Goal: Task Accomplishment & Management: Manage account settings

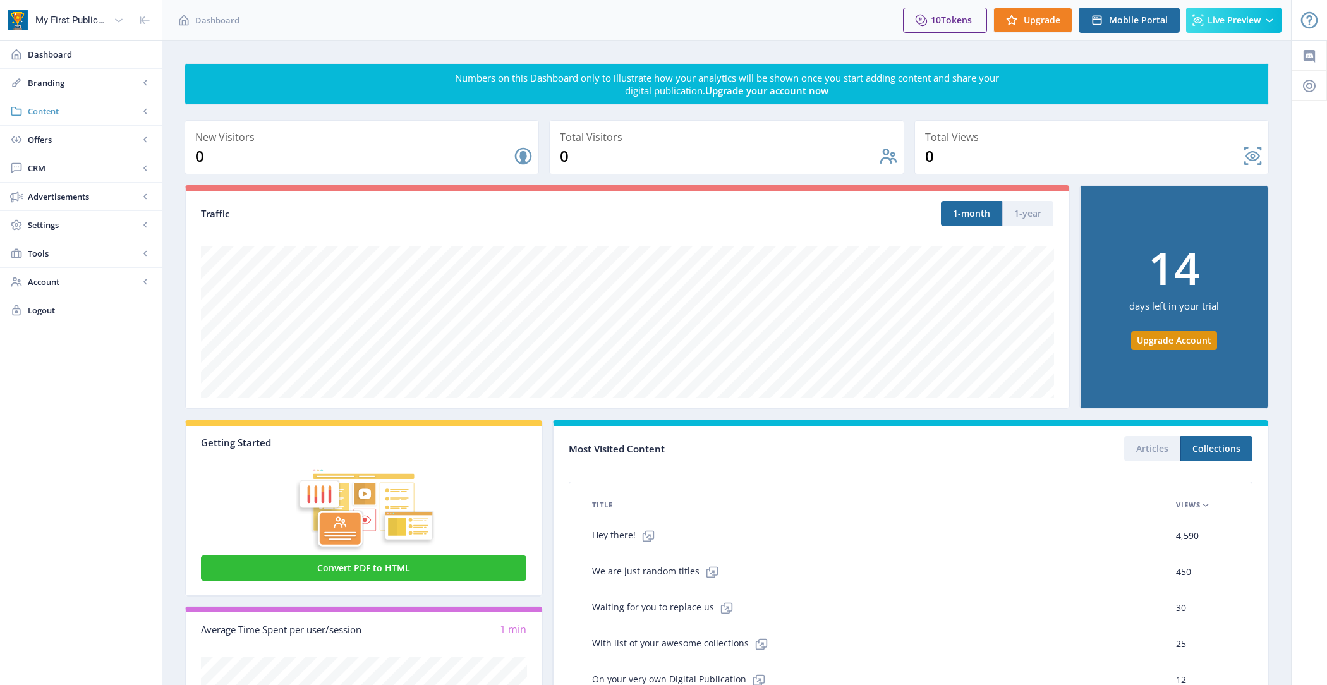
click at [75, 107] on span "Content" at bounding box center [83, 111] width 111 height 13
click at [98, 164] on span "Collections" at bounding box center [94, 168] width 109 height 13
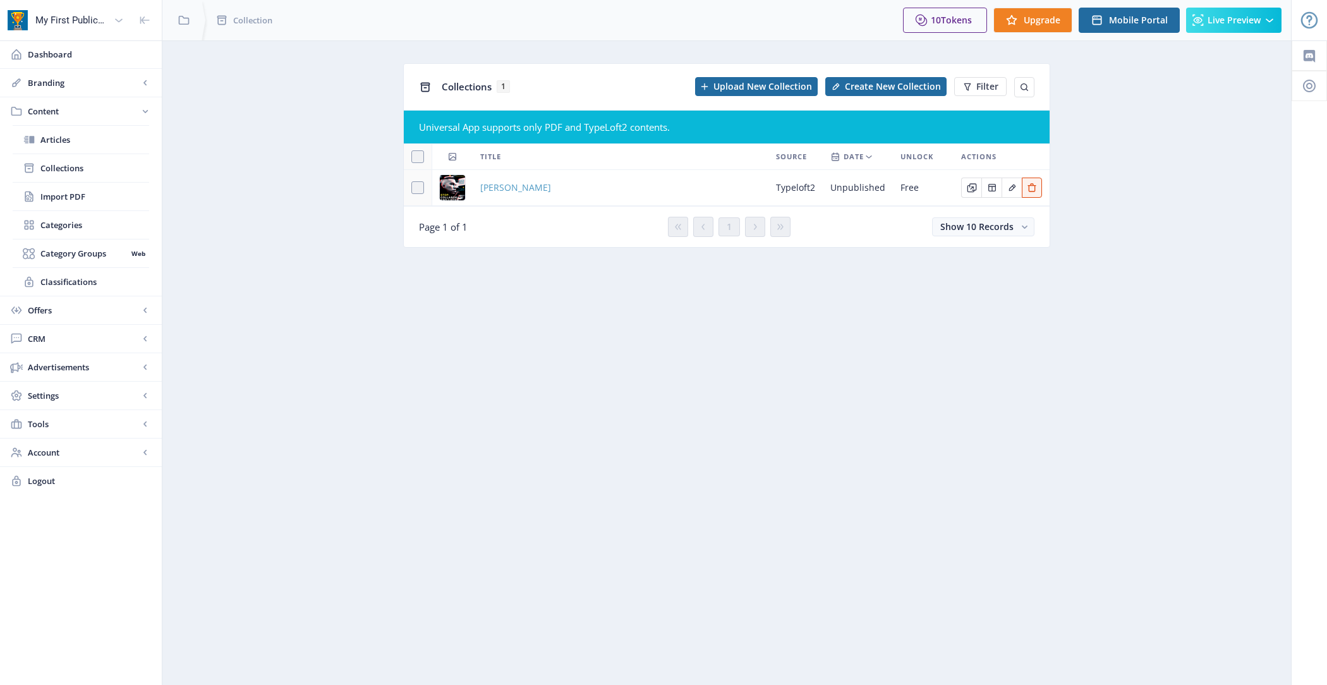
click at [510, 190] on span "[PERSON_NAME]" at bounding box center [515, 187] width 71 height 15
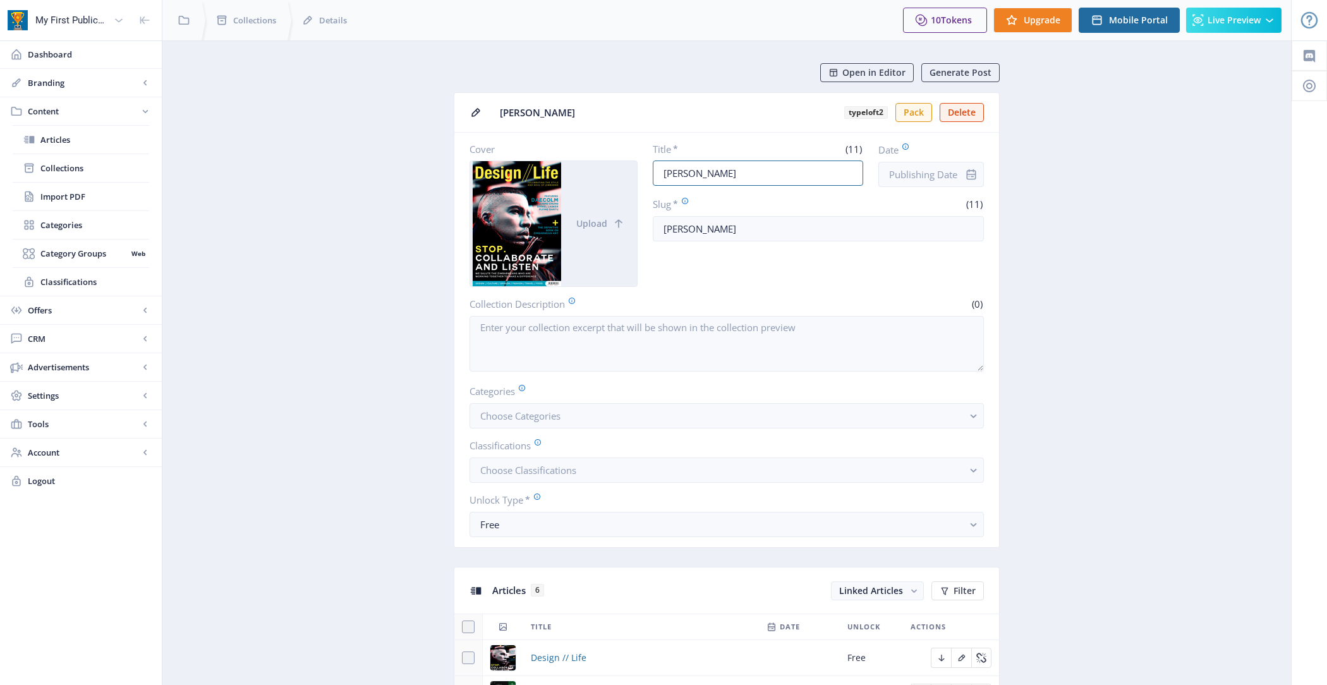
drag, startPoint x: 756, startPoint y: 176, endPoint x: 635, endPoint y: 176, distance: 121.3
click at [635, 176] on div "Cover Upload Title * (11) PAM GOLDING Date Slug * (11) pam-golding" at bounding box center [726, 215] width 514 height 144
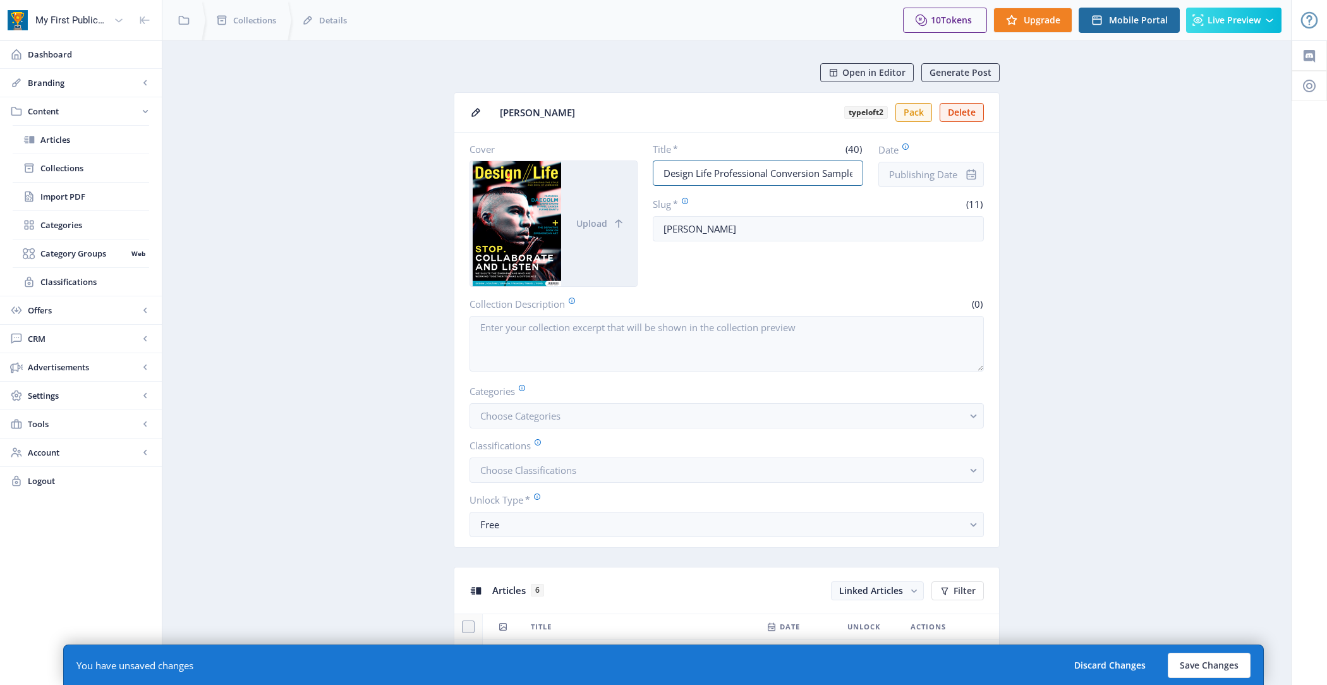
scroll to position [0, 1]
type input "Design Life Professional Conversion Sample"
click at [898, 171] on input "Date" at bounding box center [931, 174] width 106 height 25
click at [933, 274] on div "1" at bounding box center [931, 274] width 28 height 28
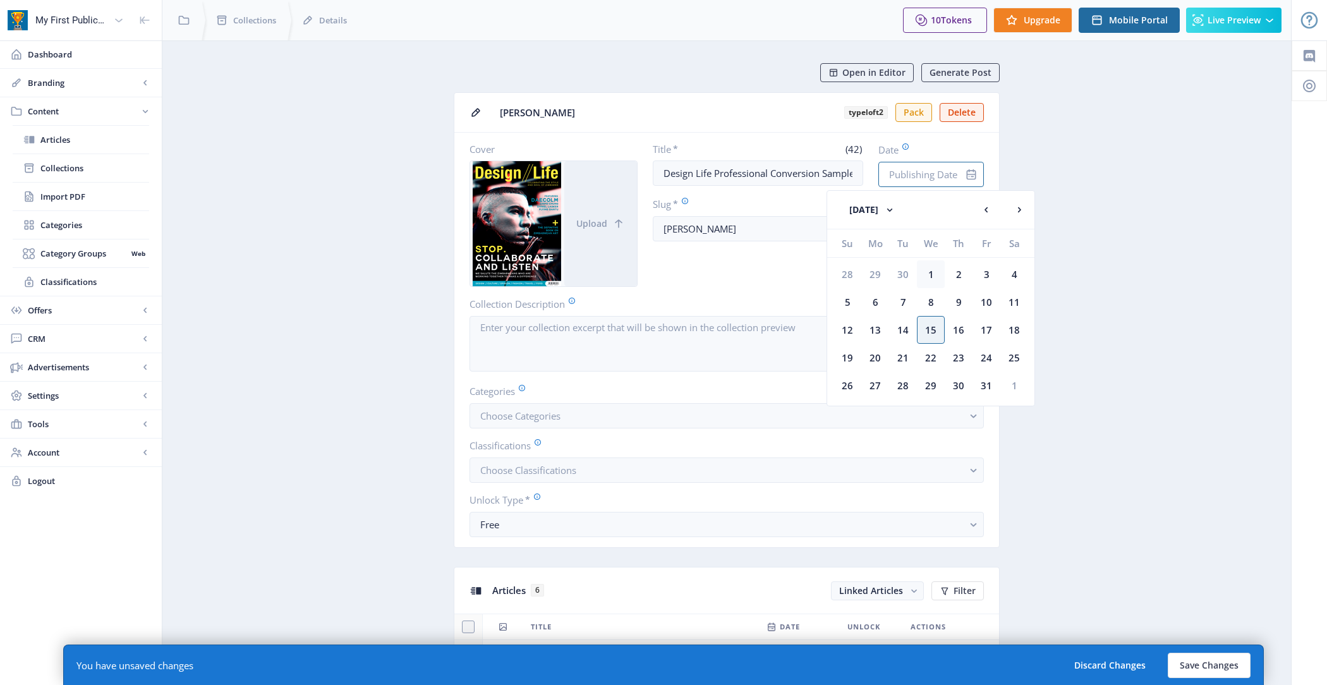
type input "[DATE]"
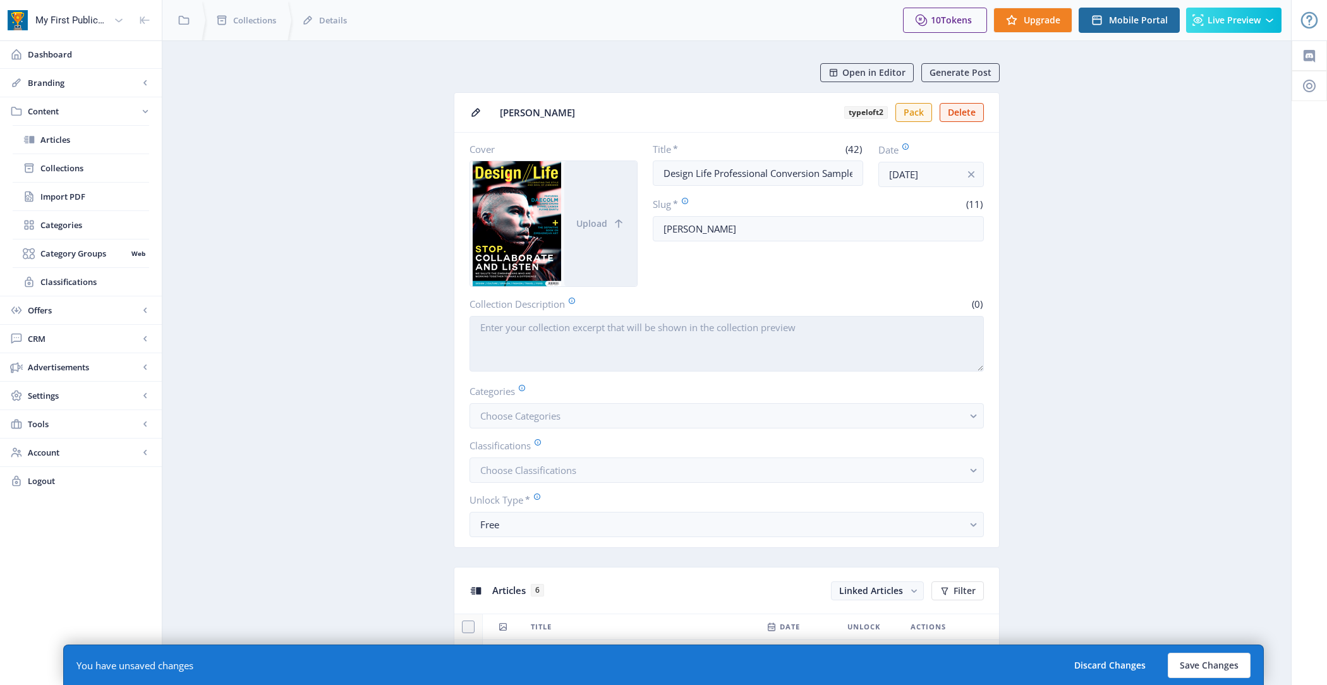
click at [708, 351] on textarea "Collection Description" at bounding box center [726, 344] width 514 height 56
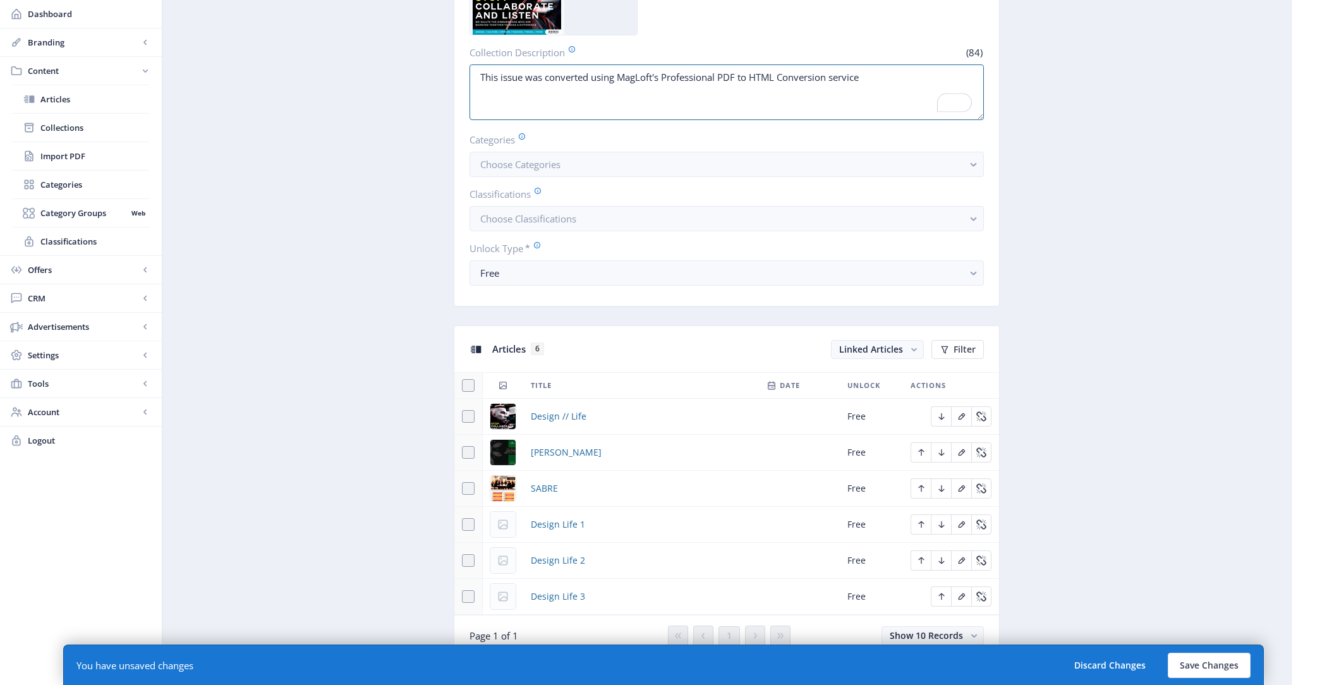
scroll to position [175, 0]
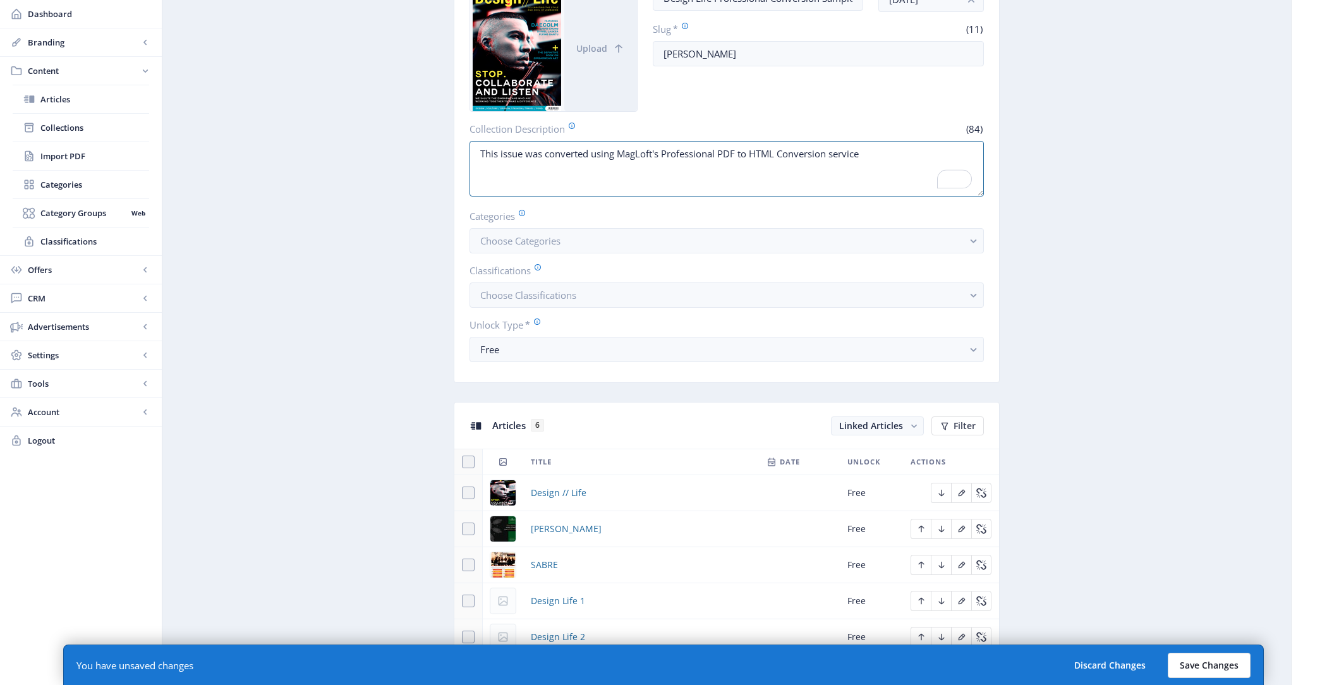
type textarea "This issue was converted using MagLoft's Professional PDF to HTML Conversion se…"
click at [1185, 655] on button "Save Changes" at bounding box center [1209, 665] width 83 height 25
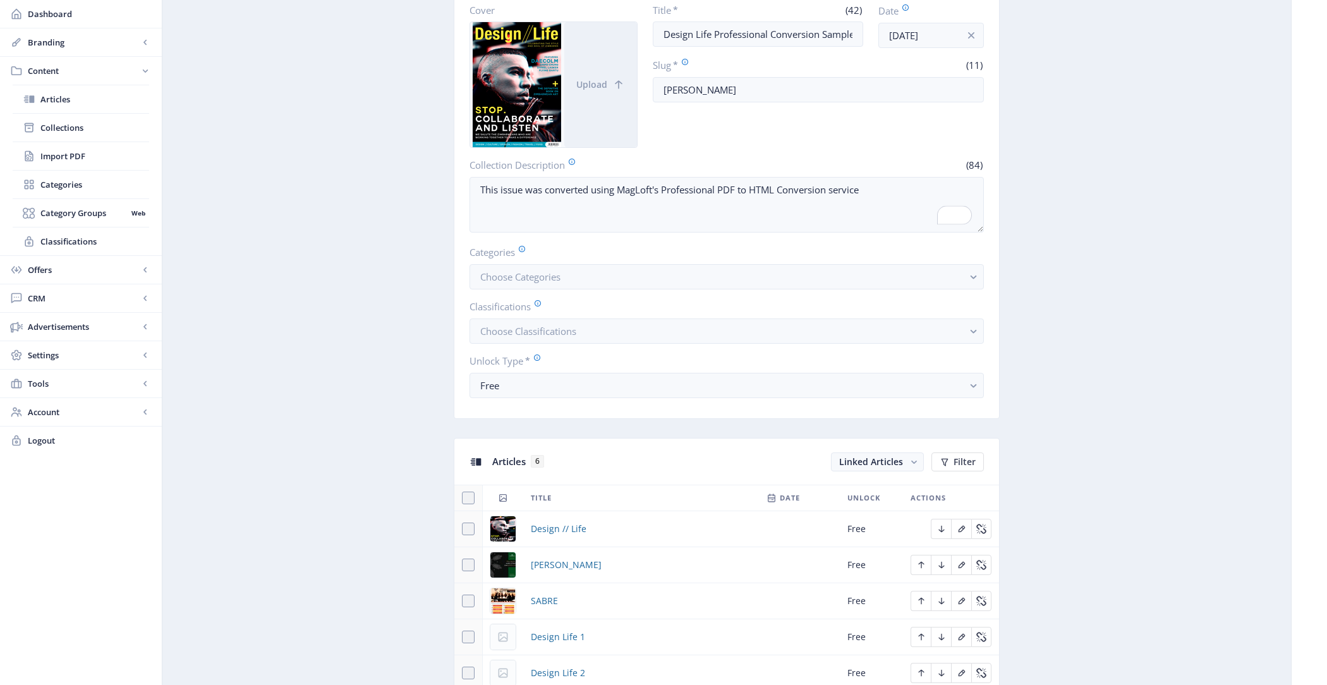
scroll to position [0, 0]
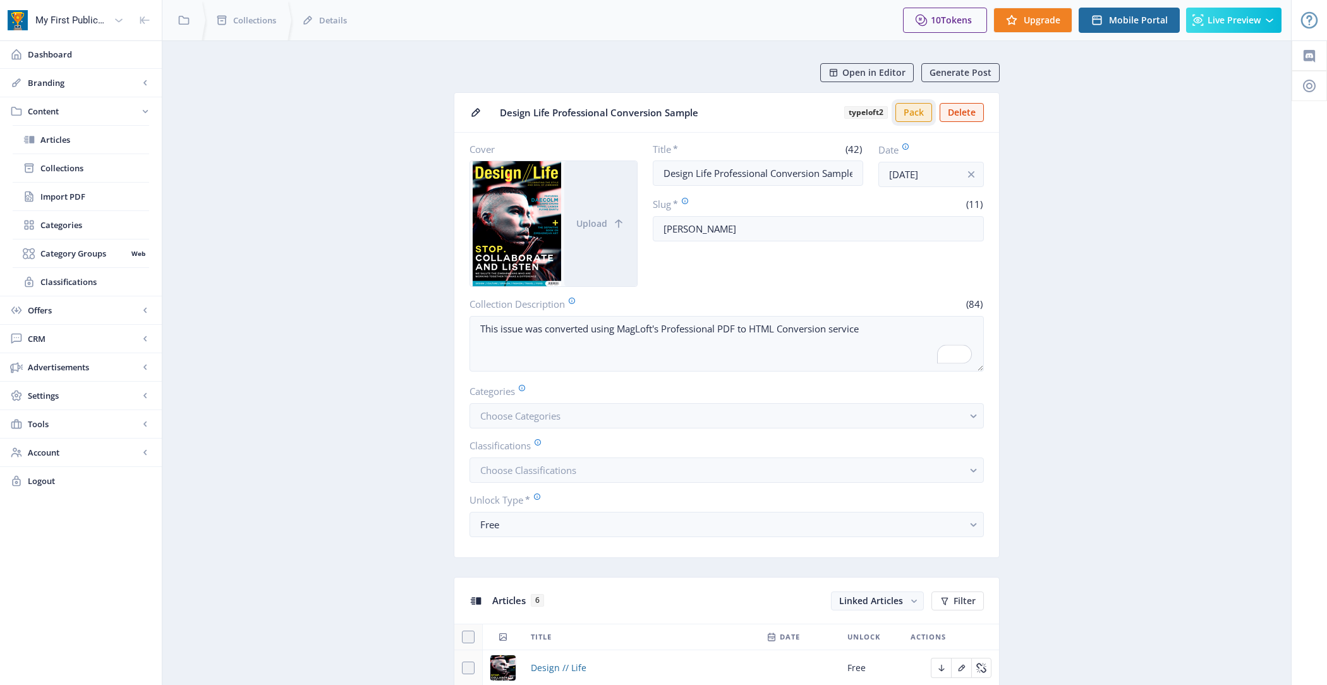
click at [910, 117] on button "Pack" at bounding box center [913, 112] width 37 height 19
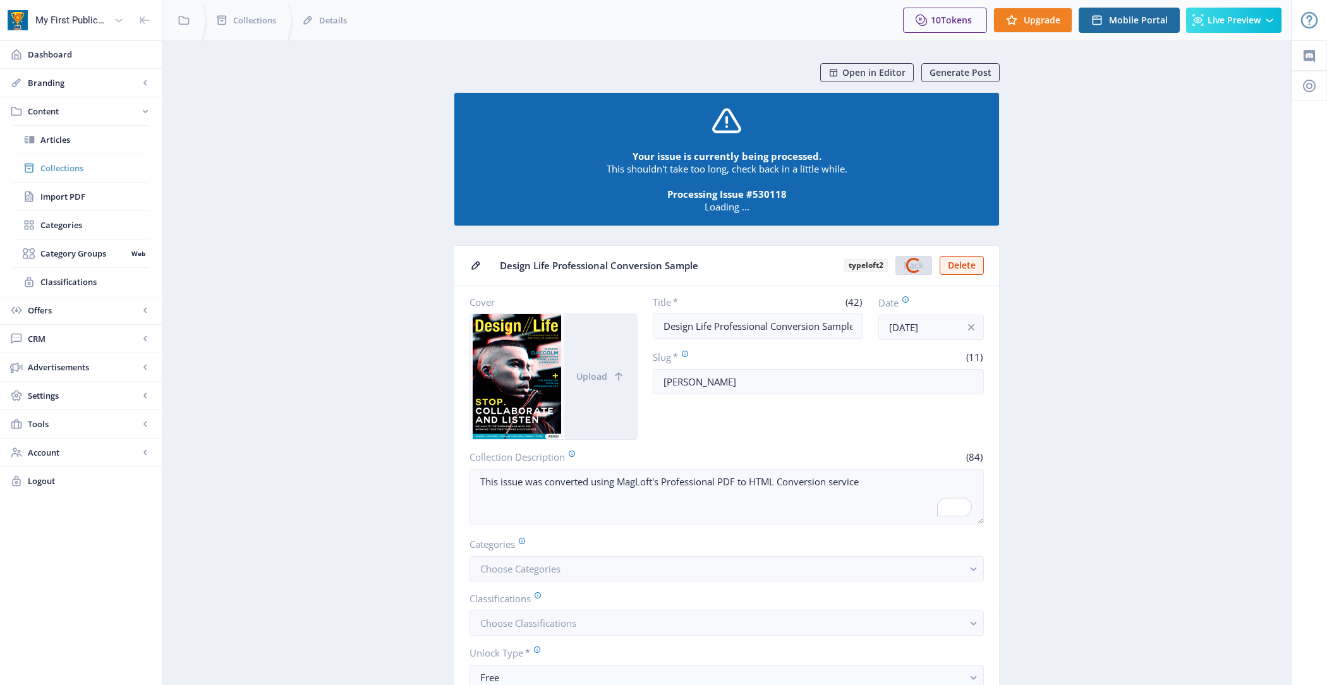
click at [104, 165] on span "Collections" at bounding box center [94, 168] width 109 height 13
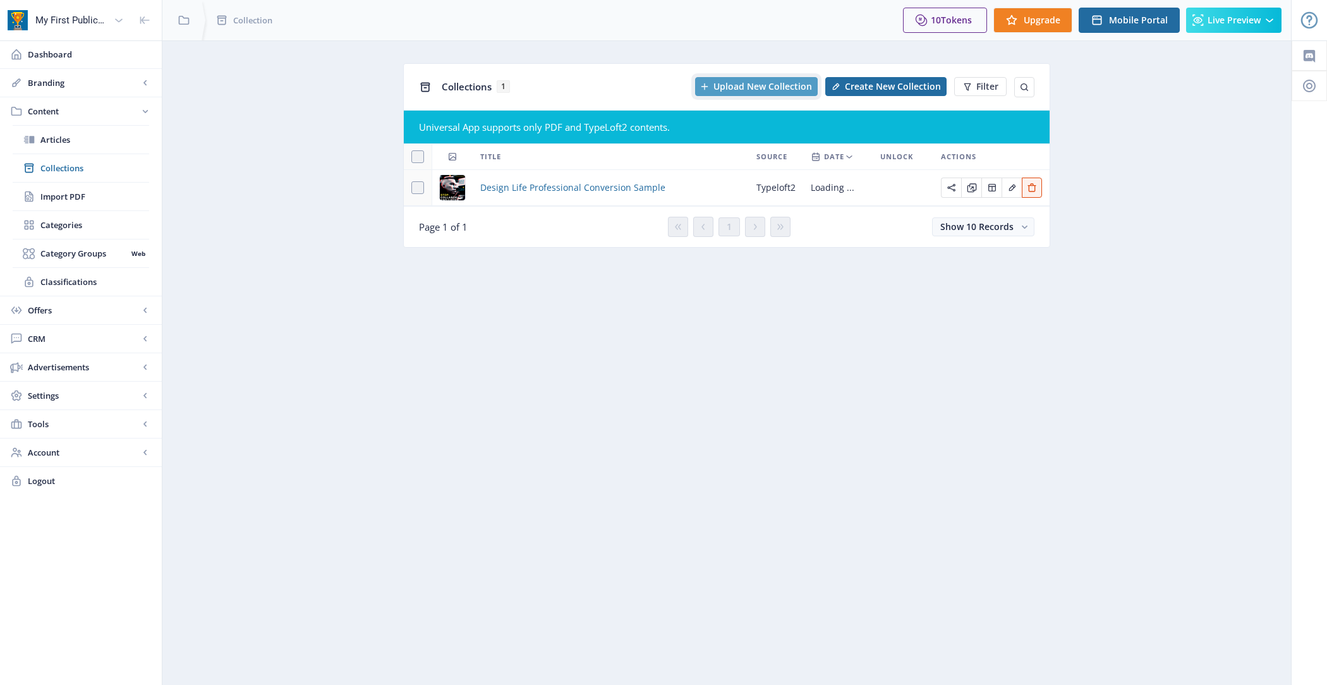
click at [777, 84] on span "Upload New Collection" at bounding box center [762, 87] width 99 height 10
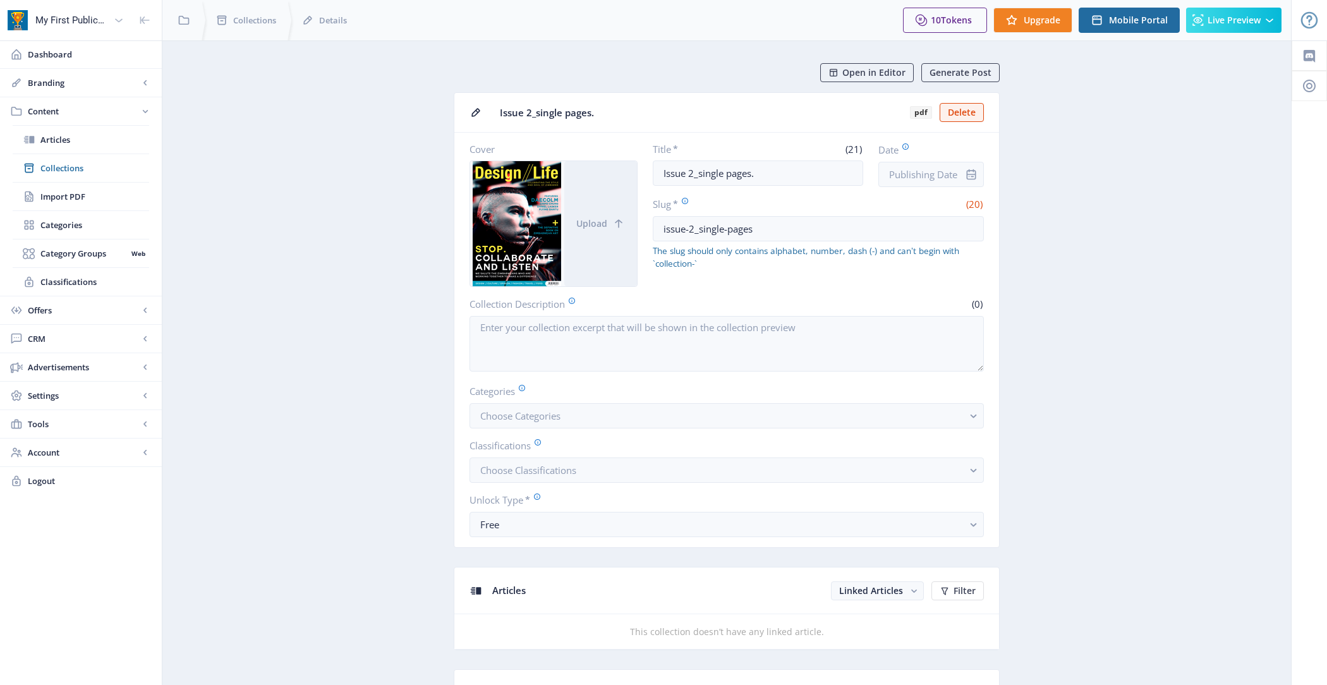
click at [964, 172] on div at bounding box center [970, 174] width 25 height 25
click at [936, 173] on input "Date" at bounding box center [931, 174] width 106 height 25
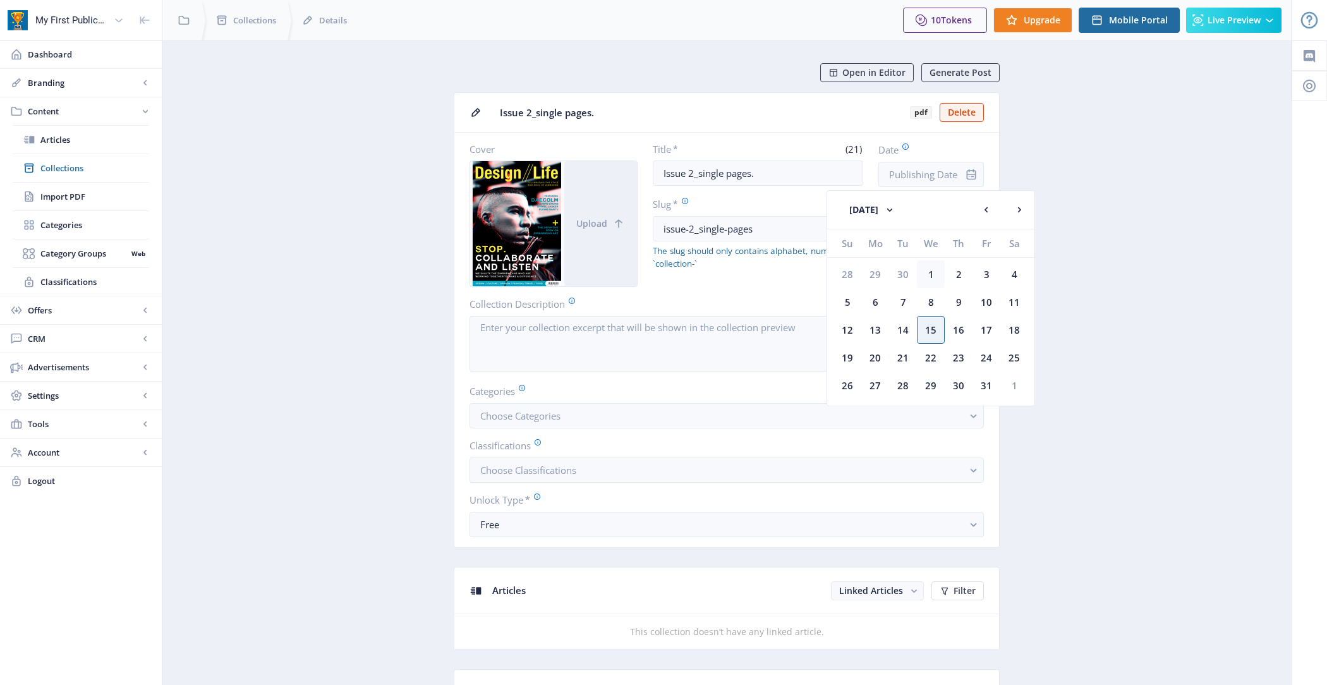
click at [934, 270] on div "1" at bounding box center [931, 274] width 28 height 28
type input "[DATE]"
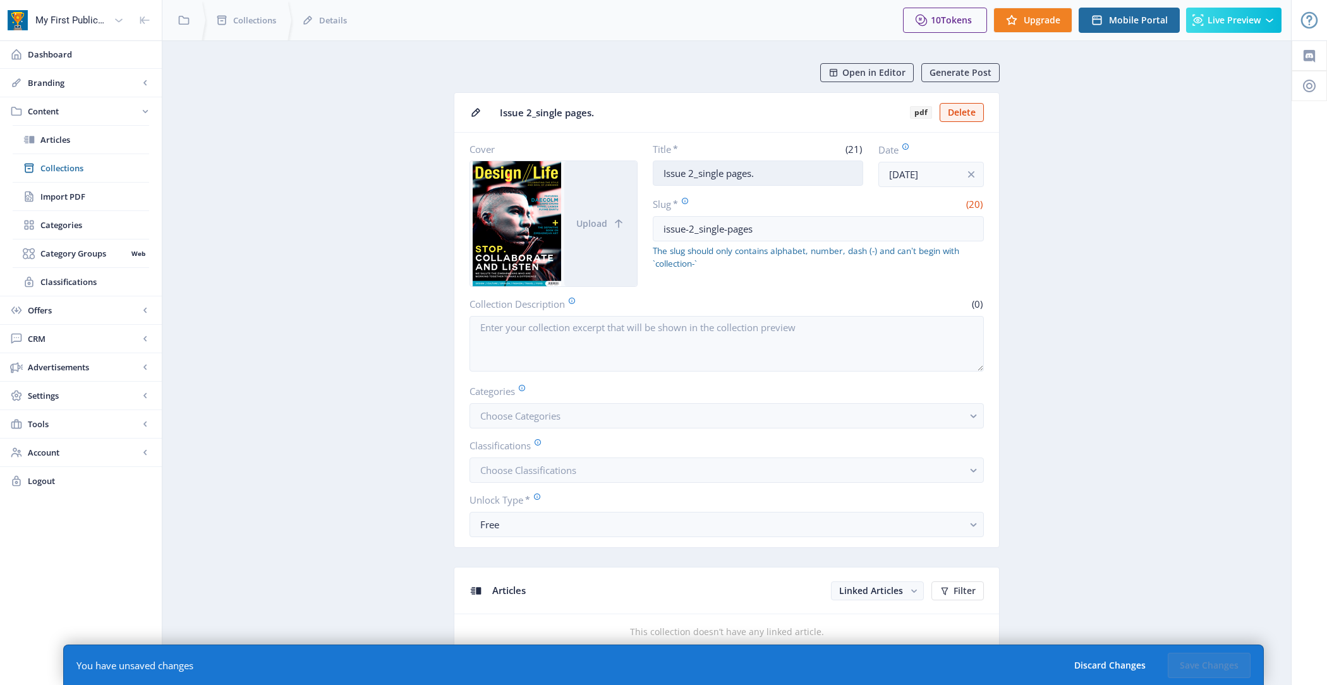
drag, startPoint x: 773, startPoint y: 176, endPoint x: 652, endPoint y: 165, distance: 121.8
click at [653, 165] on input "Issue 2_single pages." at bounding box center [758, 172] width 211 height 25
click at [697, 226] on input "issue-2_single-pages" at bounding box center [819, 228] width 332 height 25
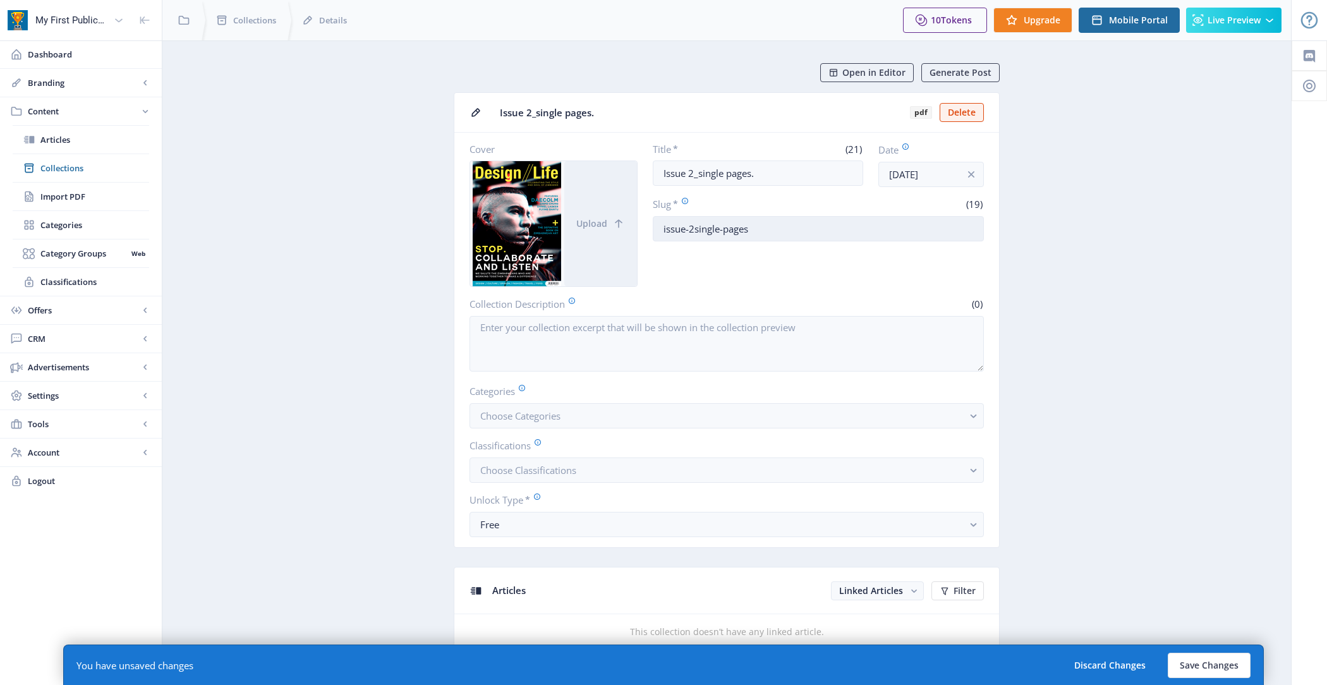
drag, startPoint x: 696, startPoint y: 225, endPoint x: 782, endPoint y: 225, distance: 85.9
click at [782, 225] on input "issue-2single-pages" at bounding box center [819, 228] width 332 height 25
type input "issue-2"
drag, startPoint x: 773, startPoint y: 164, endPoint x: 624, endPoint y: 164, distance: 149.1
click at [624, 164] on div "Cover Upload Title * (21) Issue 2_single pages. Date Oct 1, 2025 Slug * (7) iss…" at bounding box center [726, 215] width 514 height 144
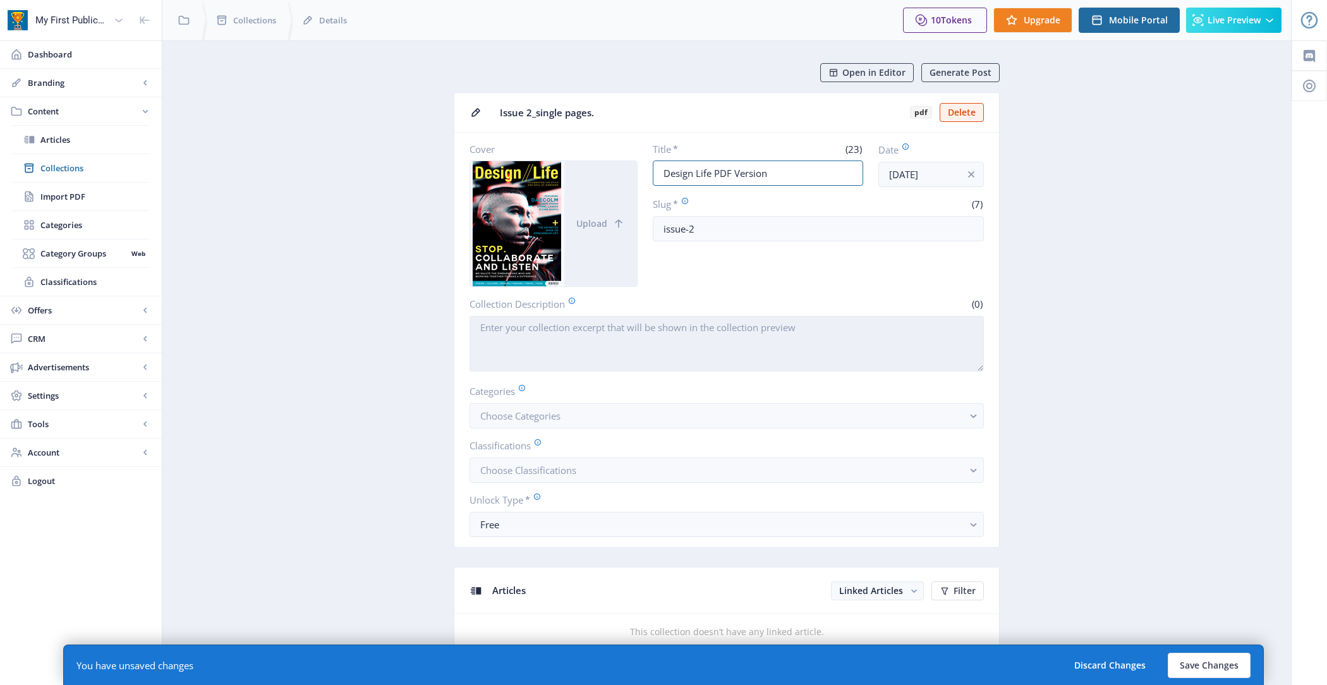
type input "Design Life PDF Version"
click at [559, 335] on textarea "Collection Description" at bounding box center [726, 344] width 514 height 56
click at [572, 326] on textarea "This is a sample PDF only issue." at bounding box center [726, 344] width 514 height 56
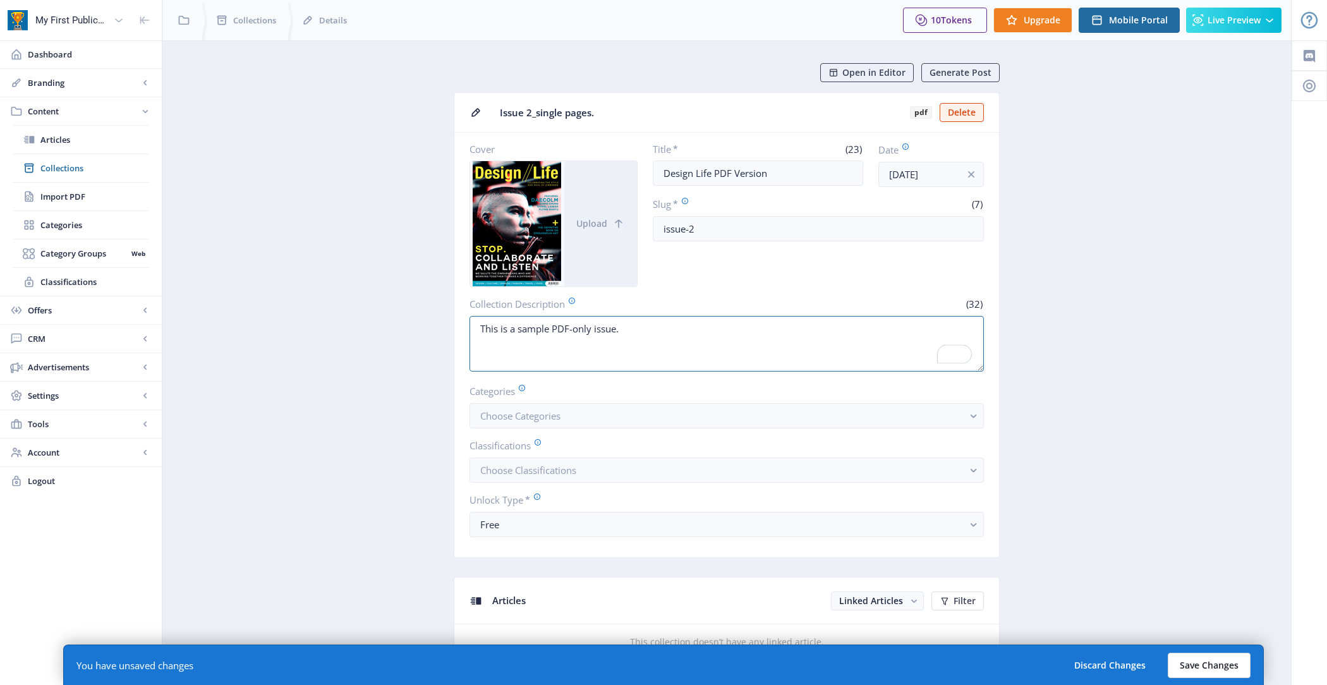
type textarea "This is a sample PDF-only issue."
click at [1227, 669] on button "Save Changes" at bounding box center [1209, 665] width 83 height 25
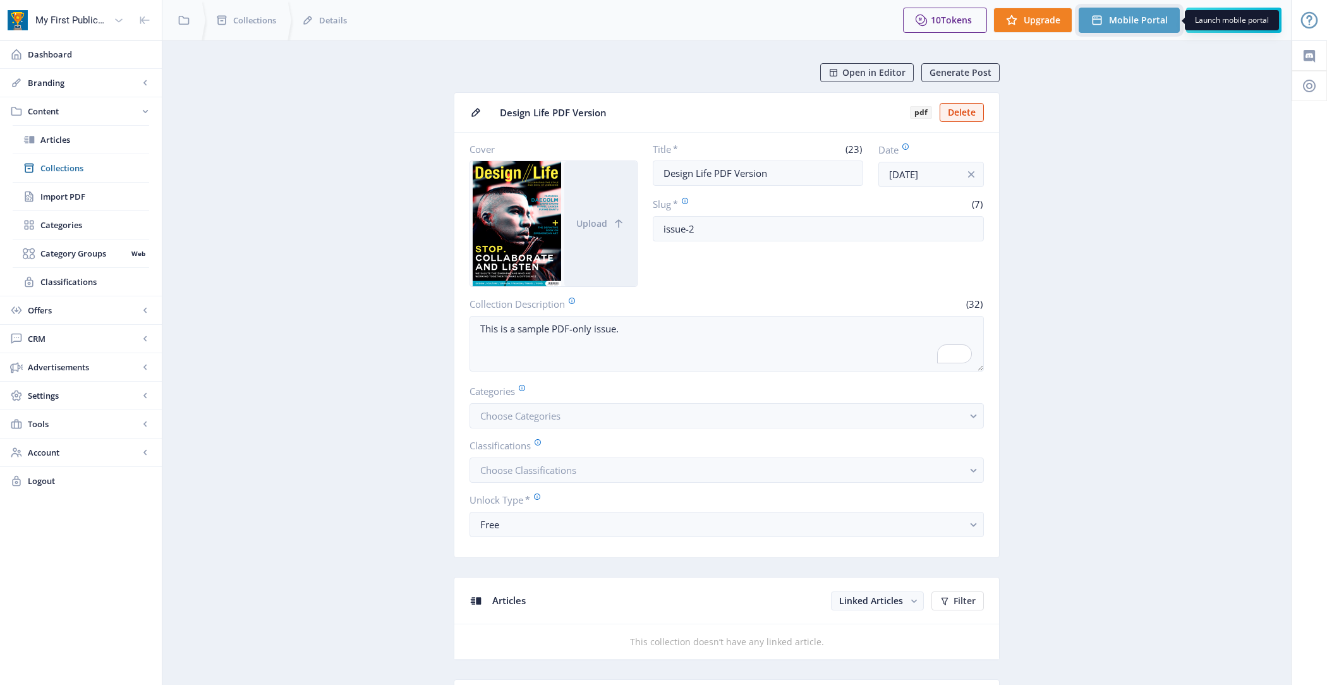
click at [1113, 25] on span "Mobile Portal" at bounding box center [1138, 20] width 59 height 10
click at [100, 90] on link "Branding" at bounding box center [81, 83] width 162 height 28
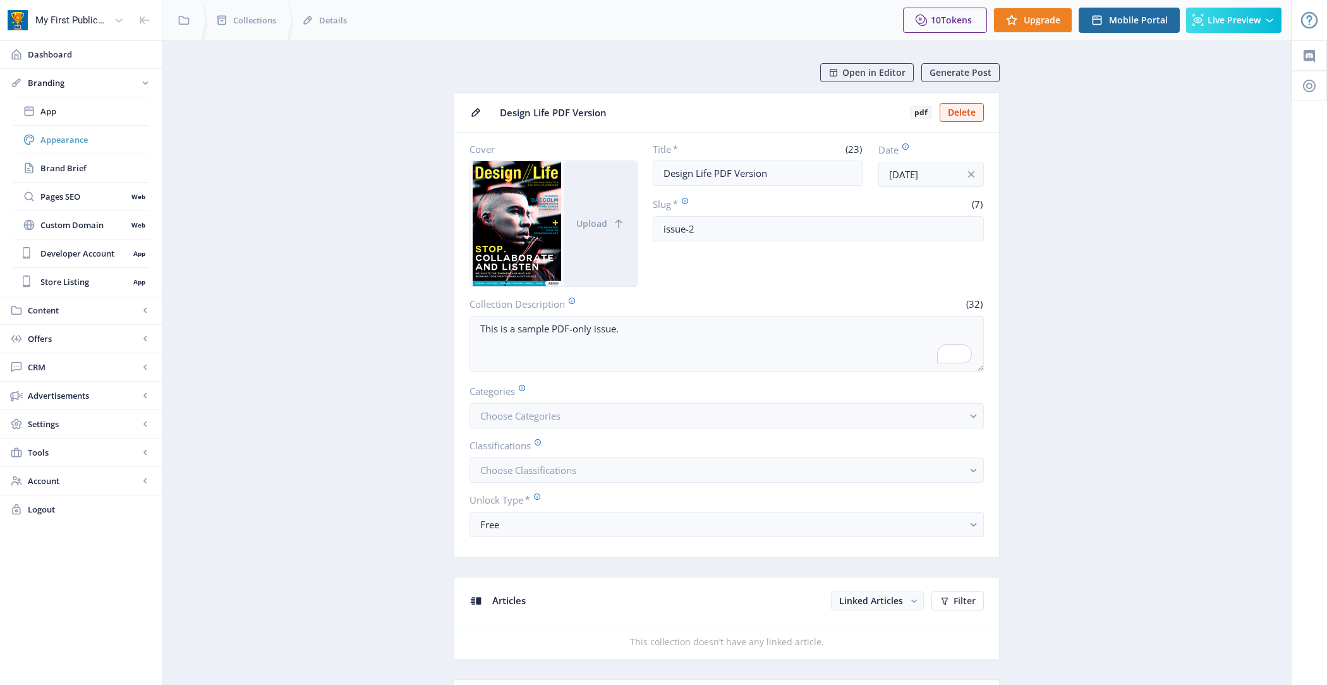
click at [87, 138] on span "Appearance" at bounding box center [94, 139] width 109 height 13
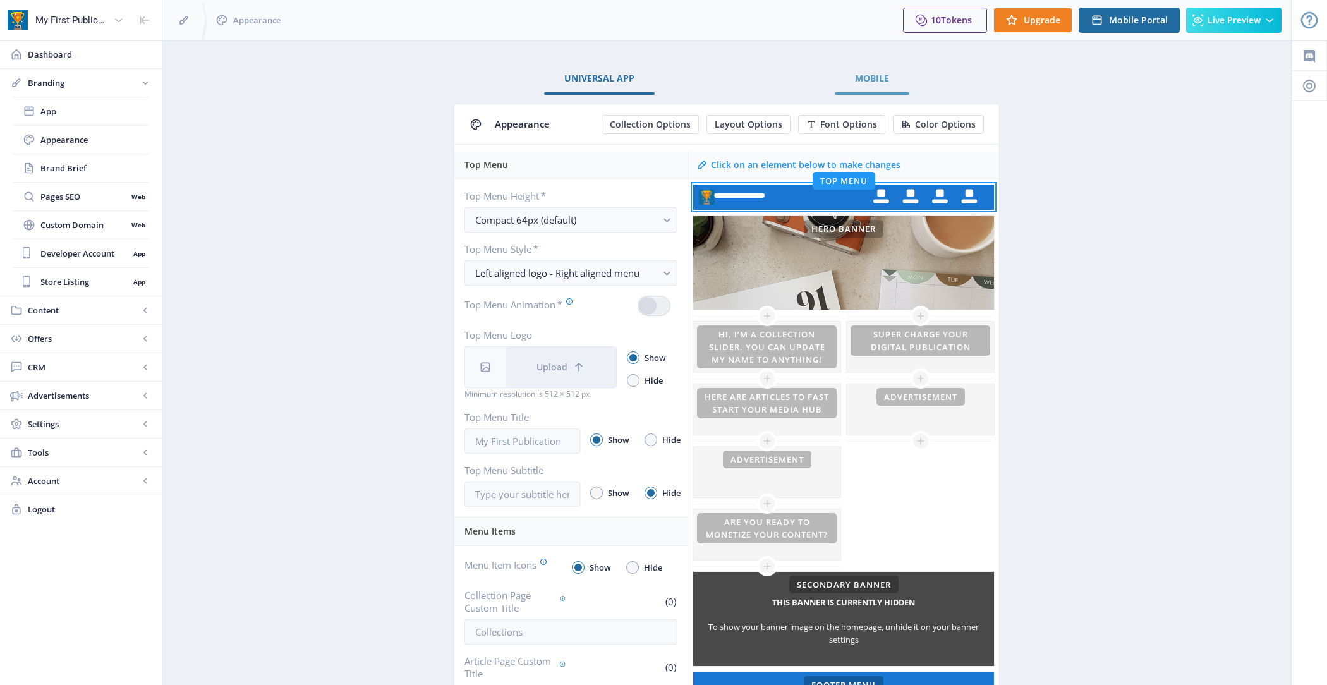
click at [871, 76] on span "Mobile" at bounding box center [872, 78] width 34 height 10
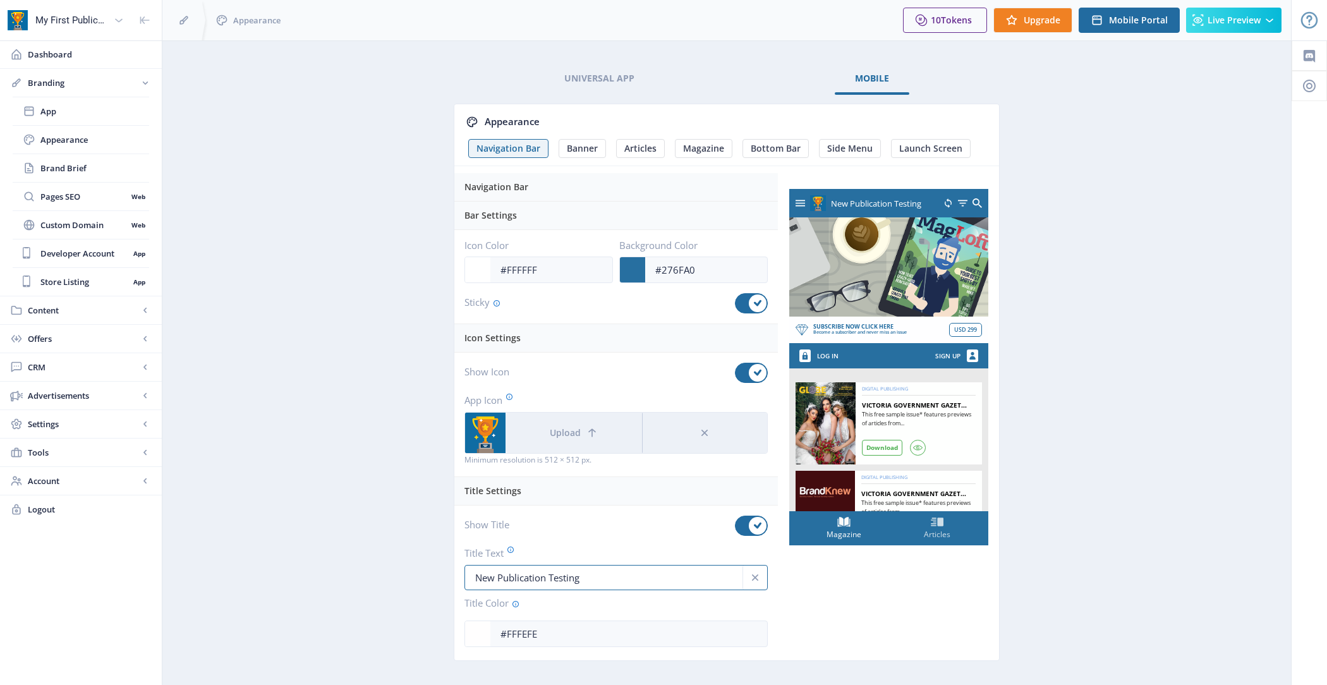
drag, startPoint x: 619, startPoint y: 571, endPoint x: 440, endPoint y: 570, distance: 178.2
click at [440, 570] on app-branding-designer "Universal App Mobile Appearance Navigation Bar Banner Articles Magazine Bottom …" at bounding box center [726, 376] width 1084 height 627
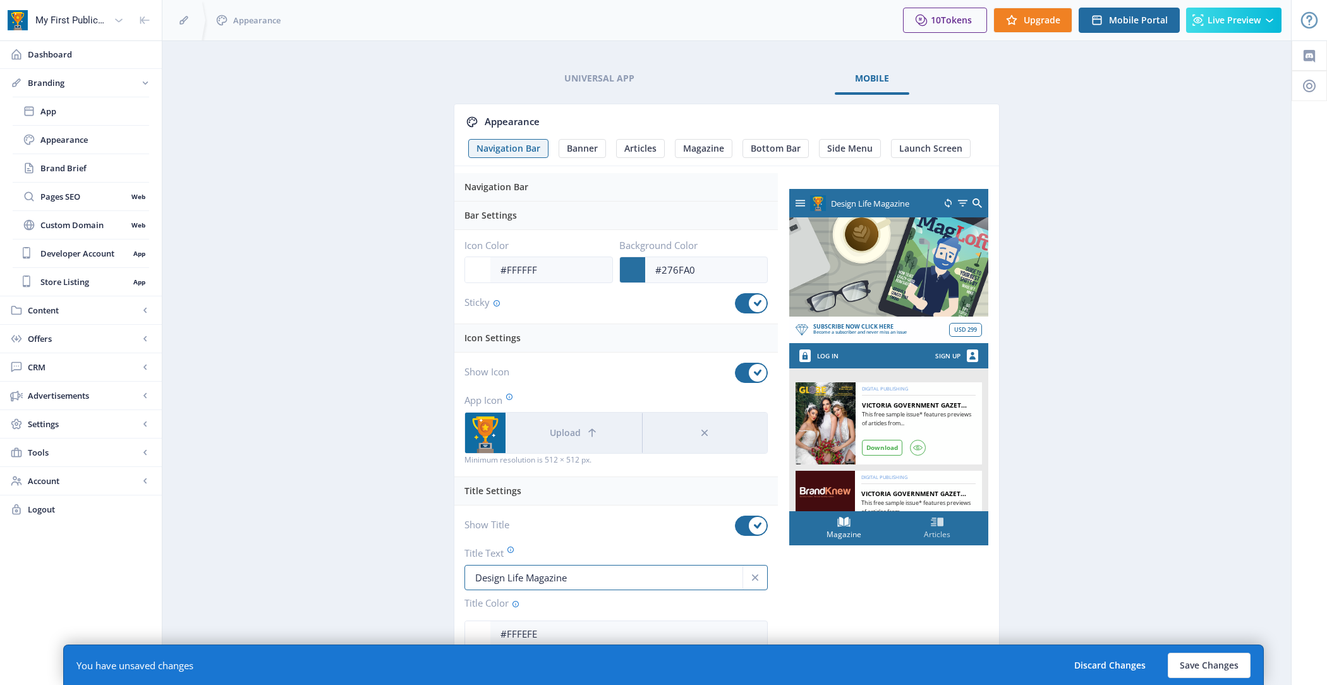
type input "Design Life Magazine"
click at [1159, 421] on app-branding-designer "Universal App Mobile Appearance Navigation Bar Banner Articles Magazine Bottom …" at bounding box center [726, 376] width 1084 height 627
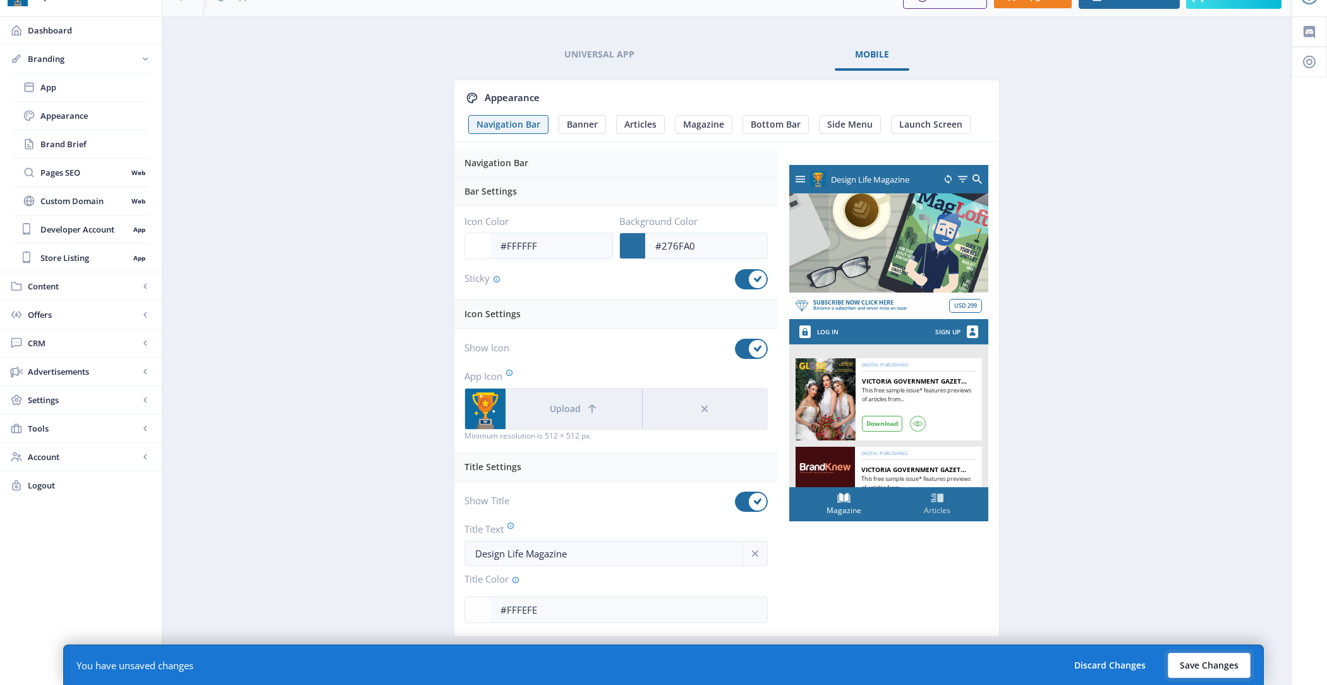
click at [1219, 658] on button "Save Changes" at bounding box center [1209, 665] width 83 height 25
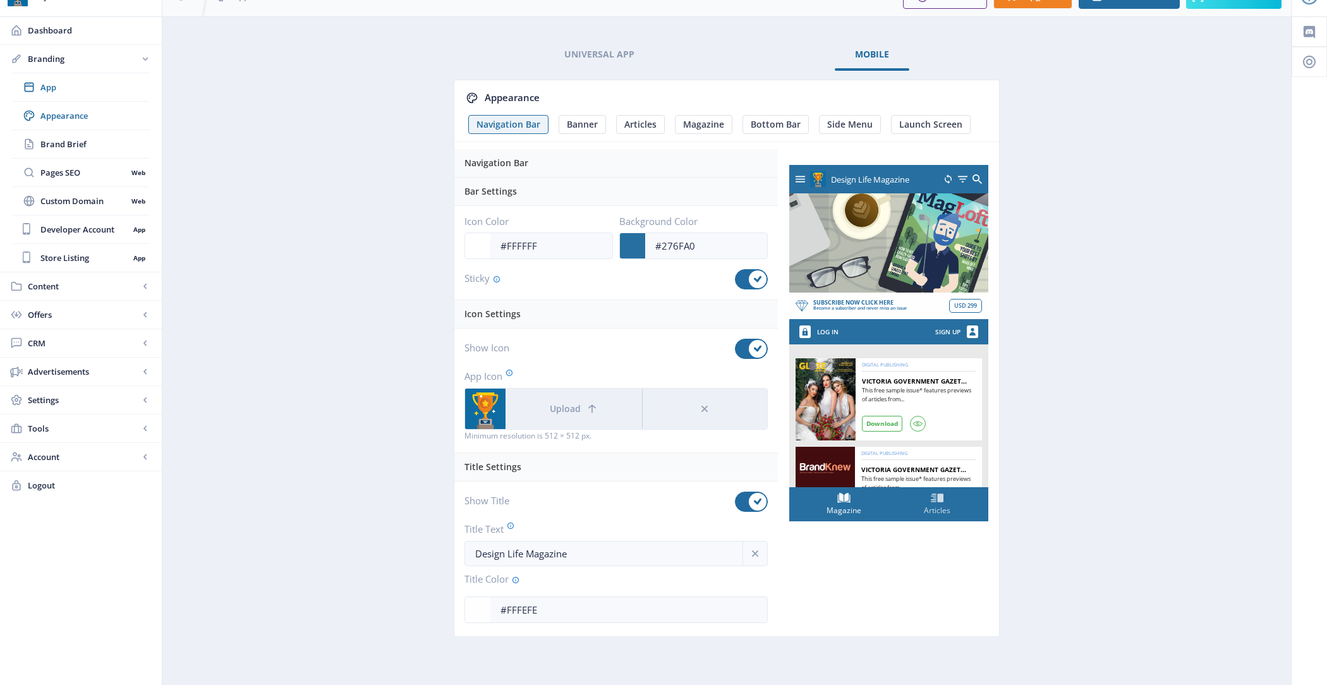
scroll to position [0, 0]
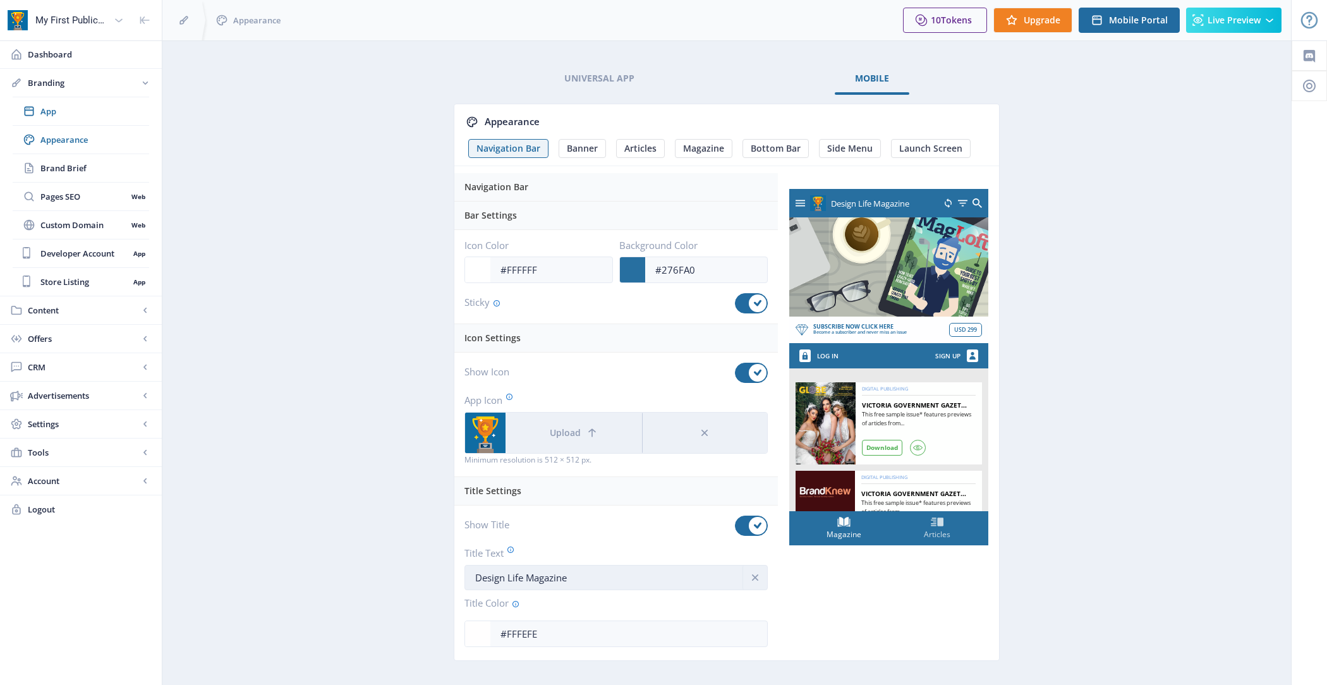
click at [593, 565] on input "Design Life Magazine" at bounding box center [615, 577] width 303 height 25
click at [102, 275] on span "Store Listing" at bounding box center [84, 281] width 88 height 13
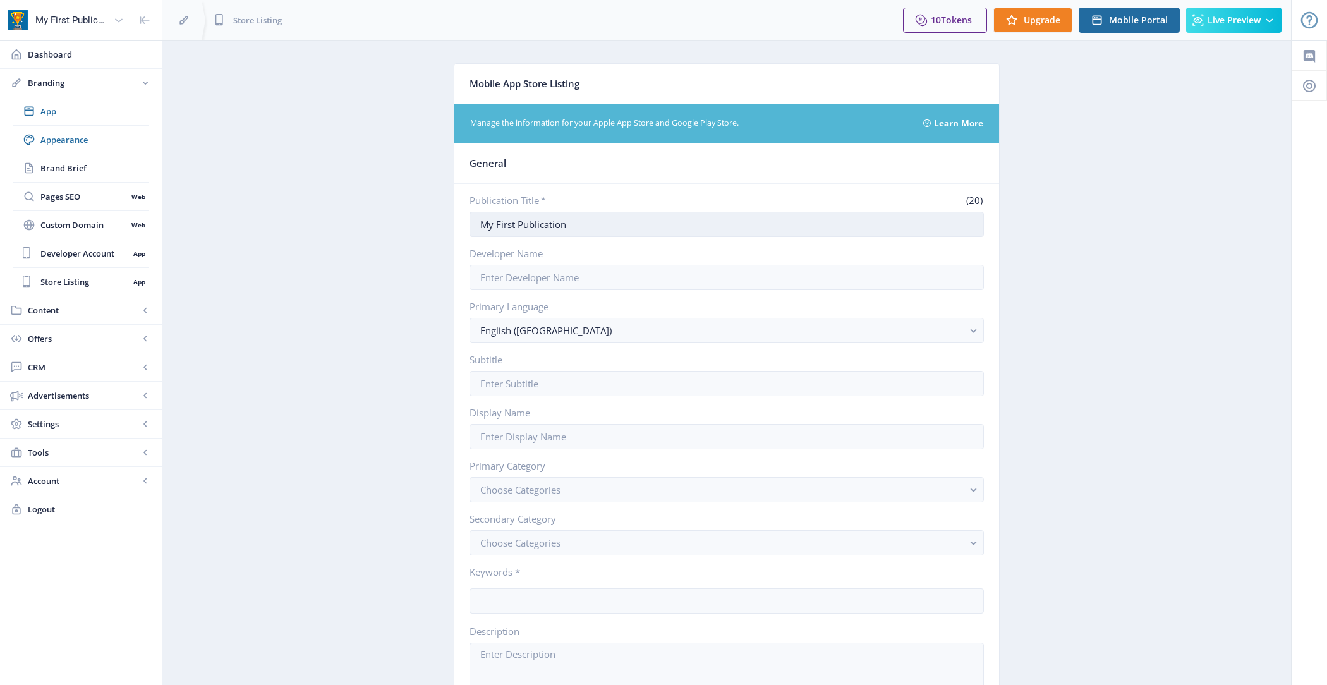
click at [617, 225] on input "My First Publication" at bounding box center [726, 224] width 514 height 25
paste input "Design Life Magazine"
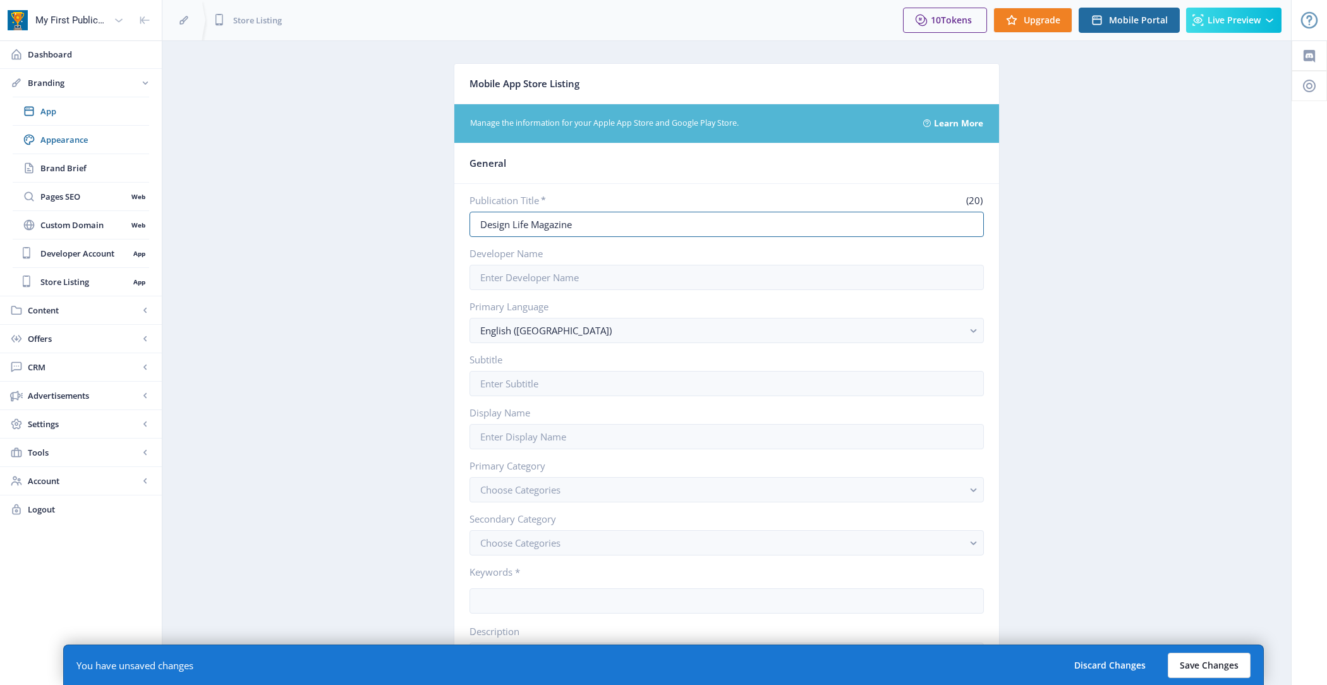
type input "Design Life Magazine"
click at [1197, 663] on button "Save Changes" at bounding box center [1209, 665] width 83 height 25
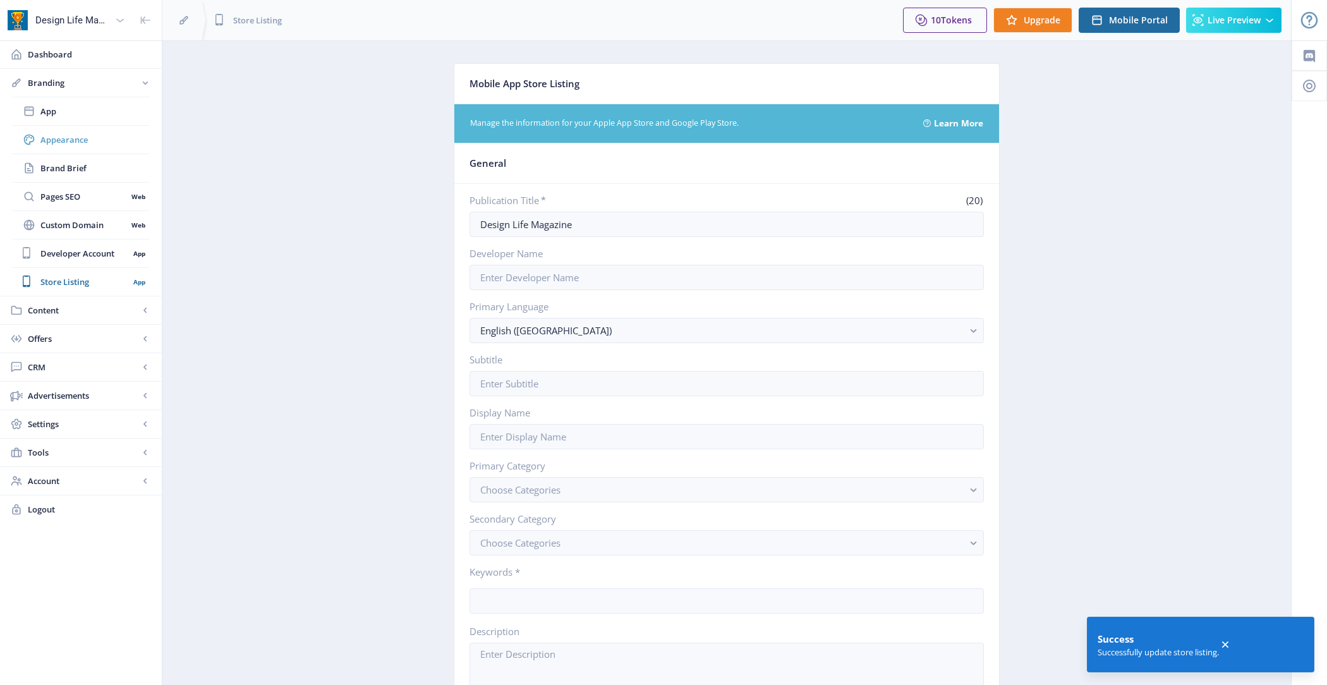
click at [110, 138] on span "Appearance" at bounding box center [94, 139] width 109 height 13
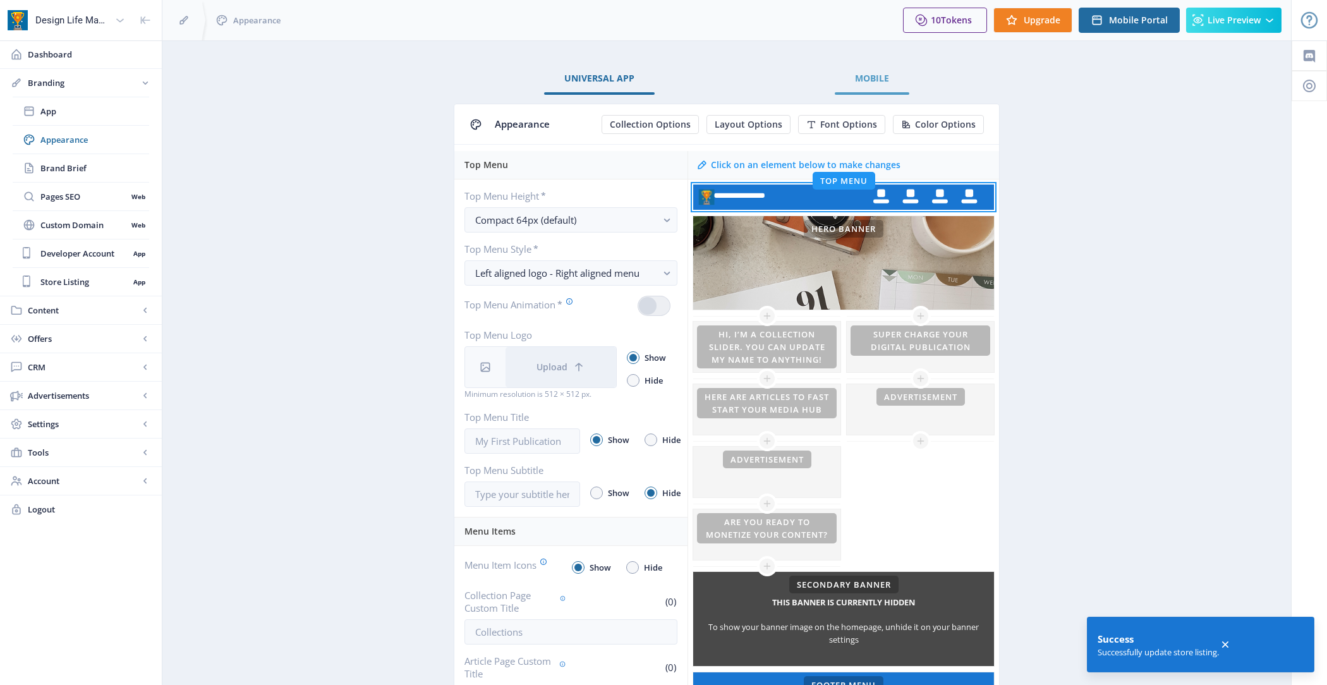
click at [893, 87] on link "Mobile" at bounding box center [872, 78] width 75 height 30
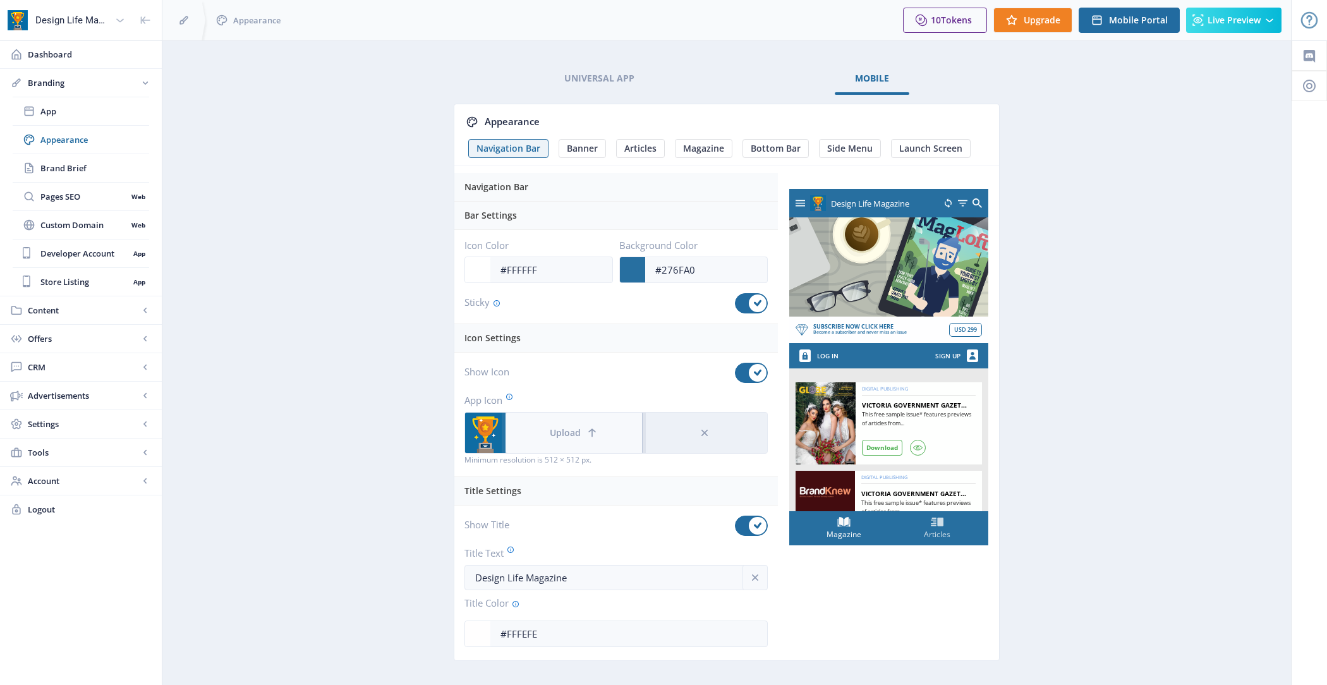
click at [574, 435] on button "Upload" at bounding box center [573, 433] width 136 height 40
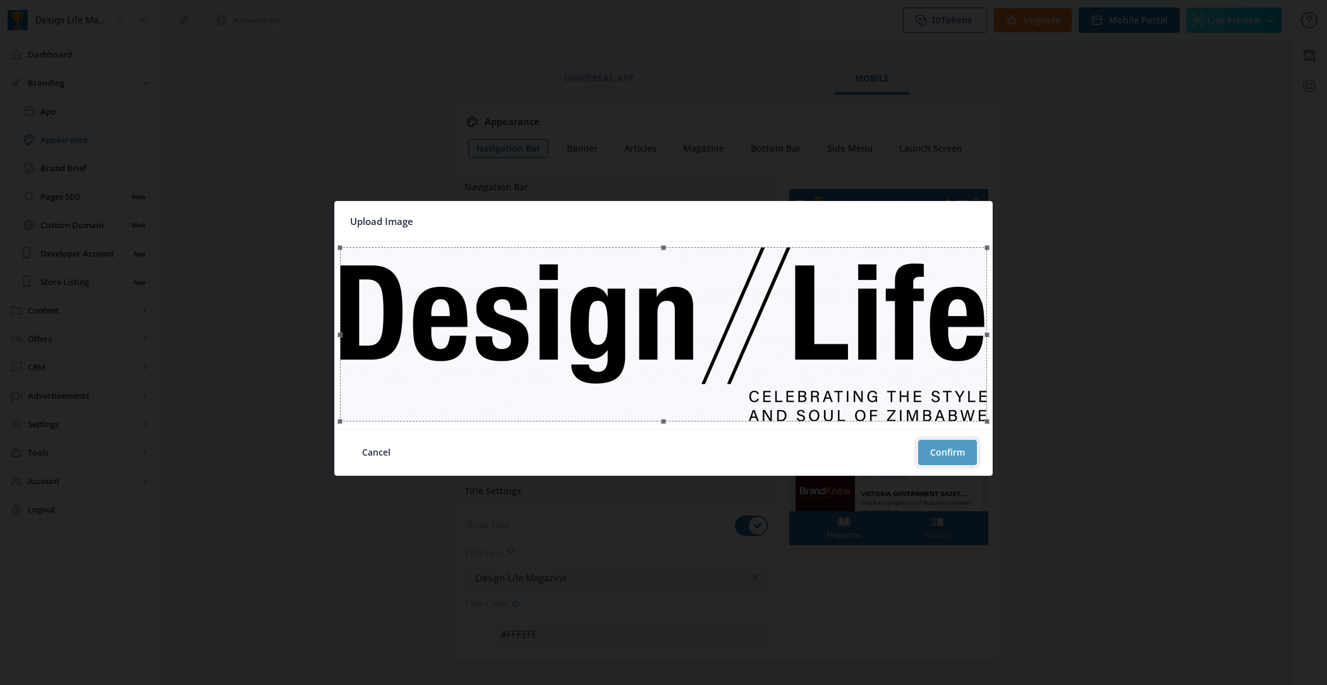
click at [929, 450] on button "Confirm" at bounding box center [947, 452] width 59 height 25
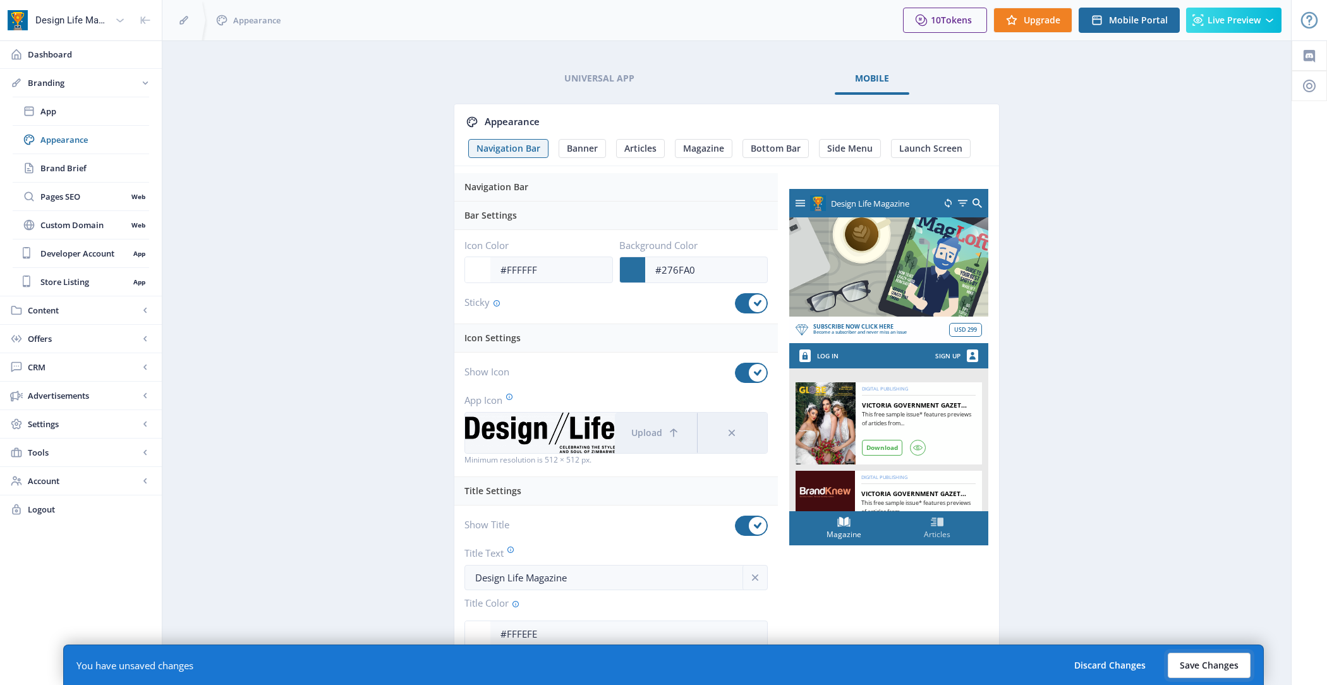
click at [1224, 662] on button "Save Changes" at bounding box center [1209, 665] width 83 height 25
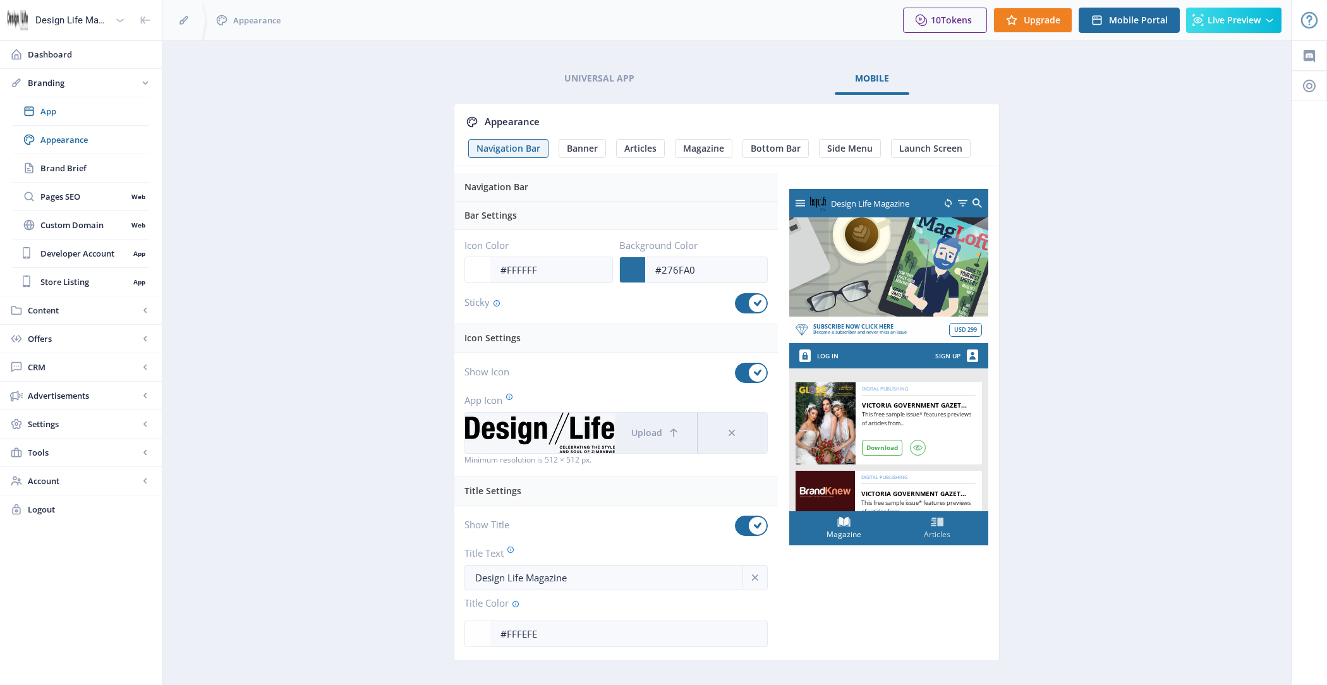
scroll to position [24, 0]
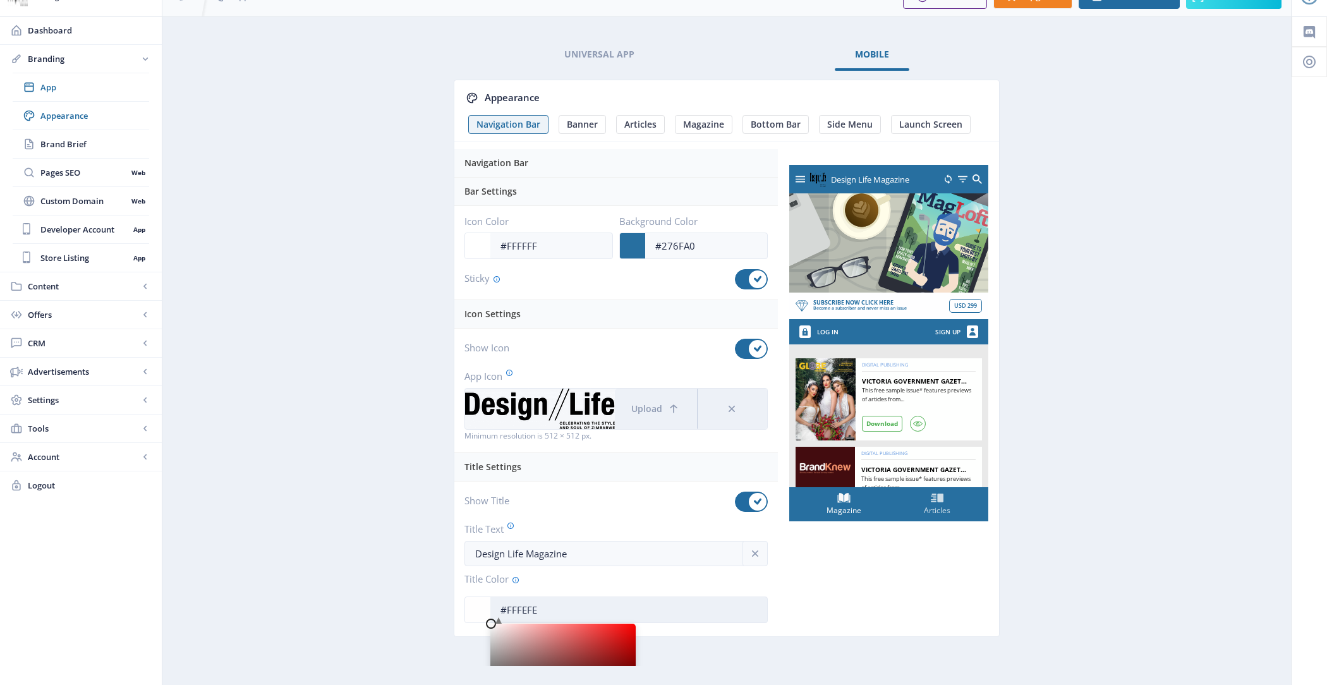
click at [538, 605] on input "#FFFEFE" at bounding box center [628, 610] width 277 height 24
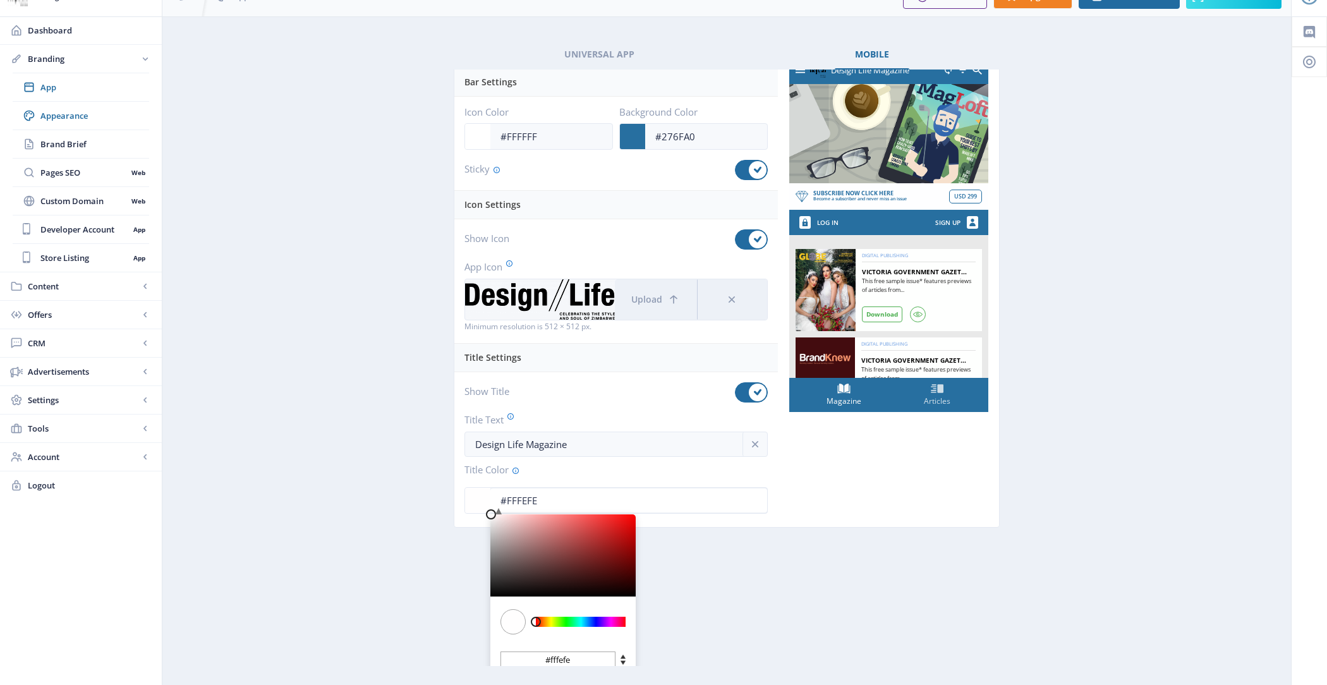
scroll to position [141, 0]
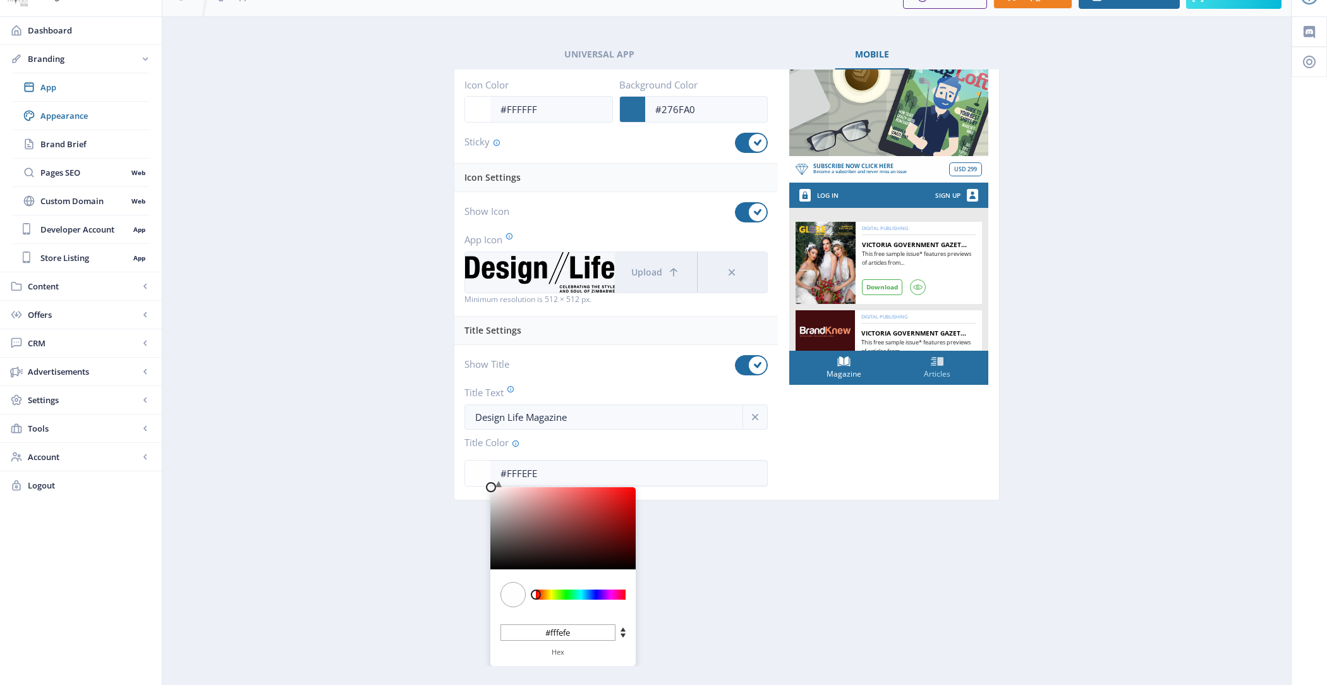
type input "#5C2828"
type input "#5c2828"
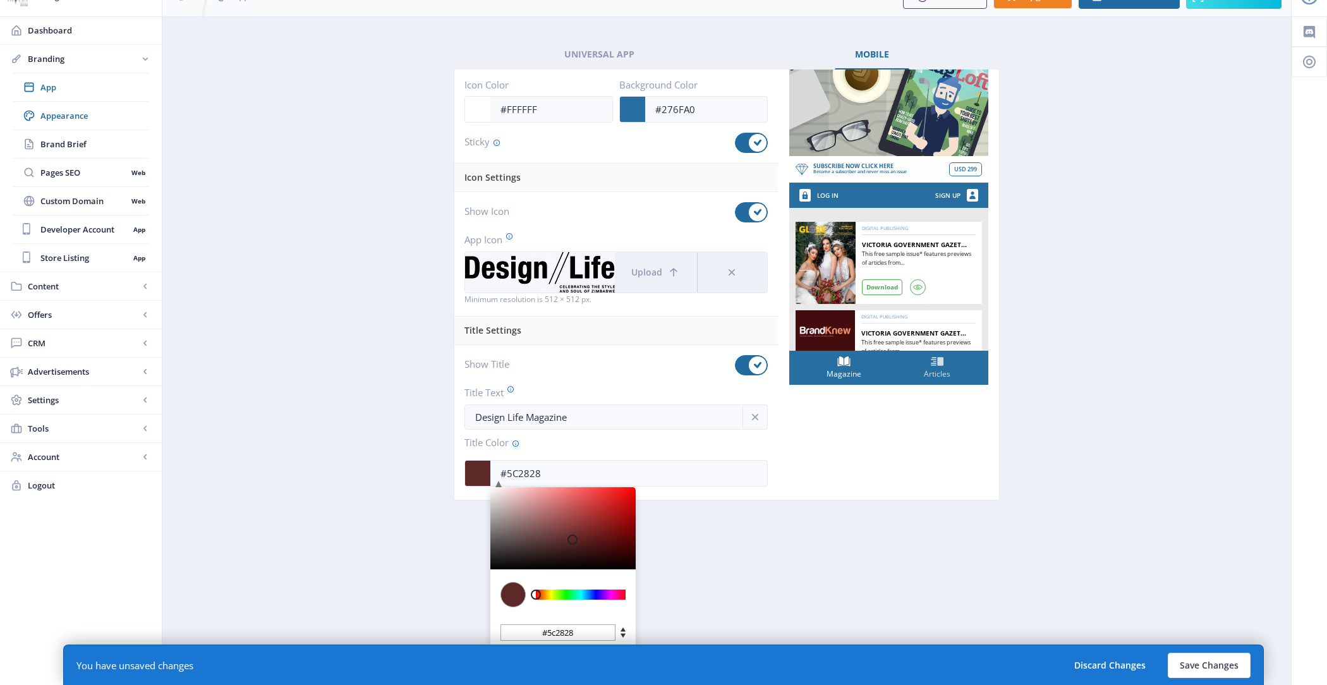
type input "#582424"
type input "#4C1B1B"
type input "#4c1b1b"
type input "#330D0D"
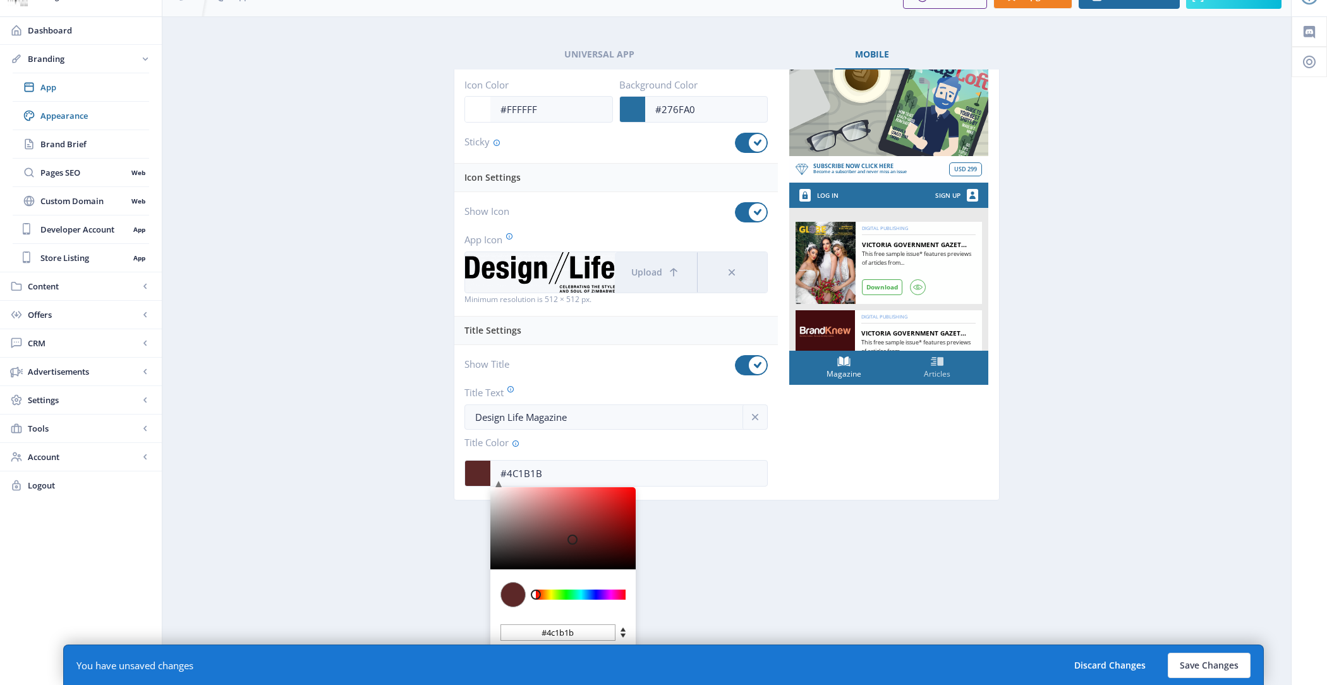
type input "#330d0d"
type input "#150303"
type input "#000000"
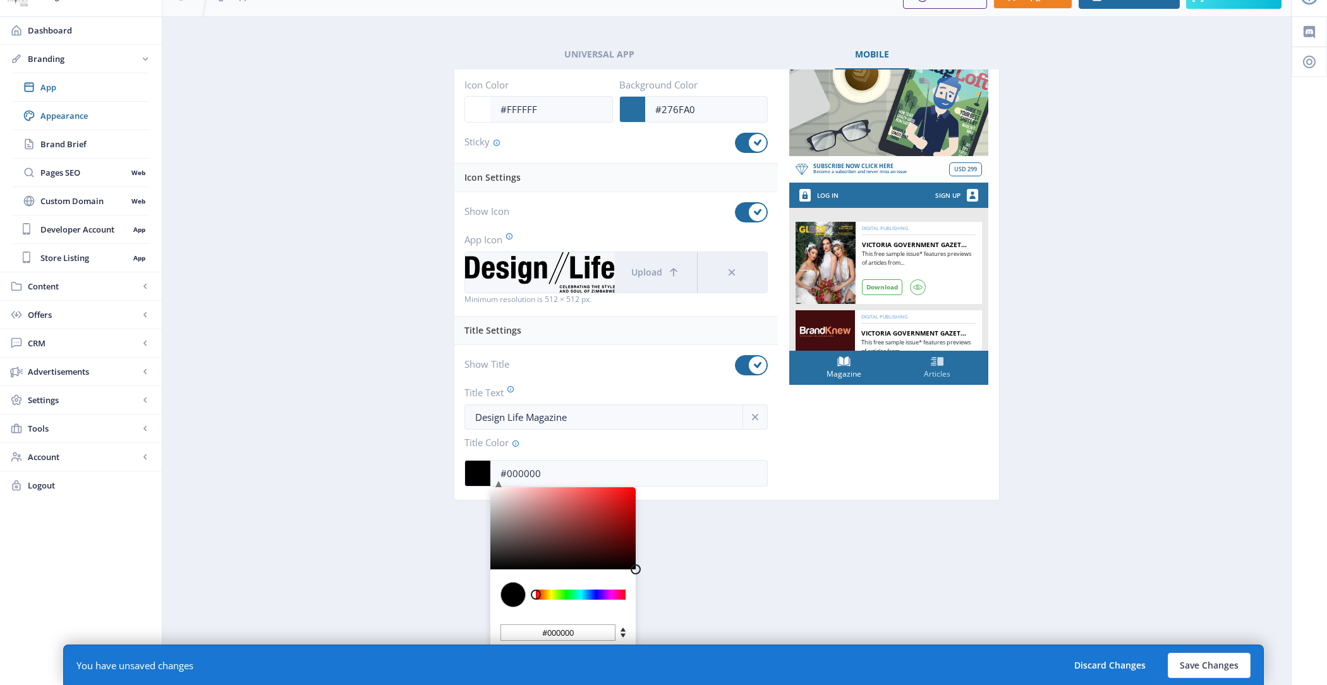
drag, startPoint x: 572, startPoint y: 533, endPoint x: 727, endPoint y: 602, distance: 170.0
click at [726, 602] on nb-tab "Appearance Navigation Bar Banner Articles Magazine Bottom Bar Side Menu Launch …" at bounding box center [727, 368] width 546 height 596
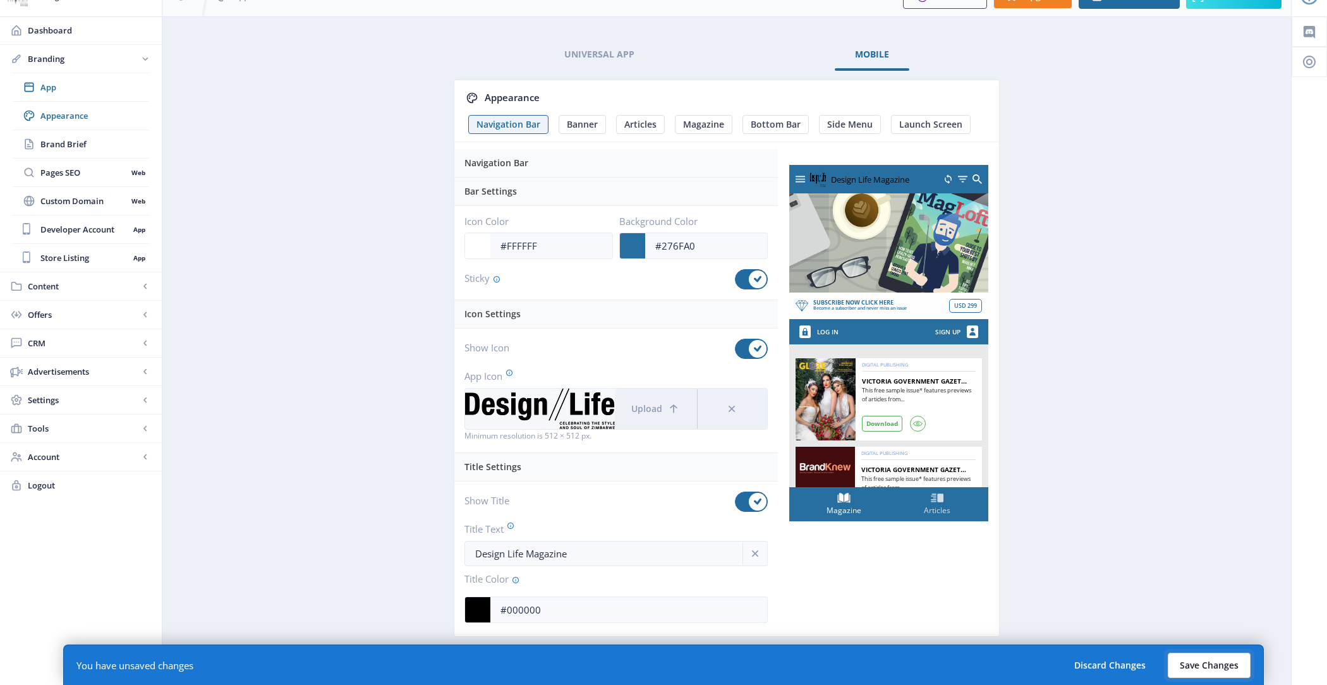
scroll to position [0, 0]
click at [1225, 667] on button "Save Changes" at bounding box center [1209, 665] width 83 height 25
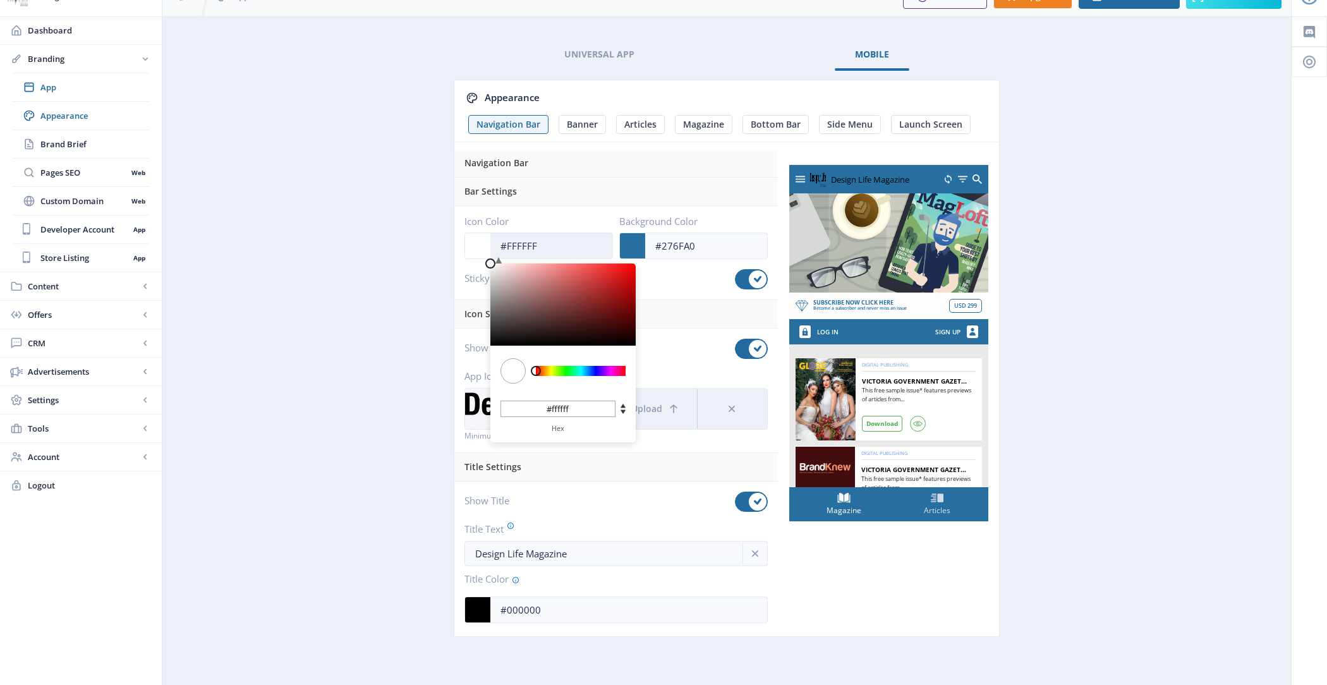
click at [556, 246] on input "#FFFFFF" at bounding box center [551, 246] width 122 height 24
type input "#CE6161"
type input "#ce6161"
type input "#C85D5D"
type input "#c85d5d"
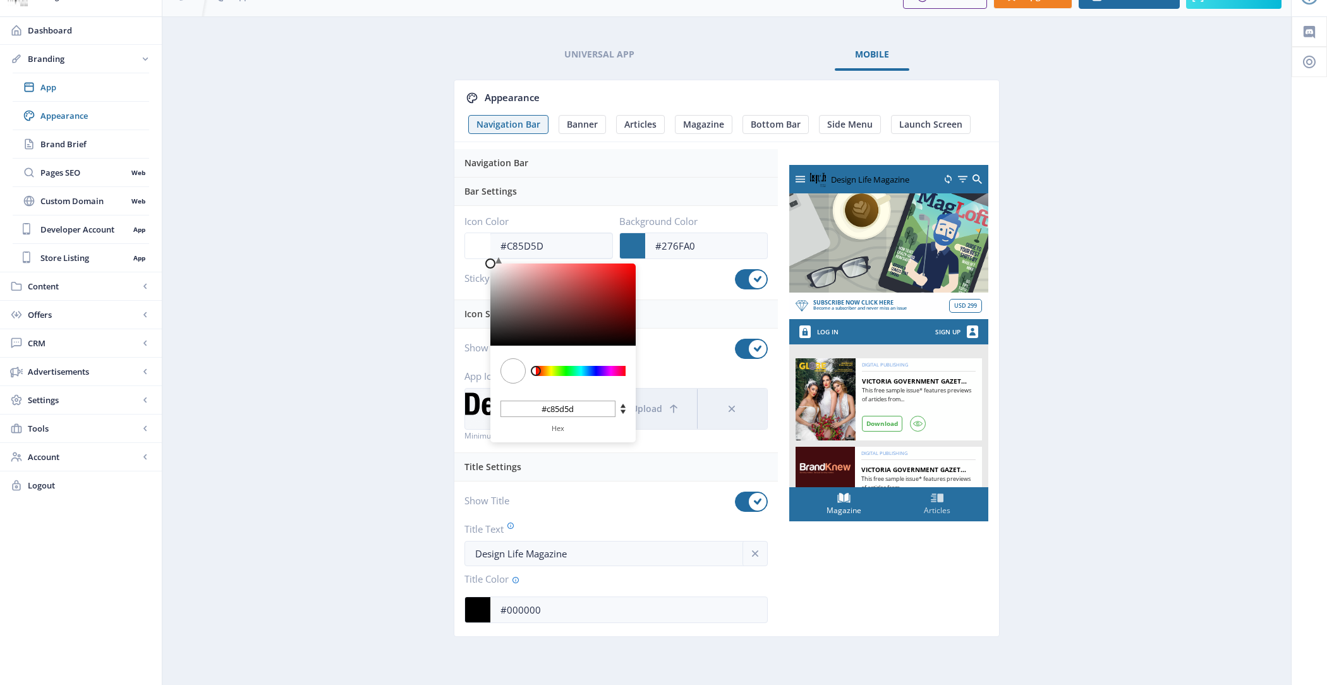
type input "#BC5454"
type input "#bc5454"
type input "#A54242"
type input "#a54242"
type input "#852D2D"
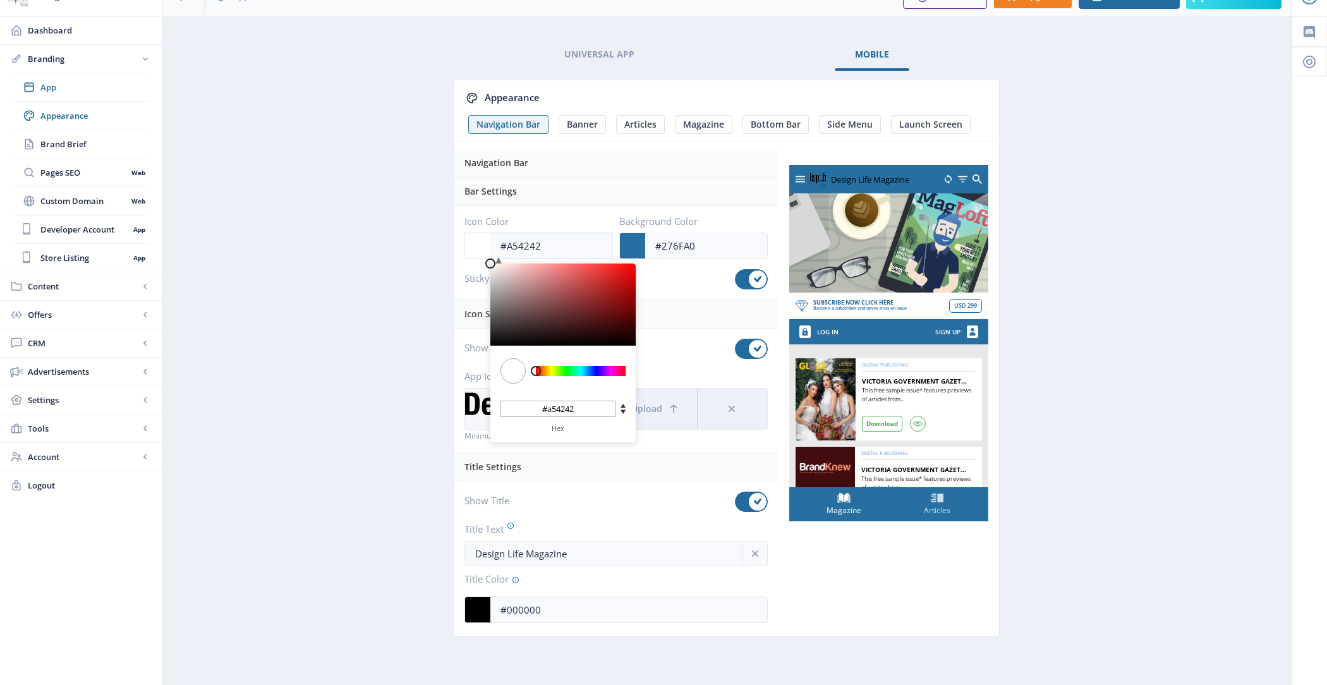
type input "#852d2d"
type input "#621919"
type input "#3F0B0B"
type input "#3f0b0b"
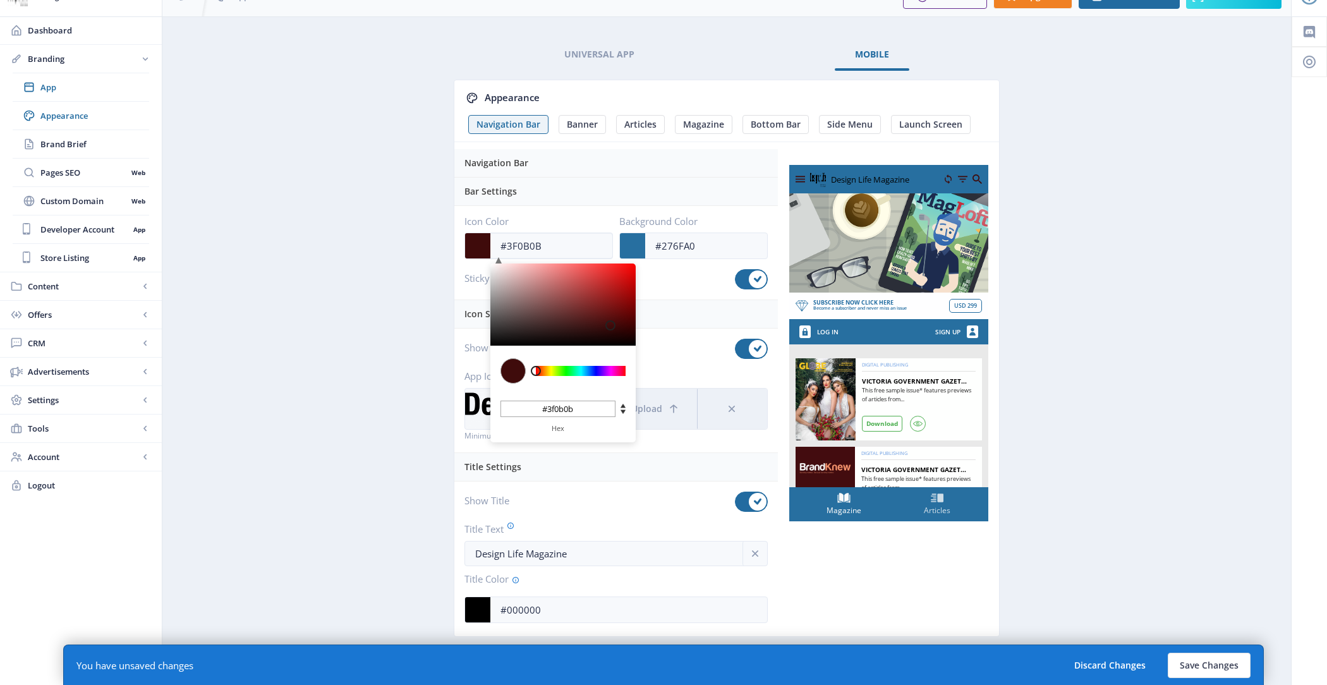
type input "#1F0303"
type input "#1f0303"
type input "#0A0000"
type input "#0a0000"
type input "#000000"
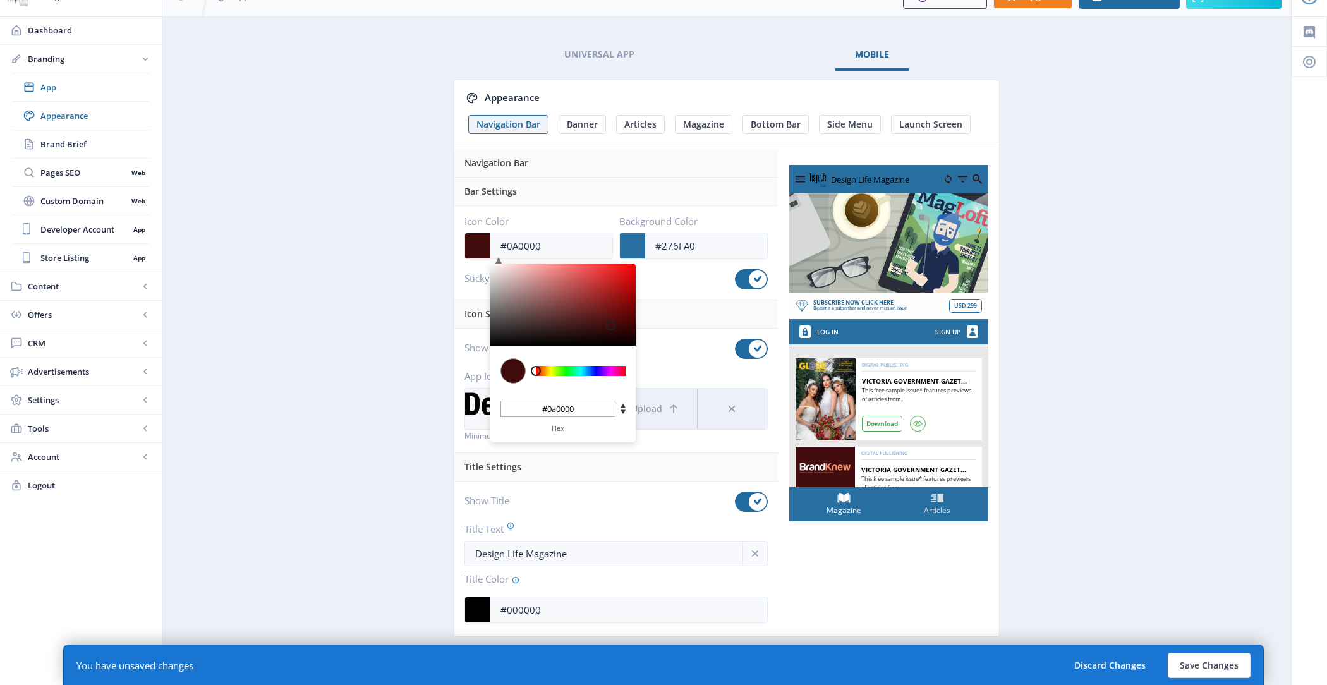
type input "#000000"
drag, startPoint x: 567, startPoint y: 278, endPoint x: 674, endPoint y: 392, distance: 156.4
click at [674, 392] on div "Navigation Bar Bar Settings Icon Color #000000 C M Y K 0 0 0 H S L 0 0 0 R G B …" at bounding box center [615, 391] width 323 height 484
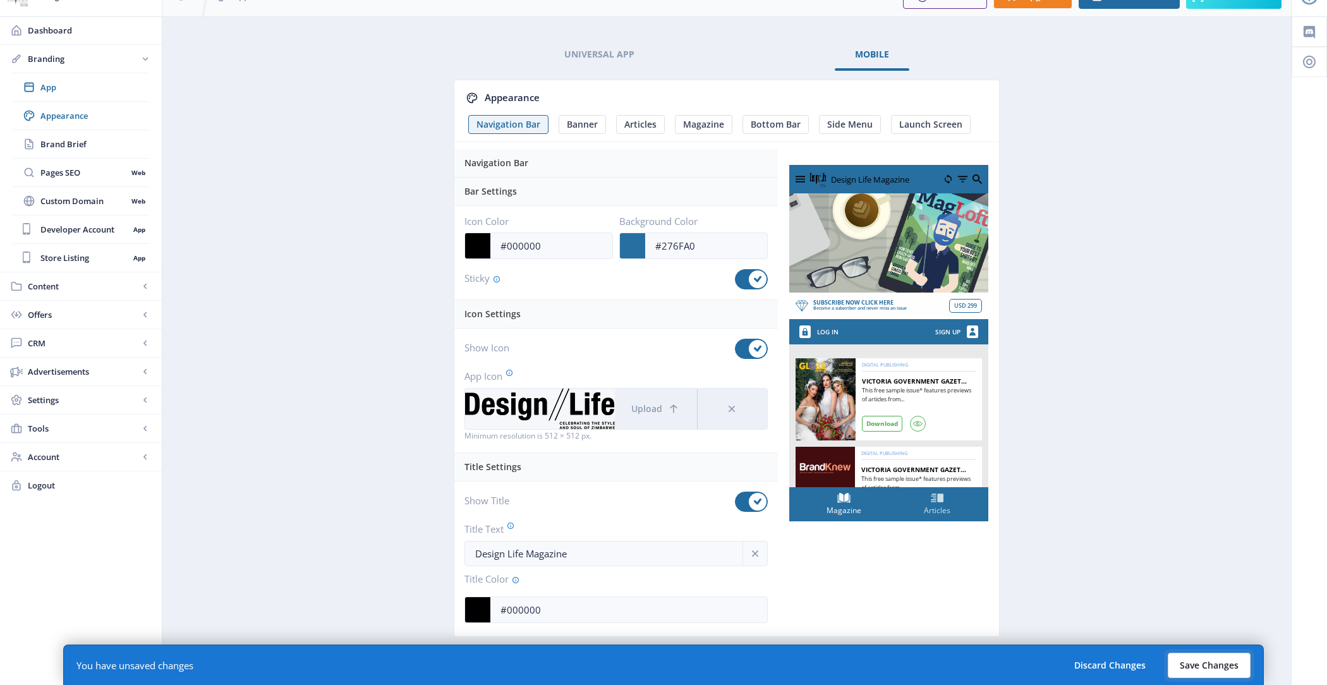
click at [1196, 662] on button "Save Changes" at bounding box center [1209, 665] width 83 height 25
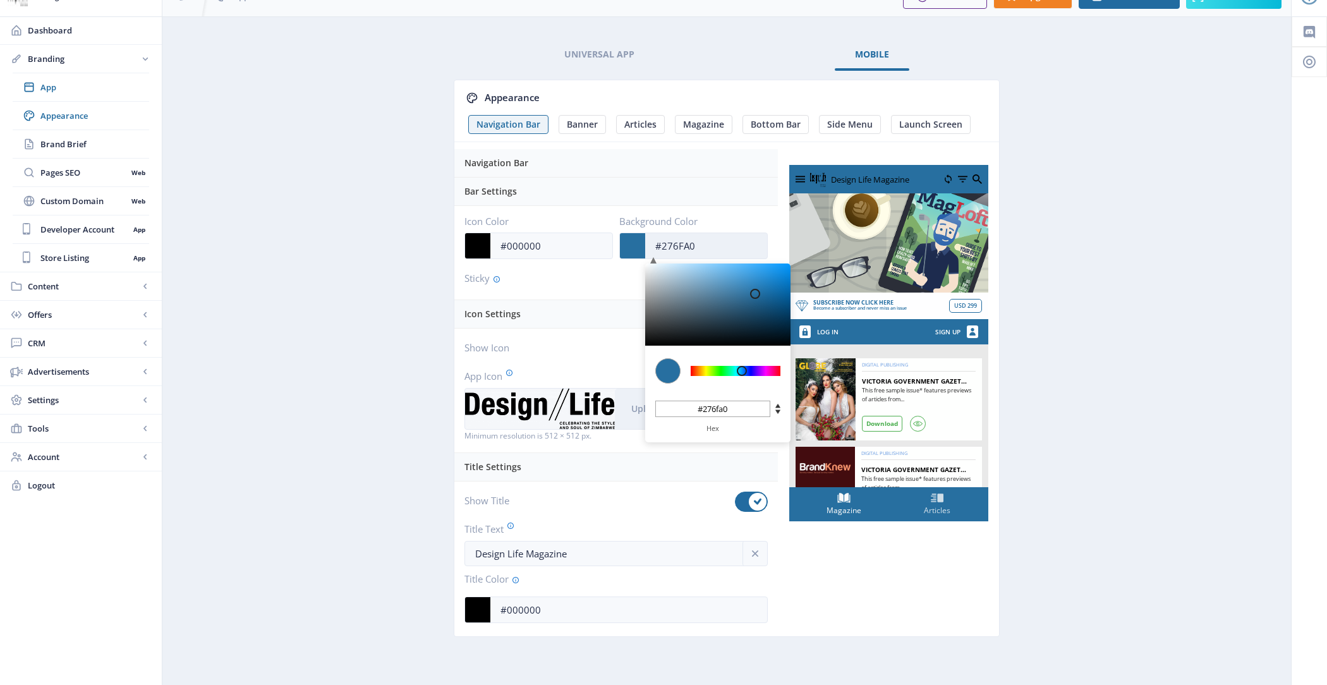
click at [699, 244] on input "#276FA0" at bounding box center [706, 246] width 122 height 24
type input "#416B87"
type input "#416b87"
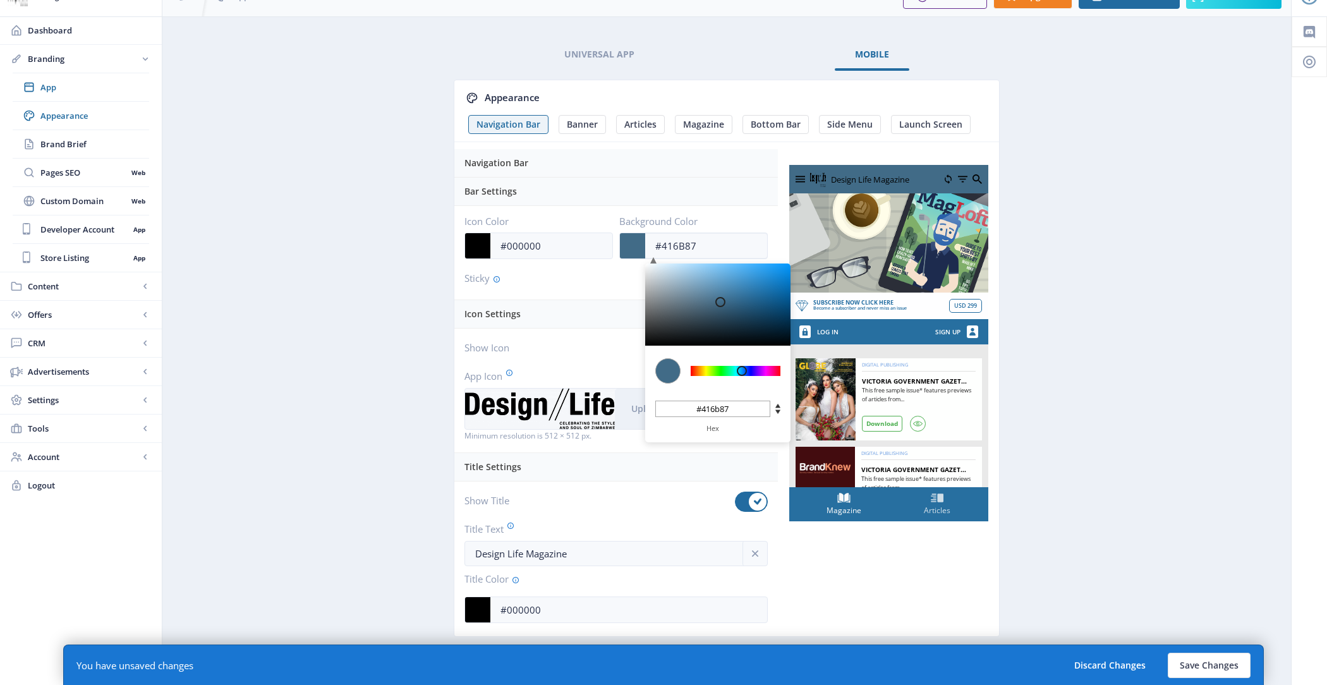
type input "#426B87"
type input "#426b87"
type input "#47708B"
type input "#47708b"
type input "#567C97"
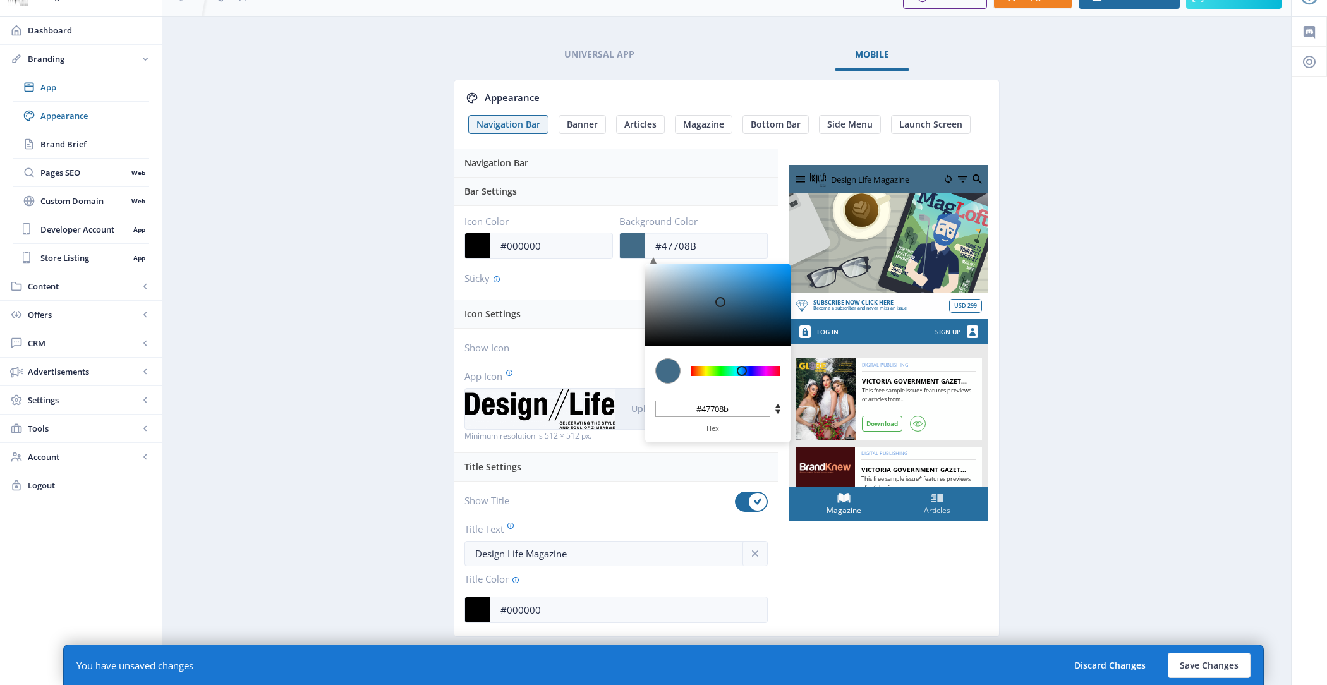
type input "#567c97"
type input "#6E92AA"
type input "#6e92aa"
type input "#92B1C6"
type input "#92b1c6"
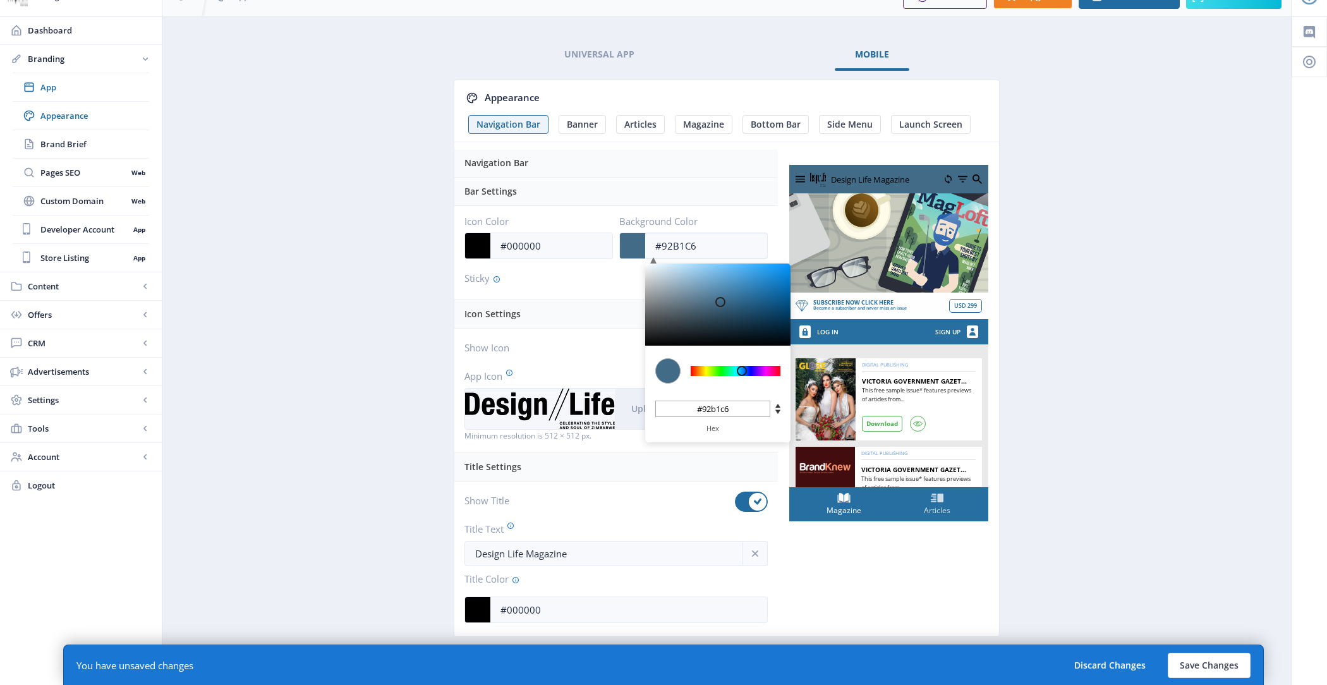
type input "#B6CDDD"
type input "#b6cddd"
type input "#D4E4EF"
type input "#d4e4ef"
type input "#F1F9FF"
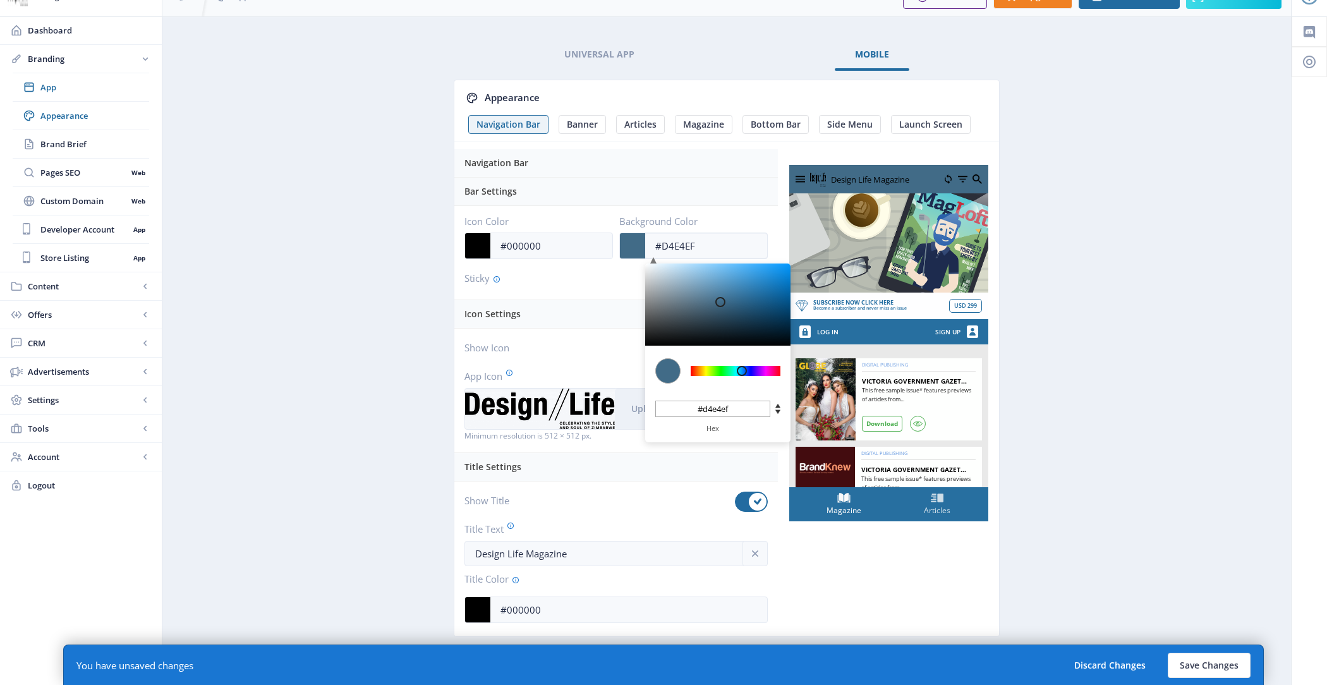
type input "#f1f9ff"
type input "#FDFEFF"
type input "#fdfeff"
type input "#FFFFFF"
type input "#ffffff"
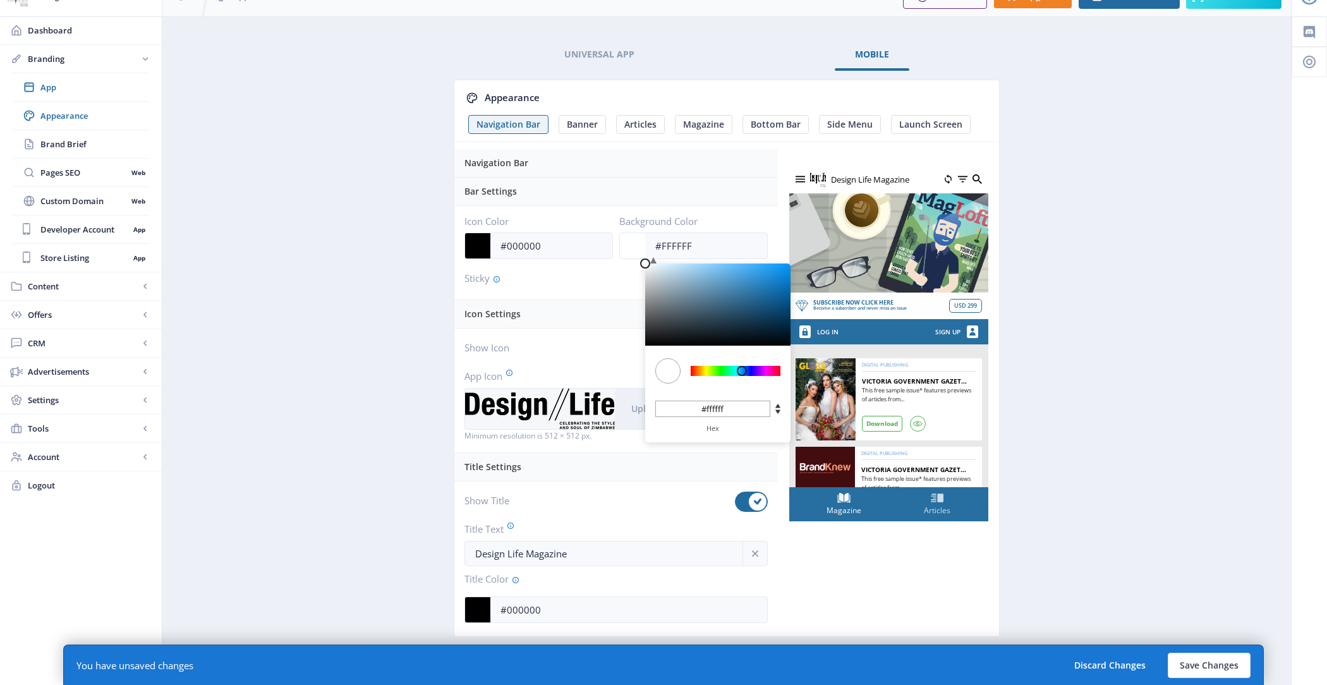
drag, startPoint x: 720, startPoint y: 301, endPoint x: 616, endPoint y: 248, distance: 117.0
click at [616, 248] on div "Icon Color #000000 C M Y K 0 0 0 H S L 0 0 0 R G B #000000 Hex Background Color…" at bounding box center [615, 237] width 303 height 43
click at [1195, 635] on app-branding-designer "Universal App Mobile Appearance Navigation Bar Banner Articles Magazine Bottom …" at bounding box center [726, 352] width 1084 height 627
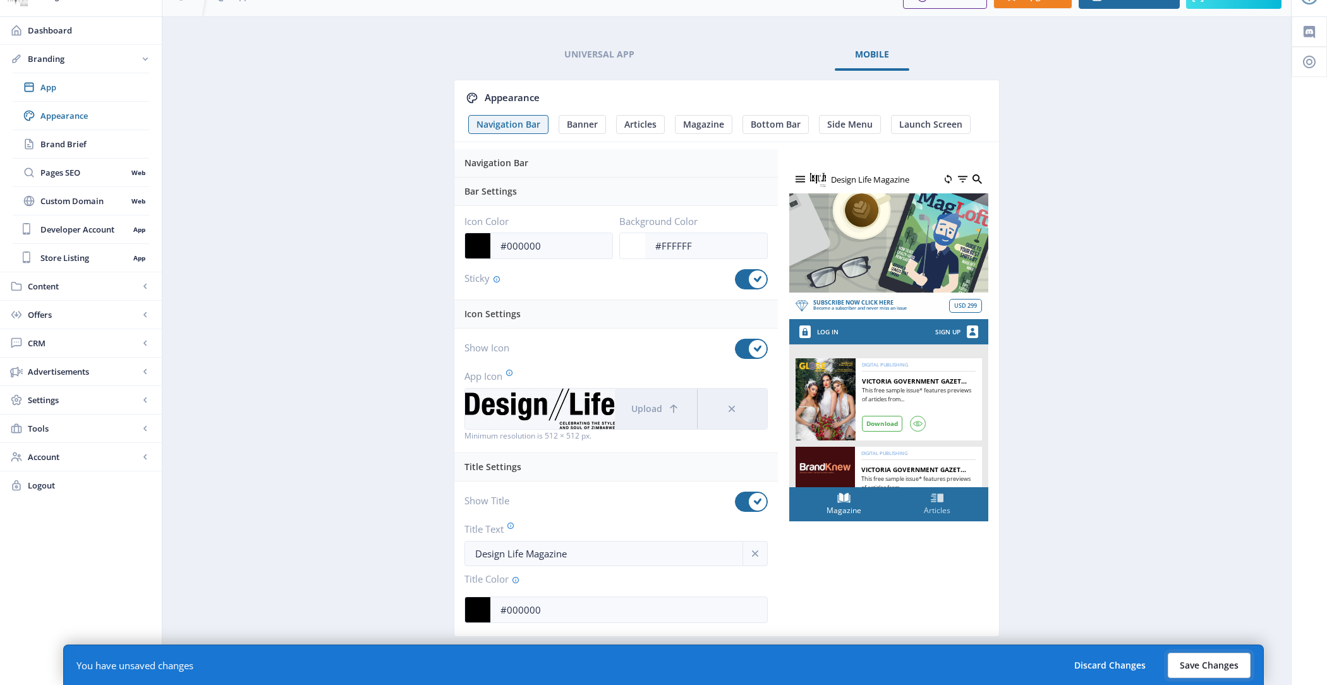
click at [1202, 663] on button "Save Changes" at bounding box center [1209, 665] width 83 height 25
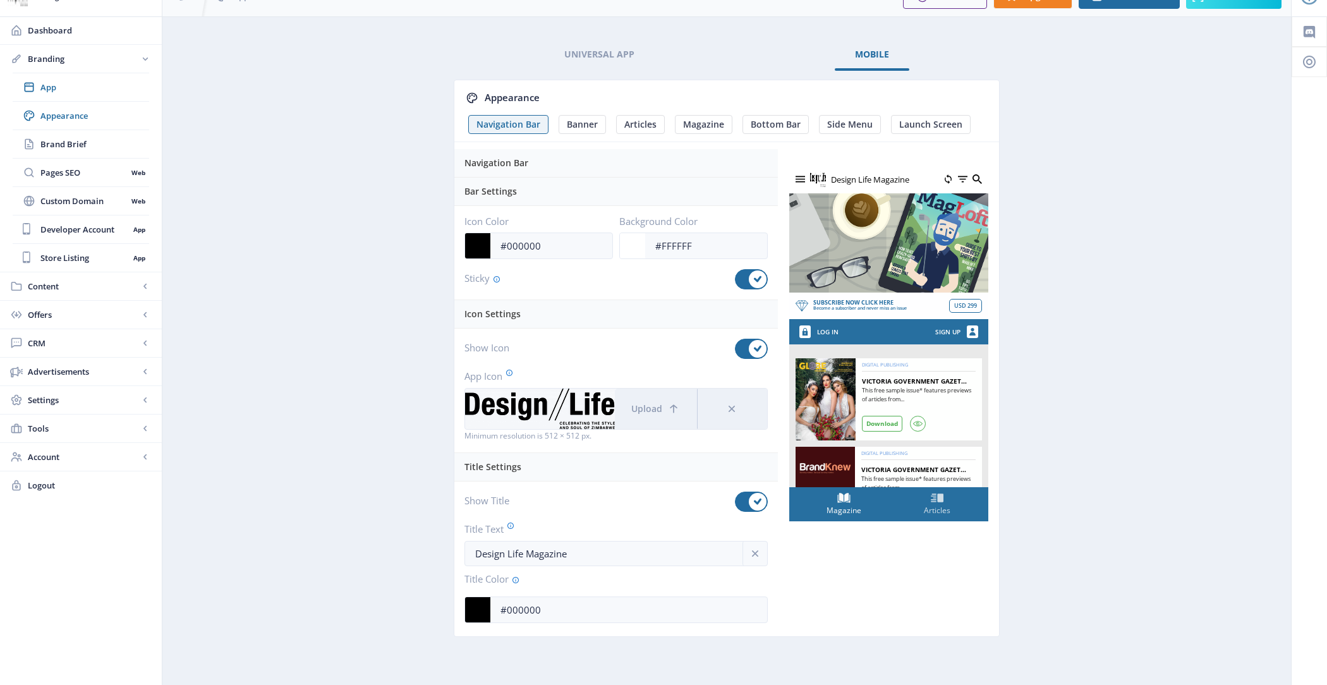
click at [493, 190] on div "Bar Settings" at bounding box center [617, 192] width 306 height 28
click at [495, 166] on div "Navigation Bar" at bounding box center [617, 163] width 306 height 28
click at [756, 279] on icon at bounding box center [758, 279] width 8 height 8
click at [735, 279] on input "checkbox" at bounding box center [735, 279] width 1 height 1
checkbox input "false"
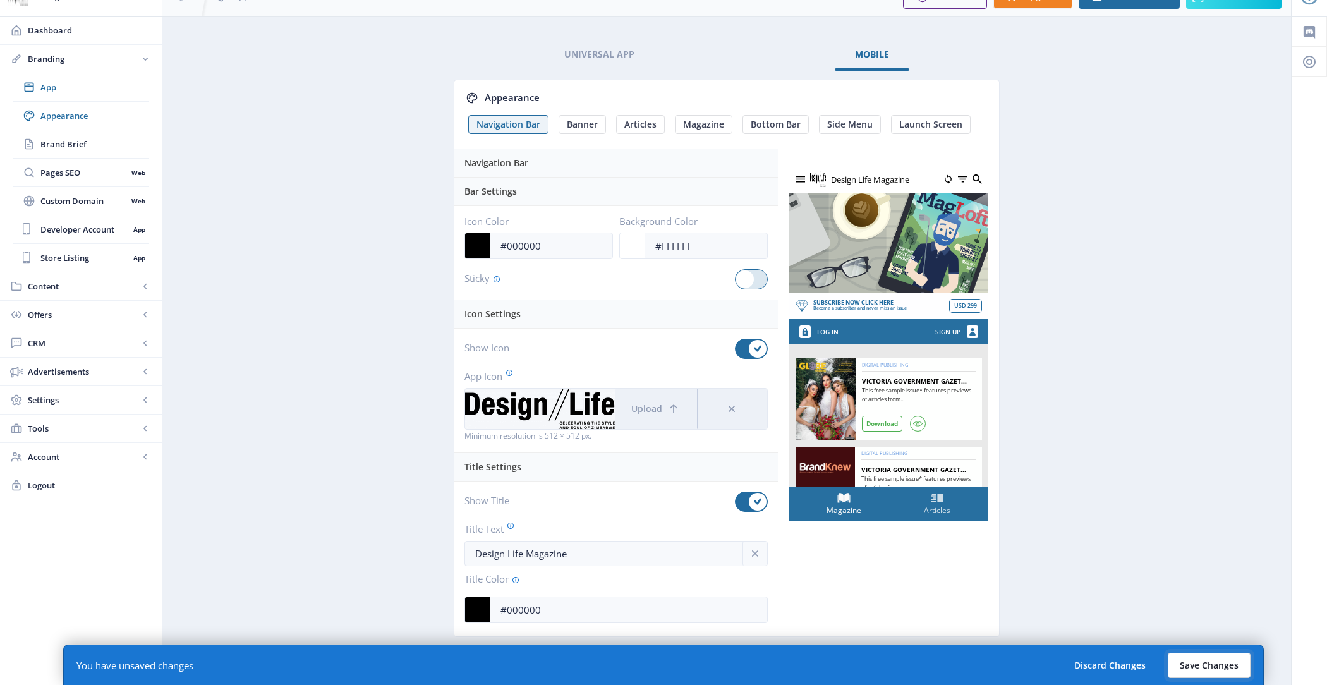
click at [1218, 670] on button "Save Changes" at bounding box center [1209, 665] width 83 height 25
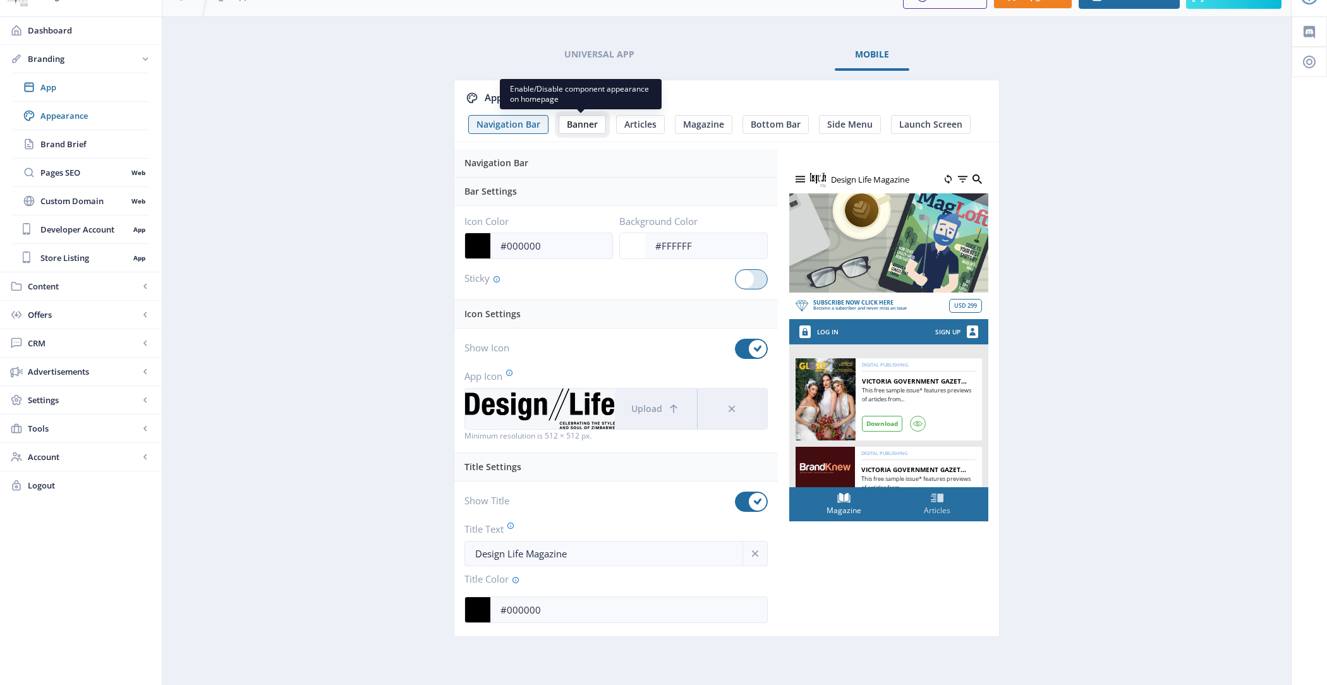
click at [589, 124] on span "Banner" at bounding box center [582, 124] width 31 height 10
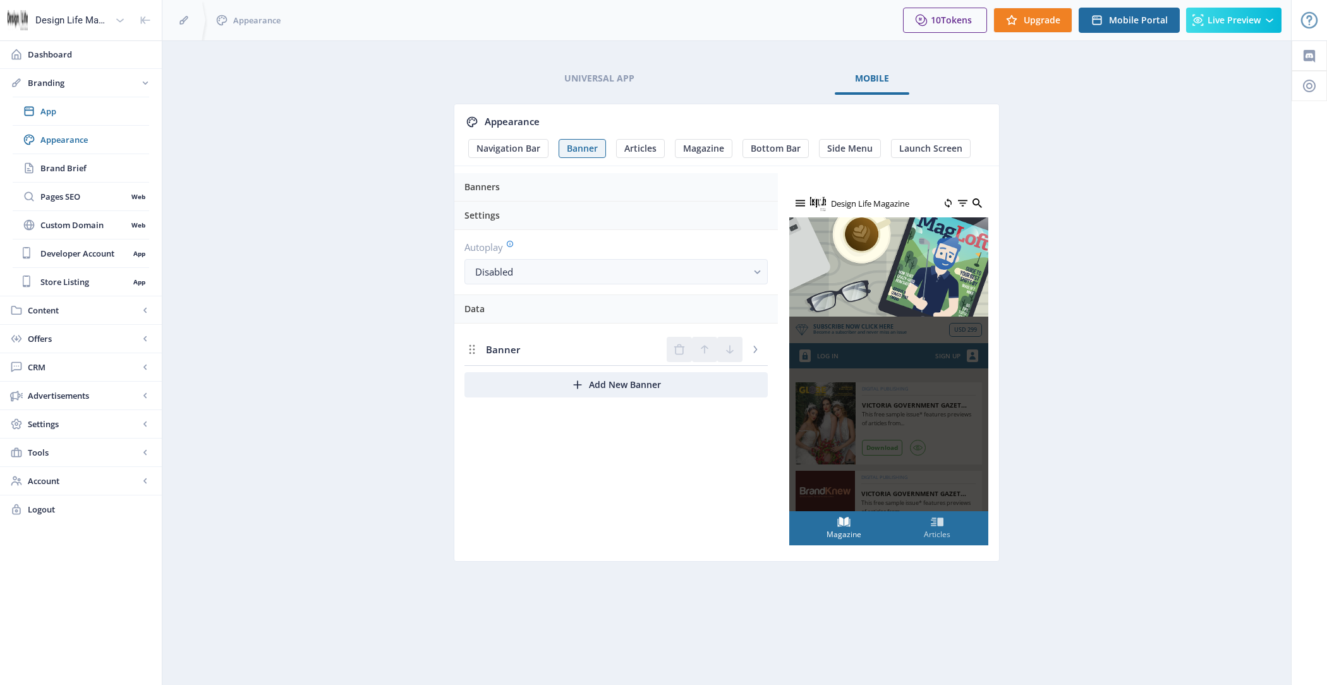
click at [502, 351] on span "Banner" at bounding box center [503, 349] width 34 height 13
click at [758, 351] on icon "Delete Banner" at bounding box center [755, 349] width 13 height 13
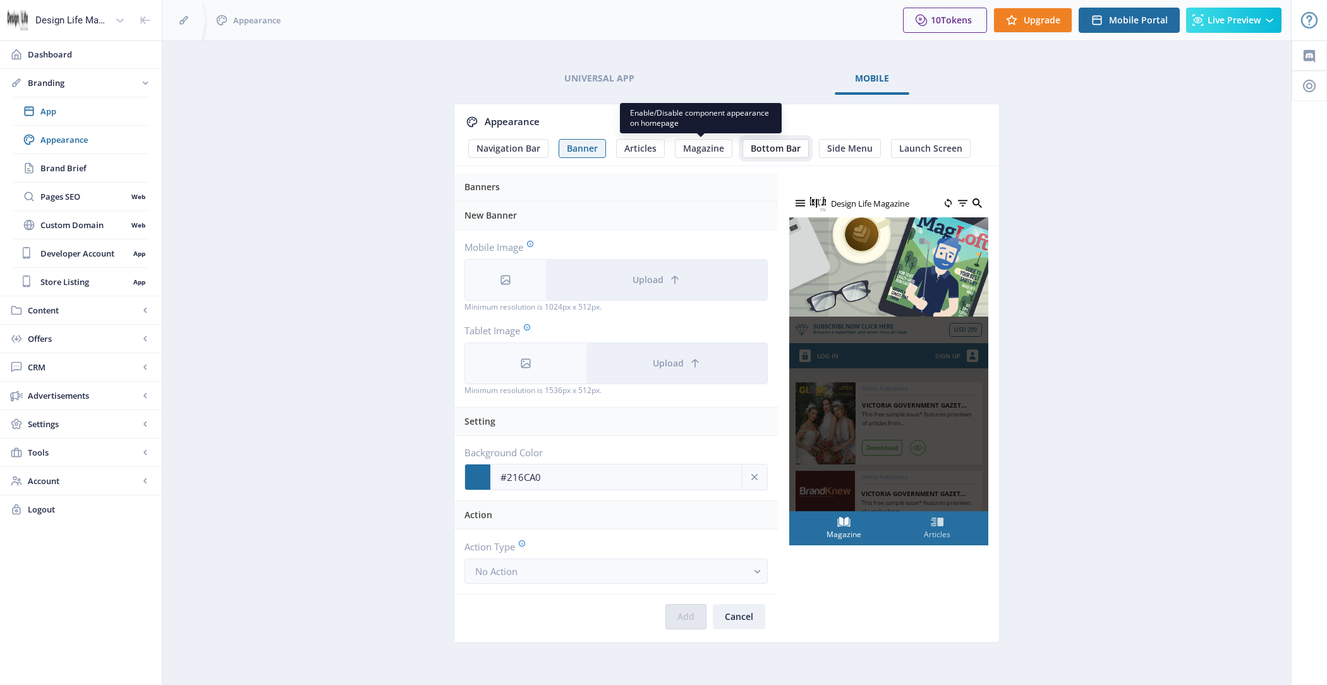
click at [765, 150] on span "Bottom Bar" at bounding box center [776, 148] width 50 height 10
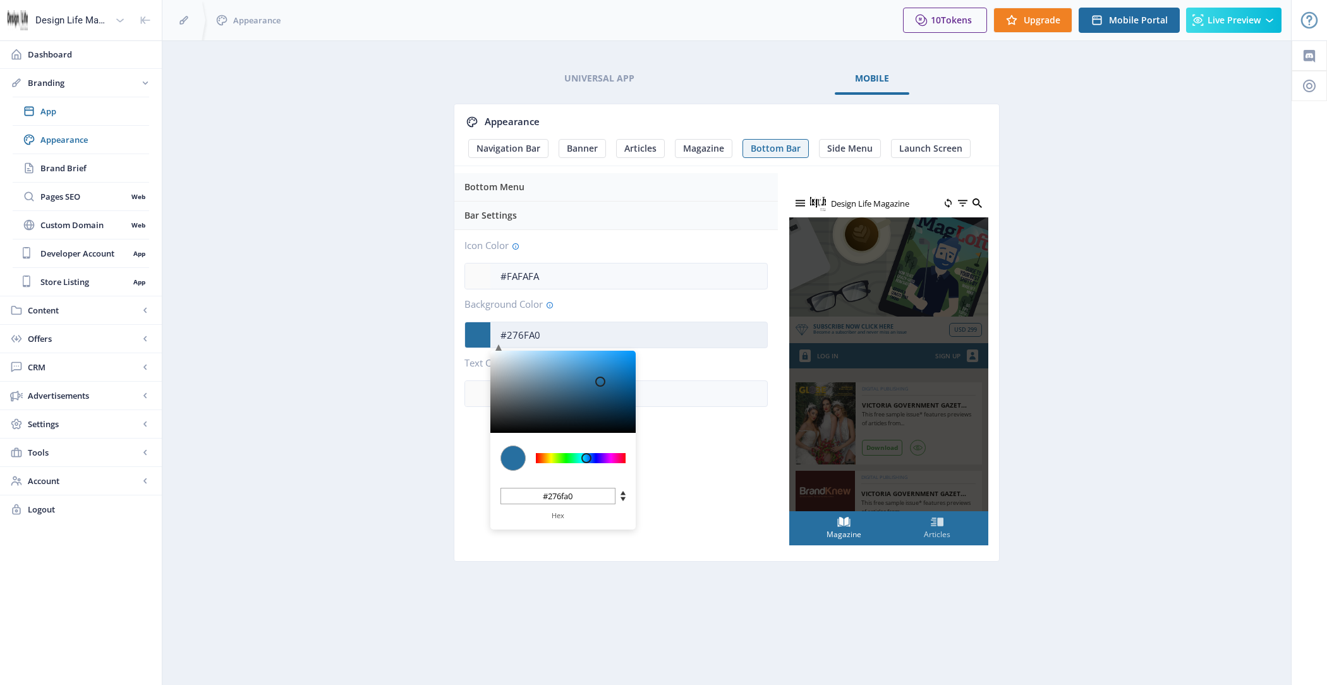
click at [548, 340] on input "#276FA0" at bounding box center [628, 335] width 277 height 24
type input "#37749E"
type input "#37749e"
type input "#34709A"
type input "#34709a"
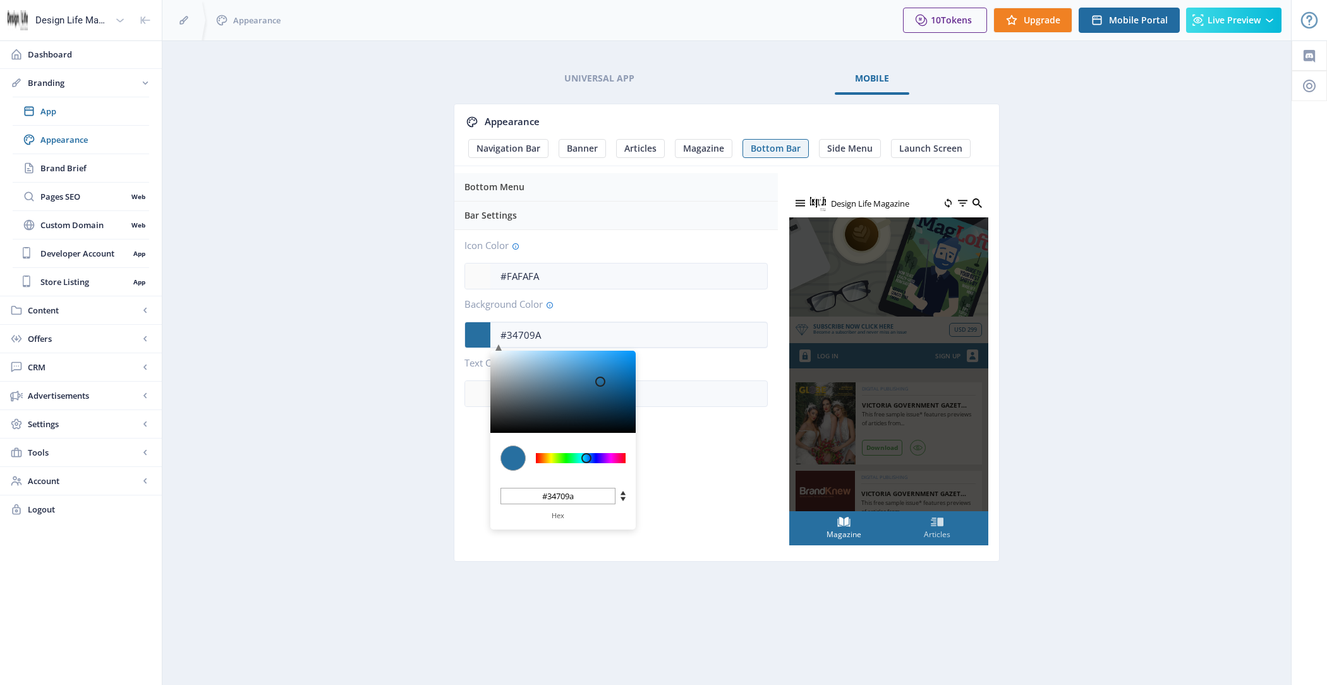
type input "#2B6790"
type input "#2b6790"
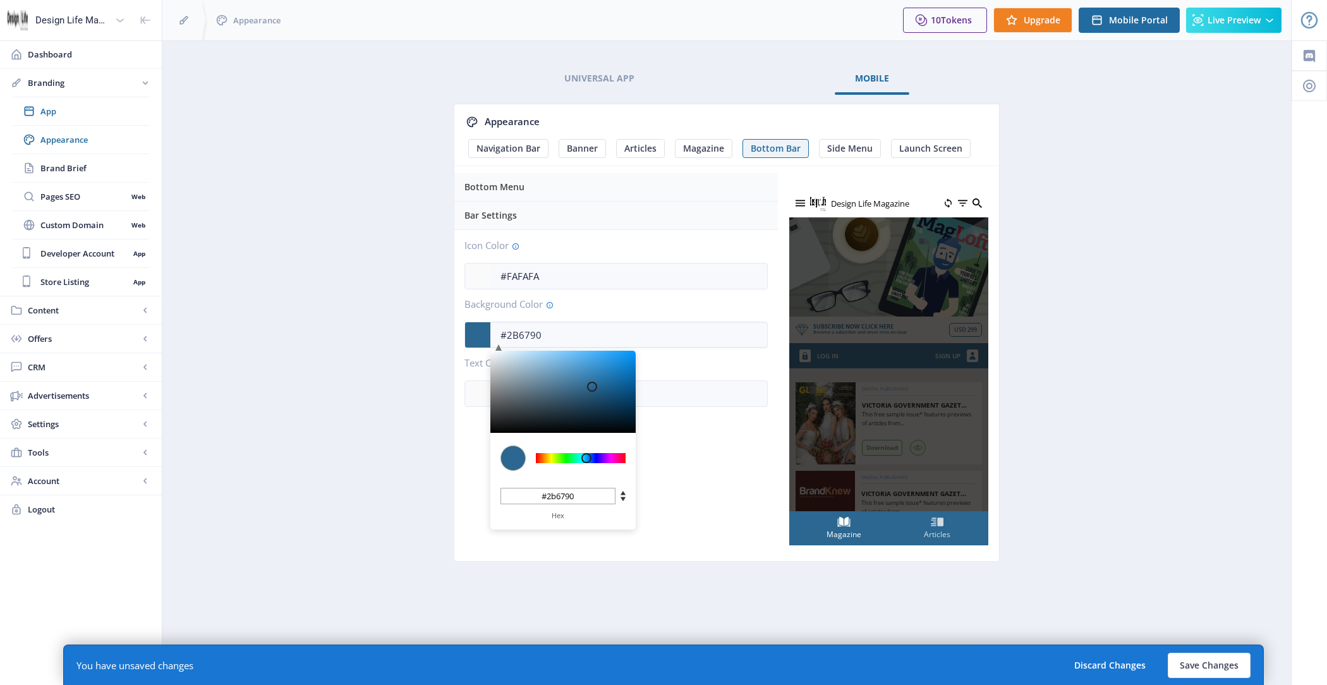
type input "#205980"
type input "#174B6F"
type input "#174b6f"
type input "#114263"
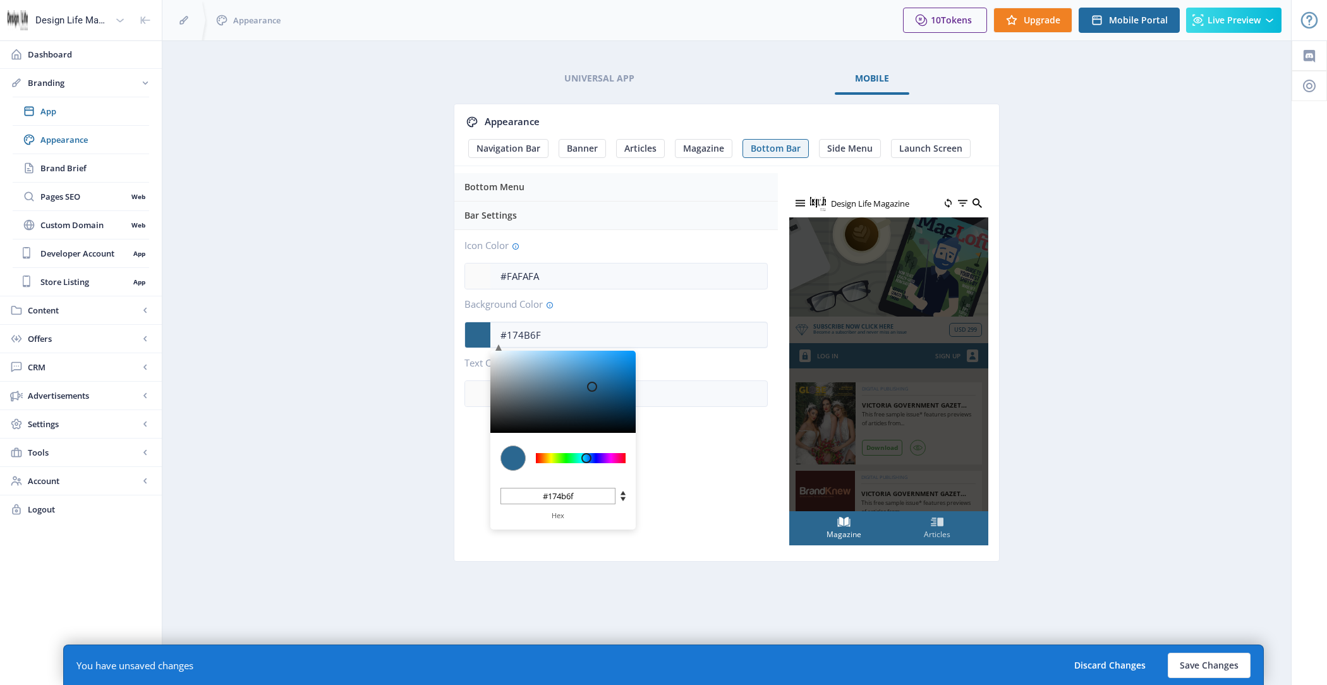
type input "#114263"
type input "#0E3B59"
type input "#0e3b59"
type input "#0D3855"
type input "#0d3855"
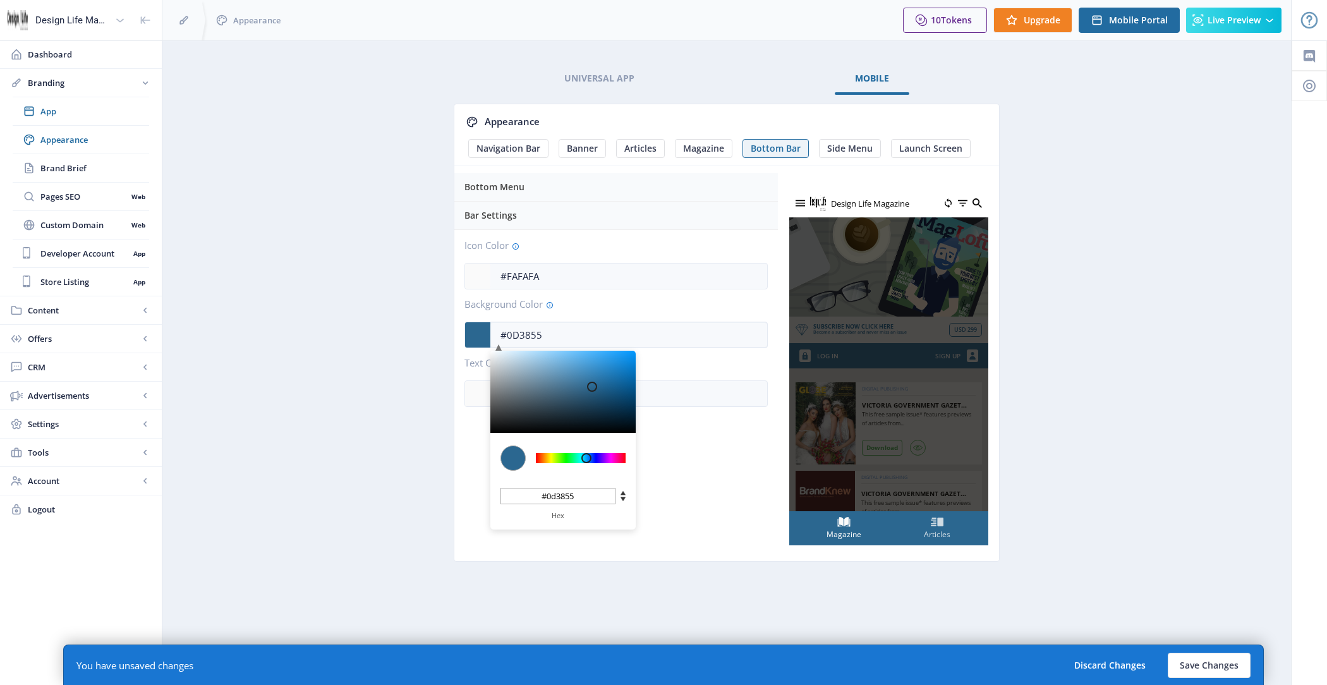
type input "#0C3551"
type input "#0c3551"
type input "#0C3653"
type input "#0c3653"
type input "#0E3C5B"
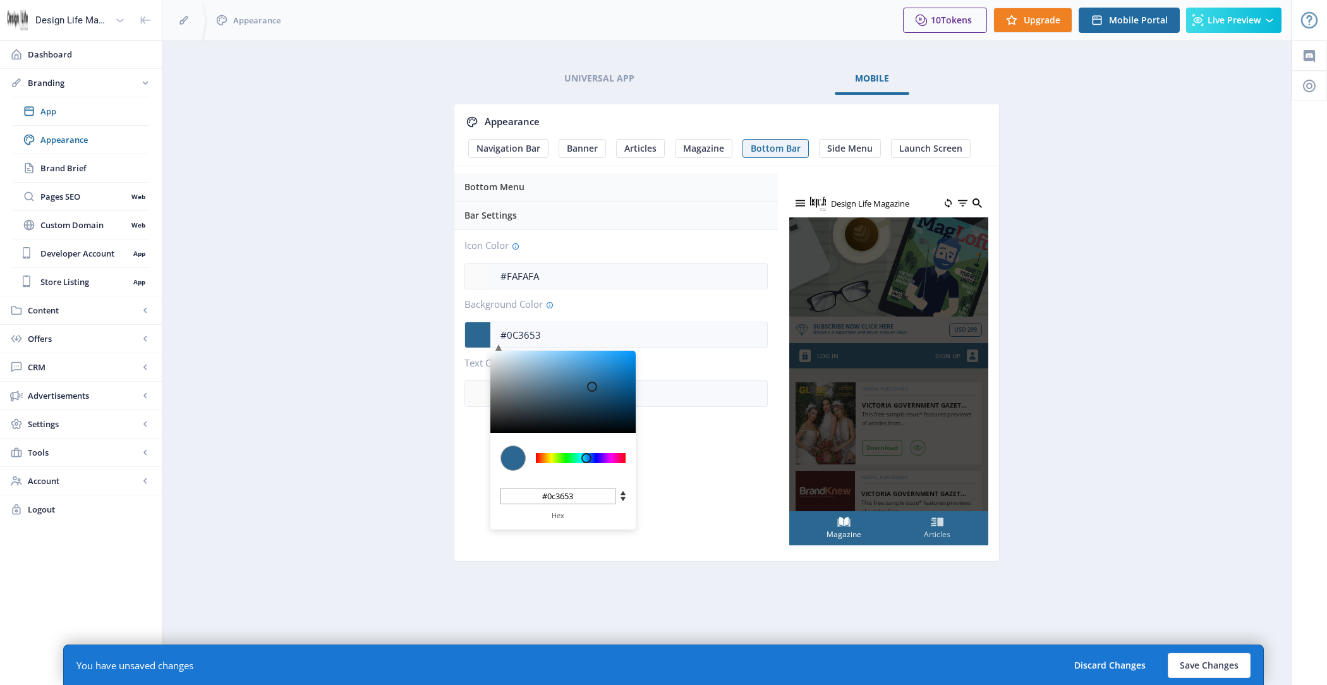
type input "#0e3c5b"
type input "#154E74"
type input "#154e74"
type input "#276D9C"
type input "#276d9c"
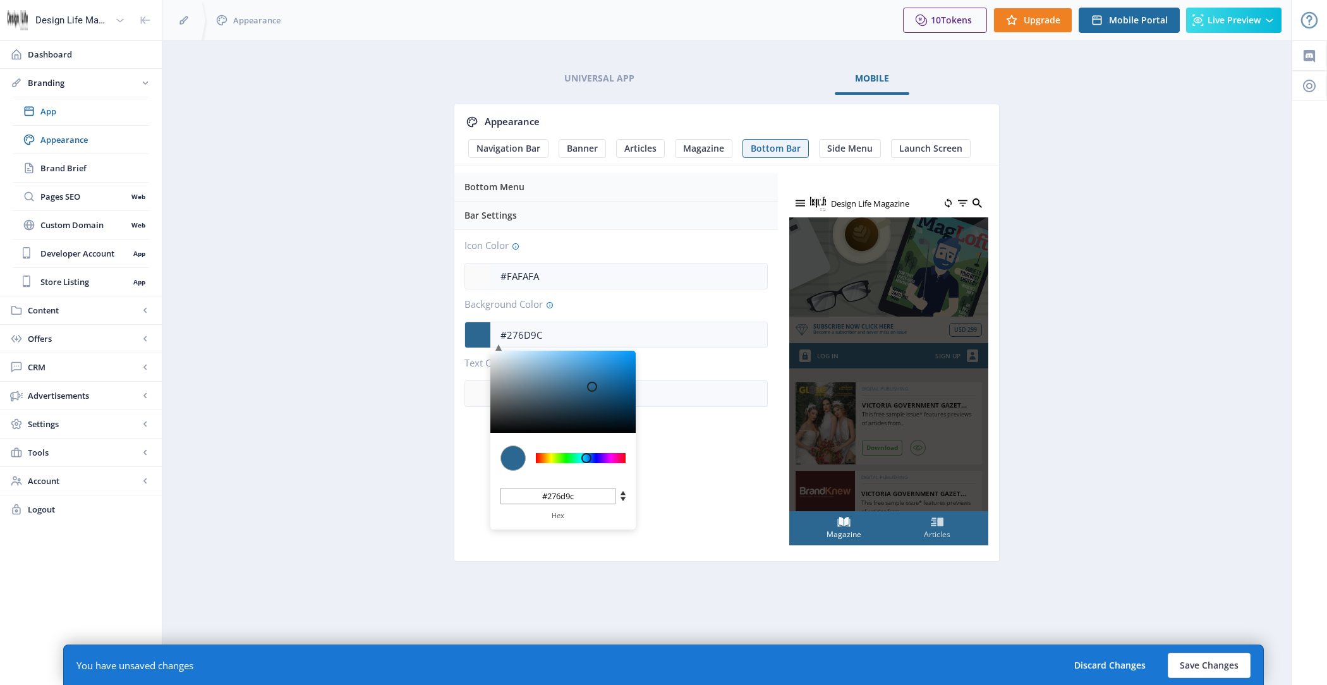
type input "#54A1D5"
type input "#54a1d5"
type input "#9DD7FF"
type input "#9dd7ff"
type input "#E0F3FF"
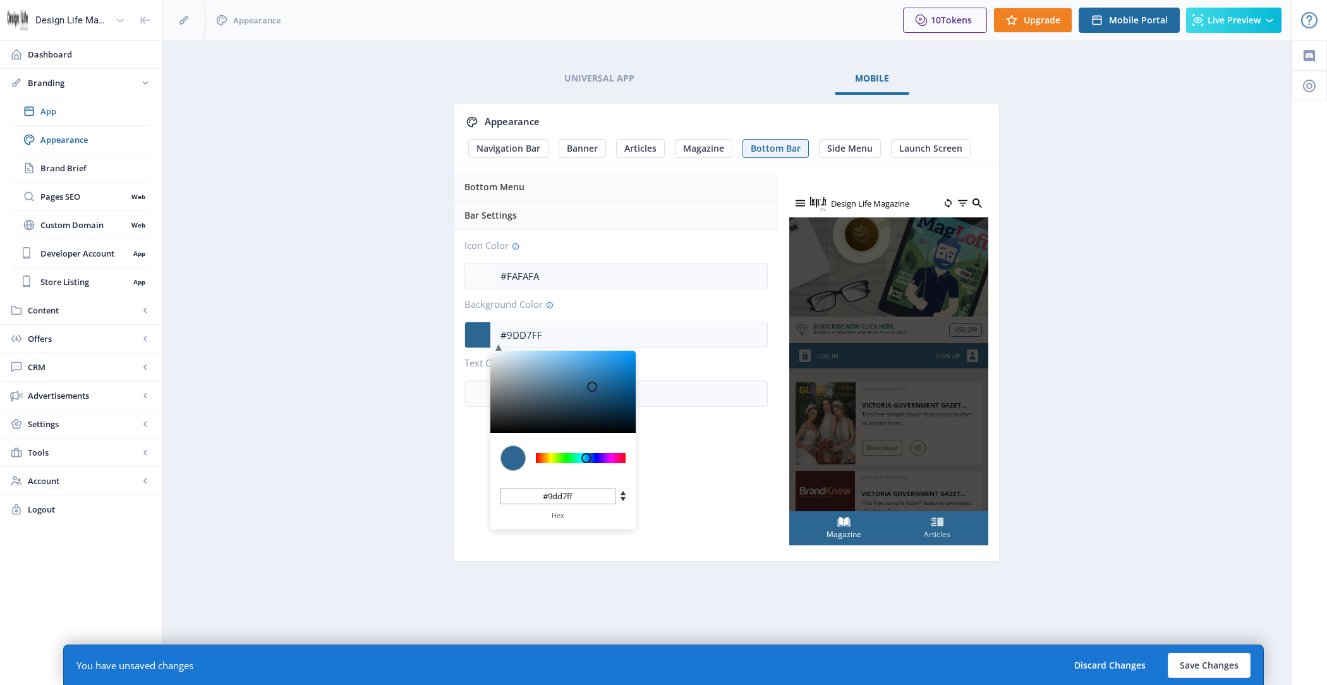
type input "#e0f3ff"
type input "#FFFFFF"
type input "#ffffff"
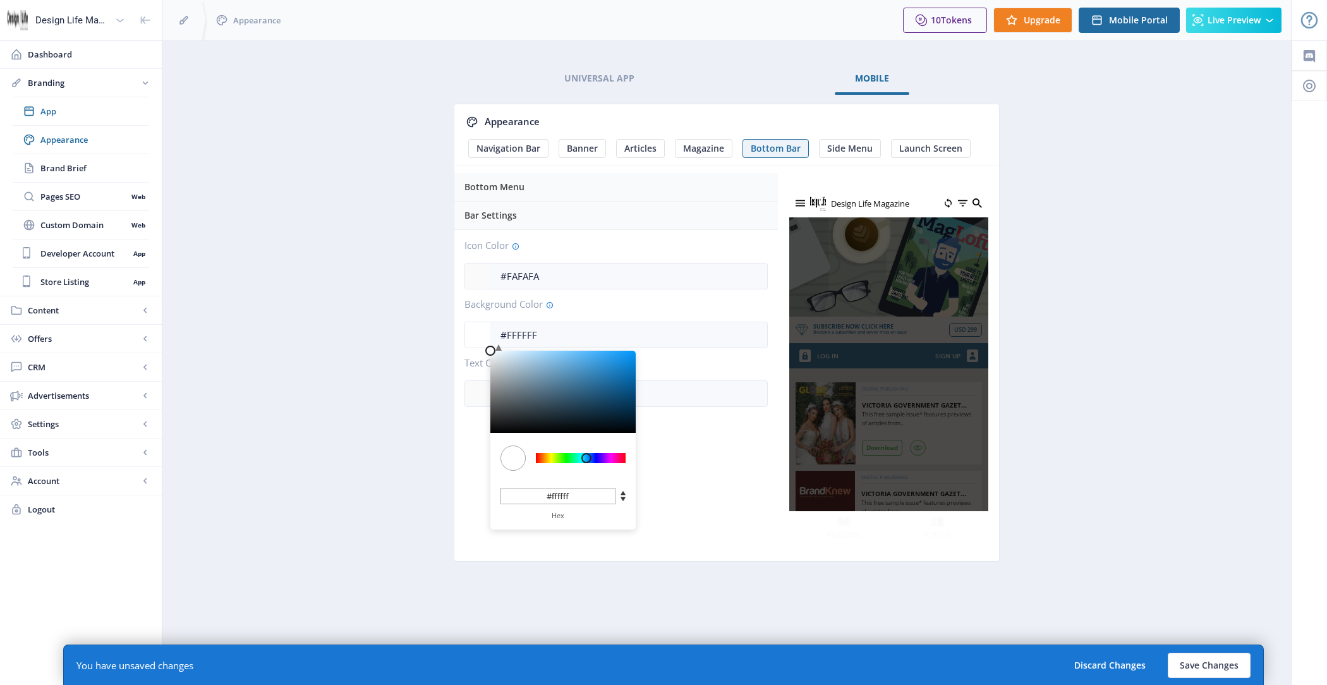
drag, startPoint x: 584, startPoint y: 381, endPoint x: 392, endPoint y: 289, distance: 213.4
click at [392, 289] on app-branding-designer "Universal App Mobile Appearance Navigation Bar Banner Articles Magazine Bottom …" at bounding box center [726, 327] width 1084 height 528
click at [418, 420] on app-branding-designer "Universal App Mobile Appearance Navigation Bar Banner Articles Magazine Bottom …" at bounding box center [726, 327] width 1084 height 528
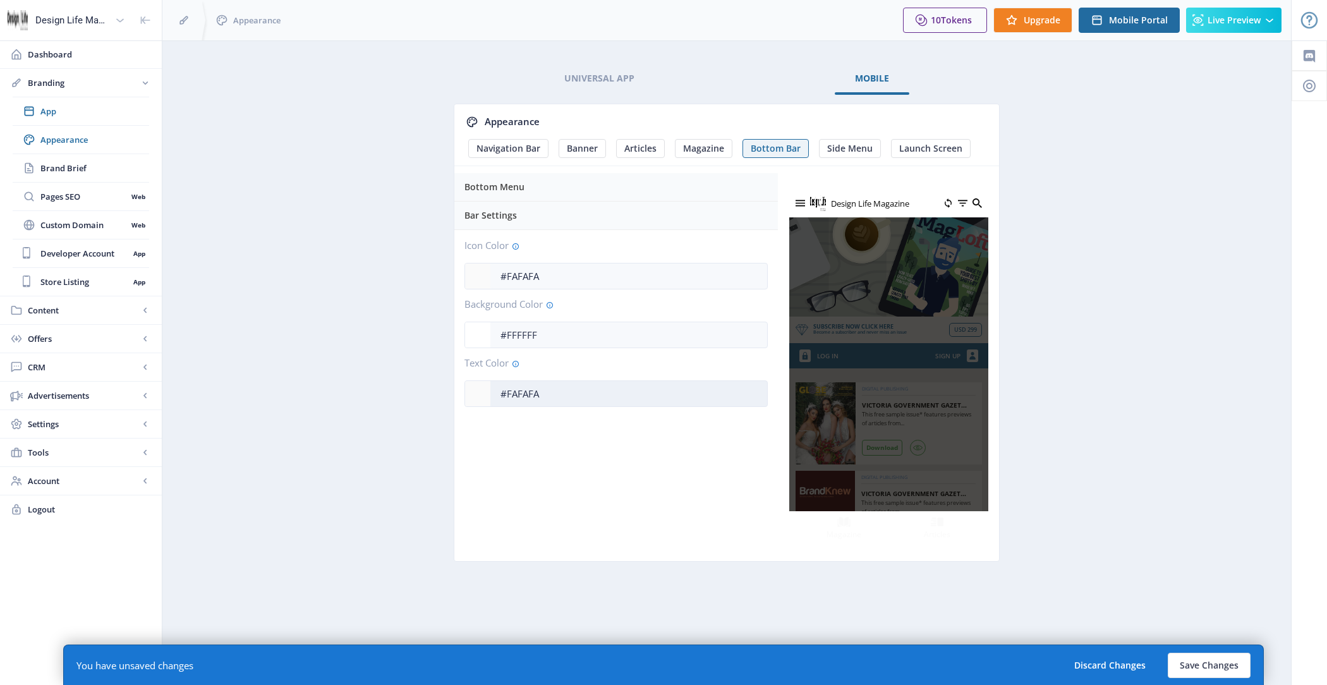
click at [574, 389] on input "#FAFAFA" at bounding box center [628, 394] width 277 height 24
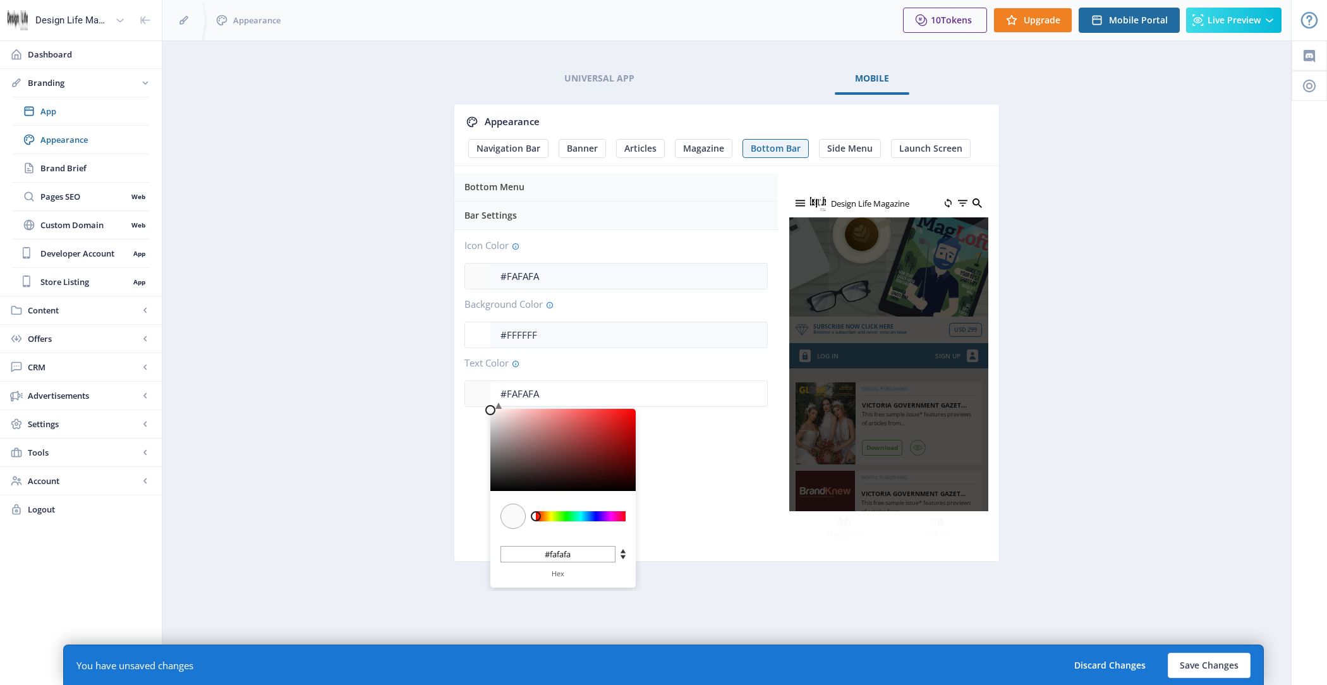
drag, startPoint x: 573, startPoint y: 399, endPoint x: 461, endPoint y: 381, distance: 113.3
click at [461, 381] on div "Icon Color #FAFAFA Background Color #FFFFFF C M Y K 204 100 100 H S L 255 255 2…" at bounding box center [615, 323] width 323 height 187
type input "#853F3F"
type input "#853f3f"
type input "#853C3C"
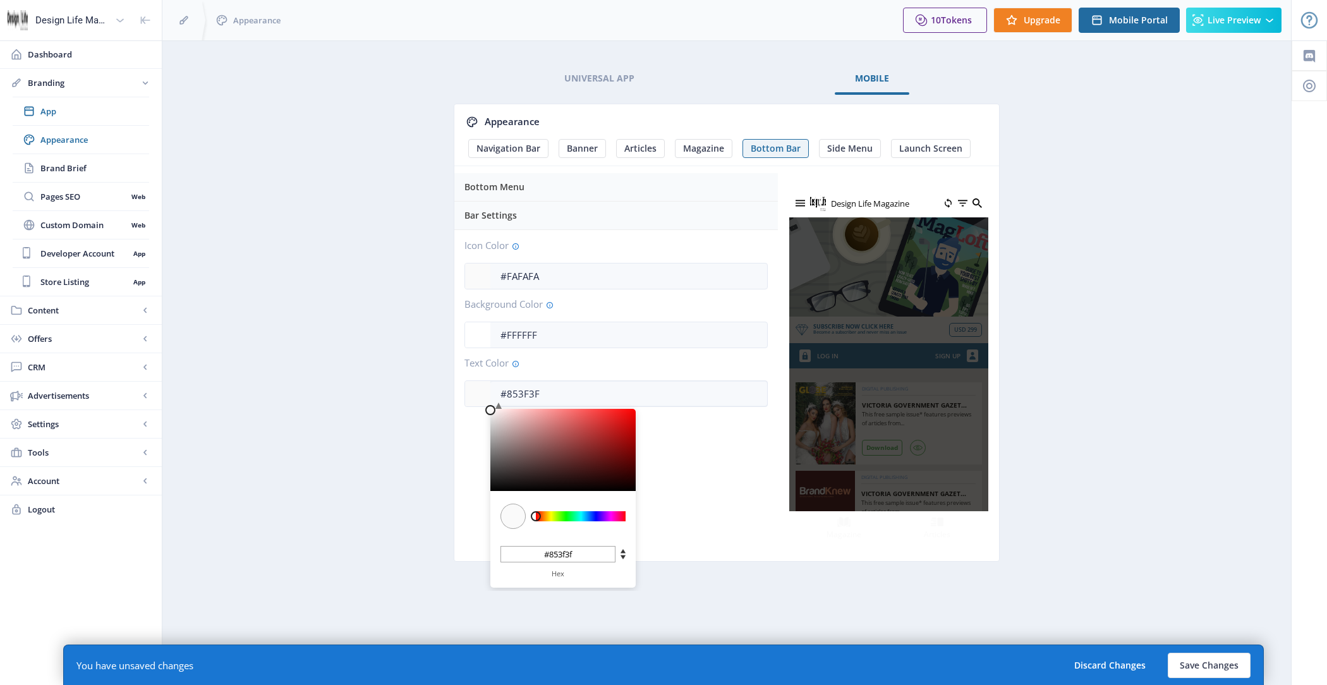
type input "#853c3c"
type input "#7F3232"
type input "#7f3232"
type input "#6D2121"
type input "#6d2121"
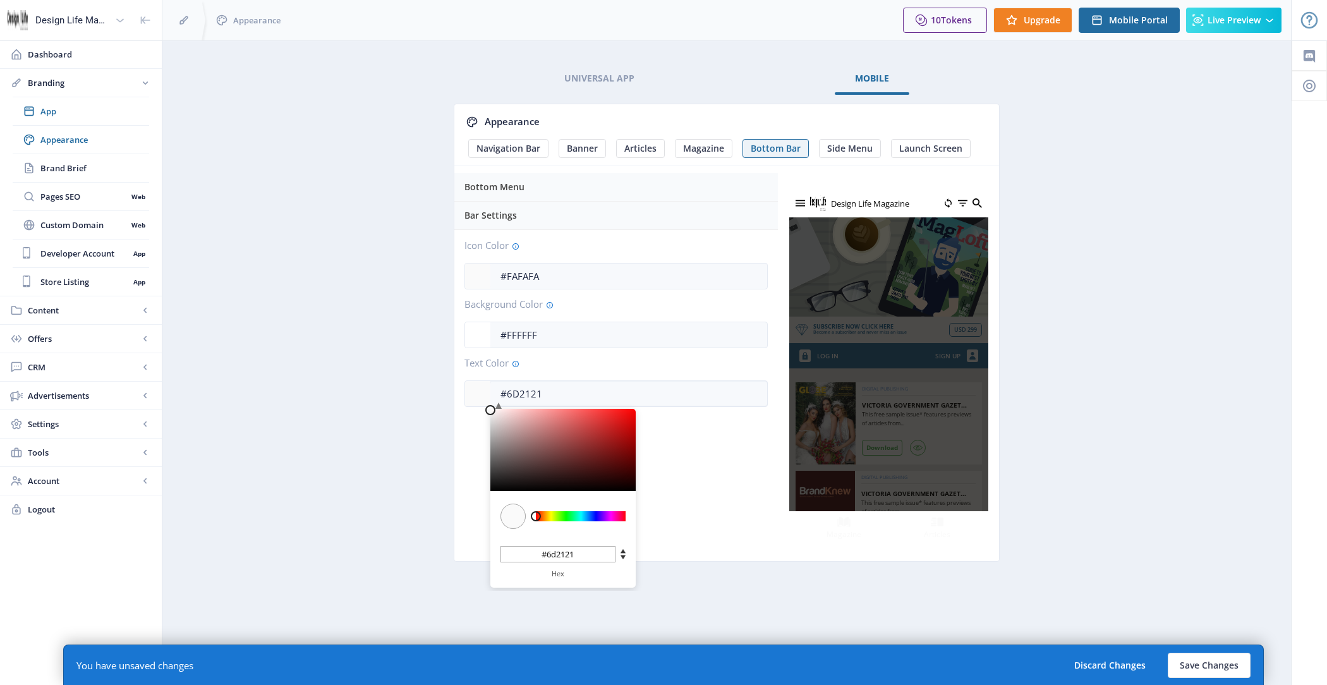
type input "#561212"
type input "#3E0808"
type input "#3e0808"
type input "#290303"
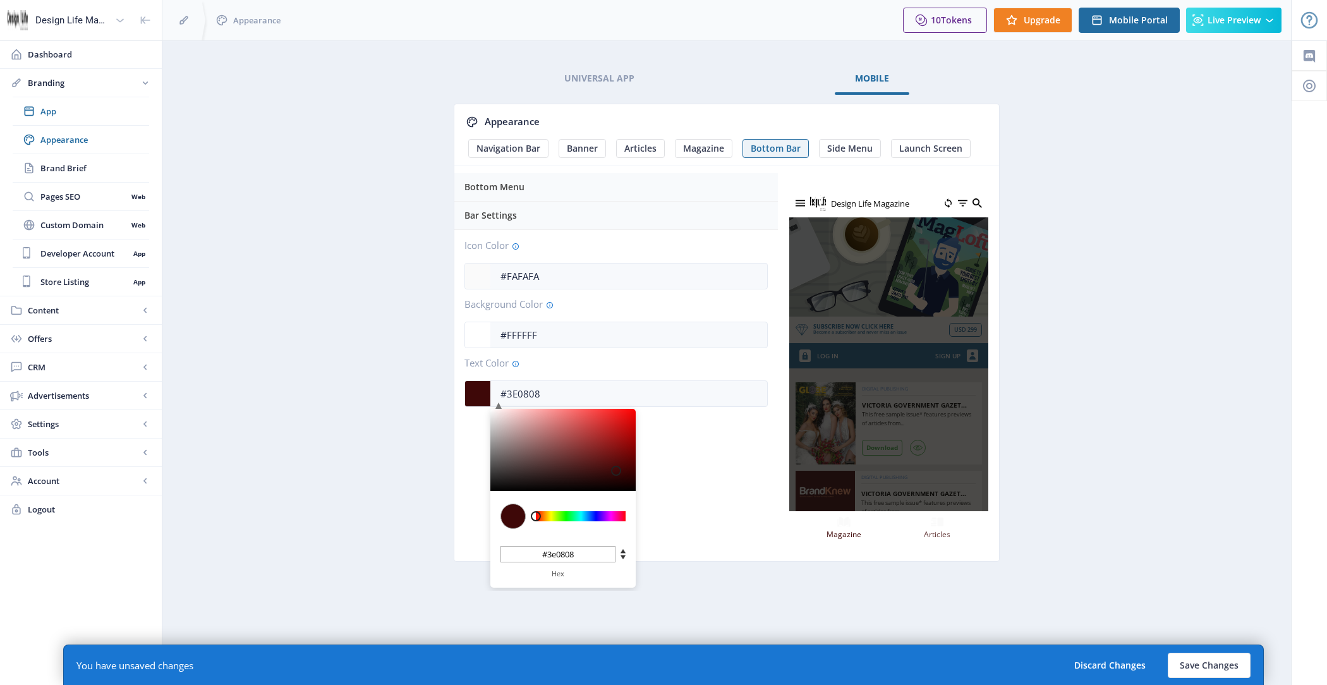
type input "#290303"
type input "#170000"
type input "#050000"
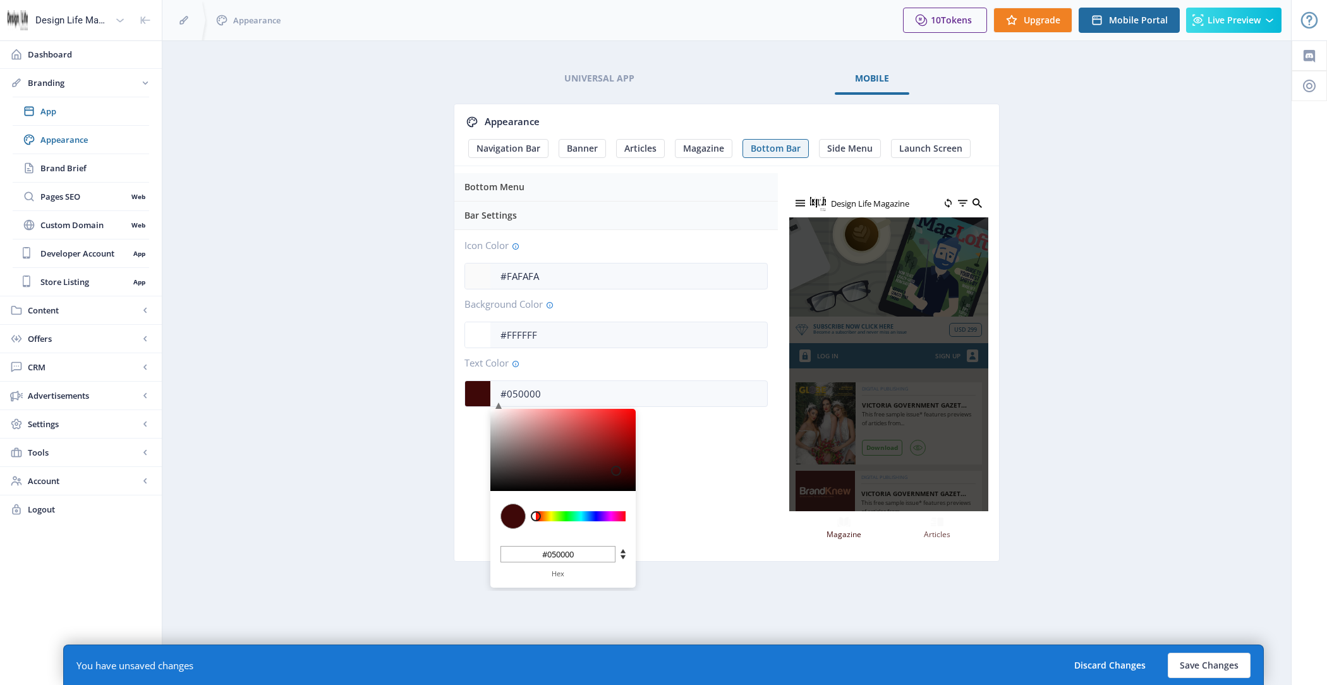
type input "#000000"
drag, startPoint x: 567, startPoint y: 447, endPoint x: 719, endPoint y: 529, distance: 173.0
click at [719, 529] on div "Bottom Menu Bar Settings Icon Color #FAFAFA Background Color #FFFFFF C M Y K 20…" at bounding box center [615, 368] width 323 height 385
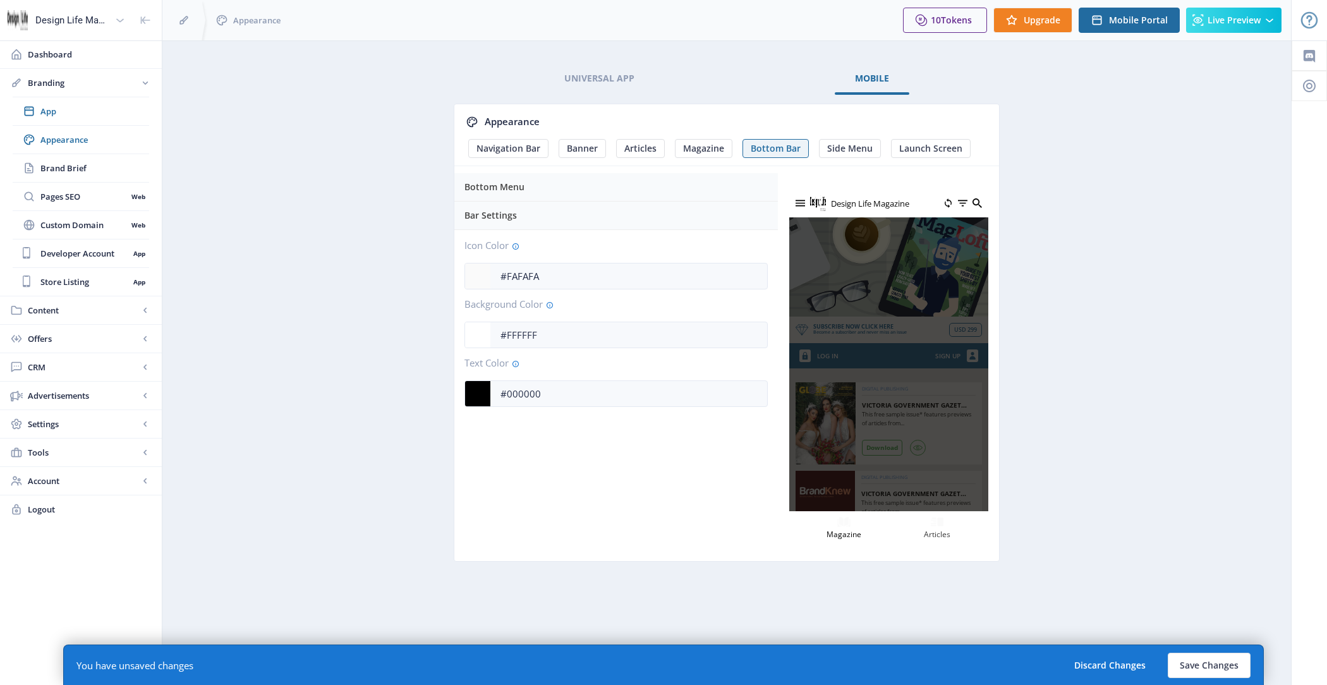
click at [705, 434] on div "Bottom Menu Bar Settings Icon Color #FAFAFA Background Color #FFFFFF C M Y K 20…" at bounding box center [615, 368] width 323 height 385
click at [588, 273] on input "#FAFAFA" at bounding box center [628, 276] width 277 height 24
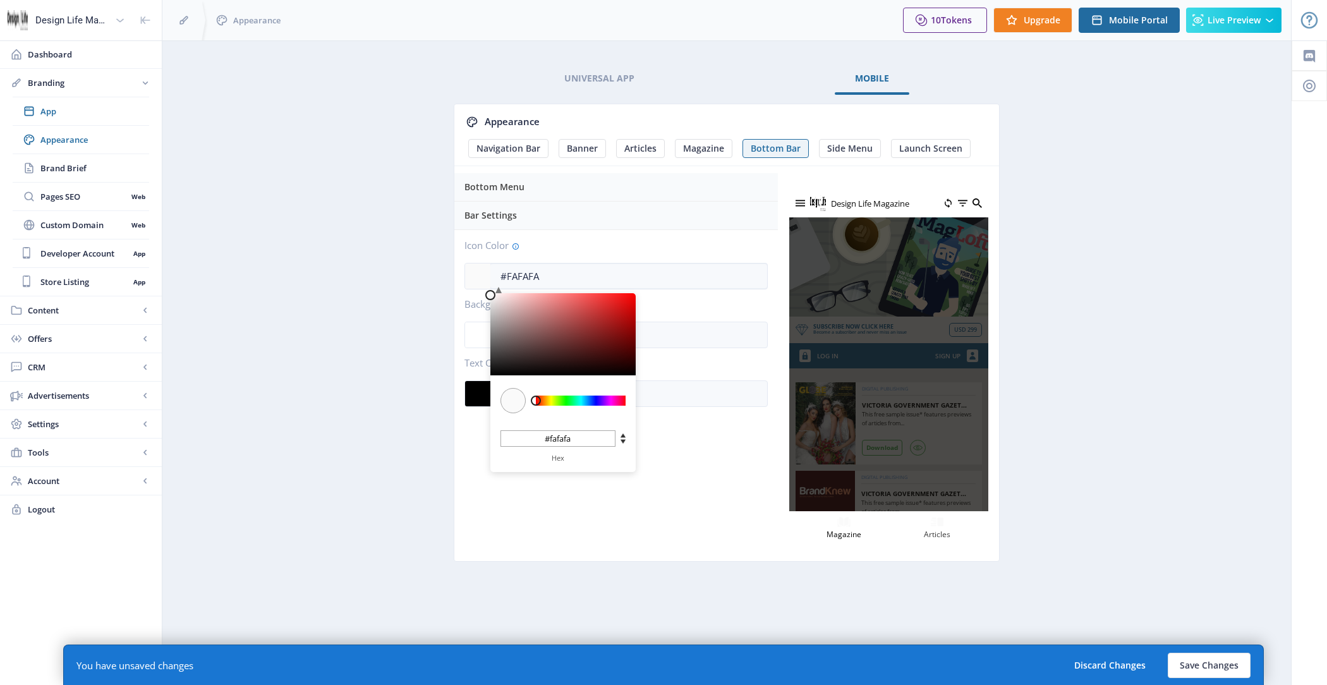
type input "#951A1A"
type input "#951a1a"
type input "#931919"
type input "#8D1717"
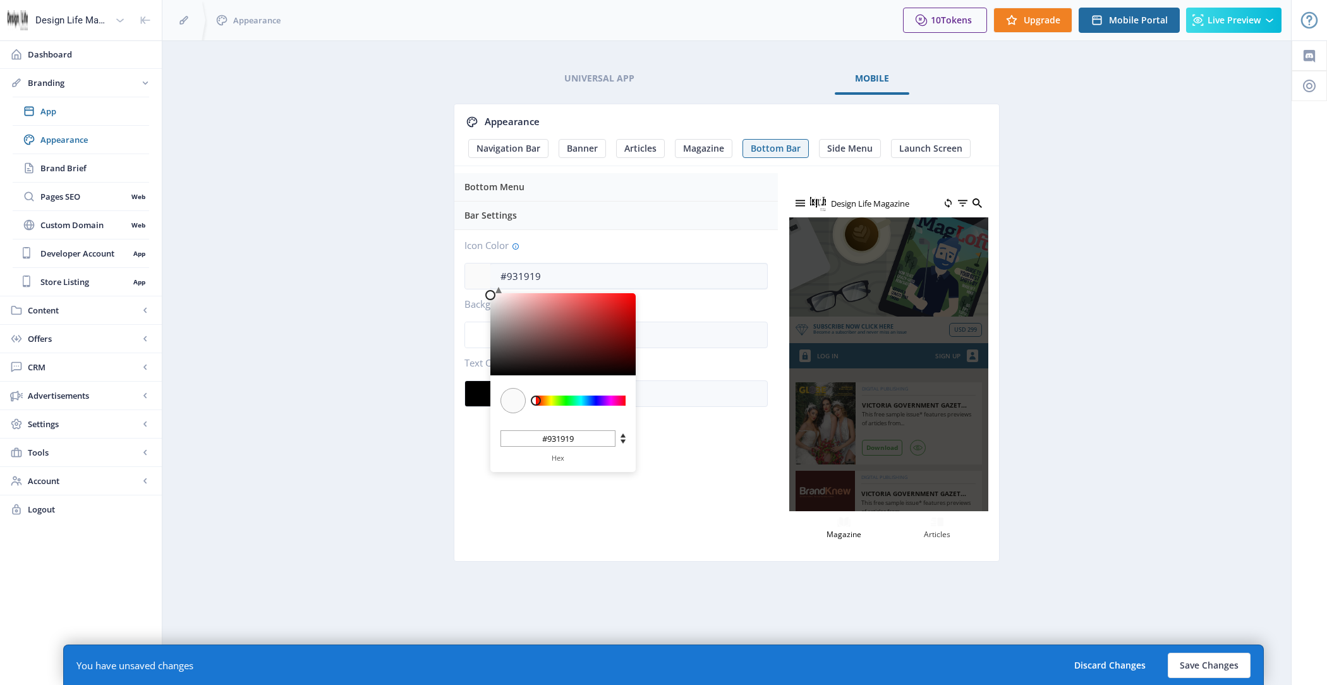
type input "#8d1717"
type input "#831414"
type input "#700E0E"
type input "#700e0e"
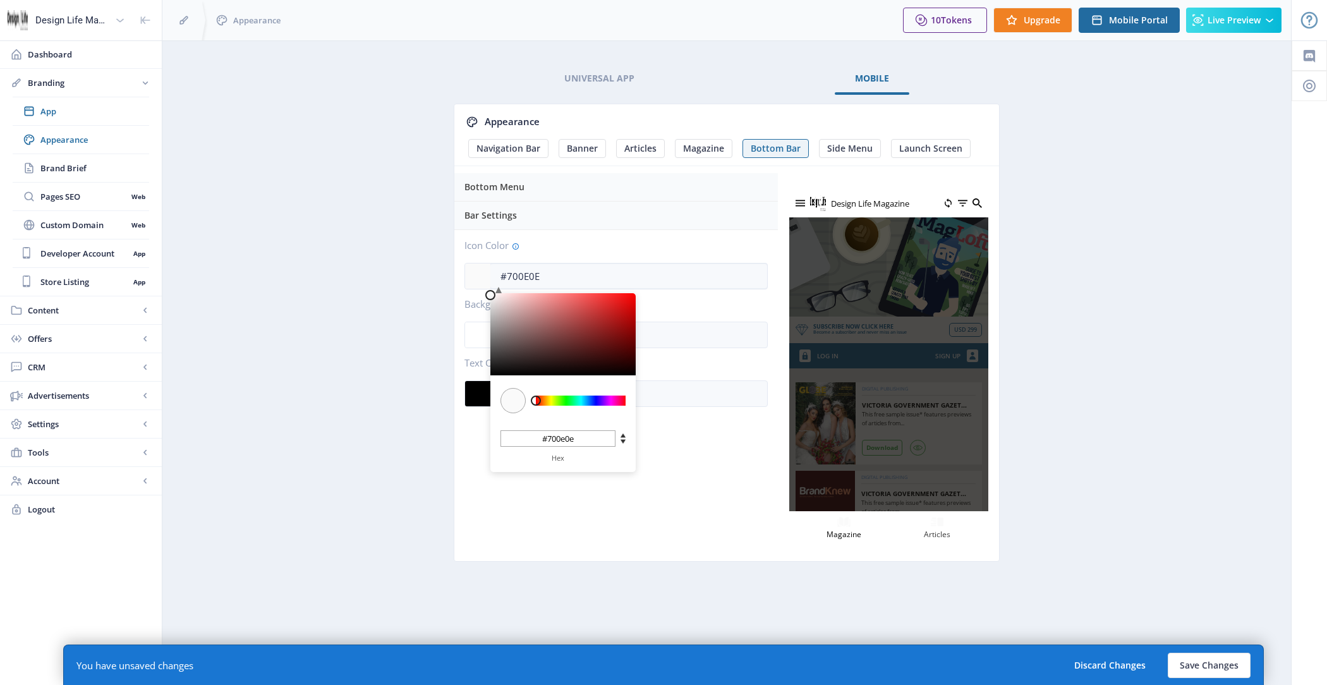
type input "#560707"
type input "#3D0303"
type input "#3d0303"
type input "#250000"
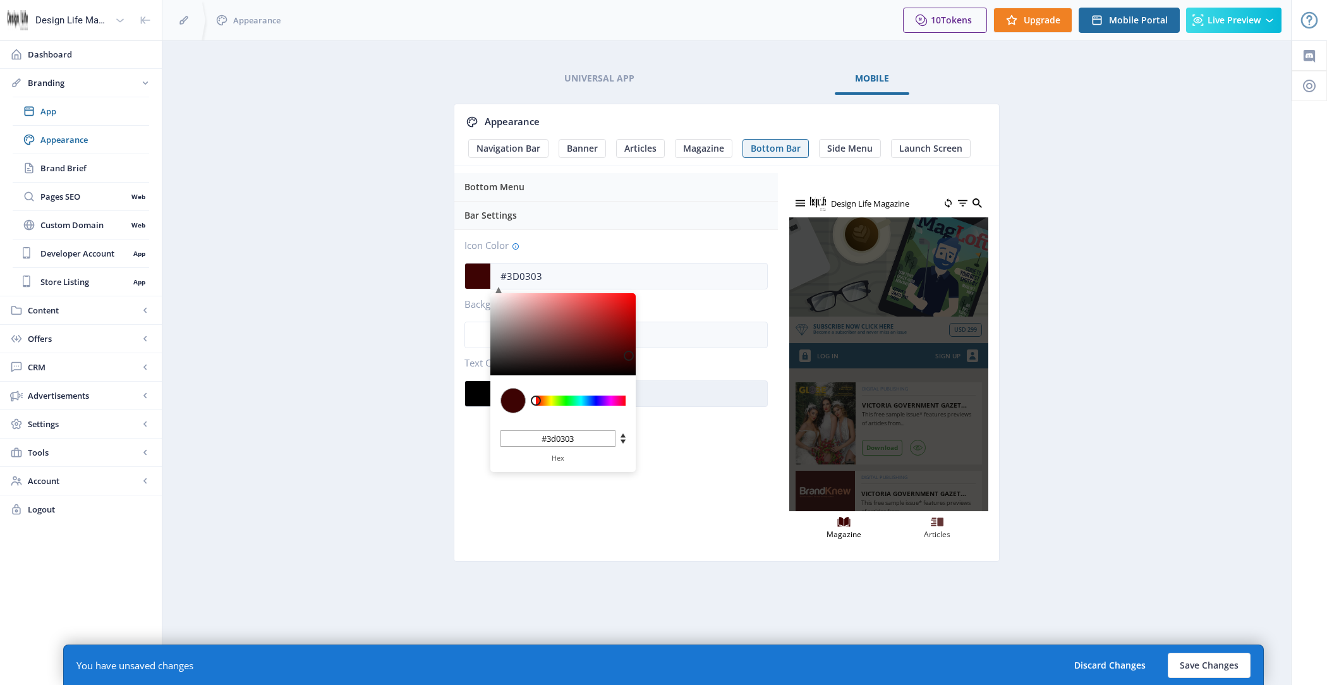
type input "#250000"
type input "#0A0000"
type input "#0a0000"
type input "#000000"
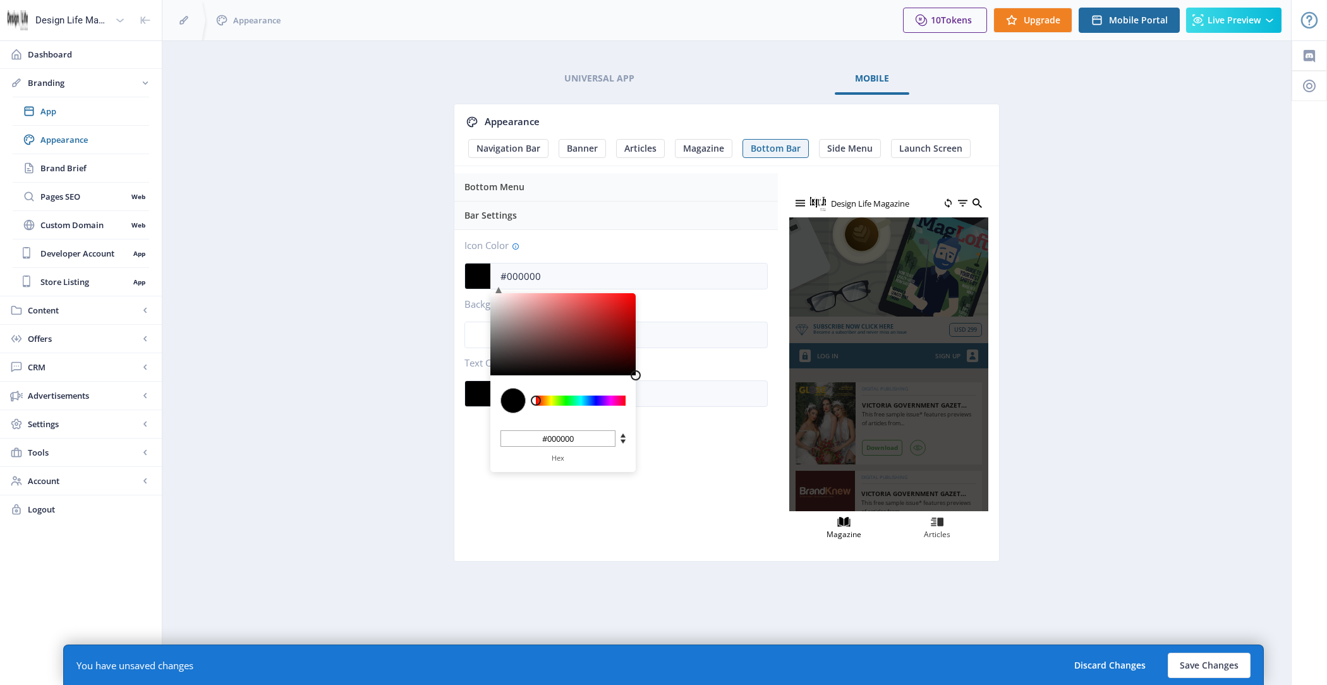
drag, startPoint x: 610, startPoint y: 326, endPoint x: 691, endPoint y: 454, distance: 152.0
click at [691, 454] on div "Bottom Menu Bar Settings Icon Color #000000 C M Y K 0 0 0 H S L 0 0 0 R G B #00…" at bounding box center [615, 368] width 323 height 385
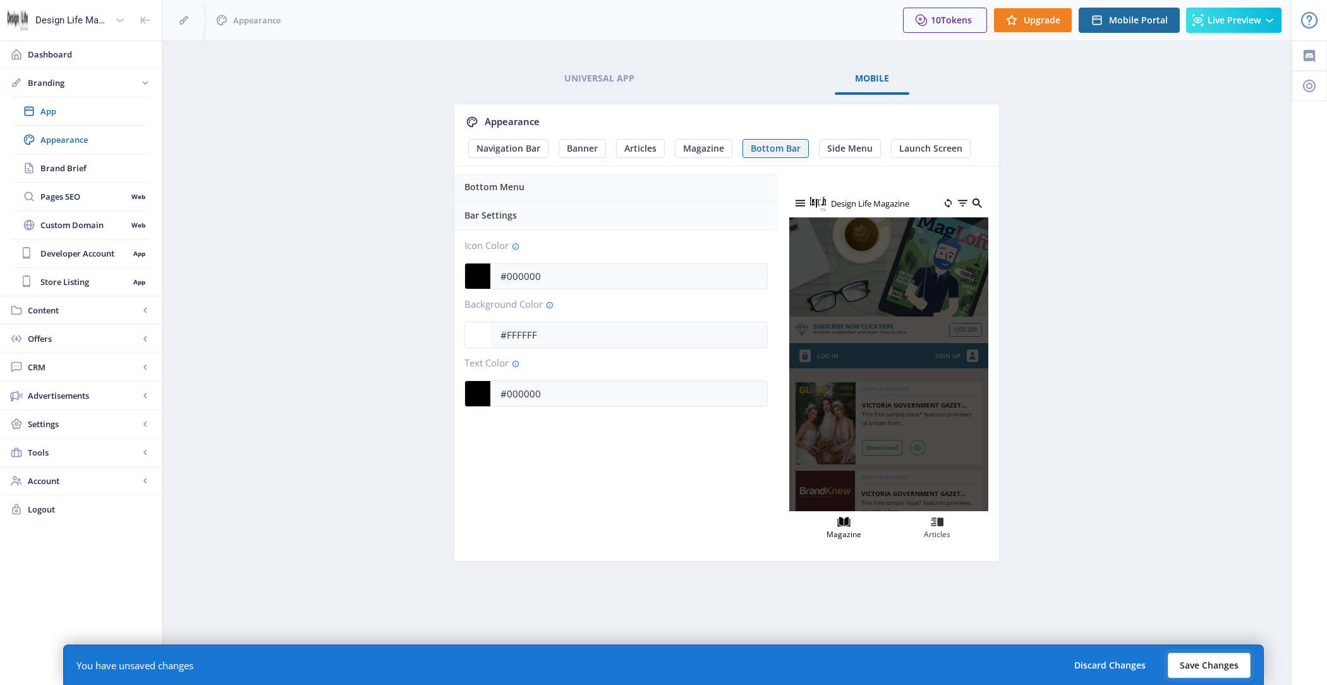
click at [1226, 656] on button "Save Changes" at bounding box center [1209, 665] width 83 height 25
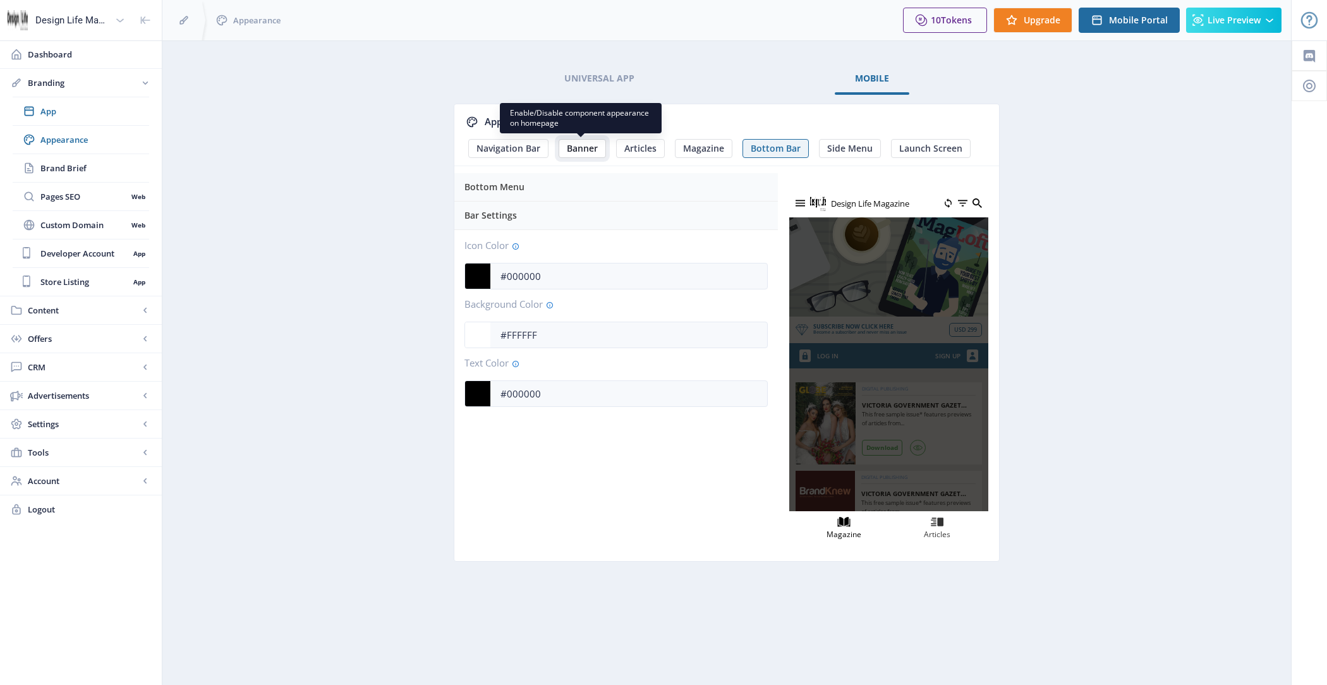
click at [587, 144] on span "Banner" at bounding box center [582, 148] width 31 height 10
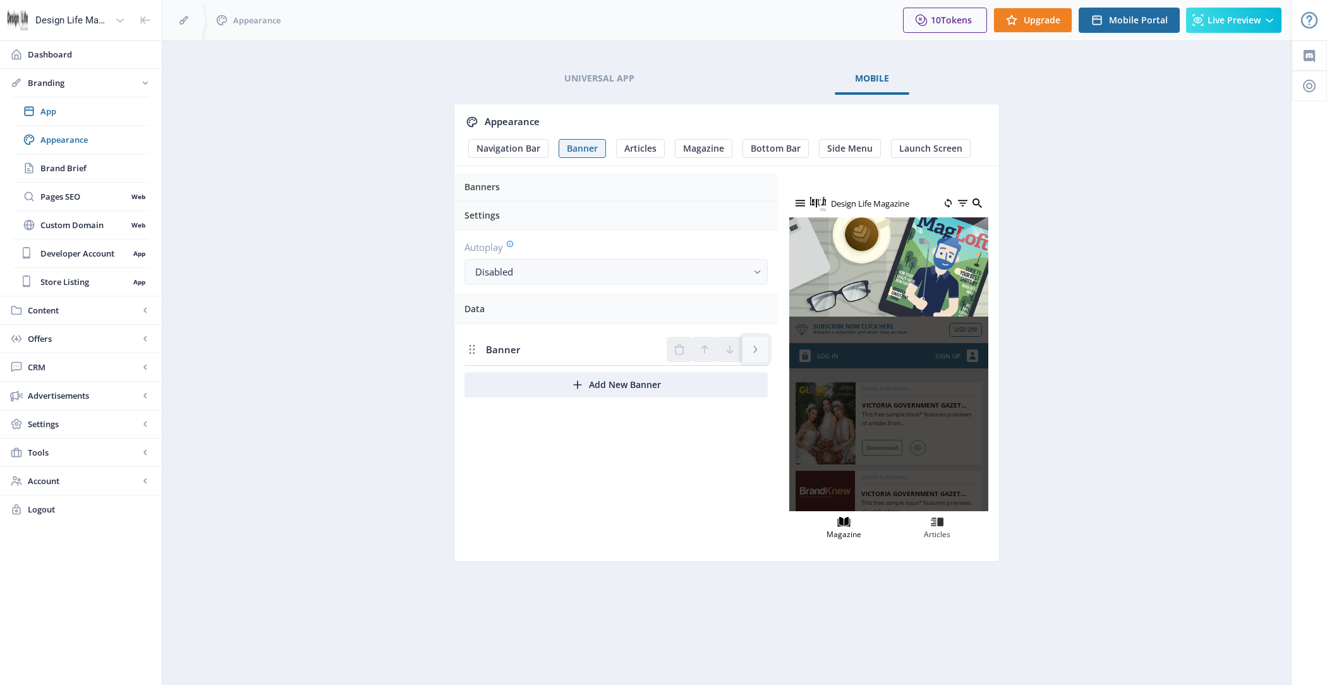
click at [753, 349] on icon "Delete Banner" at bounding box center [755, 349] width 13 height 13
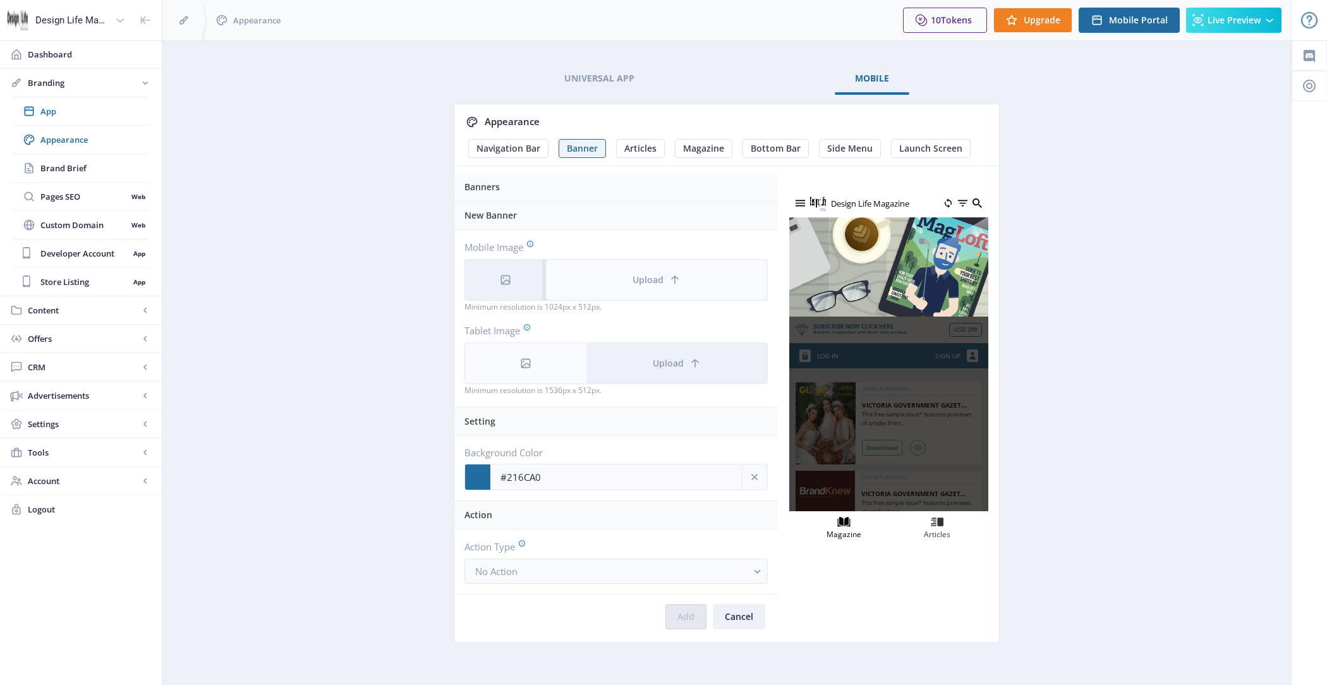
click at [636, 275] on span "Upload" at bounding box center [647, 280] width 31 height 10
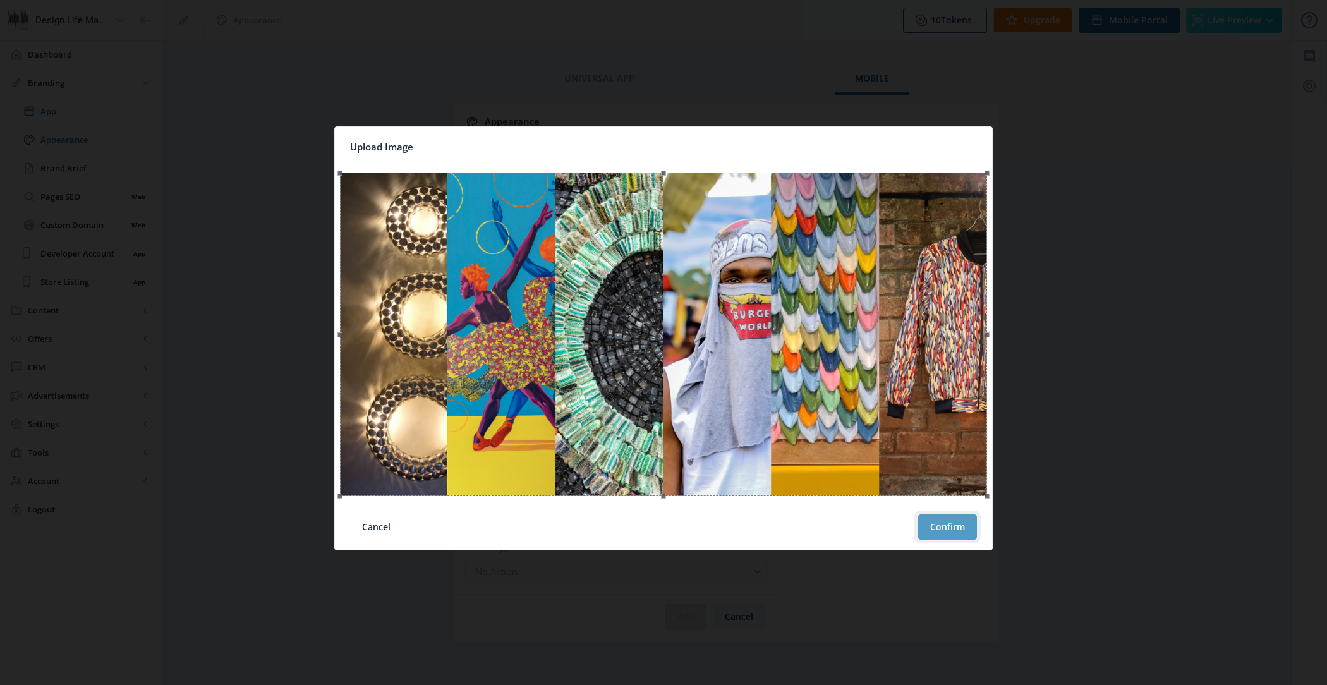
click at [961, 524] on button "Confirm" at bounding box center [947, 526] width 59 height 25
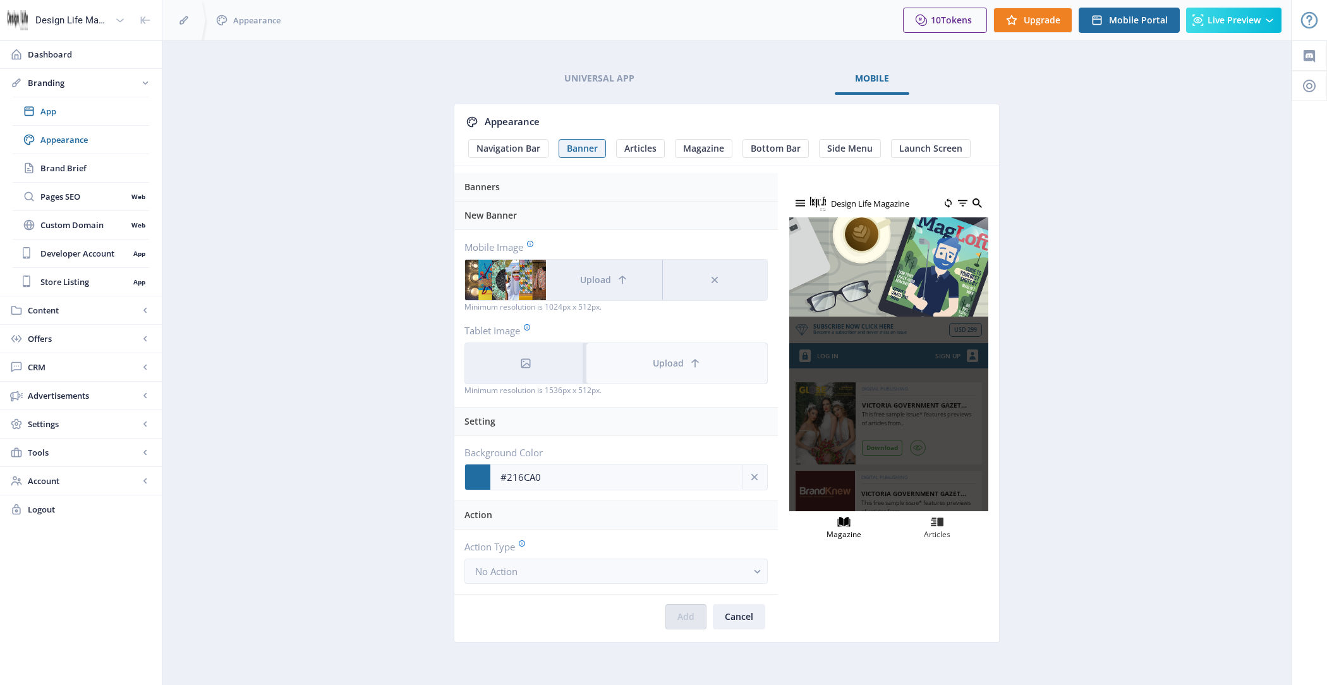
click at [634, 364] on button "Upload" at bounding box center [676, 363] width 181 height 40
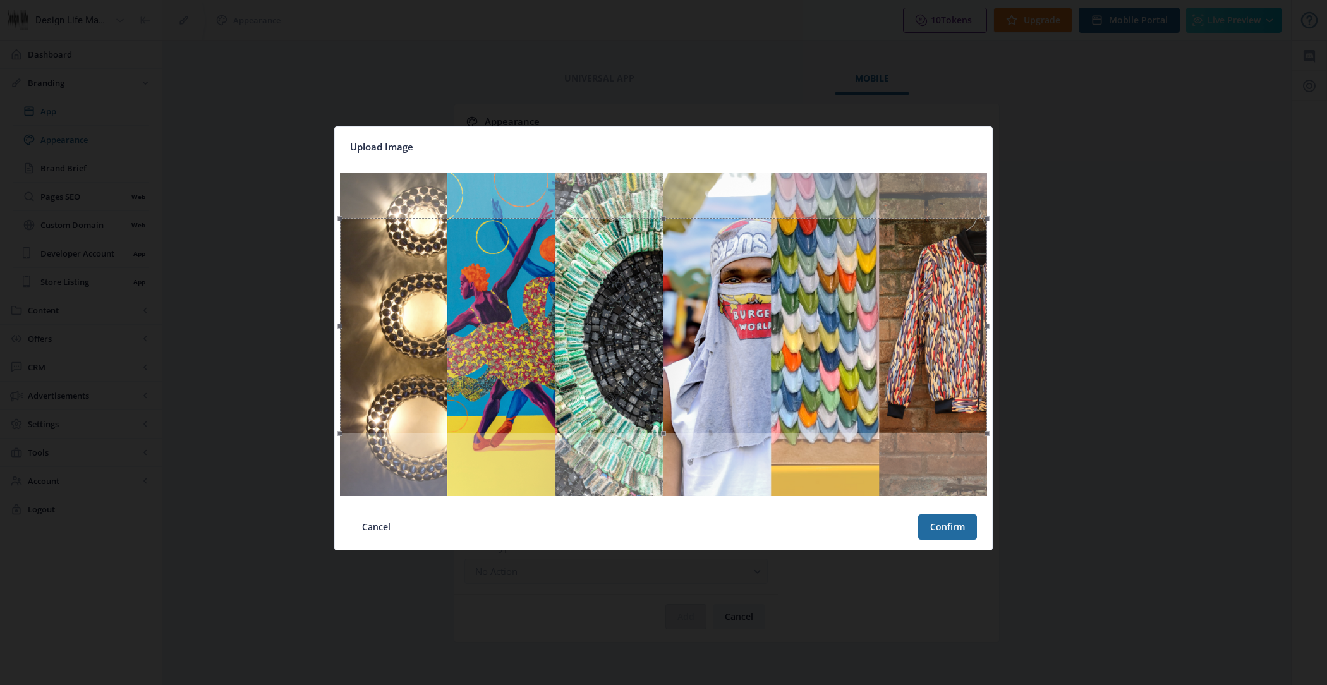
drag, startPoint x: 734, startPoint y: 322, endPoint x: 733, endPoint y: 368, distance: 45.5
click at [733, 368] on div at bounding box center [663, 325] width 647 height 215
click at [936, 516] on button "Confirm" at bounding box center [947, 526] width 59 height 25
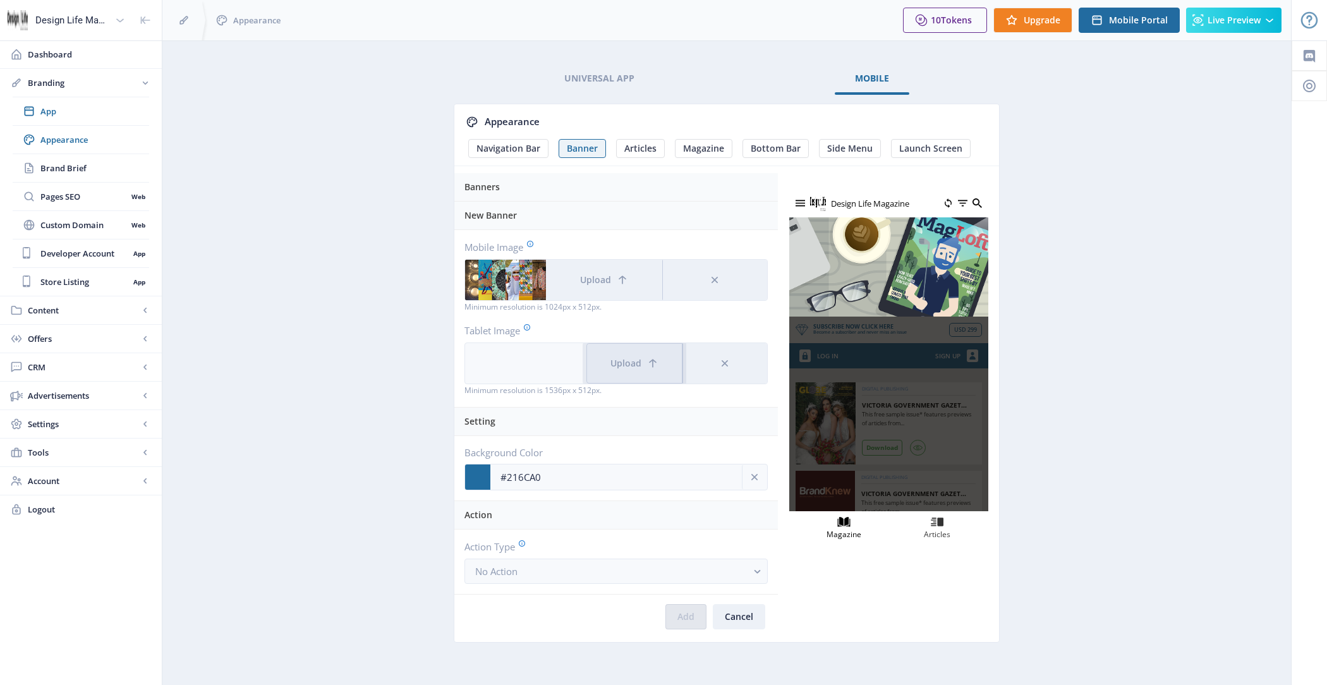
scroll to position [6, 0]
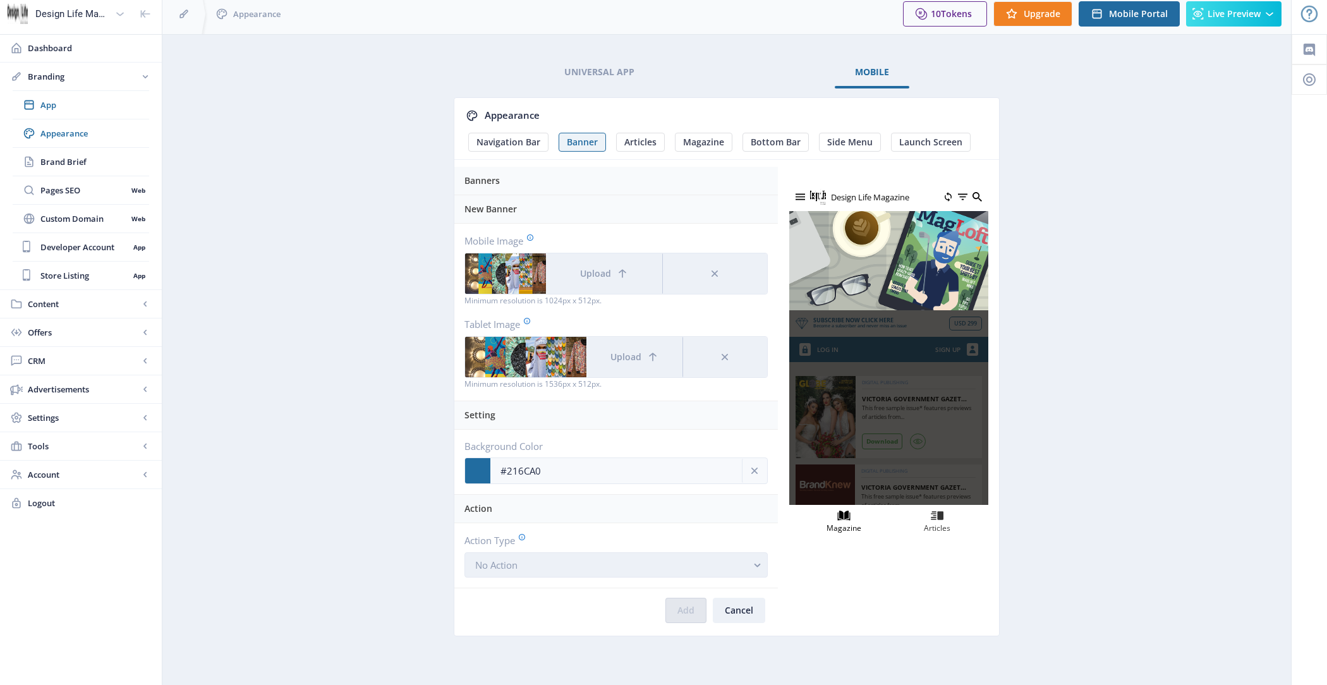
click at [644, 562] on button "No Action" at bounding box center [615, 564] width 303 height 25
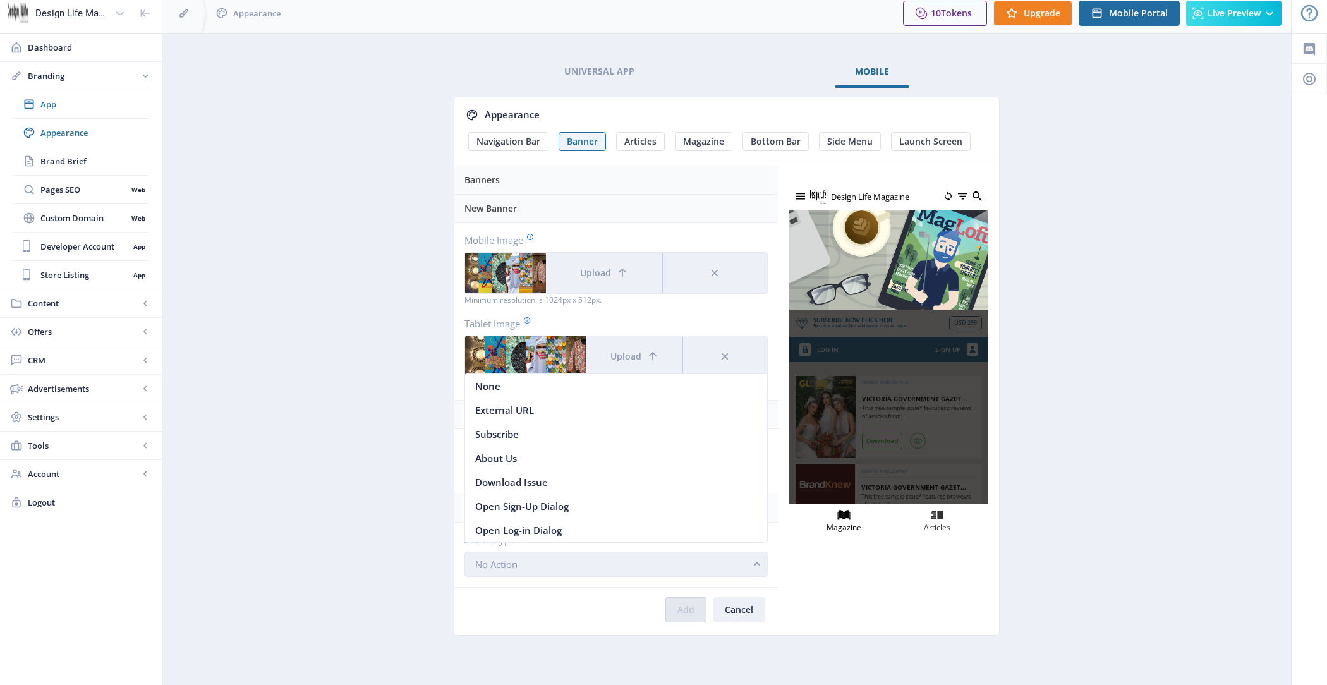
scroll to position [0, 0]
click at [616, 418] on nb-option "External URL" at bounding box center [616, 410] width 303 height 24
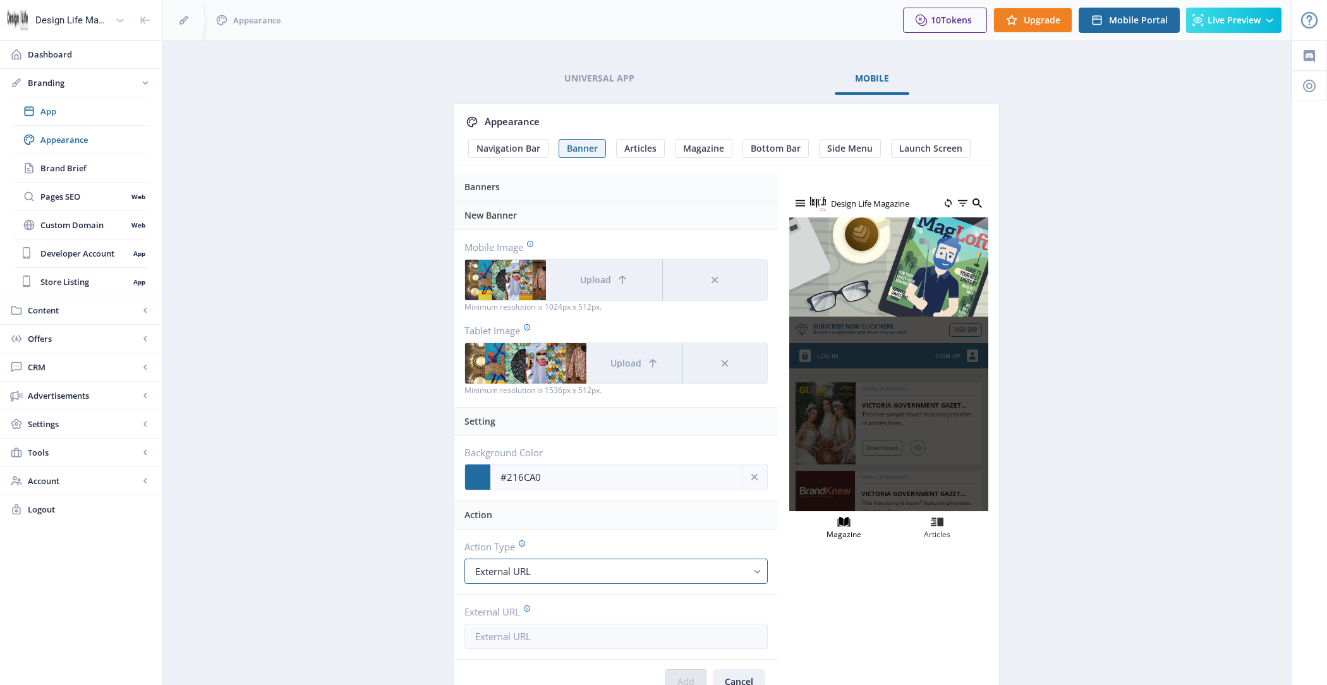
scroll to position [6, 0]
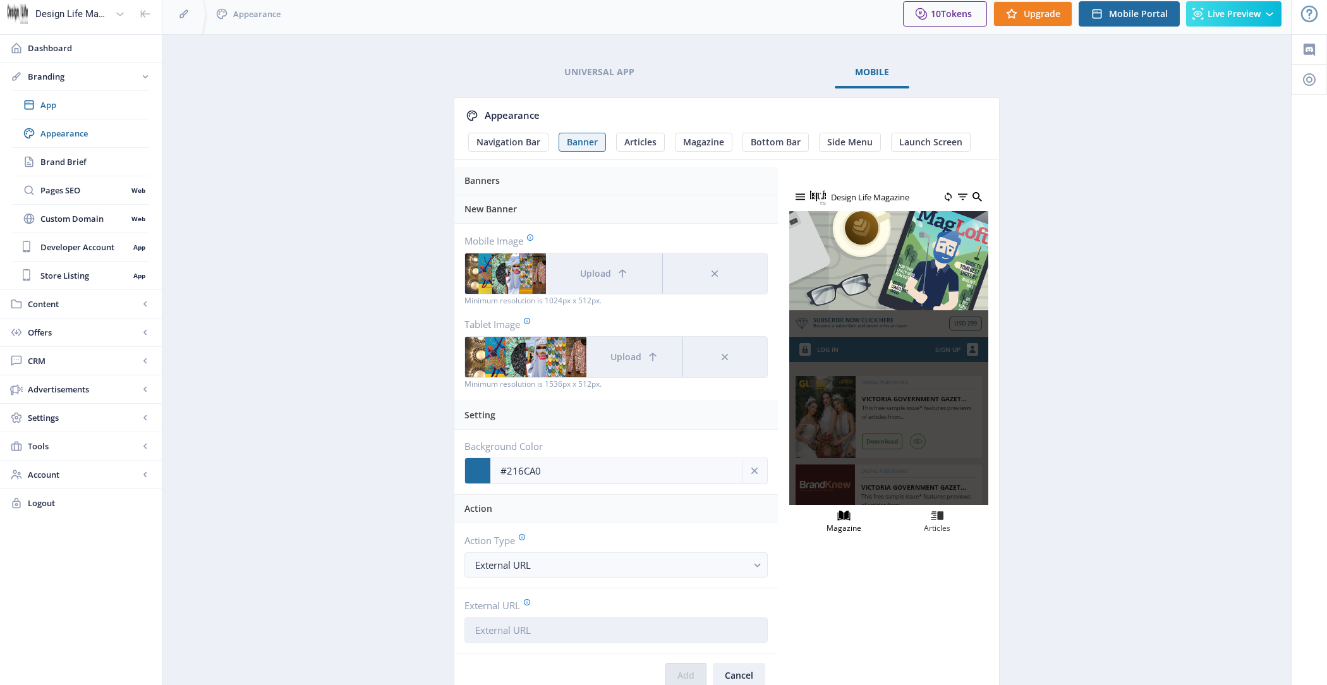
click at [565, 623] on input "External URL" at bounding box center [615, 629] width 303 height 25
paste input "https://designlifemagazine.com/about/"
type input "https://designlifemagazine.com/about/"
click at [694, 662] on div "You have unsaved changes Discard Changes Save Changes" at bounding box center [663, 664] width 1200 height 40
click at [692, 663] on div "You have unsaved changes Discard Changes Save Changes" at bounding box center [663, 664] width 1200 height 40
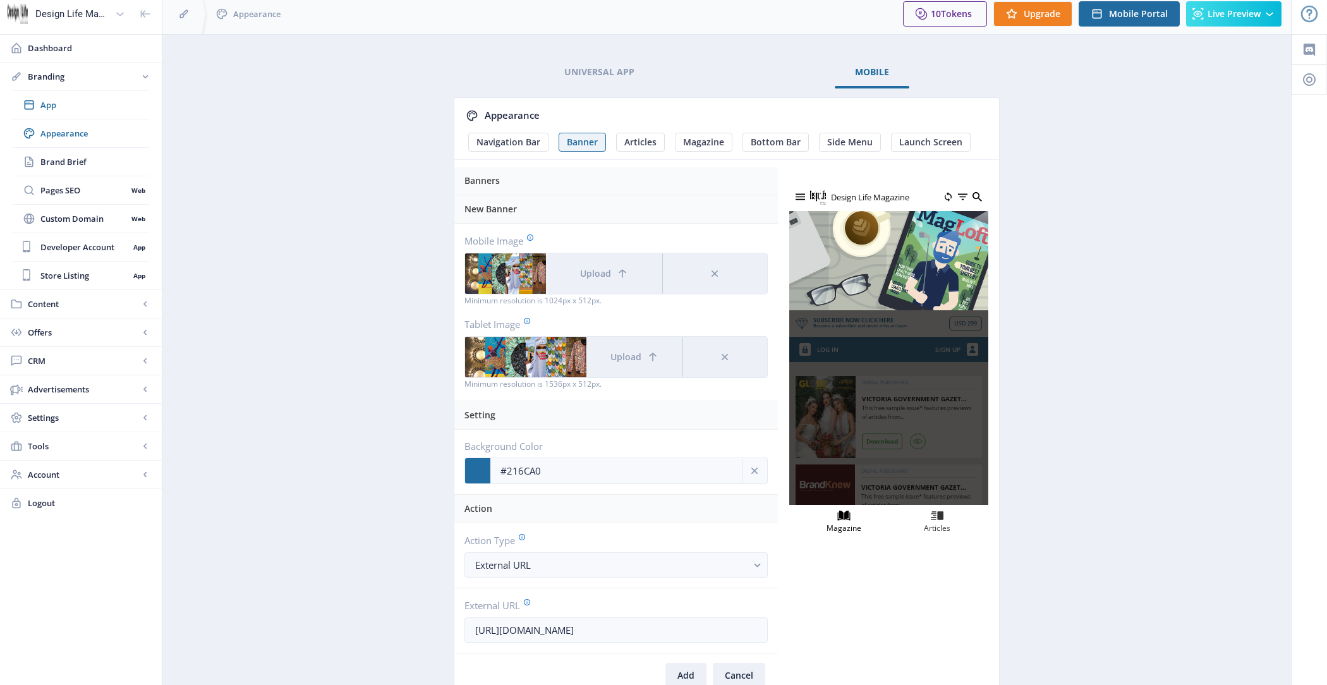
click at [686, 672] on div "You have unsaved changes Discard Changes Save Changes" at bounding box center [663, 664] width 1200 height 40
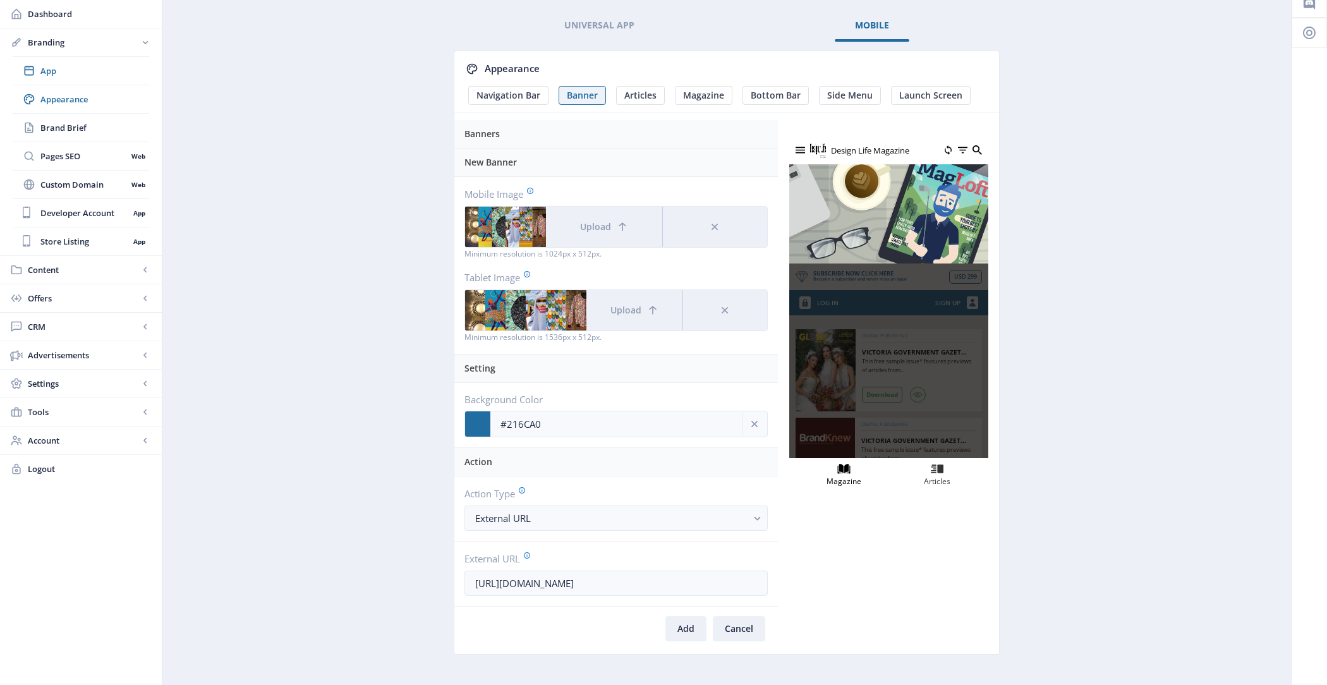
scroll to position [71, 0]
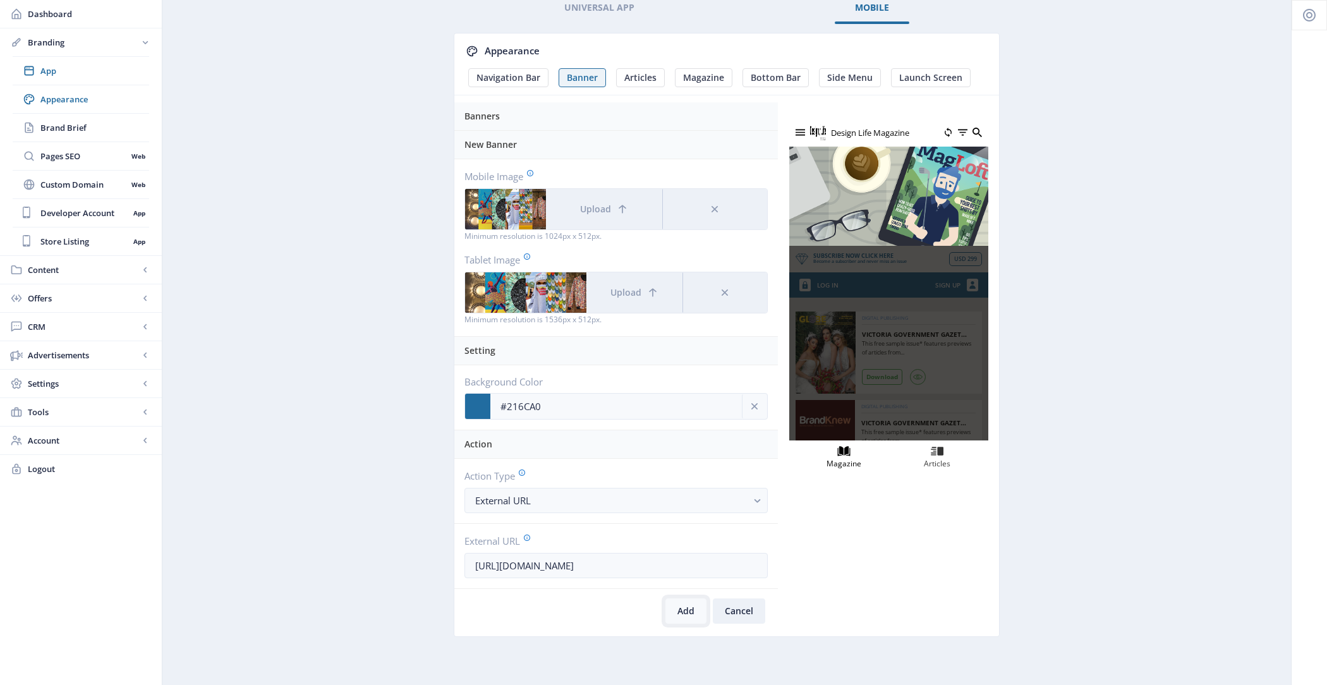
click at [683, 613] on button "Add" at bounding box center [685, 610] width 41 height 25
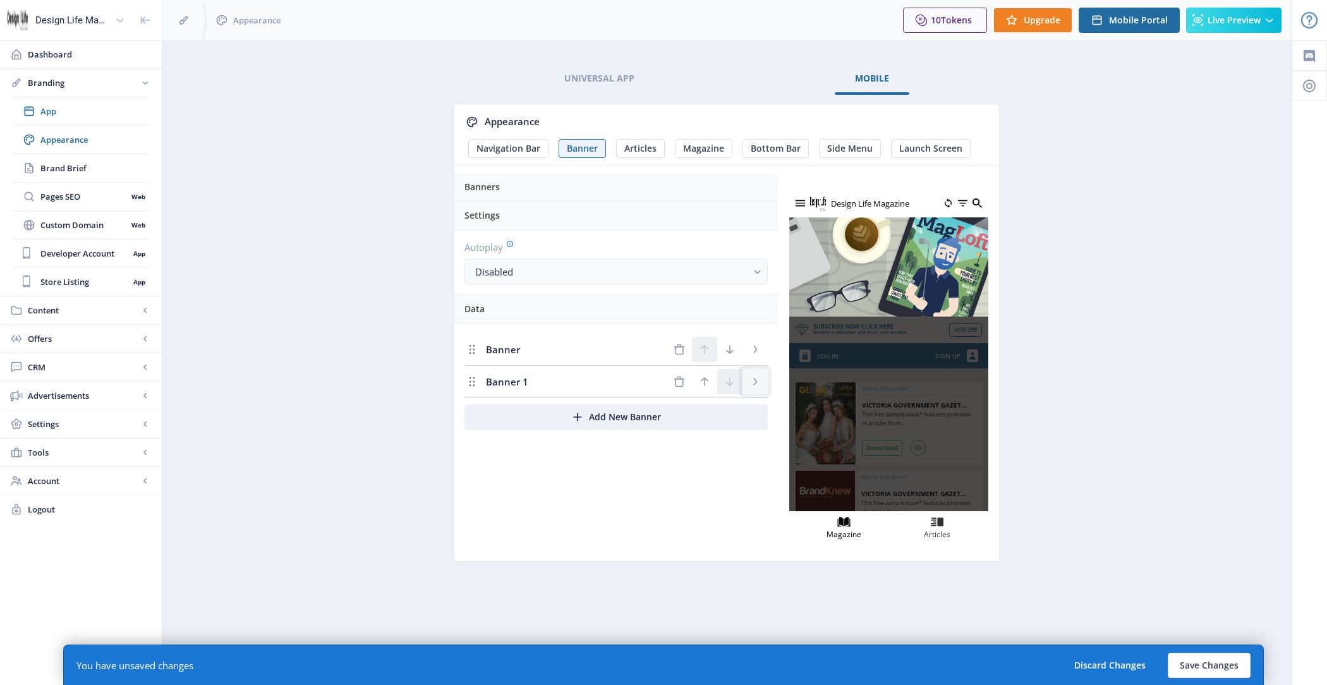
click at [753, 375] on icon "Delete Banner" at bounding box center [755, 381] width 13 height 13
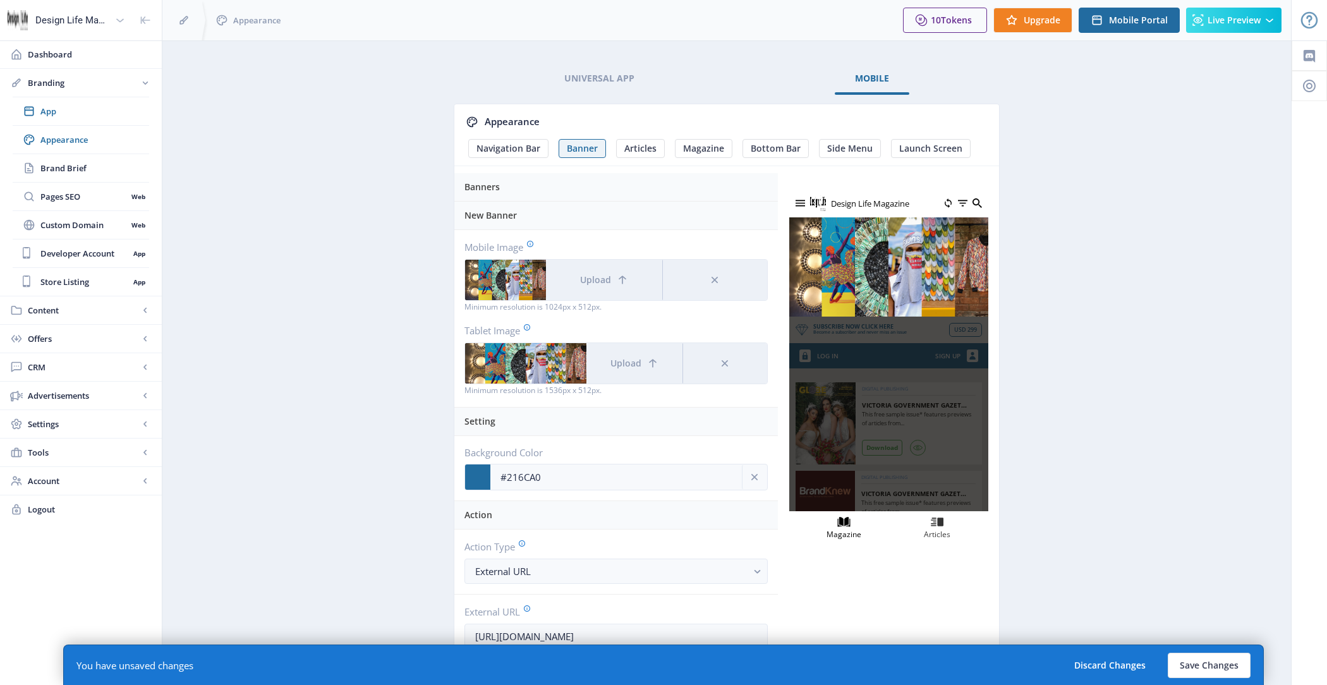
scroll to position [71, 0]
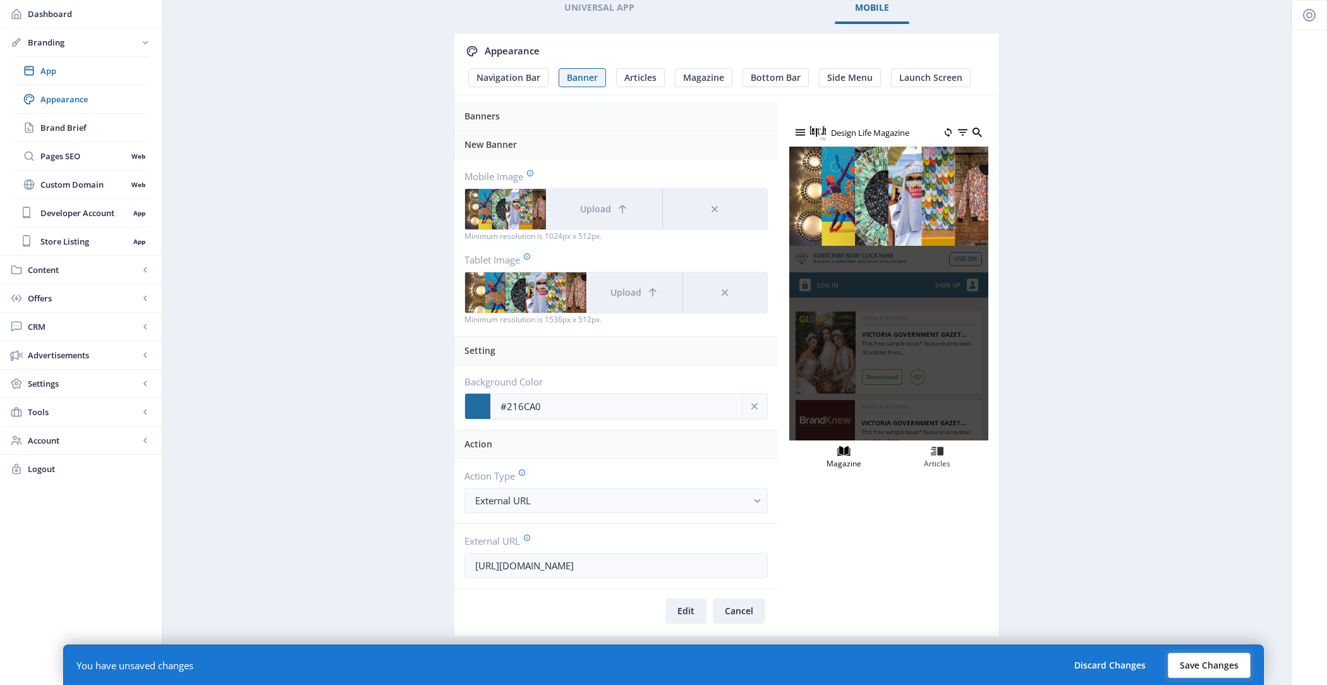
click at [1211, 662] on button "Save Changes" at bounding box center [1209, 665] width 83 height 25
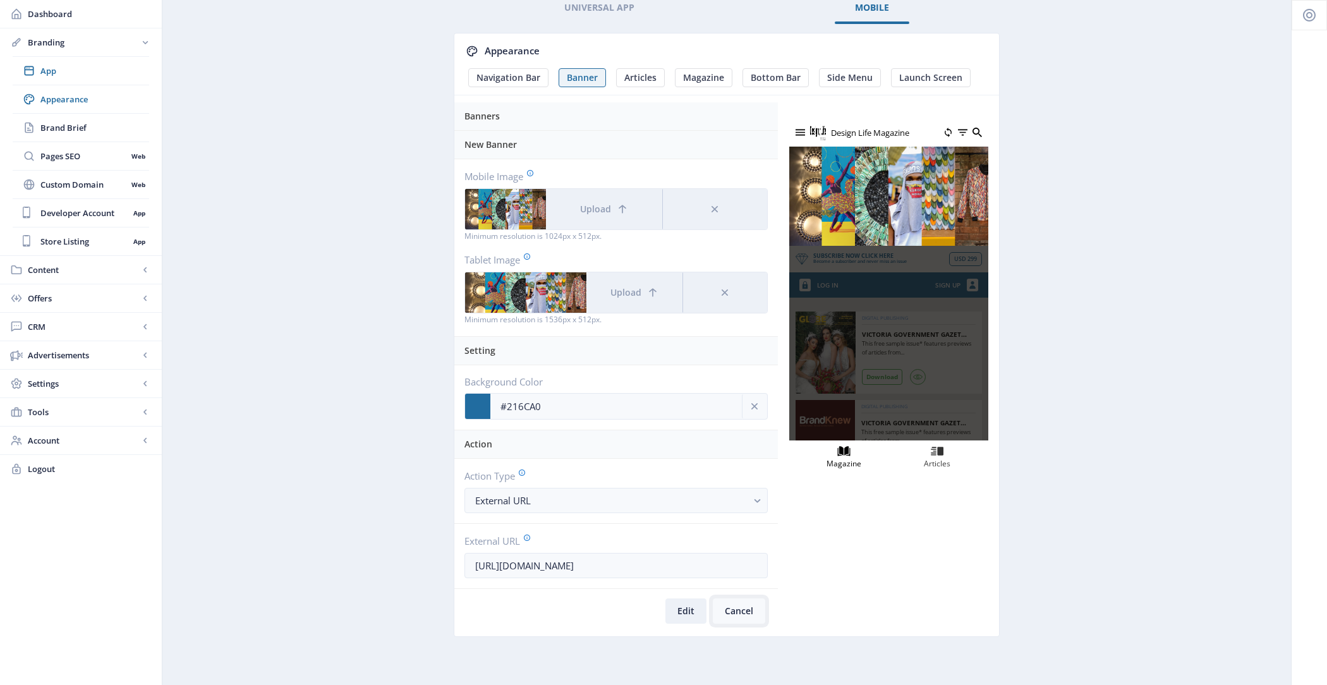
click at [753, 607] on button "Cancel" at bounding box center [739, 610] width 52 height 25
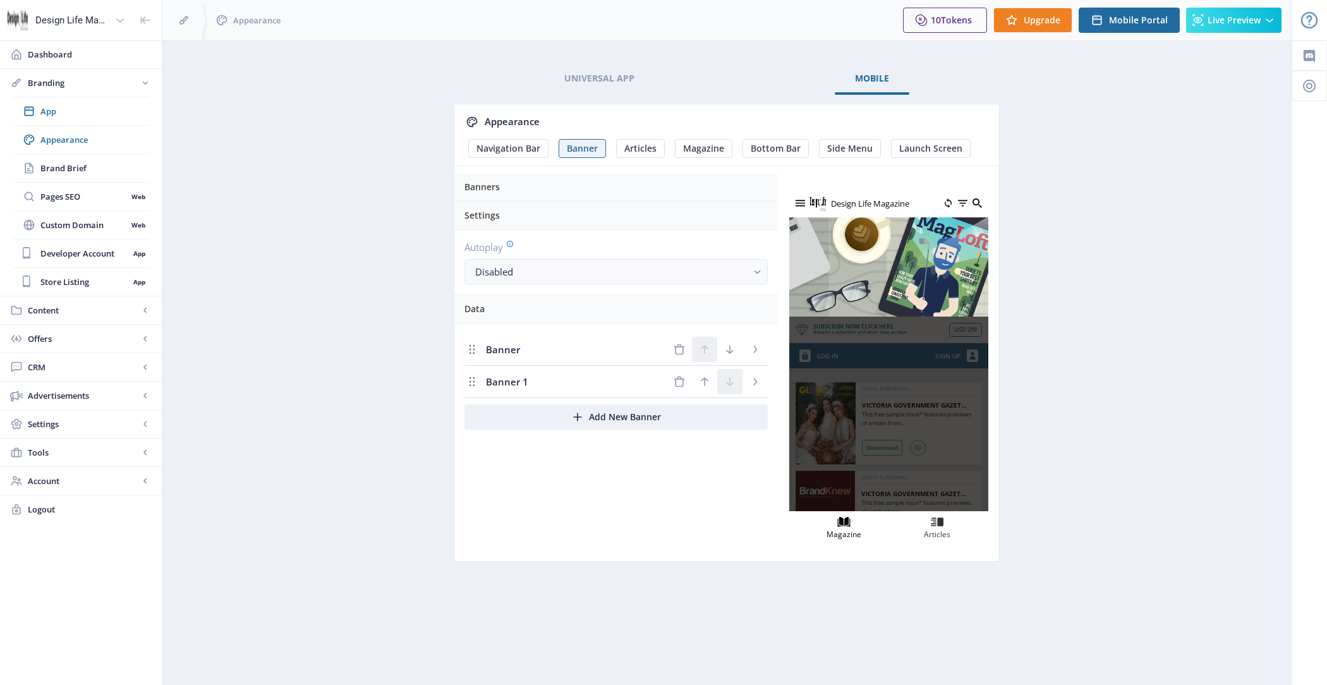
click at [606, 384] on div "Banner 1" at bounding box center [615, 382] width 303 height 32
click at [675, 347] on icon "Delete Banner" at bounding box center [679, 349] width 13 height 13
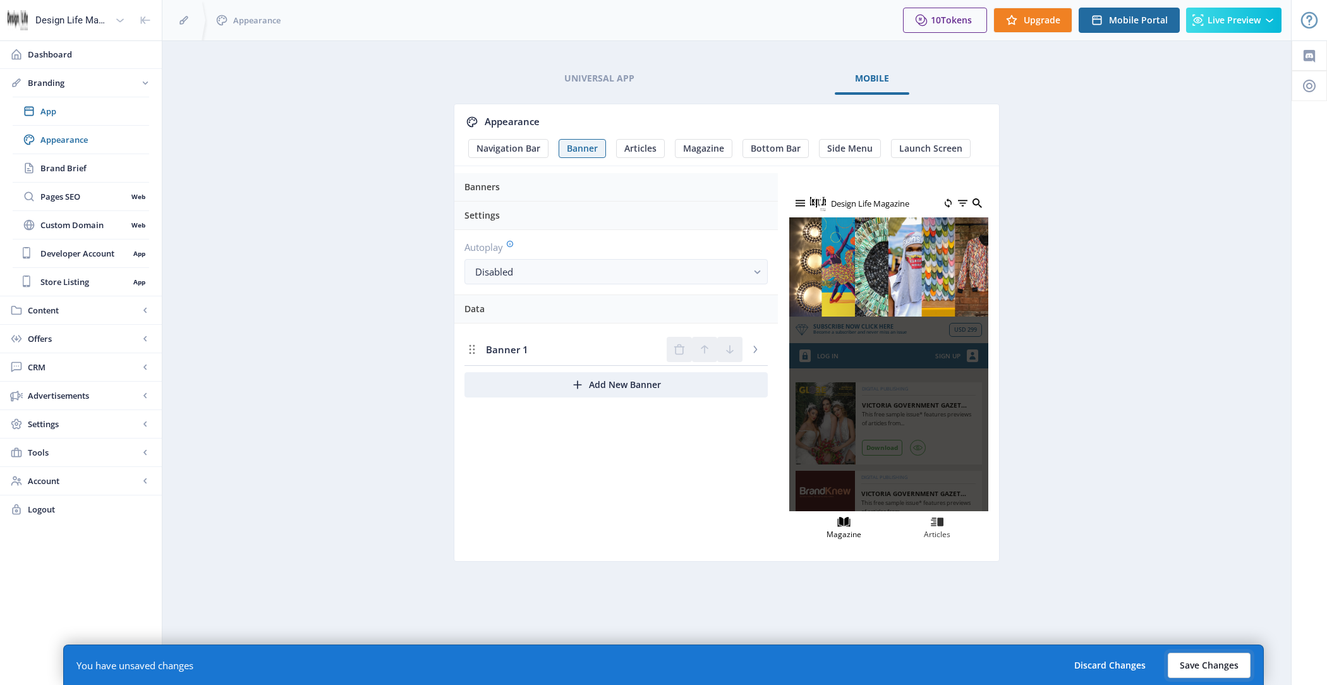
click at [1228, 661] on button "Save Changes" at bounding box center [1209, 665] width 83 height 25
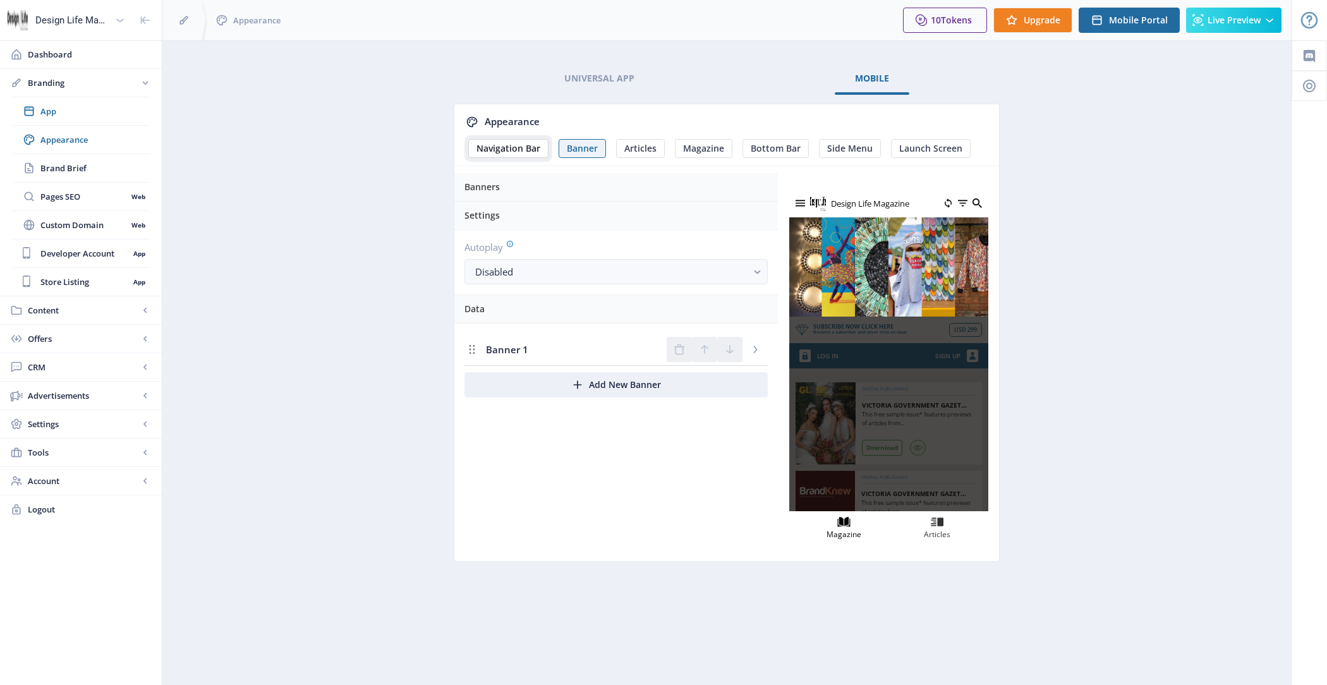
click at [509, 148] on span "Navigation Bar" at bounding box center [508, 148] width 64 height 10
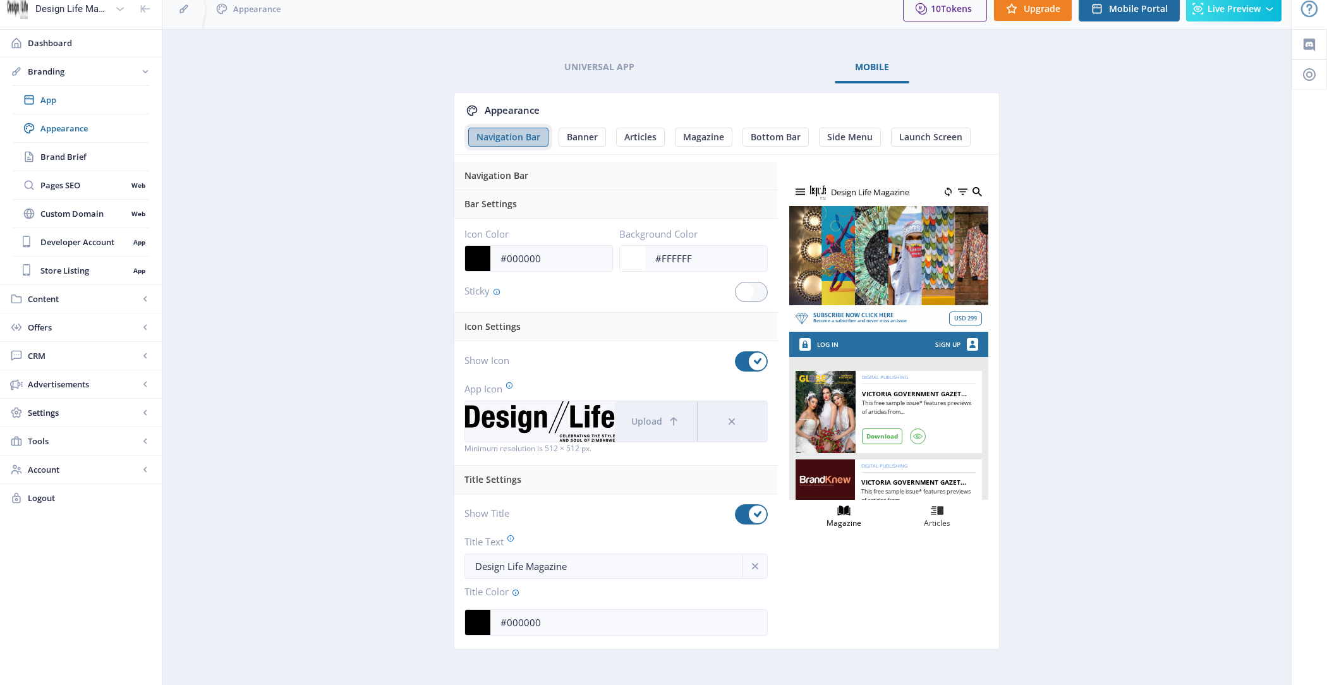
scroll to position [24, 0]
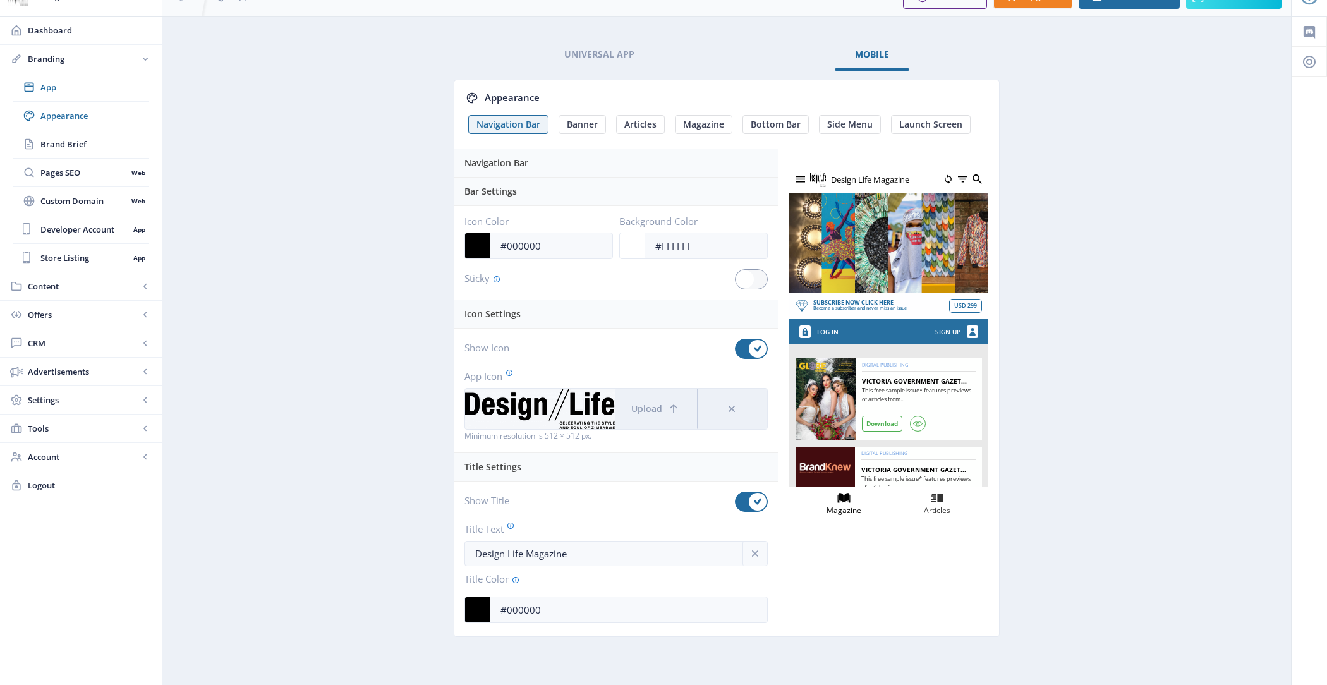
click at [574, 166] on div "Navigation Bar" at bounding box center [617, 163] width 306 height 28
click at [565, 191] on div "Bar Settings" at bounding box center [617, 192] width 306 height 28
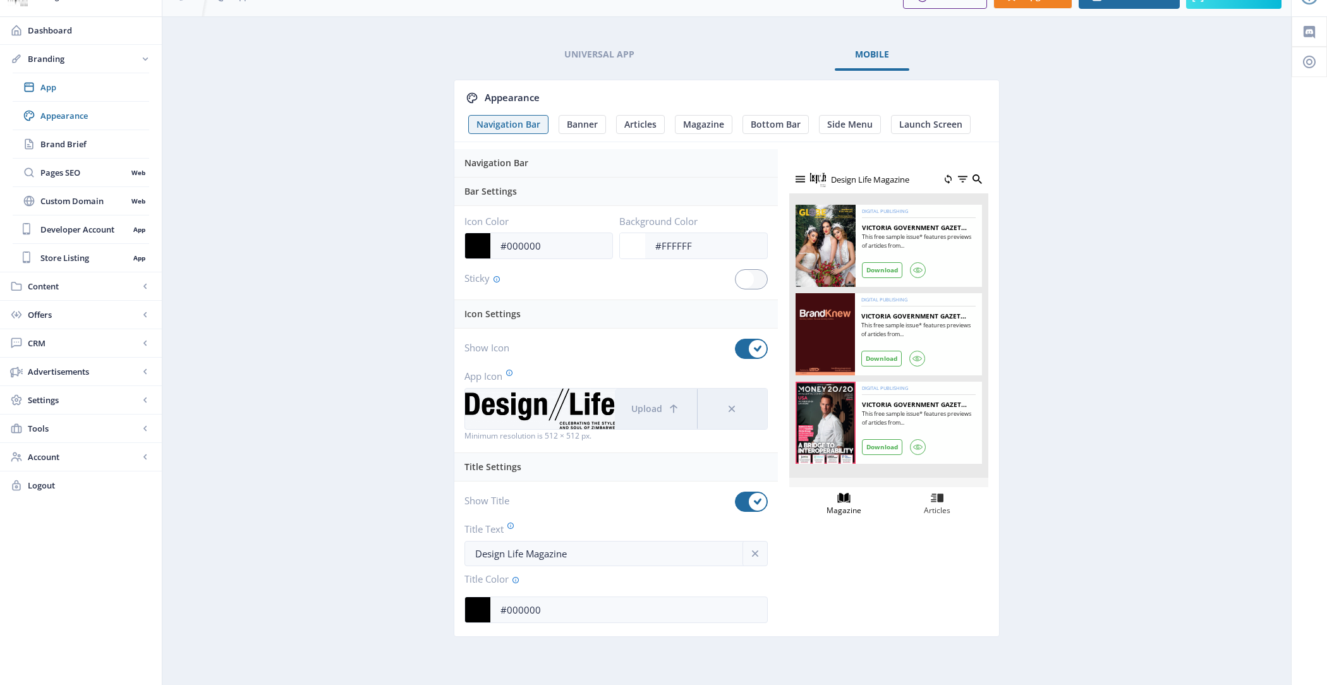
scroll to position [0, 0]
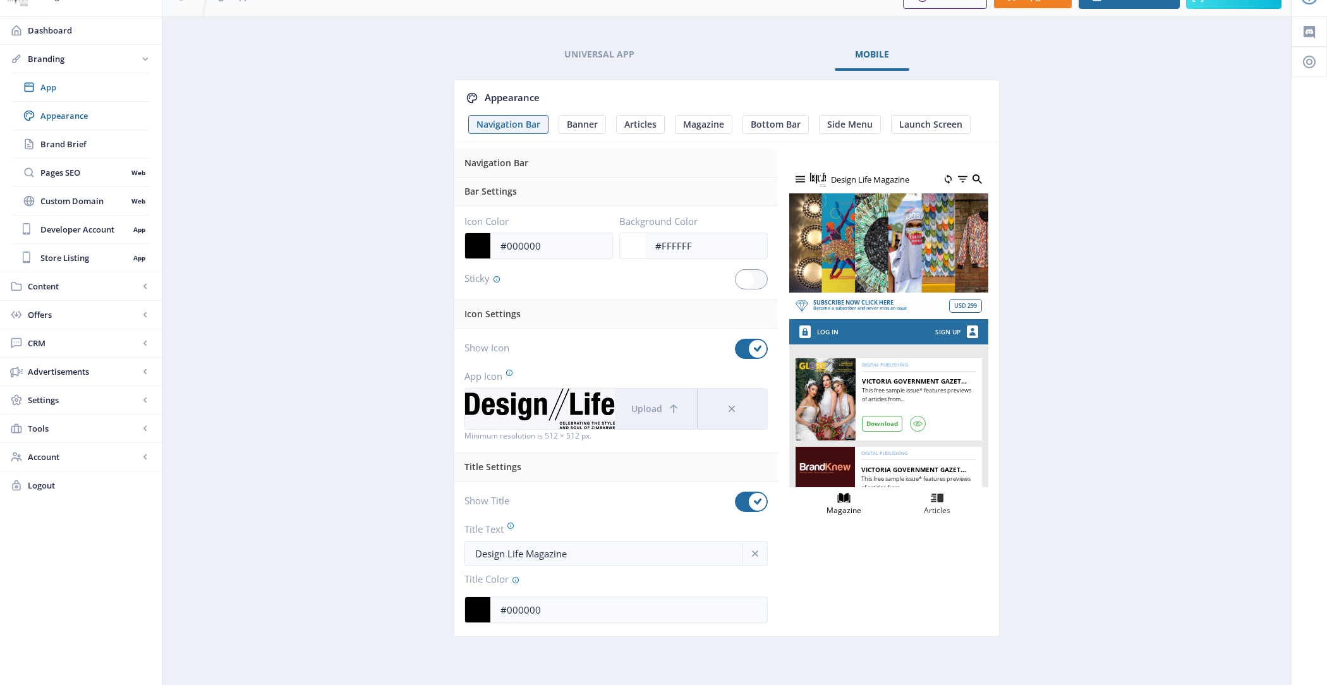
click at [535, 183] on div "Bar Settings" at bounding box center [617, 192] width 306 height 28
click at [574, 121] on span "Banner" at bounding box center [582, 124] width 31 height 10
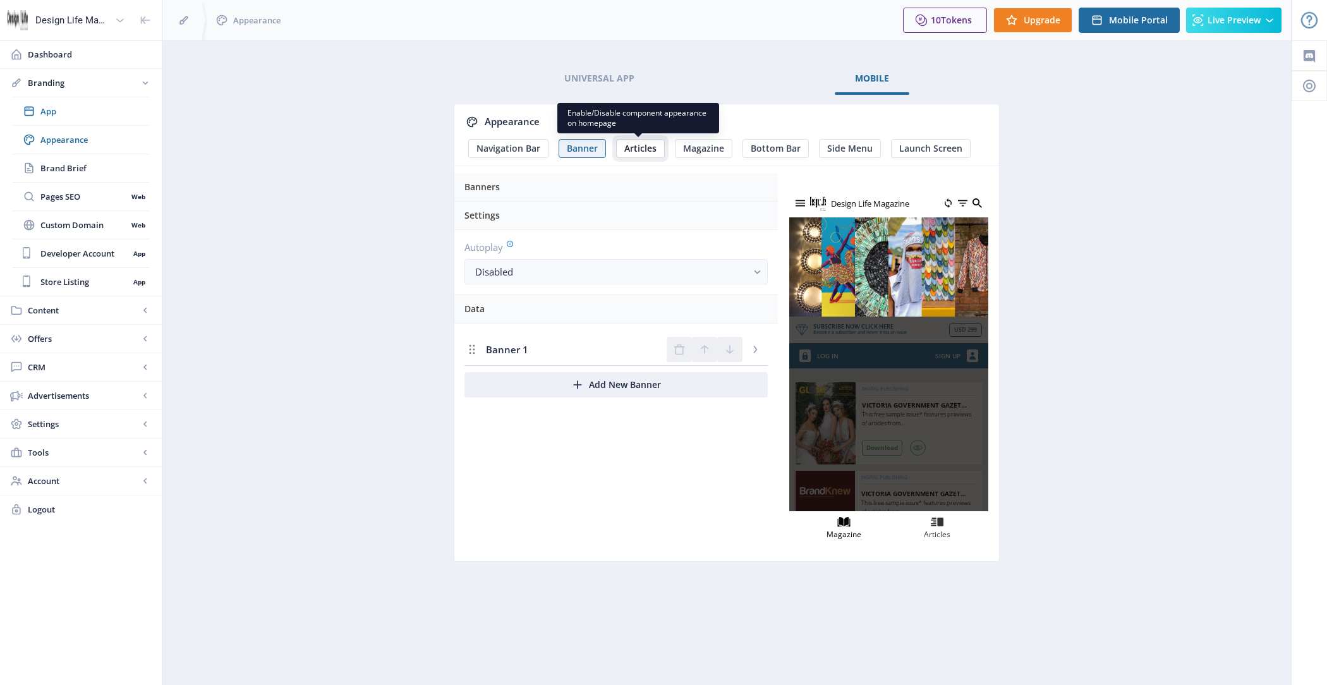
click at [639, 144] on span "Articles" at bounding box center [640, 148] width 32 height 10
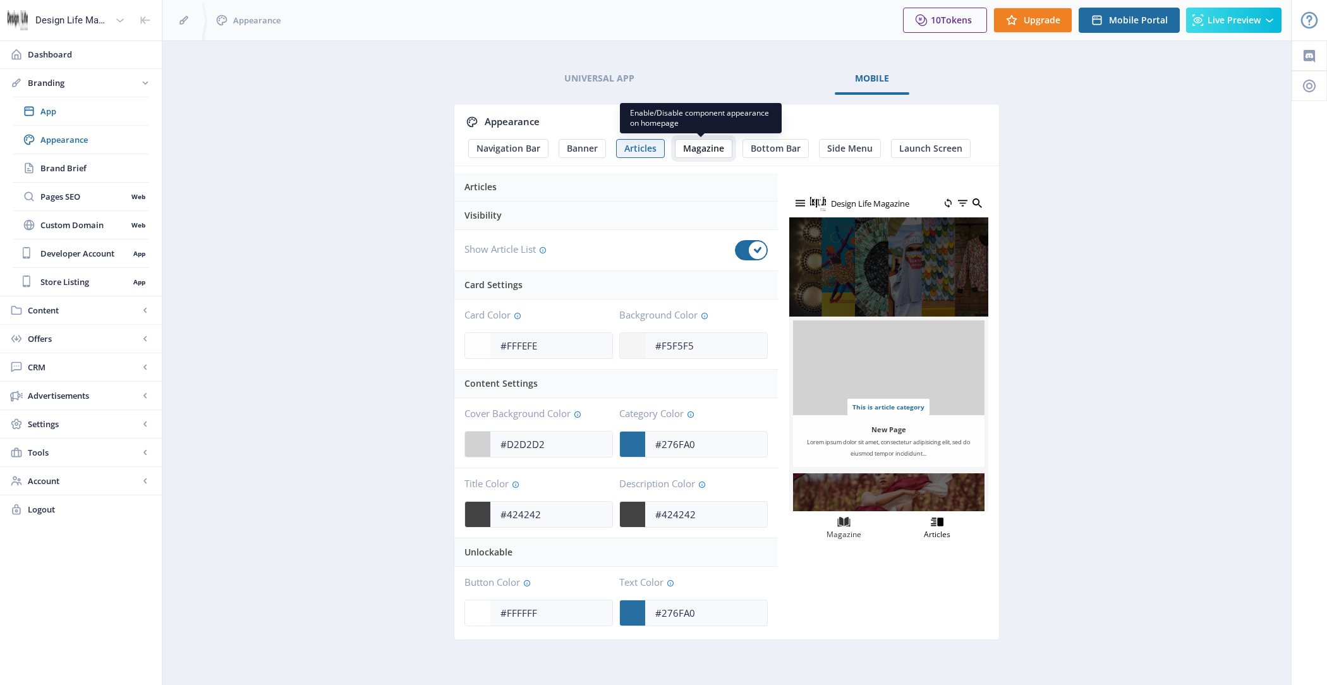
click at [691, 147] on span "Magazine" at bounding box center [703, 148] width 41 height 10
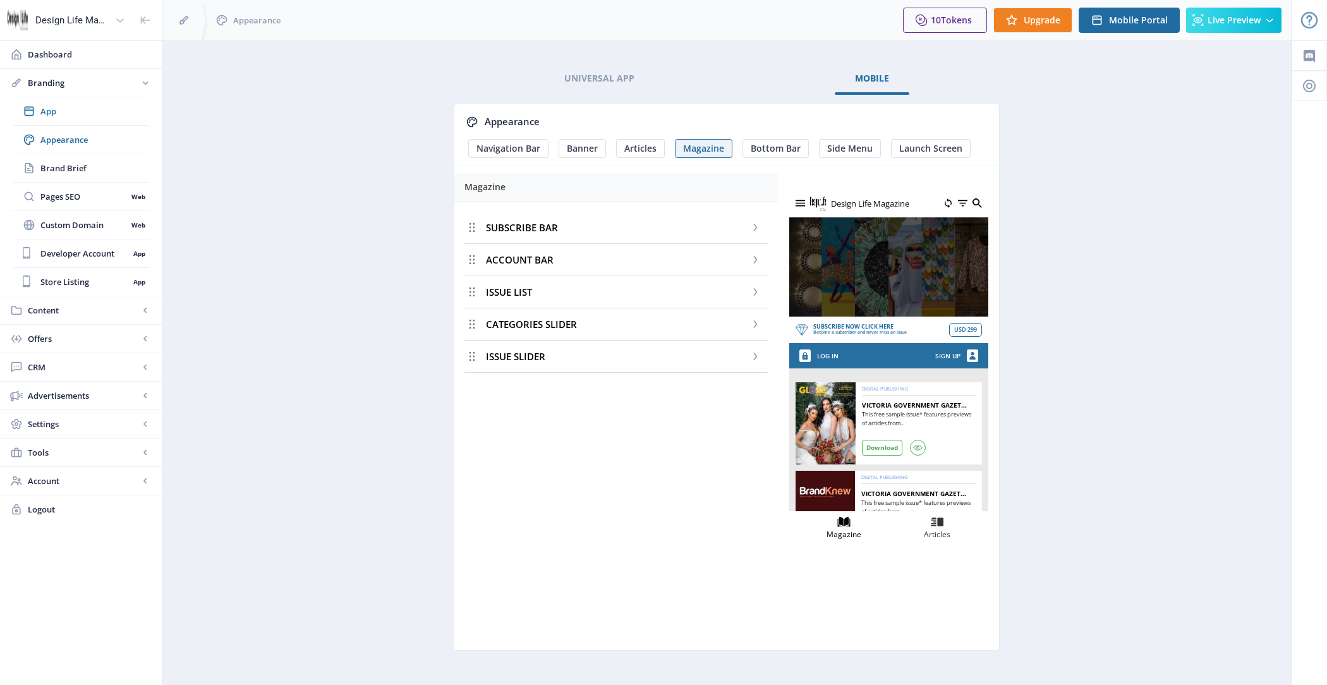
click at [585, 224] on div "SUBSCRIBE BAR" at bounding box center [615, 228] width 303 height 32
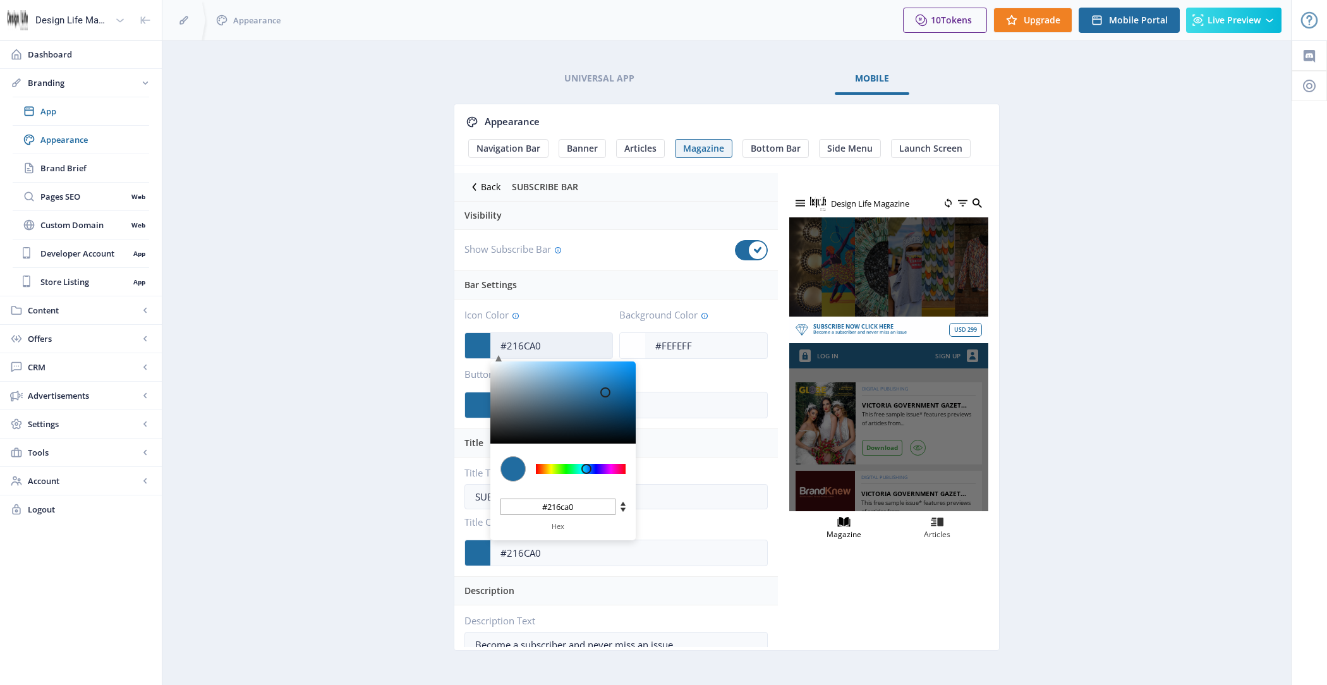
click at [545, 334] on input "#216CA0" at bounding box center [551, 346] width 122 height 24
drag, startPoint x: 550, startPoint y: 339, endPoint x: 456, endPoint y: 339, distance: 94.8
click at [456, 339] on div "Icon Color #216CA0 C M Y K 205 66 38 H S L 33 108 160 R G B #216ca0 Hex Backgro…" at bounding box center [615, 364] width 323 height 130
type input "#425665"
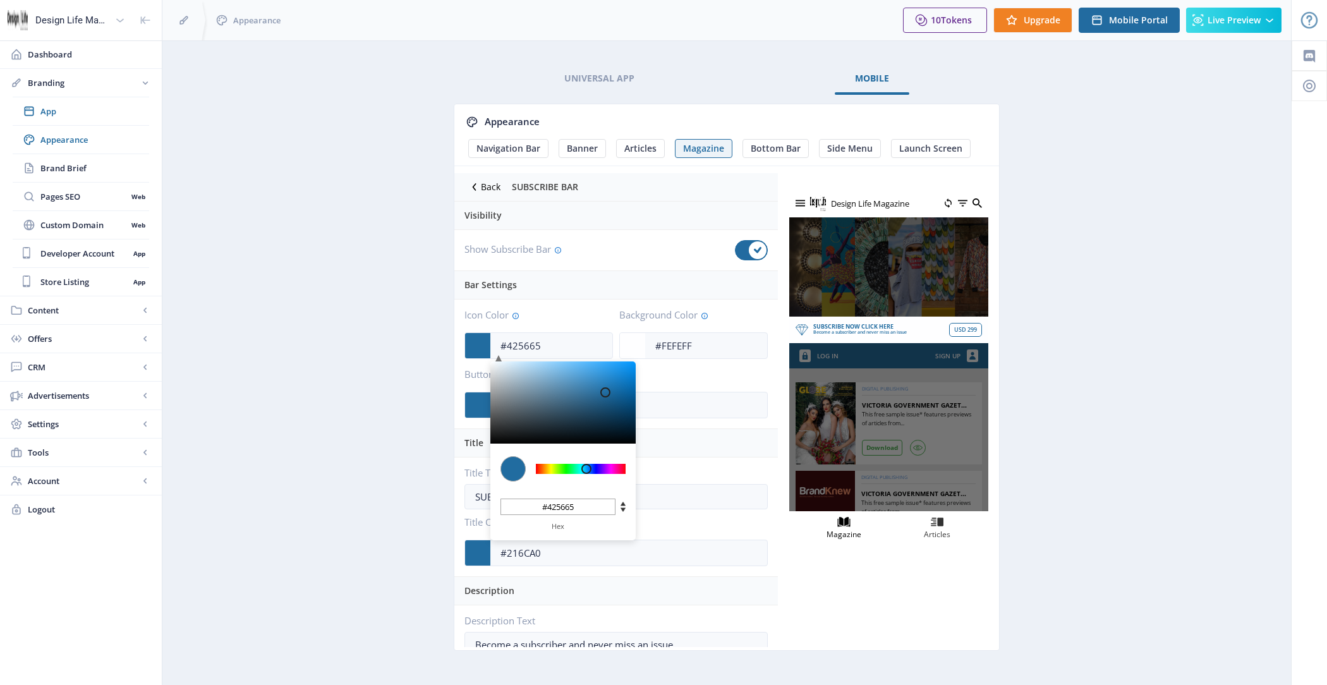
type input "#475C6B"
type input "#475c6b"
type input "#526877"
type input "#6B808E"
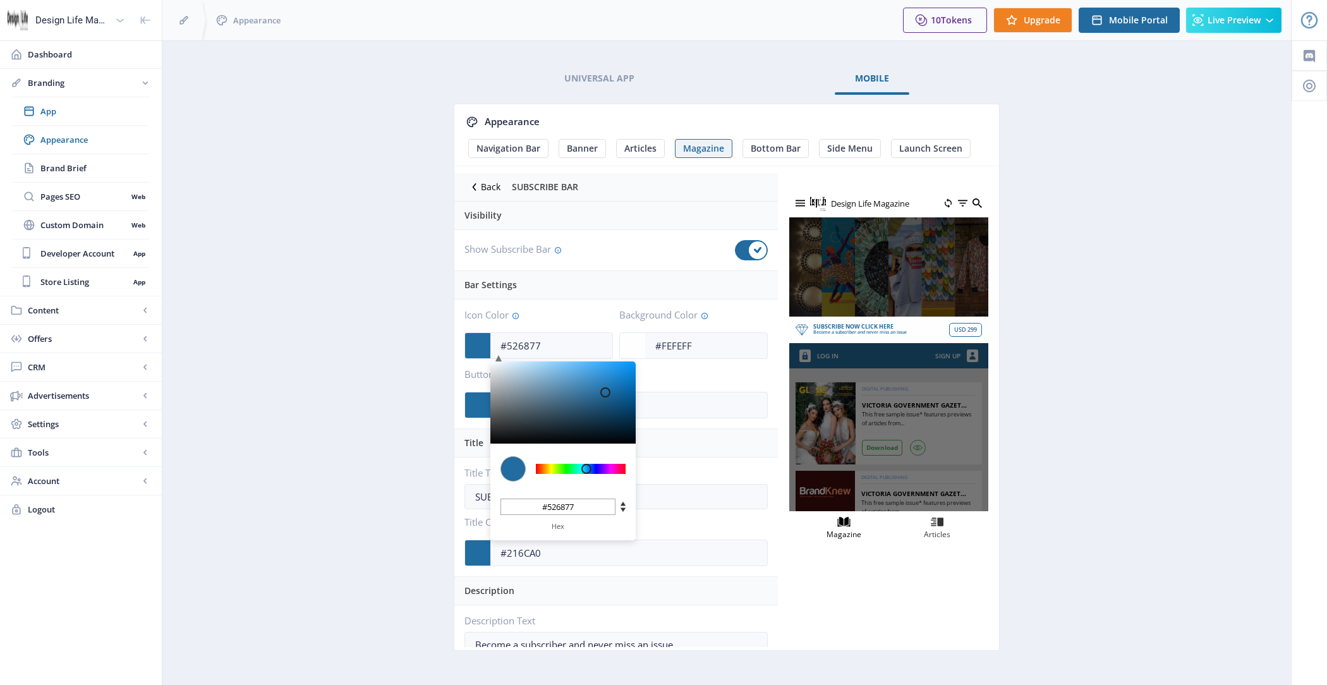
type input "#6b808e"
type input "#8E9FAC"
type input "#8e9fac"
type input "#B0BCC5"
type input "#b0bcc5"
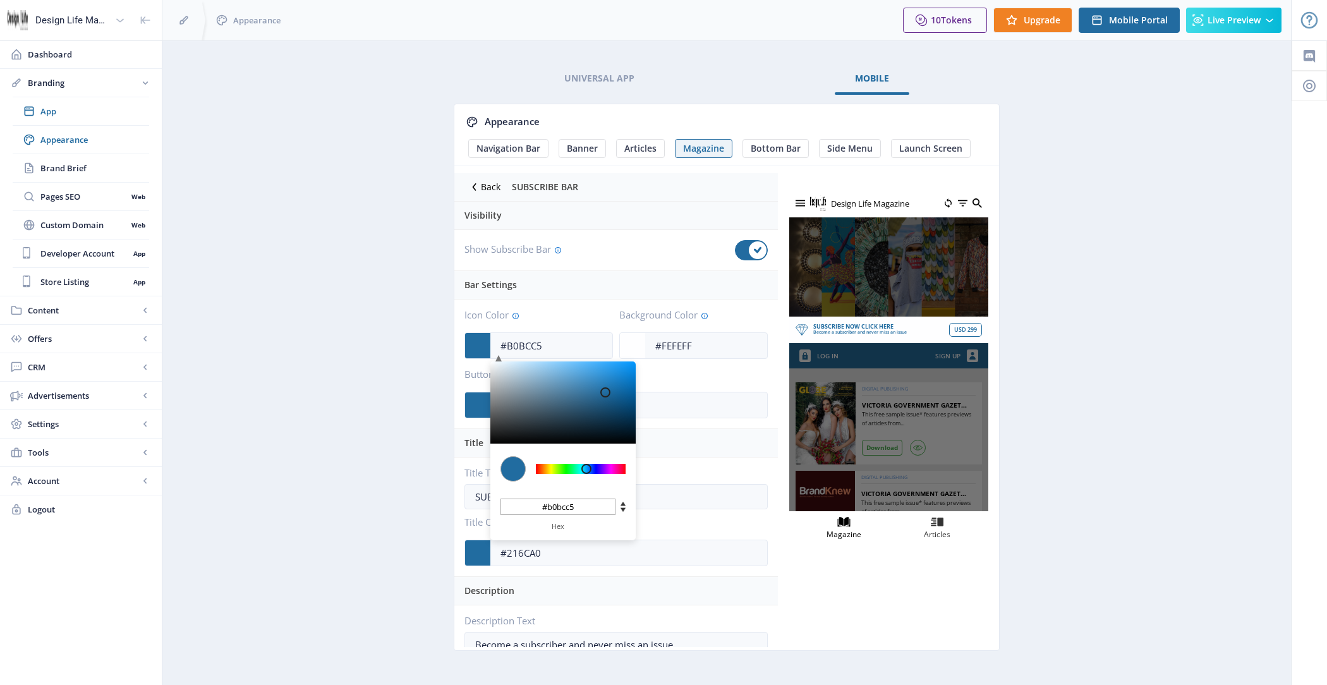
type input "#CDD4D9"
type input "#cdd4d9"
type input "#EBECEC"
type input "#ebecec"
type input "#FCFCFC"
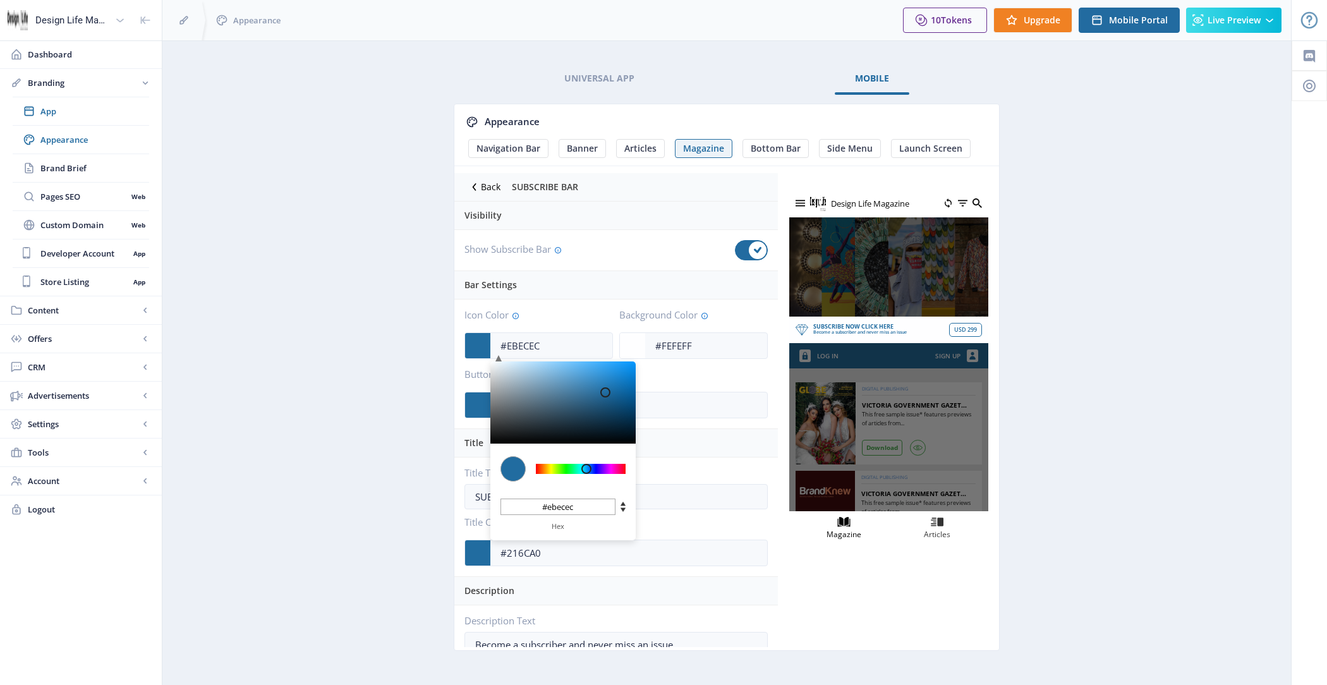
type input "#fcfcfc"
type input "#FFFFFF"
type input "#ffffff"
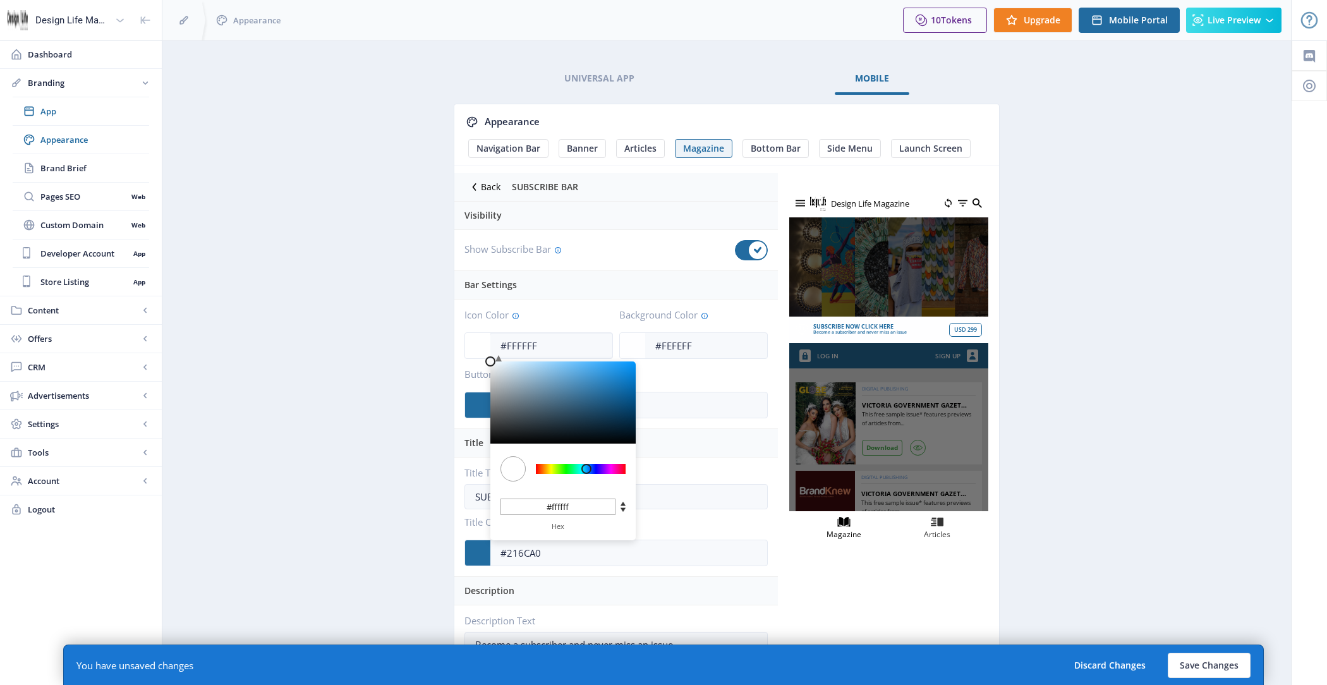
drag, startPoint x: 541, startPoint y: 410, endPoint x: 473, endPoint y: 352, distance: 89.2
click at [473, 352] on app-color-input "#FFFFFF C M Y K 205 100 100 H S L 255 255 255 R G B #ffffff Hex" at bounding box center [538, 345] width 148 height 27
click at [382, 342] on app-branding-designer "Universal App Mobile Appearance Navigation Bar Banner Articles Magazine Bottom …" at bounding box center [726, 371] width 1084 height 617
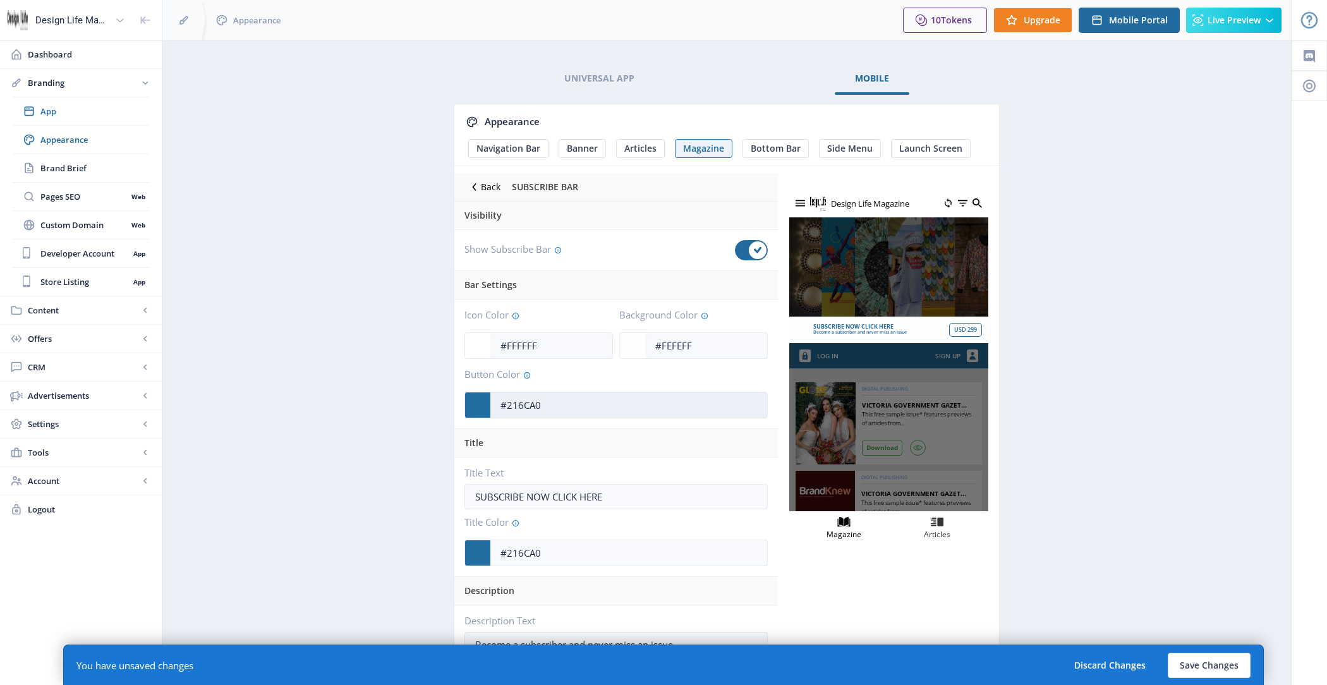
click at [535, 399] on input "#216CA0" at bounding box center [628, 405] width 277 height 24
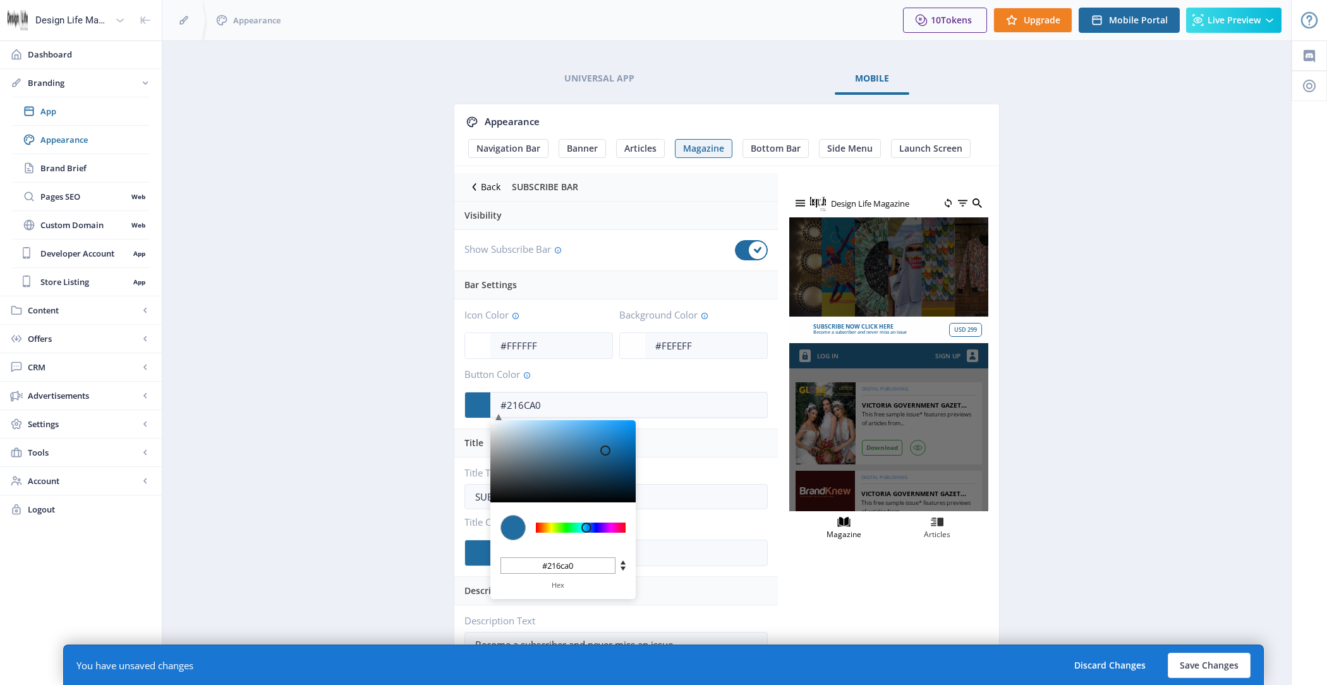
type input "#4C7D9F"
type input "#4c7d9f"
type input "#4D7D9F"
type input "#4d7d9f"
type input "#507E9F"
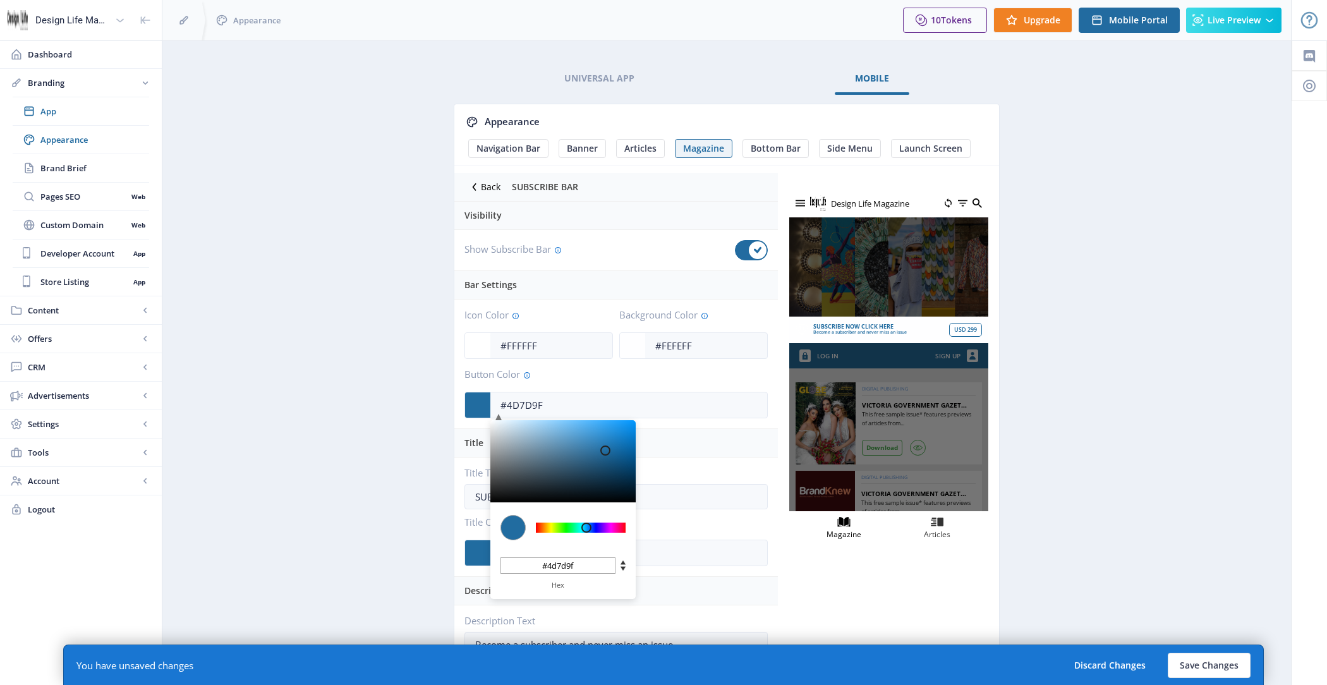
type input "#507e9f"
type input "#5B85A3"
type input "#5b85a3"
type input "#7094AC"
type input "#7094ac"
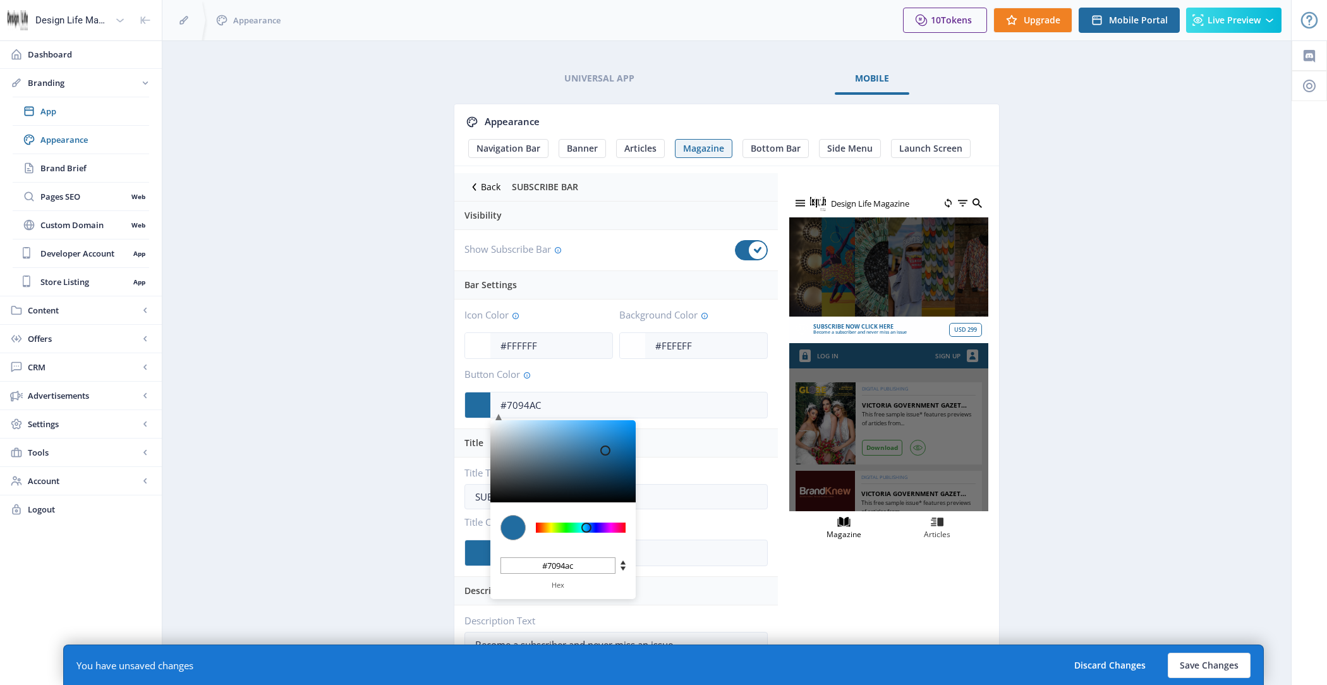
type input "#8DA8BA"
type input "#8da8ba"
type input "#AABAC6"
type input "#aabac6"
type input "#C6CDD2"
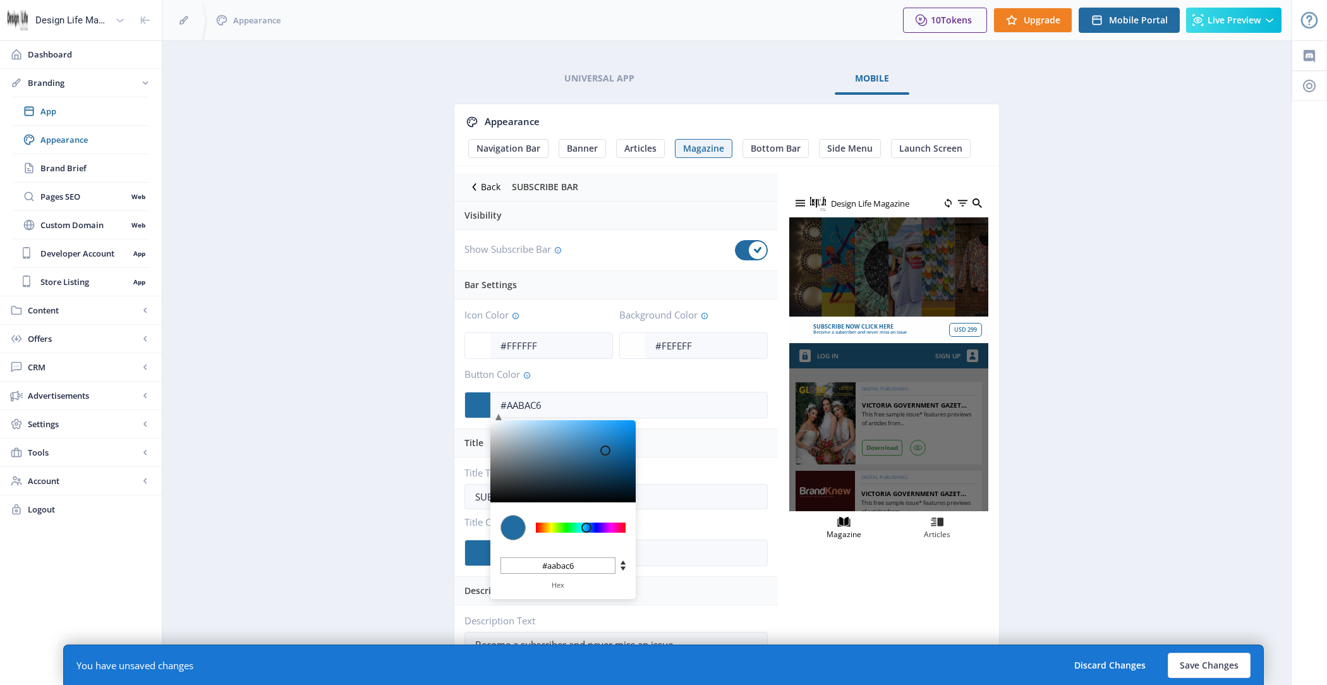
type input "#c6cdd2"
type input "#DDDDDD"
type input "#dddddd"
type input "#E7E7E7"
type input "#e7e7e7"
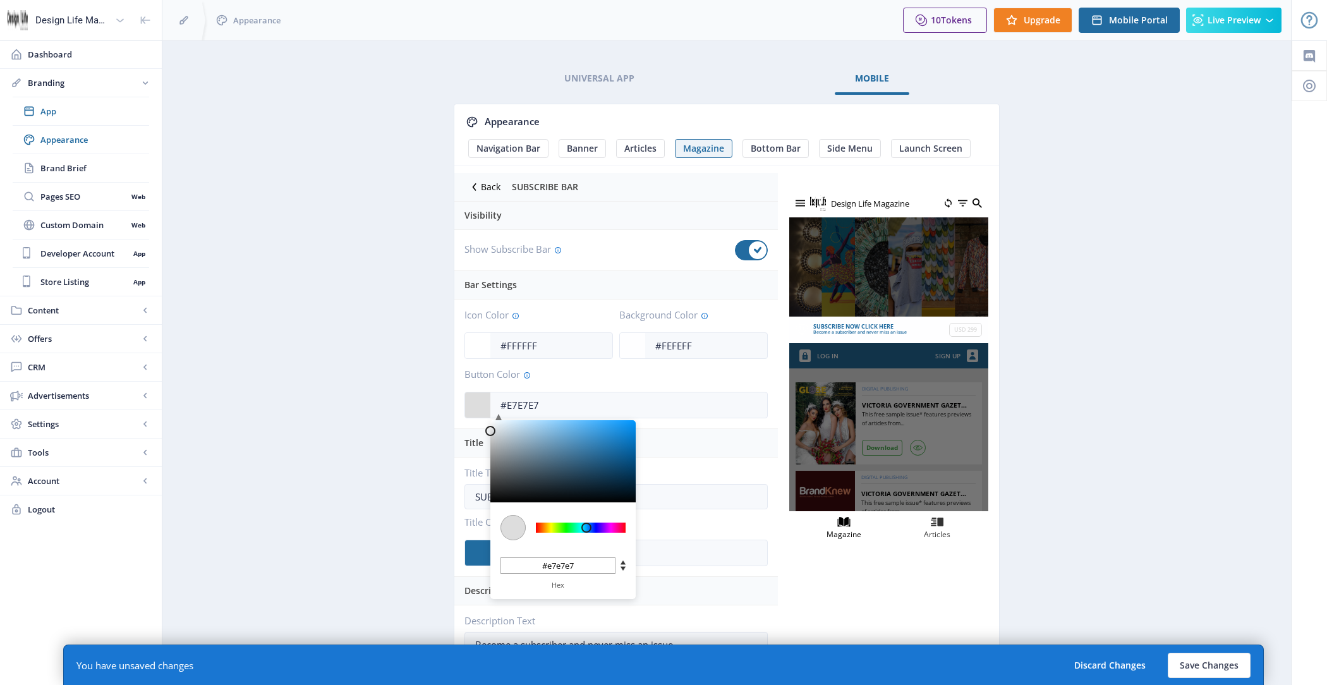
type input "#EFEFEF"
type input "#efefef"
type input "#F5F5F5"
type input "#f5f5f5"
type input "#FDFDFD"
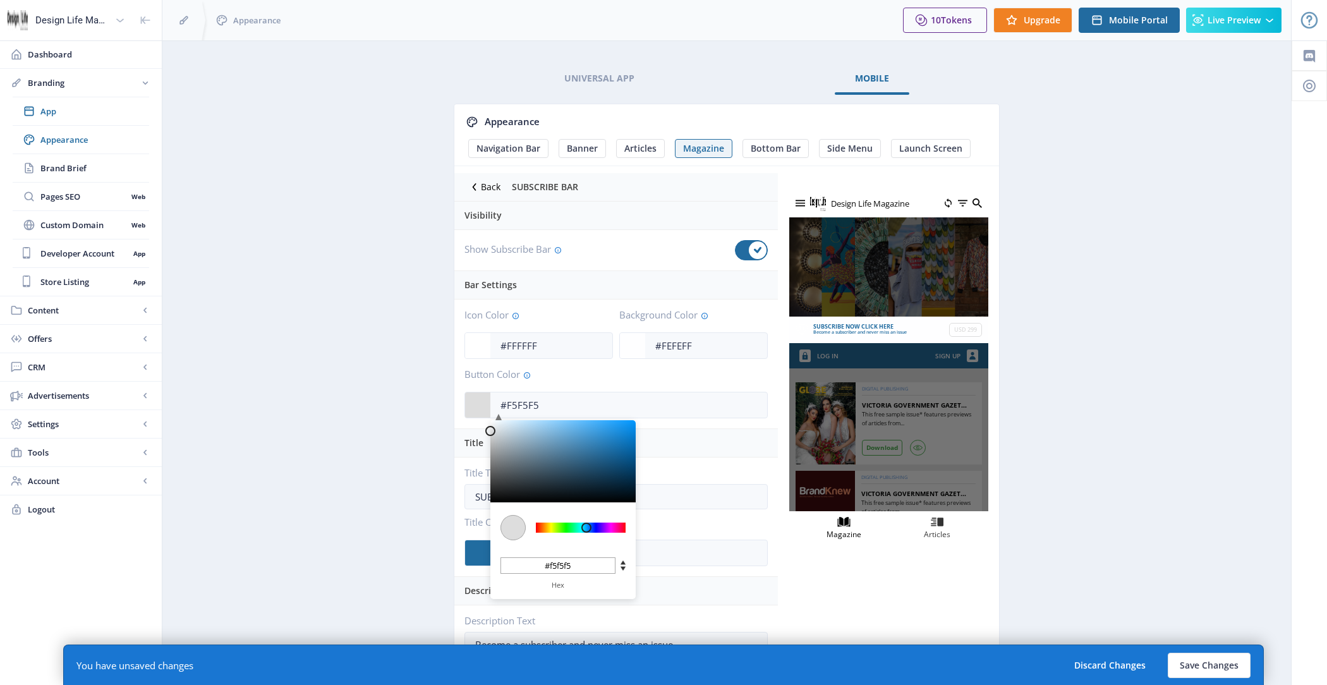
type input "#fdfdfd"
type input "#FFFFFF"
type input "#ffffff"
drag, startPoint x: 565, startPoint y: 450, endPoint x: 440, endPoint y: 406, distance: 132.7
click at [440, 406] on app-branding-designer "Universal App Mobile Appearance Navigation Bar Banner Articles Magazine Bottom …" at bounding box center [726, 371] width 1084 height 617
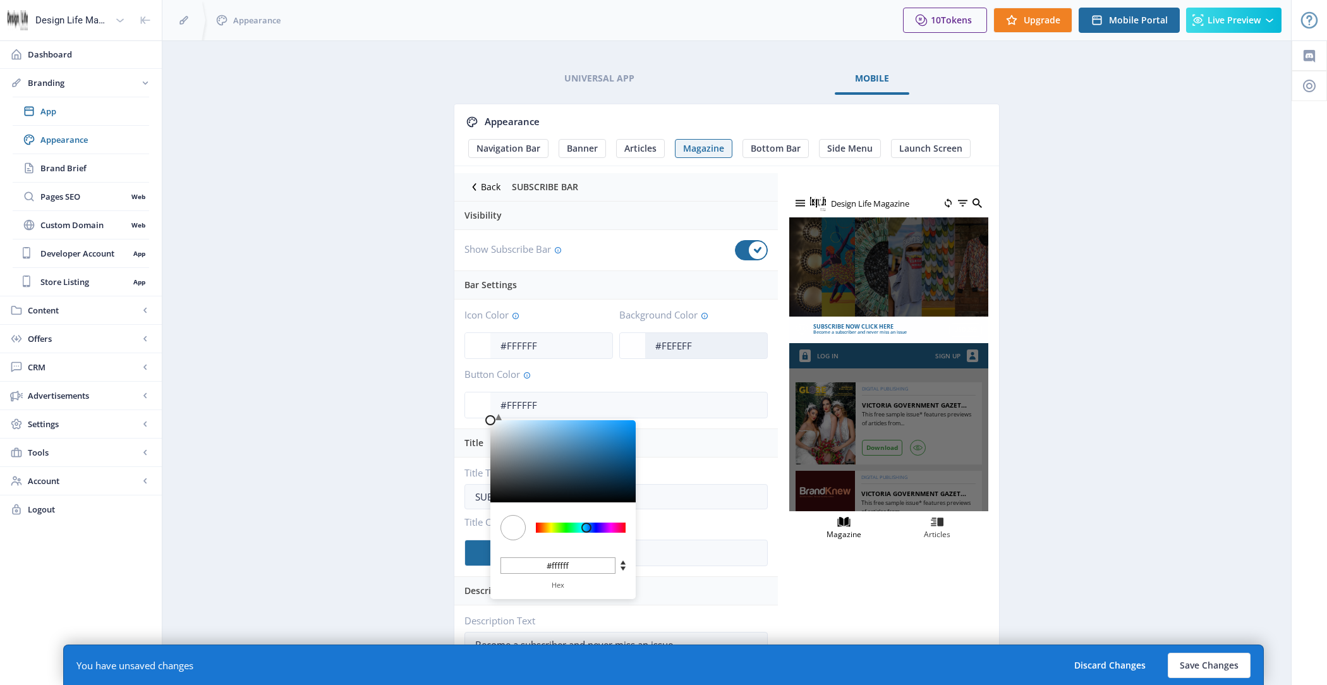
click at [718, 345] on input "#FEFEFF" at bounding box center [706, 346] width 122 height 24
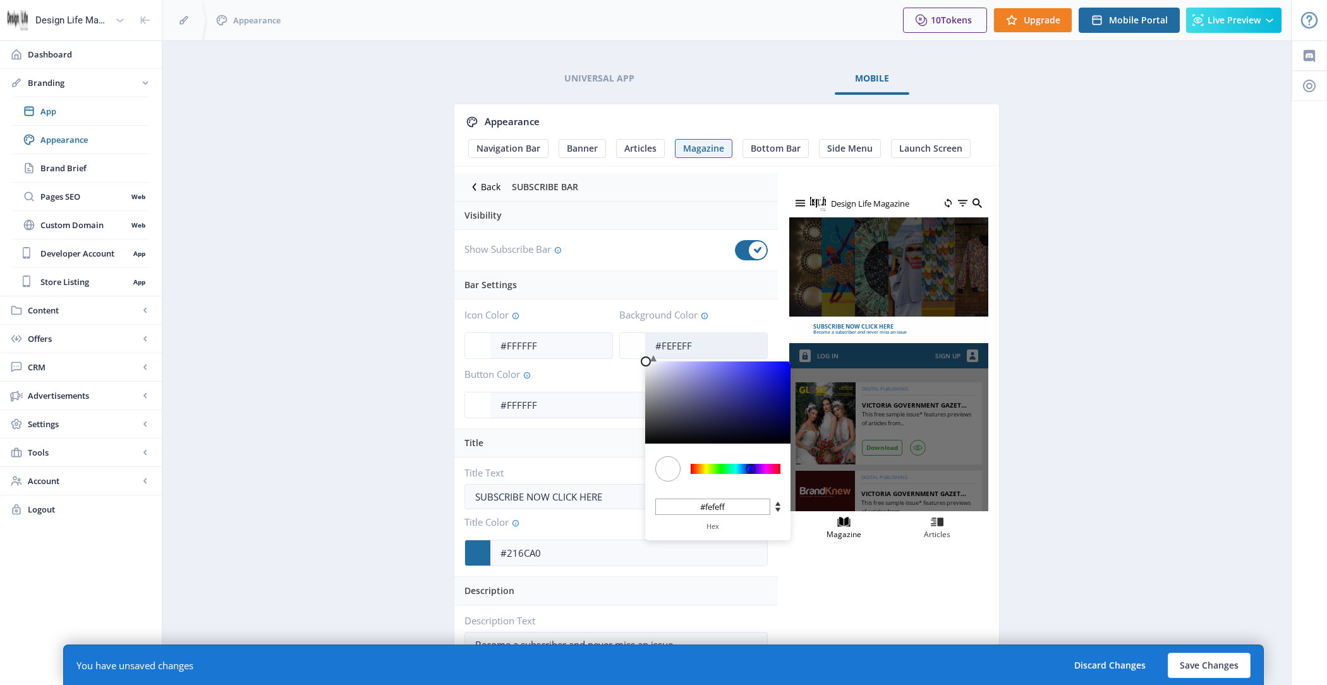
drag, startPoint x: 718, startPoint y: 345, endPoint x: 647, endPoint y: 345, distance: 70.8
click at [647, 345] on input "#FEFEFF" at bounding box center [706, 346] width 122 height 24
paste input "8C933C"
type input "#8C933C"
type input "#8c933c"
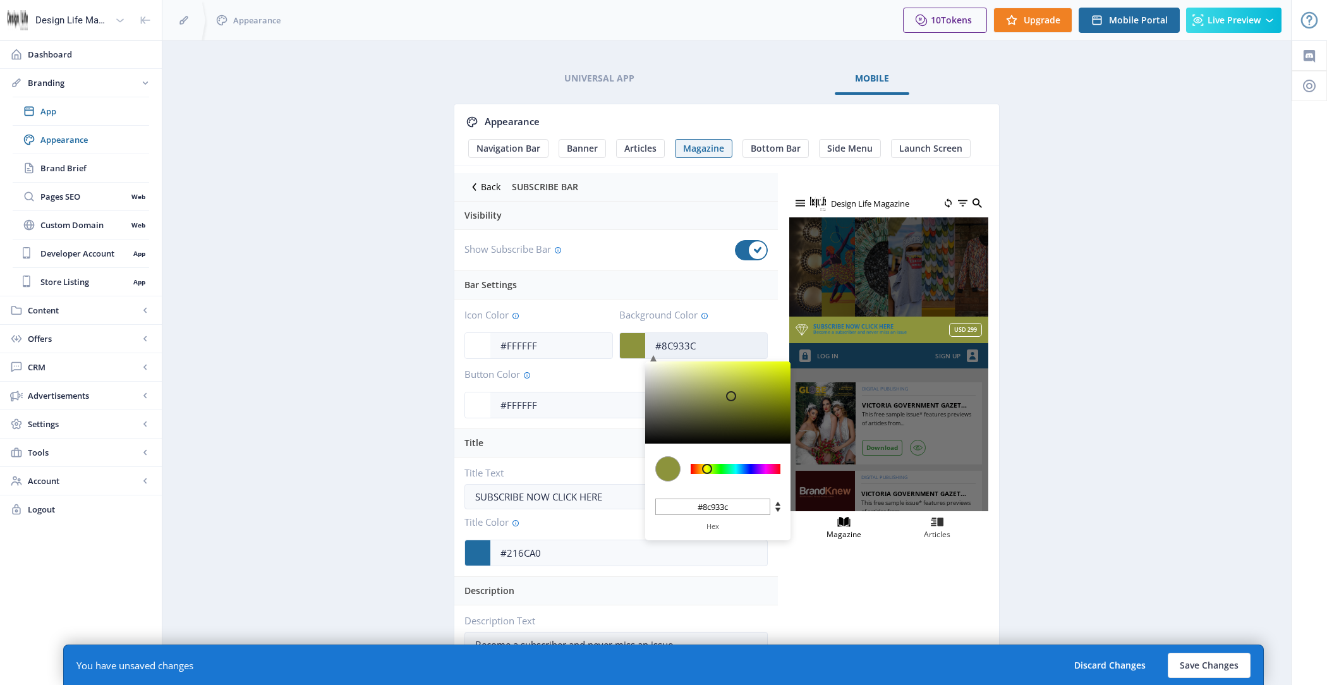
type input "#8C933C"
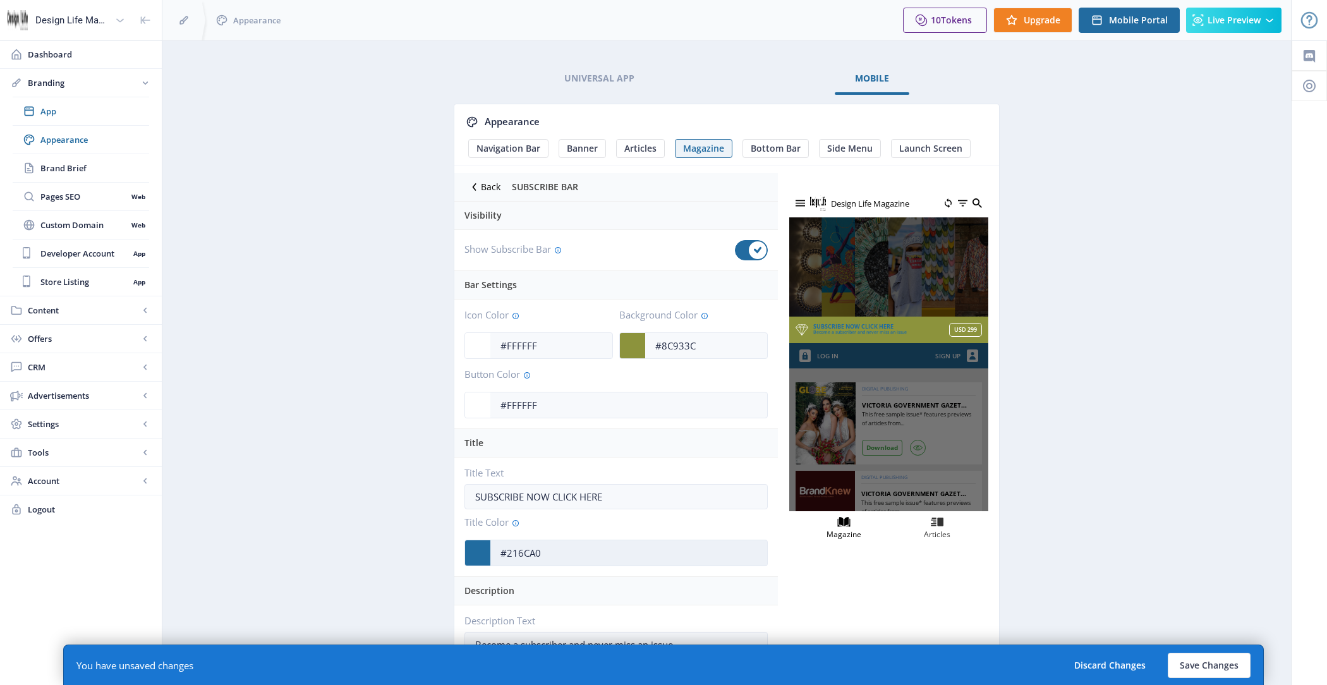
click at [565, 547] on input "#216CA0" at bounding box center [628, 553] width 277 height 24
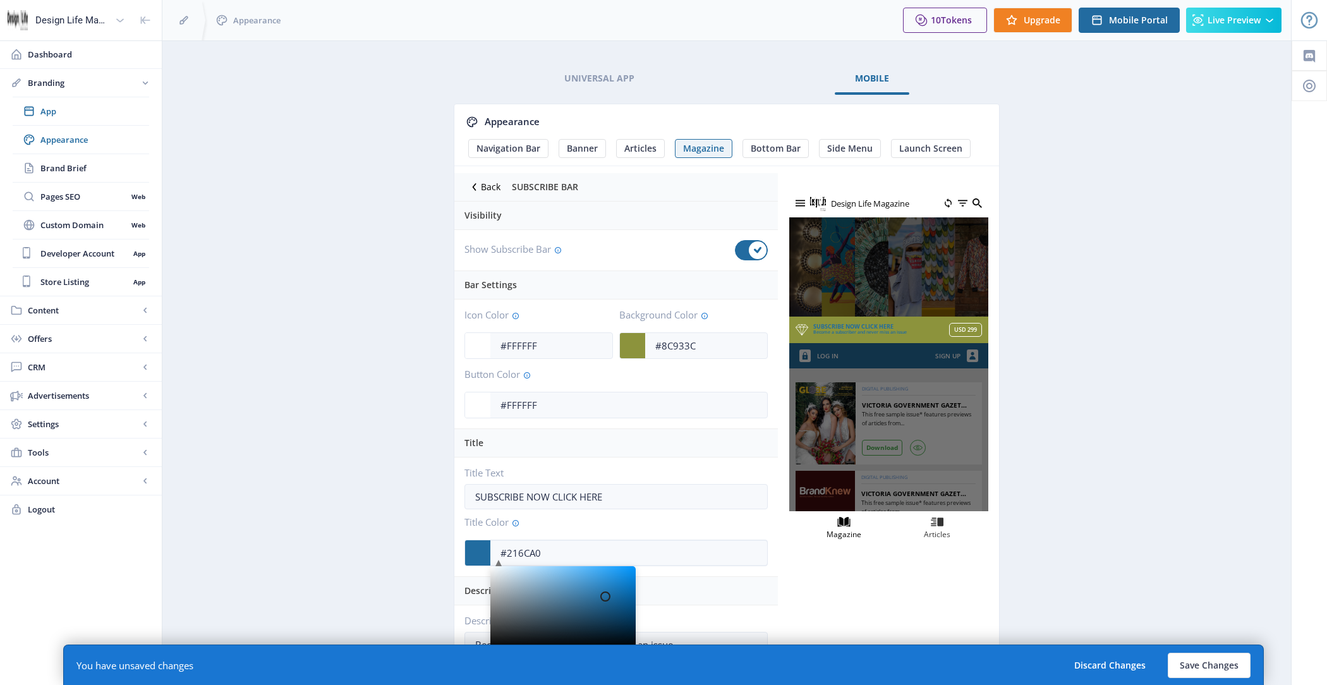
type input "#5C85A2"
type input "#5c85a2"
type input "#5D86A2"
type input "#5d86a2"
type input "#6187A2"
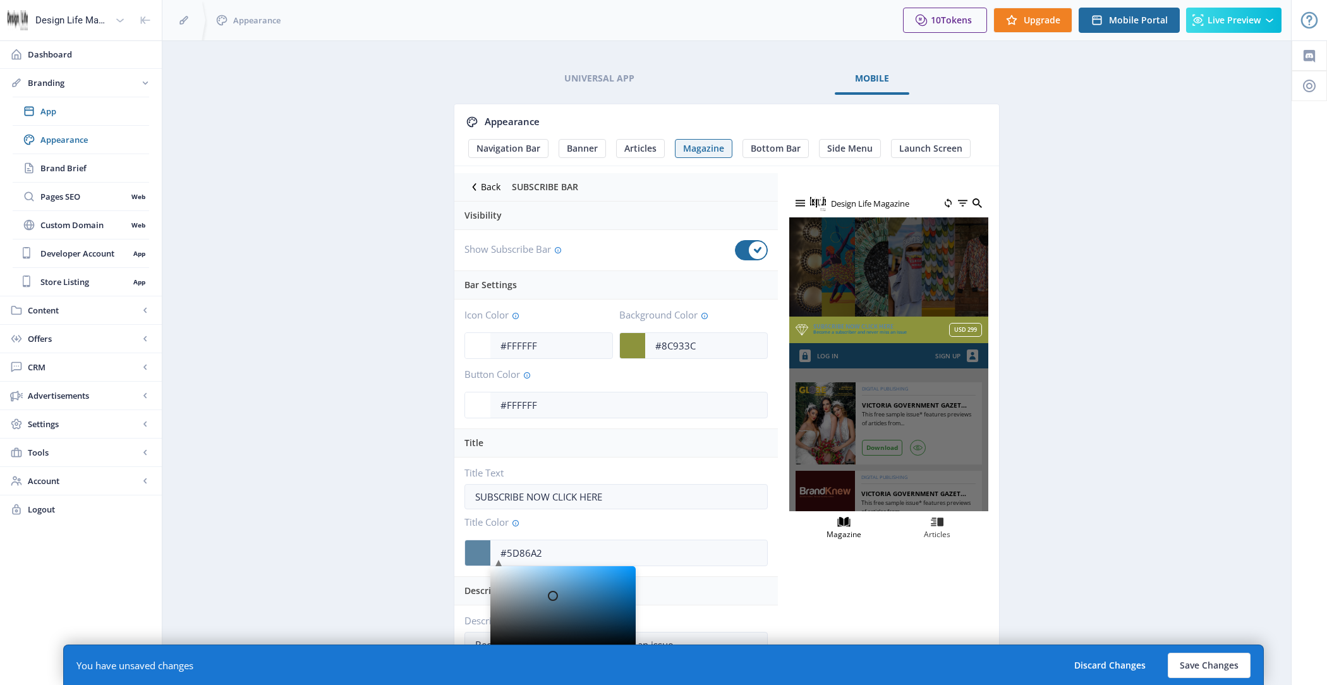
type input "#6187a2"
type input "#6C8DA4"
type input "#6c8da4"
type input "#A8B5BE"
type input "#a8b5be"
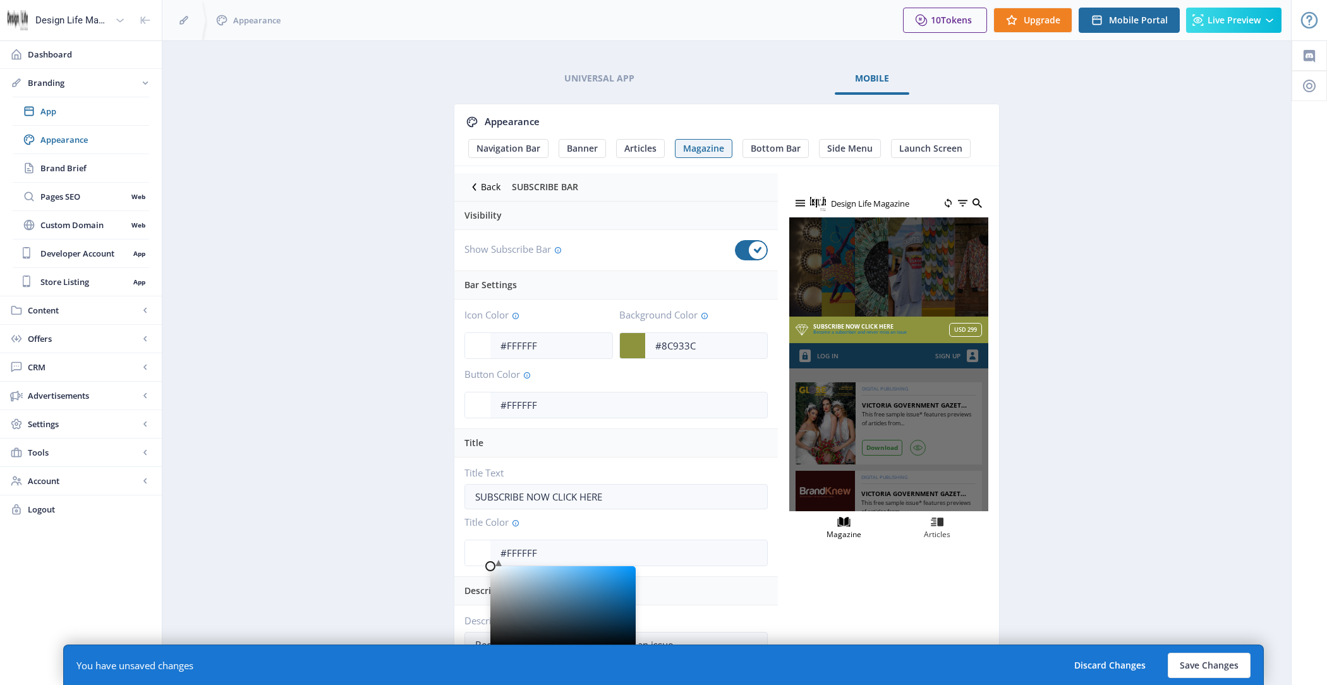
drag, startPoint x: 553, startPoint y: 595, endPoint x: 363, endPoint y: 503, distance: 211.1
click at [363, 503] on app-branding-designer "Universal App Mobile Appearance Navigation Bar Banner Articles Magazine Bottom …" at bounding box center [726, 371] width 1084 height 617
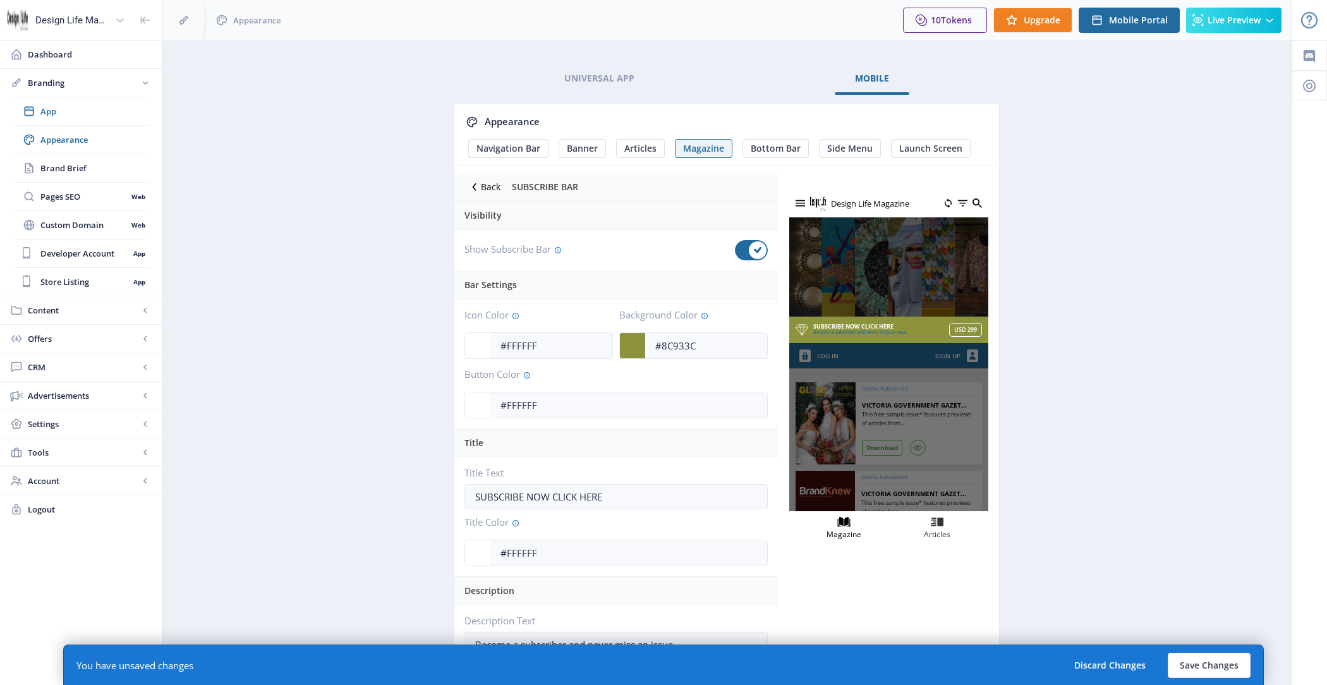
click at [363, 502] on app-branding-designer "Universal App Mobile Appearance Navigation Bar Banner Articles Magazine Bottom …" at bounding box center [726, 371] width 1084 height 617
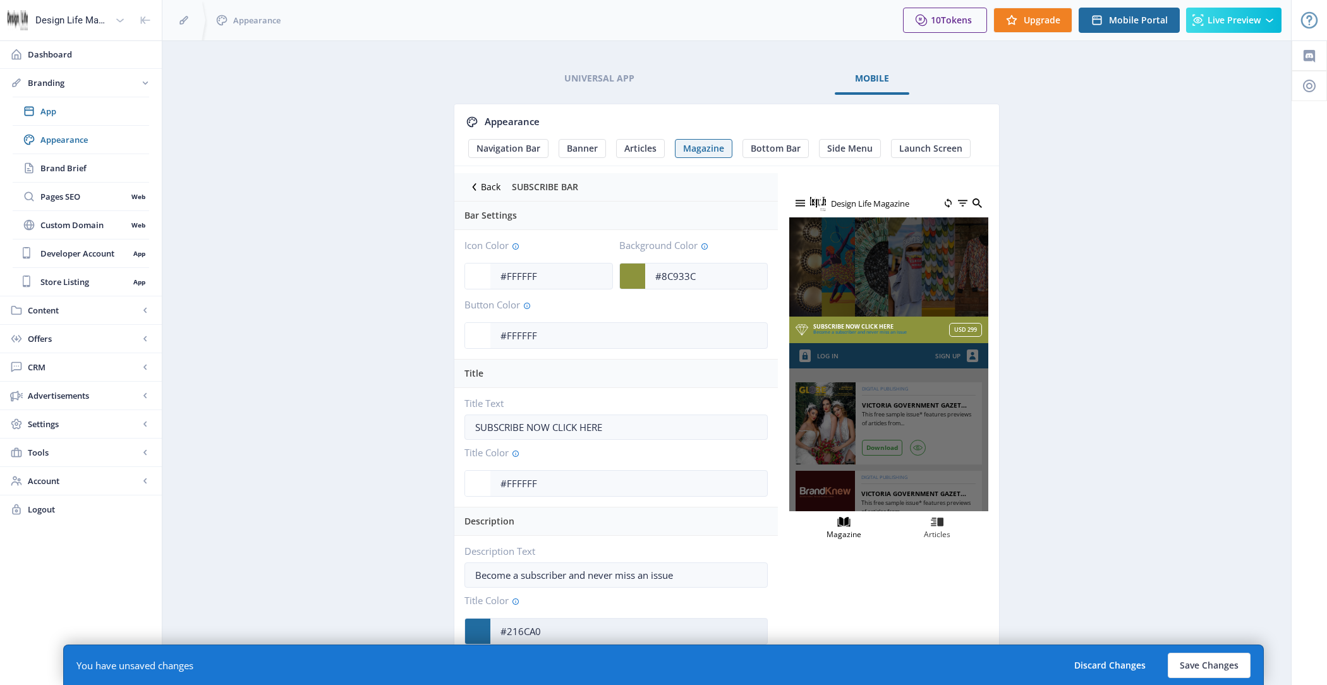
click at [560, 619] on input "#216CA0" at bounding box center [628, 631] width 277 height 24
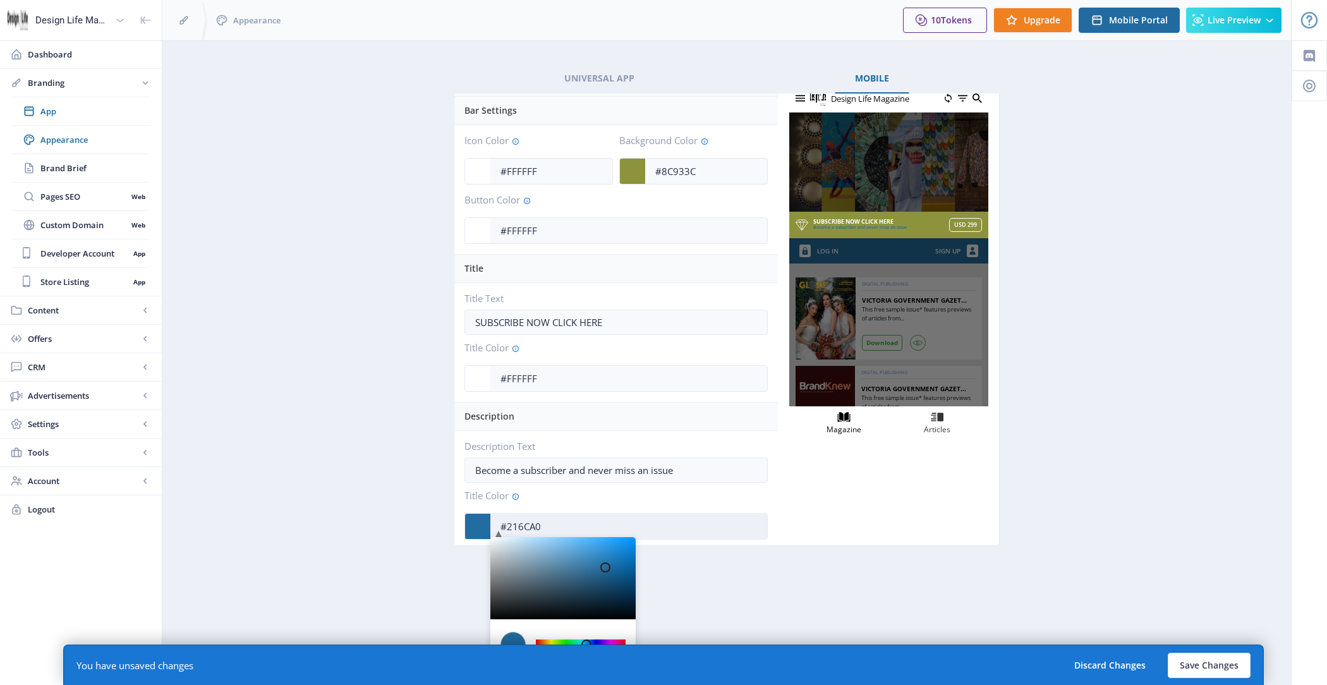
scroll to position [142, 0]
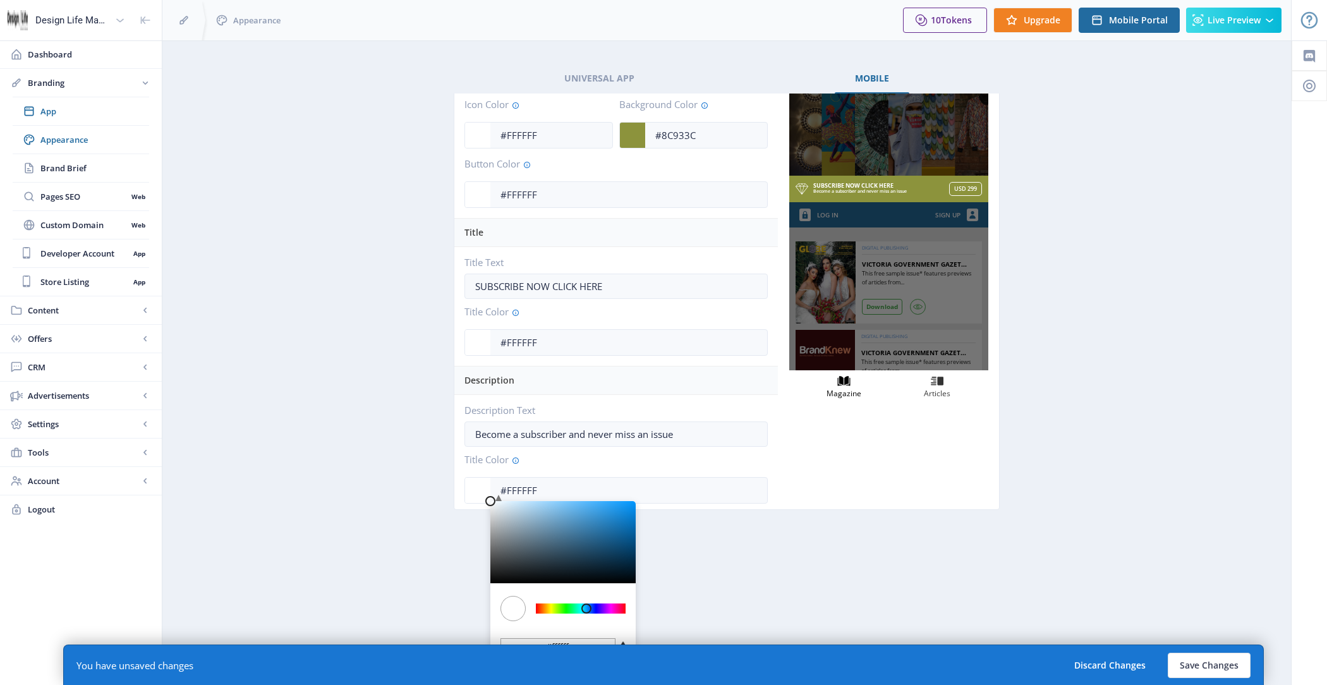
drag, startPoint x: 560, startPoint y: 548, endPoint x: 442, endPoint y: 456, distance: 150.3
click at [442, 456] on app-branding-designer "Universal App Mobile Appearance Navigation Bar Banner Articles Magazine Bottom …" at bounding box center [726, 371] width 1084 height 617
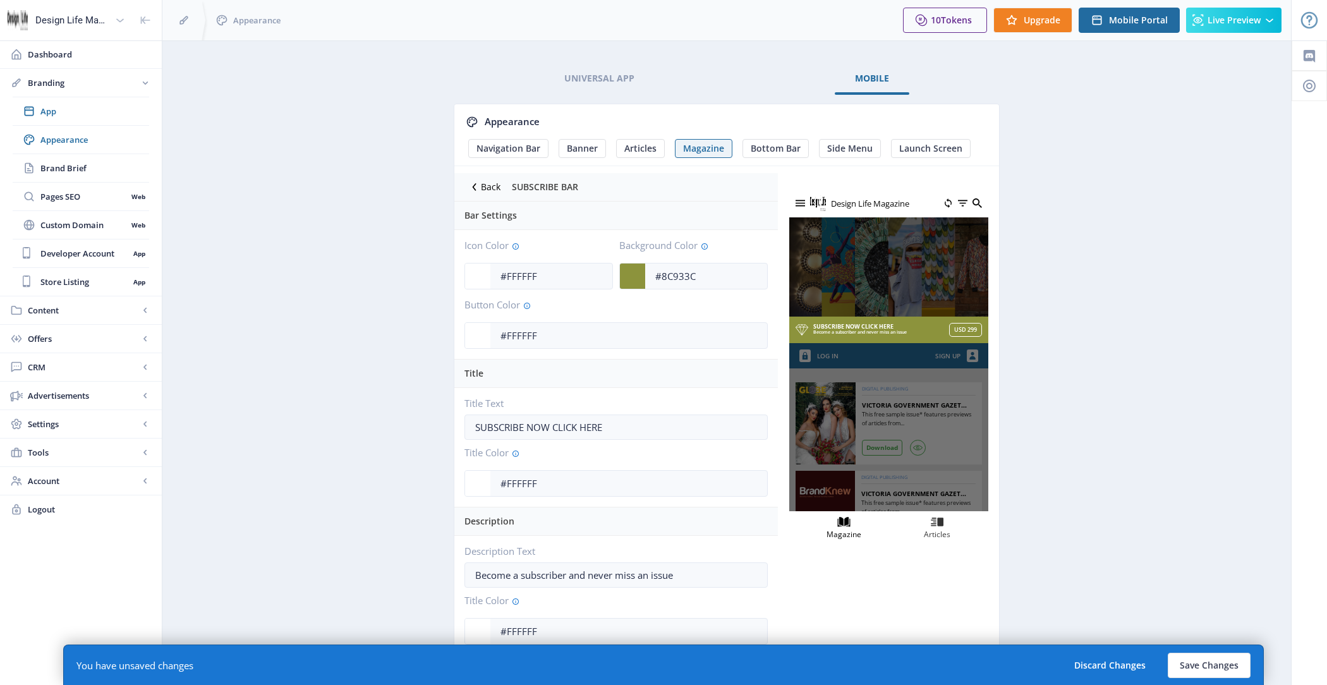
click at [381, 334] on app-branding-designer "Universal App Mobile Appearance Navigation Bar Banner Articles Magazine Bottom …" at bounding box center [726, 371] width 1084 height 617
click at [1193, 654] on button "Save Changes" at bounding box center [1209, 665] width 83 height 25
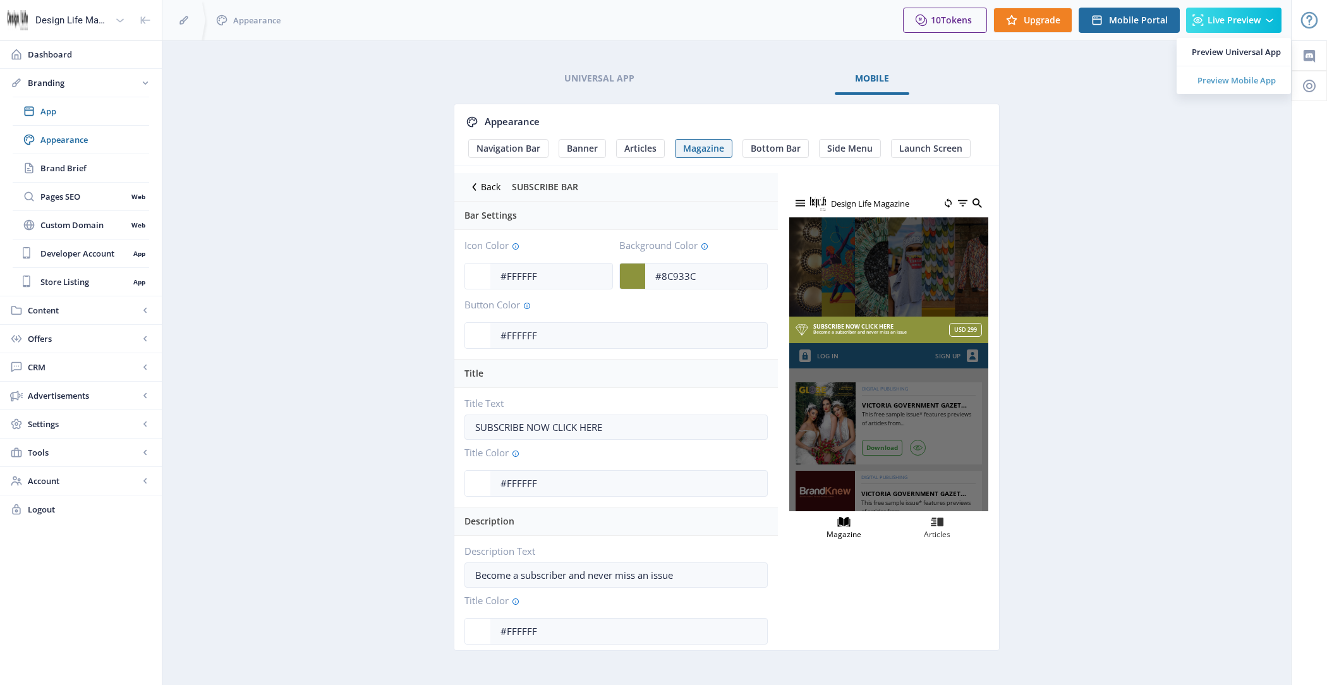
click at [1251, 80] on span "Preview Mobile App" at bounding box center [1236, 80] width 89 height 13
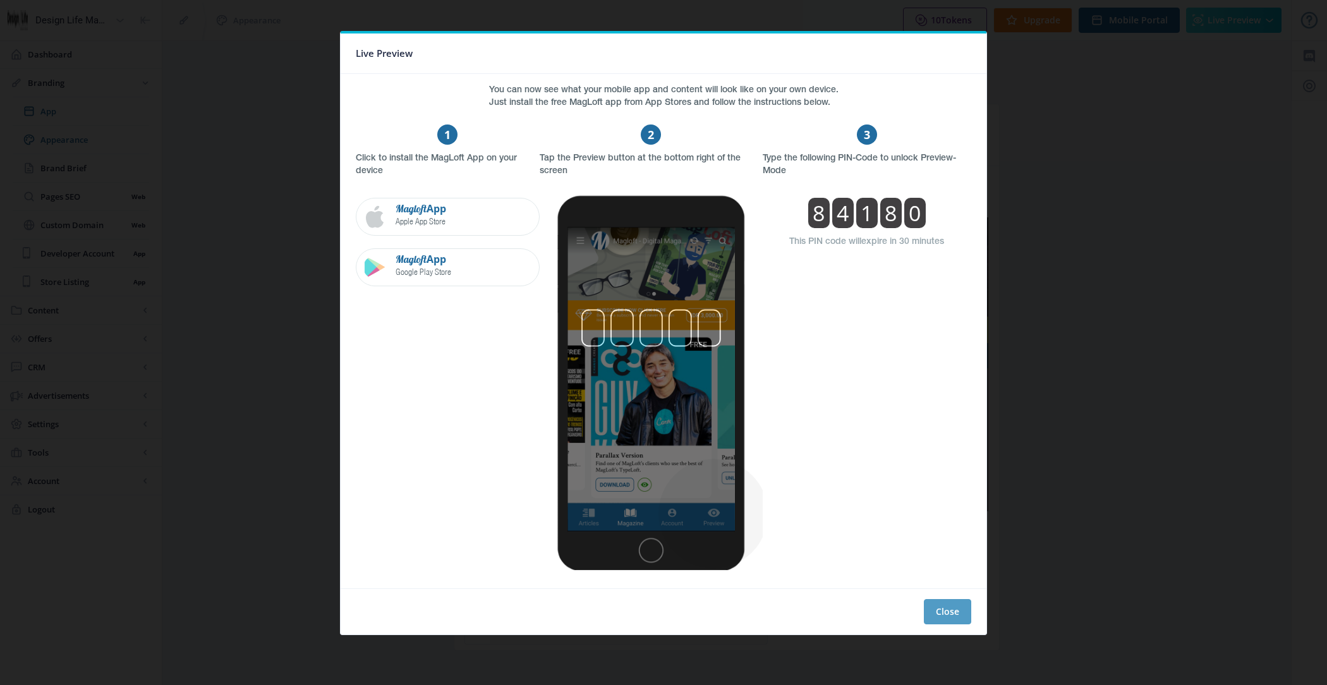
click at [955, 607] on button "Close" at bounding box center [947, 611] width 47 height 25
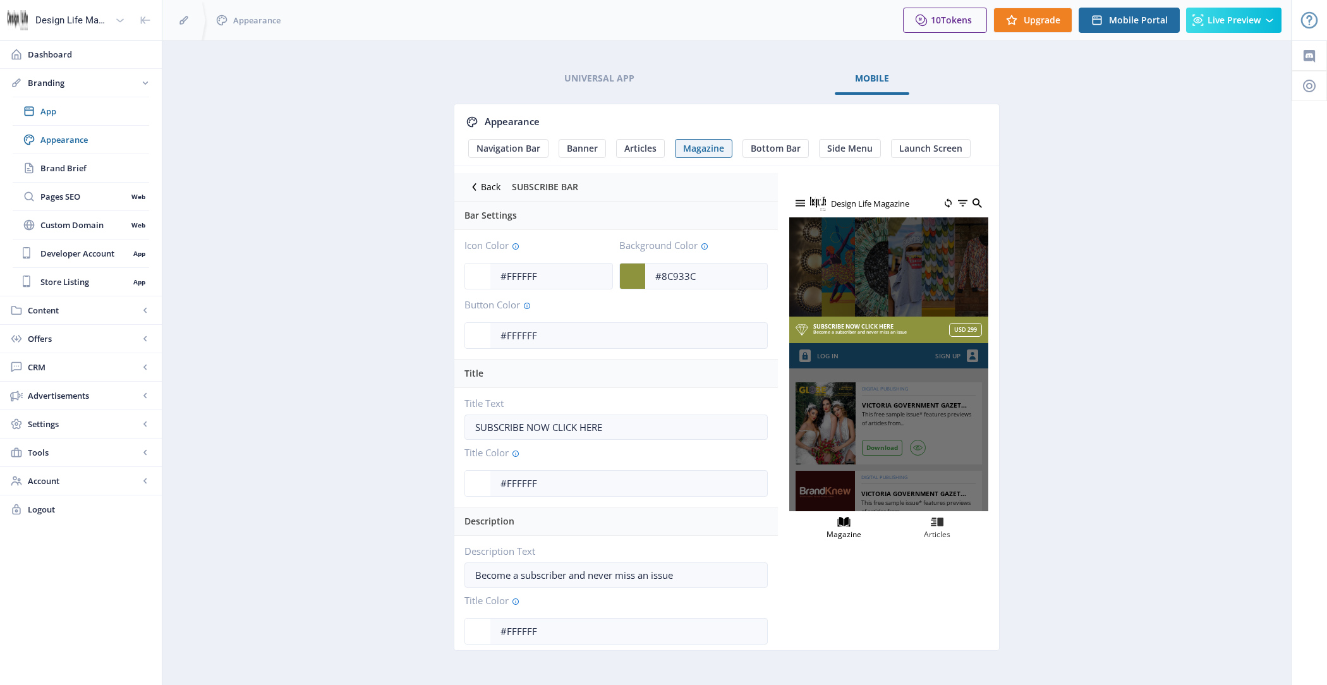
click at [477, 183] on icon at bounding box center [474, 187] width 13 height 13
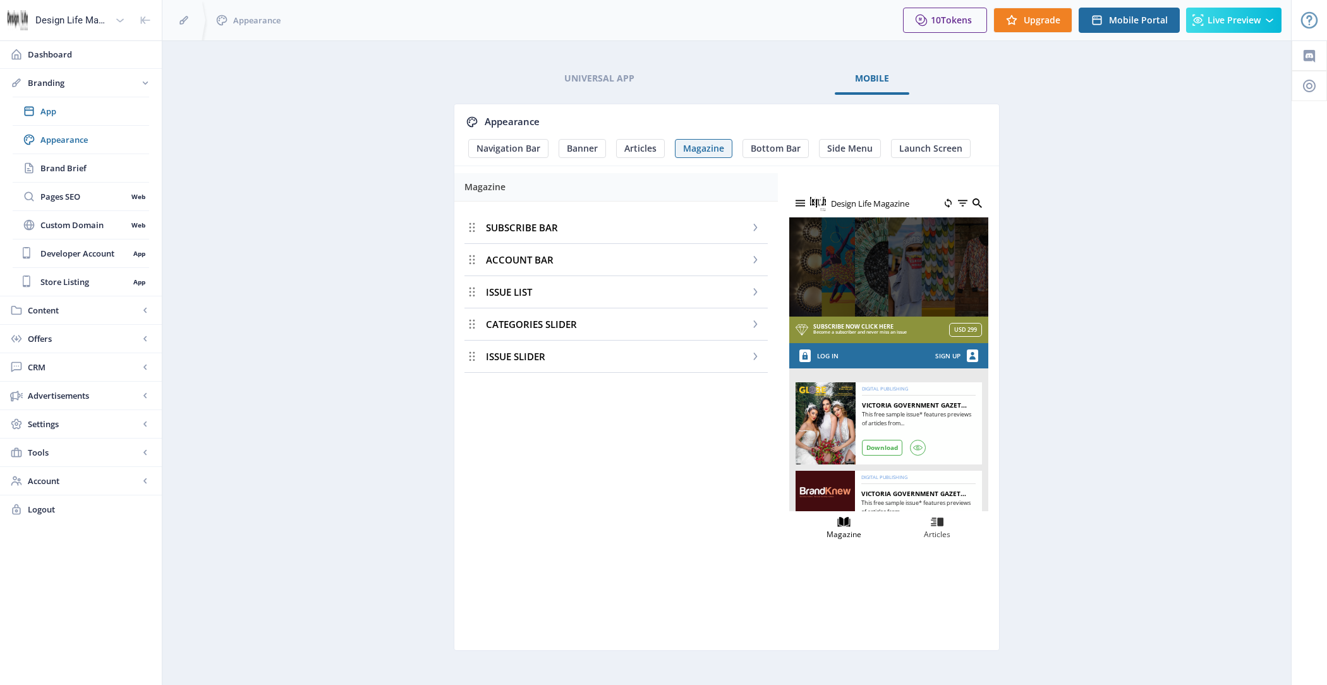
click at [545, 253] on span "ACCOUNT BAR" at bounding box center [520, 259] width 68 height 13
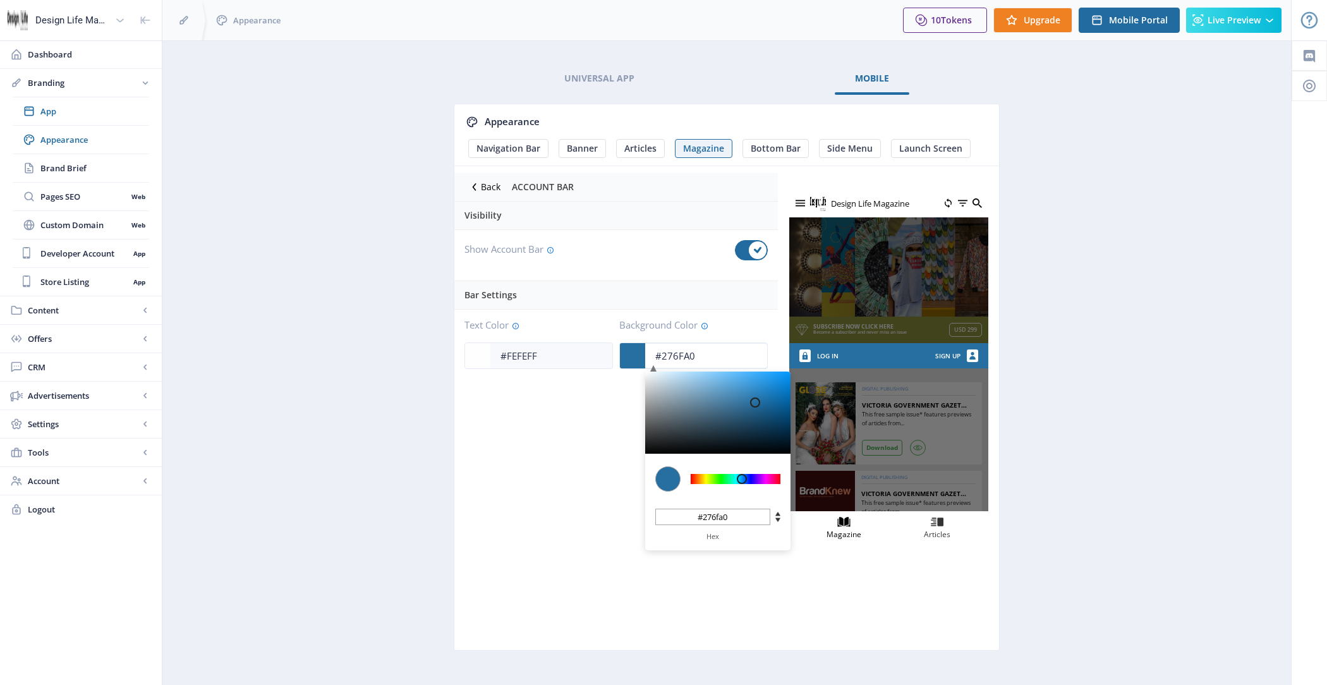
drag, startPoint x: 696, startPoint y: 353, endPoint x: 642, endPoint y: 353, distance: 53.7
click at [642, 353] on app-color-input "#276FA0 C M Y K 204 61 39 H S L 39 111 160 R G B #276fa0 Hex" at bounding box center [693, 355] width 148 height 27
paste input "8C933C"
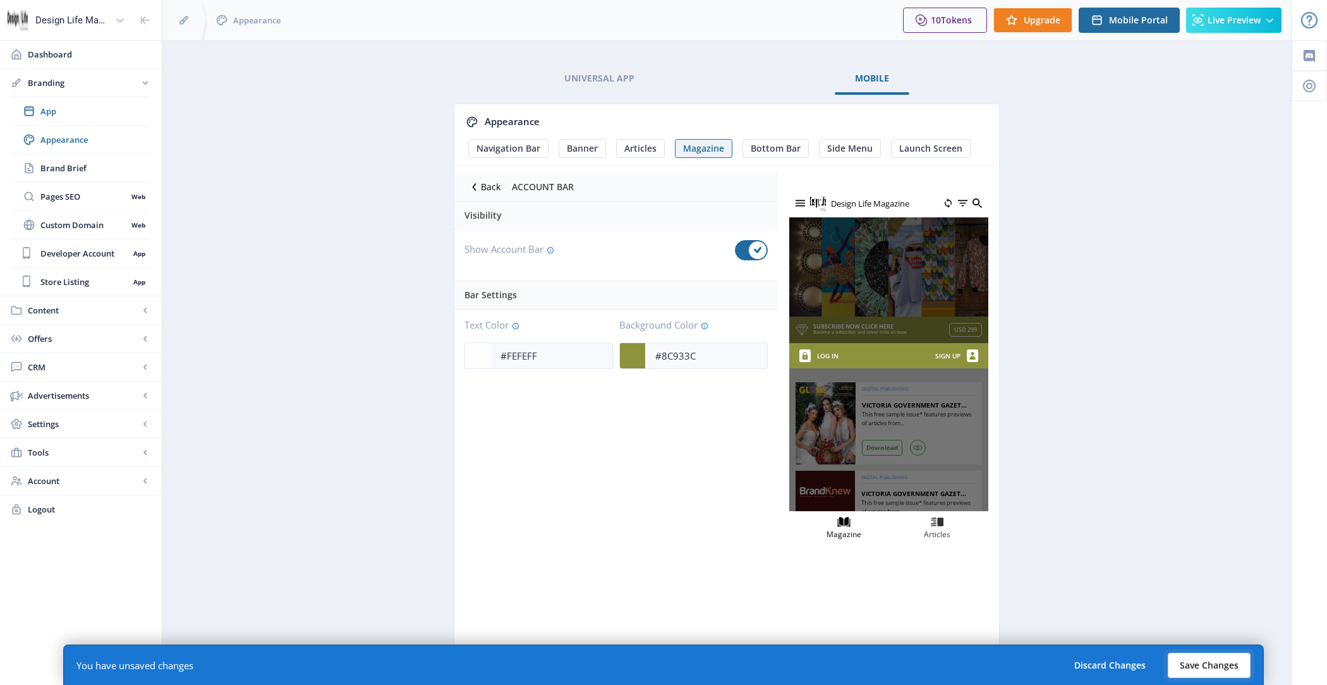
click at [1195, 658] on button "Save Changes" at bounding box center [1209, 665] width 83 height 25
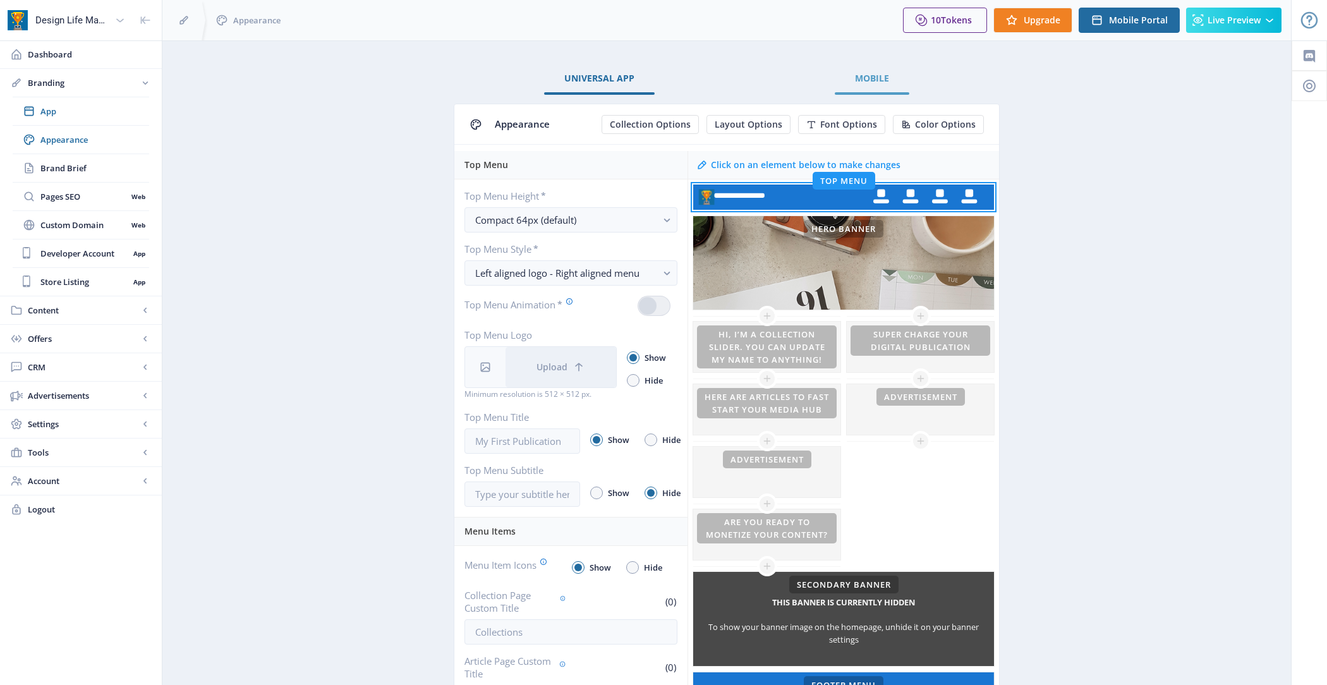
click at [873, 73] on span "Mobile" at bounding box center [872, 78] width 34 height 10
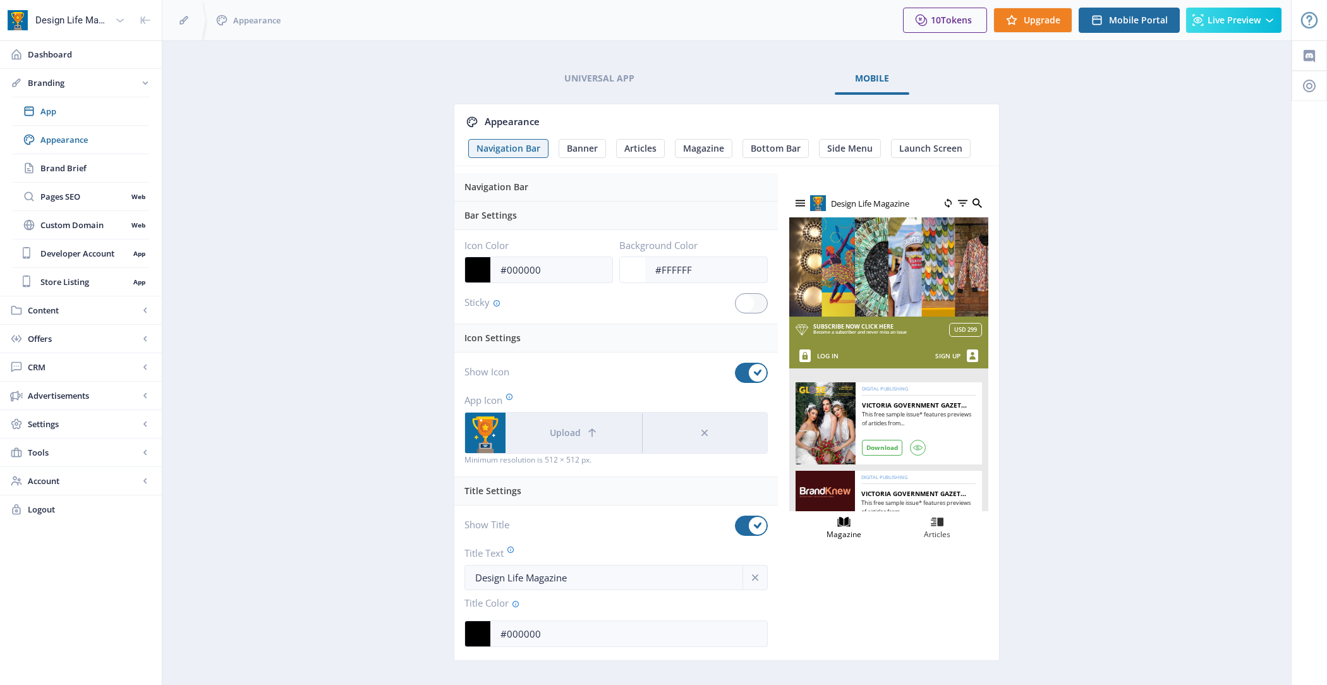
click at [897, 280] on img at bounding box center [888, 267] width 199 height 100
click at [547, 423] on button "Upload" at bounding box center [573, 433] width 136 height 40
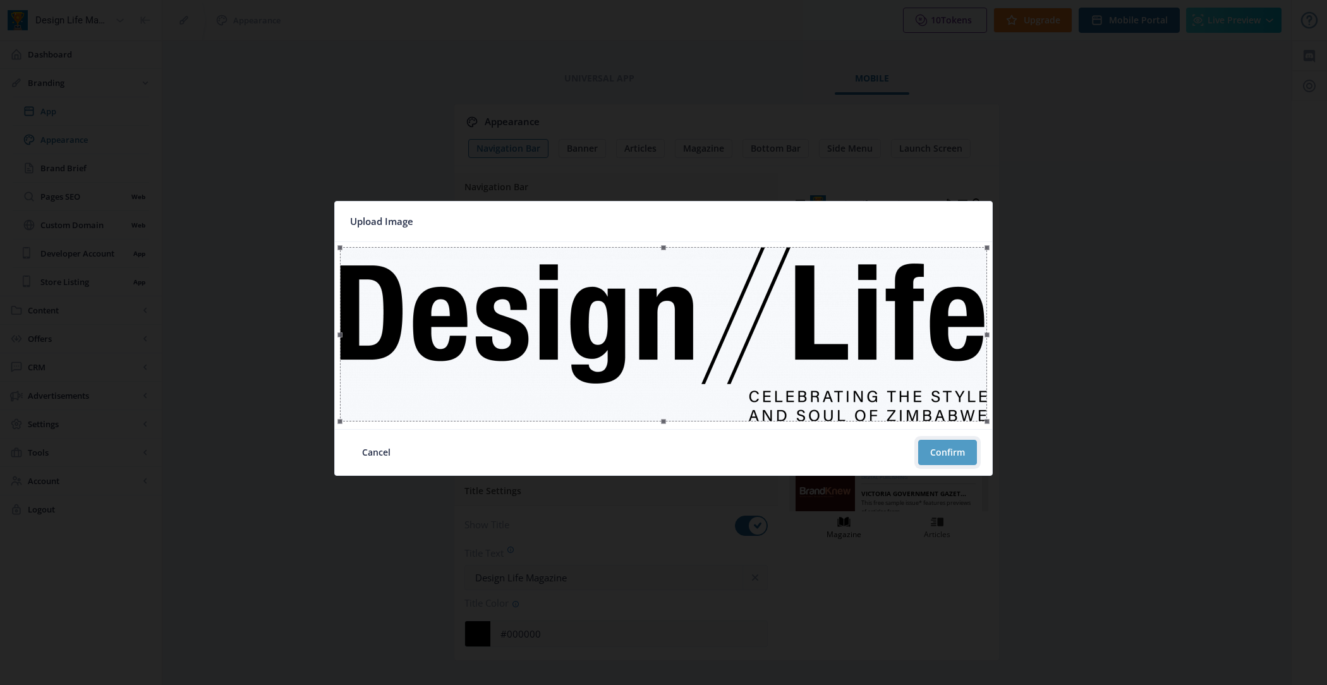
click at [957, 450] on button "Confirm" at bounding box center [947, 452] width 59 height 25
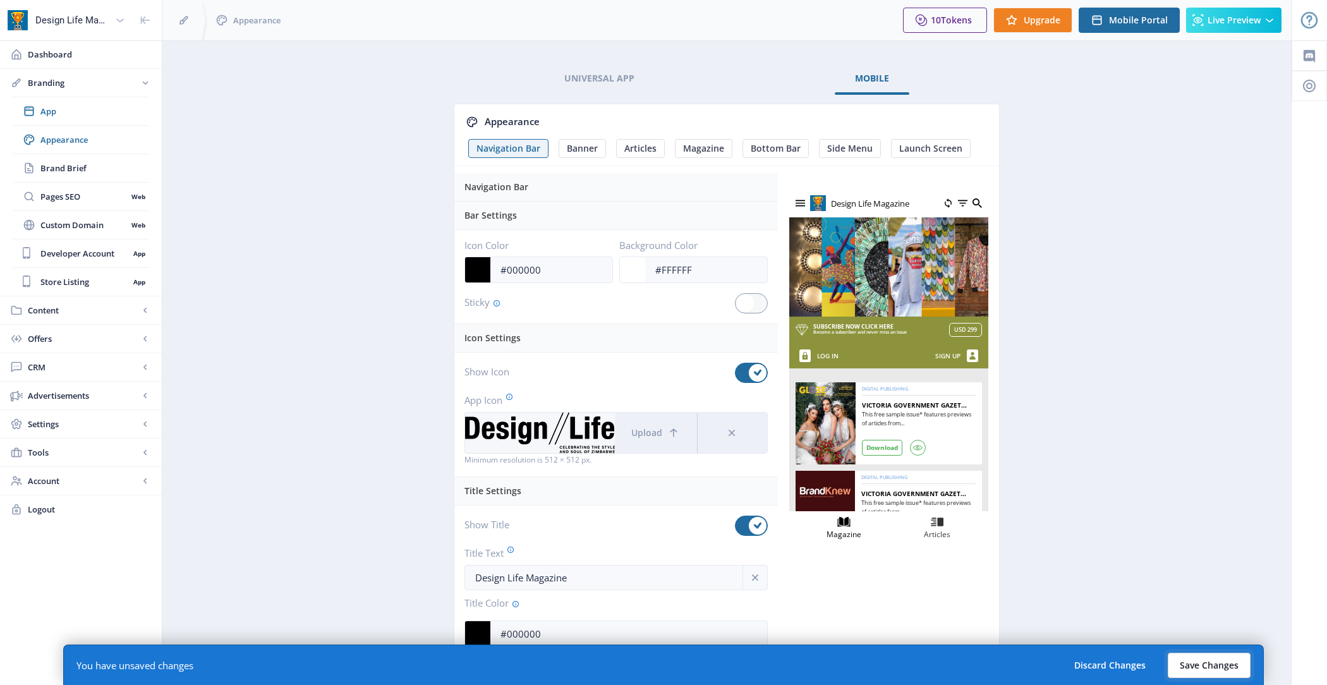
click at [1190, 657] on button "Save Changes" at bounding box center [1209, 665] width 83 height 25
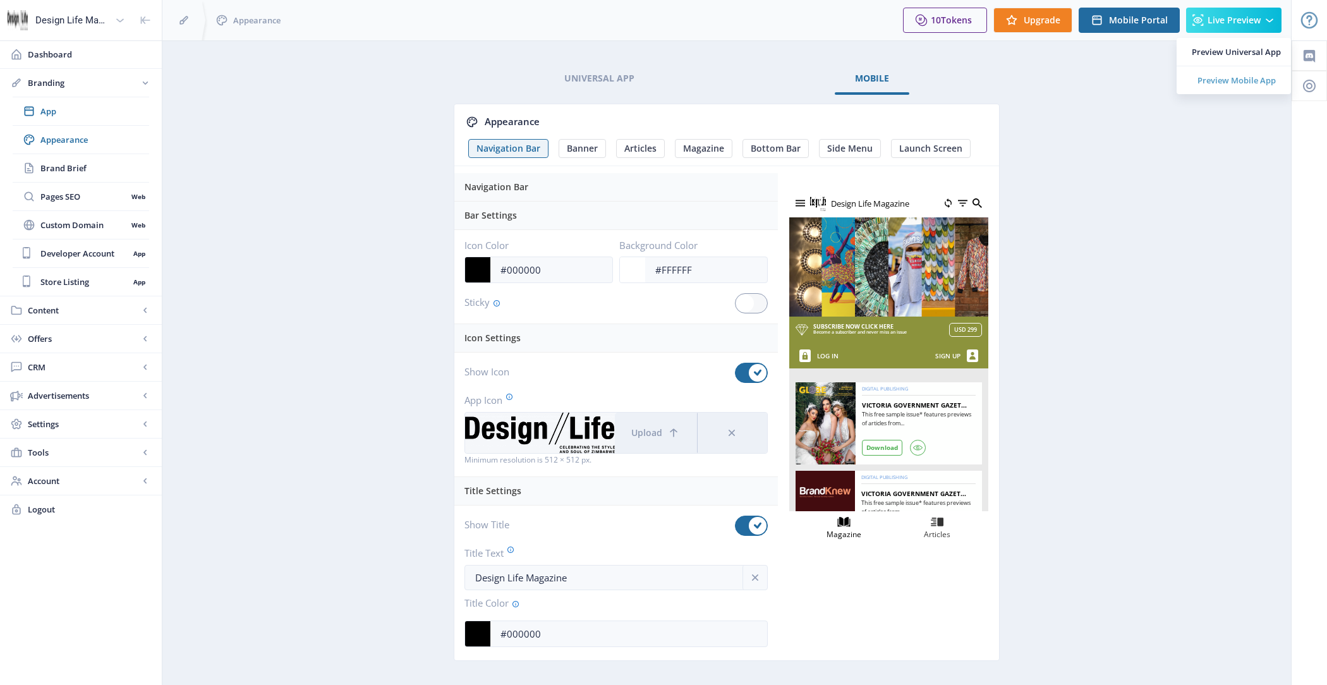
click at [1234, 76] on span "Preview Mobile App" at bounding box center [1236, 80] width 89 height 13
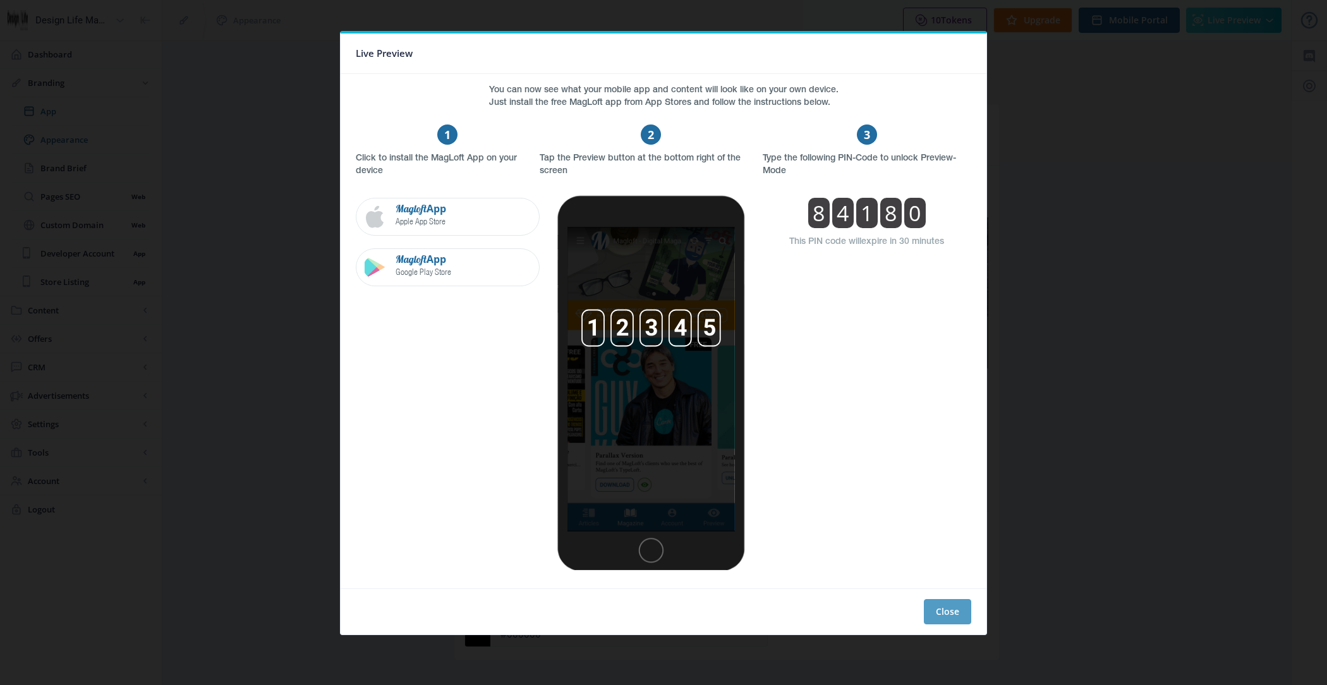
click at [950, 602] on button "Close" at bounding box center [947, 611] width 47 height 25
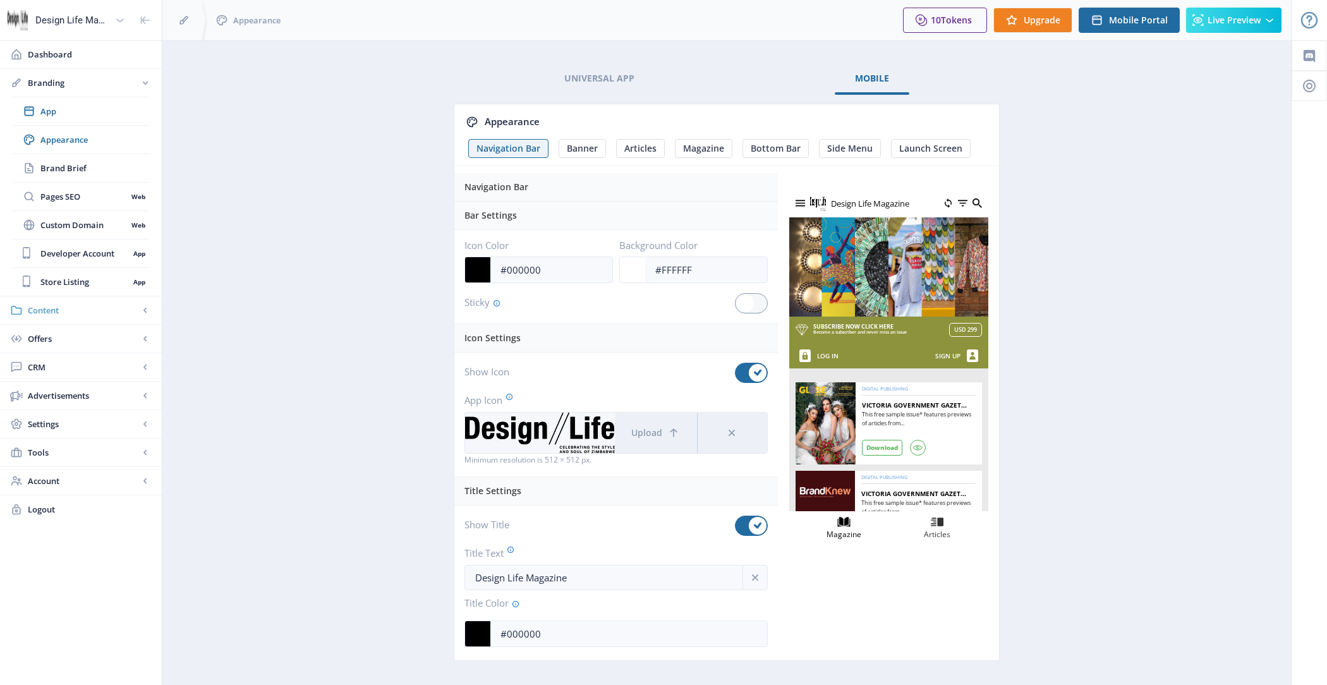
click at [90, 304] on span "Content" at bounding box center [83, 310] width 111 height 13
click at [79, 162] on span "Collections" at bounding box center [94, 168] width 109 height 13
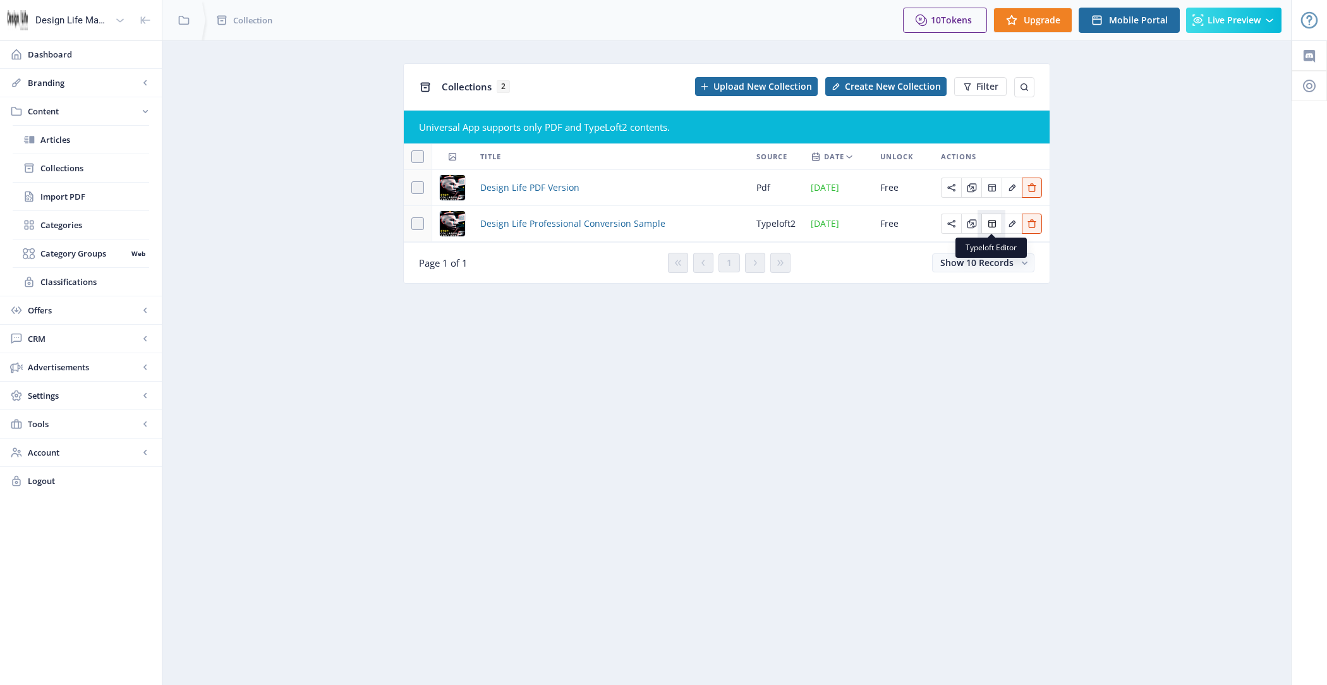
click at [989, 220] on icon "Edit page" at bounding box center [992, 224] width 10 height 10
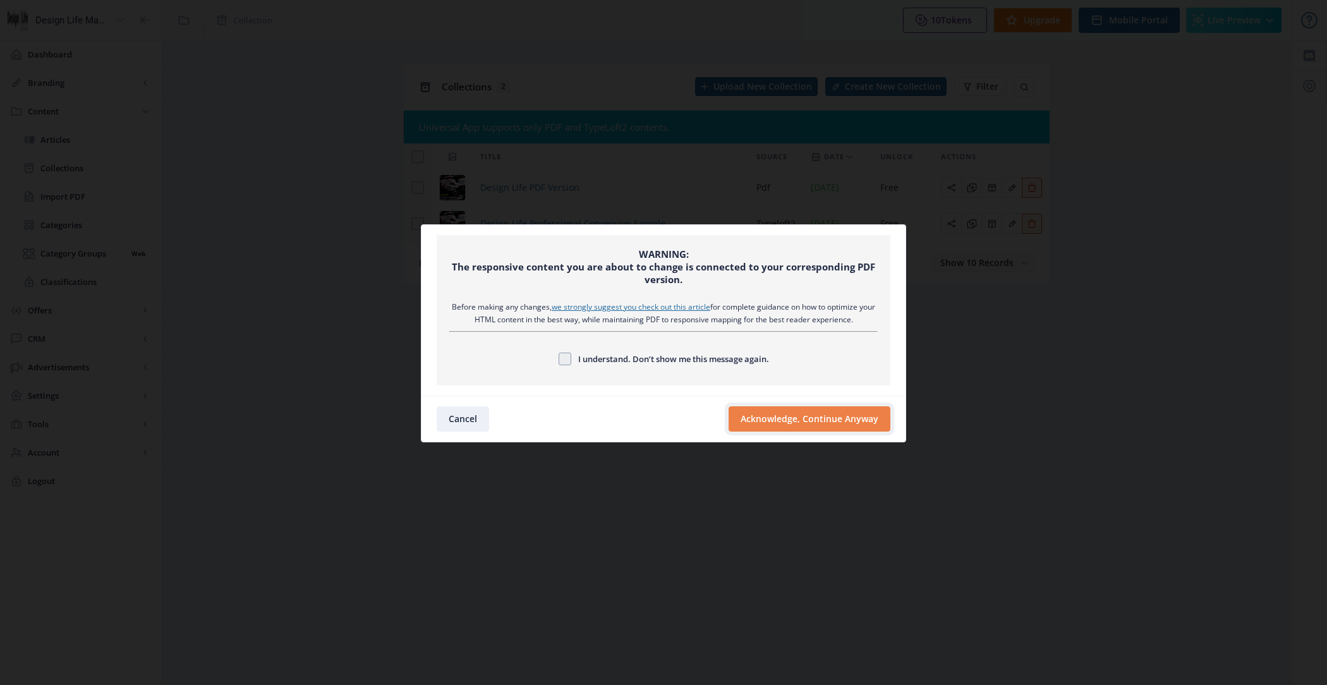
click at [831, 424] on button "Acknowledge, Continue Anyway" at bounding box center [809, 418] width 162 height 25
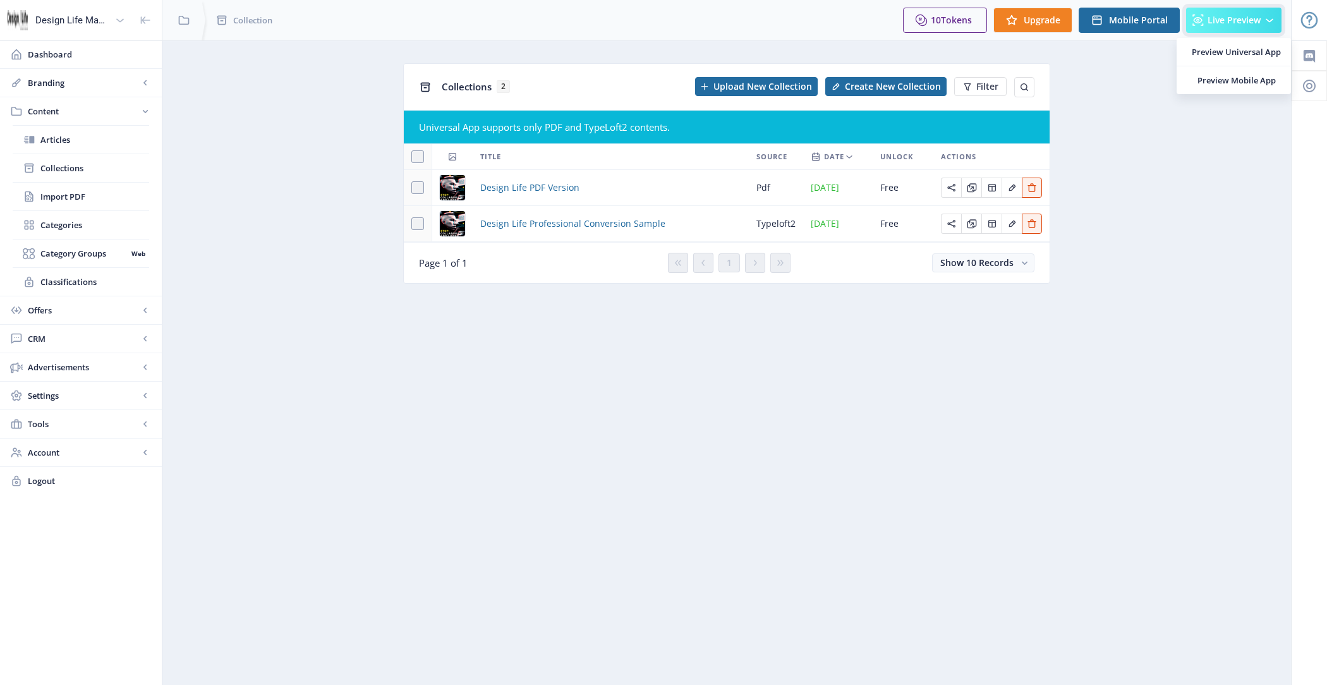
click at [1259, 25] on span "Live Preview" at bounding box center [1233, 20] width 53 height 10
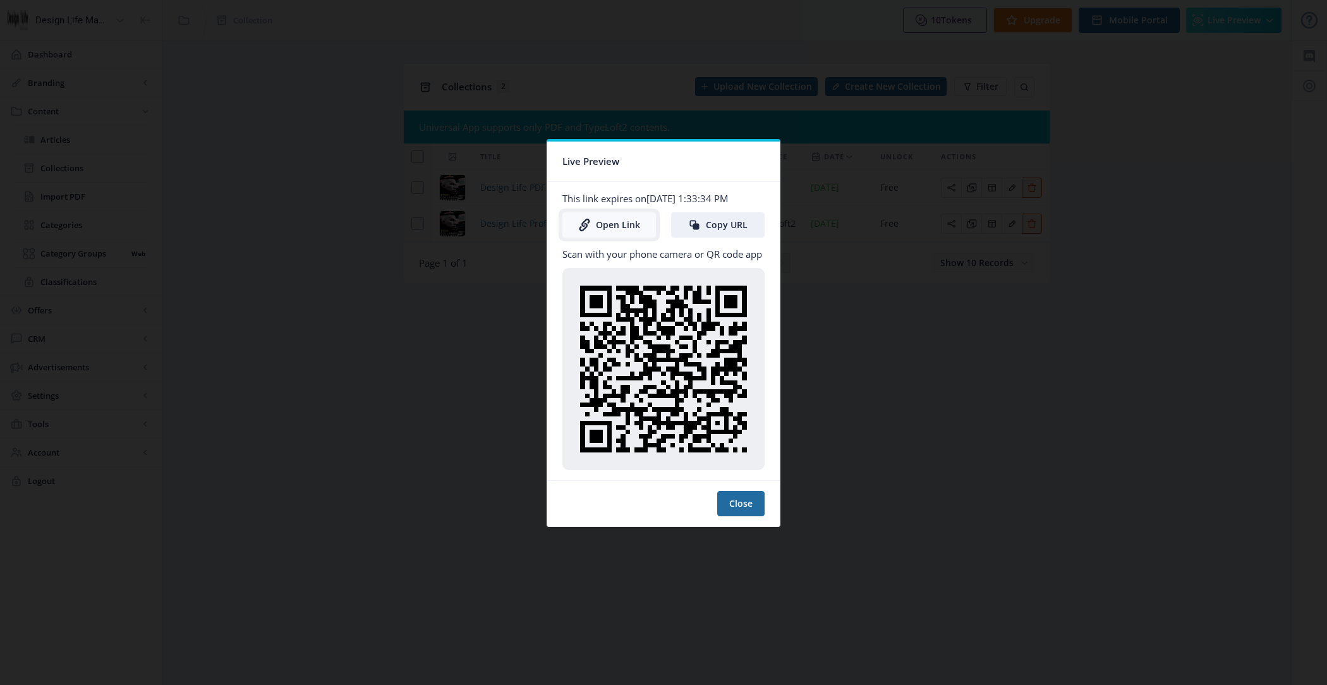
click at [605, 221] on link "Open Link" at bounding box center [609, 224] width 94 height 25
click at [729, 500] on button "Close" at bounding box center [740, 503] width 47 height 25
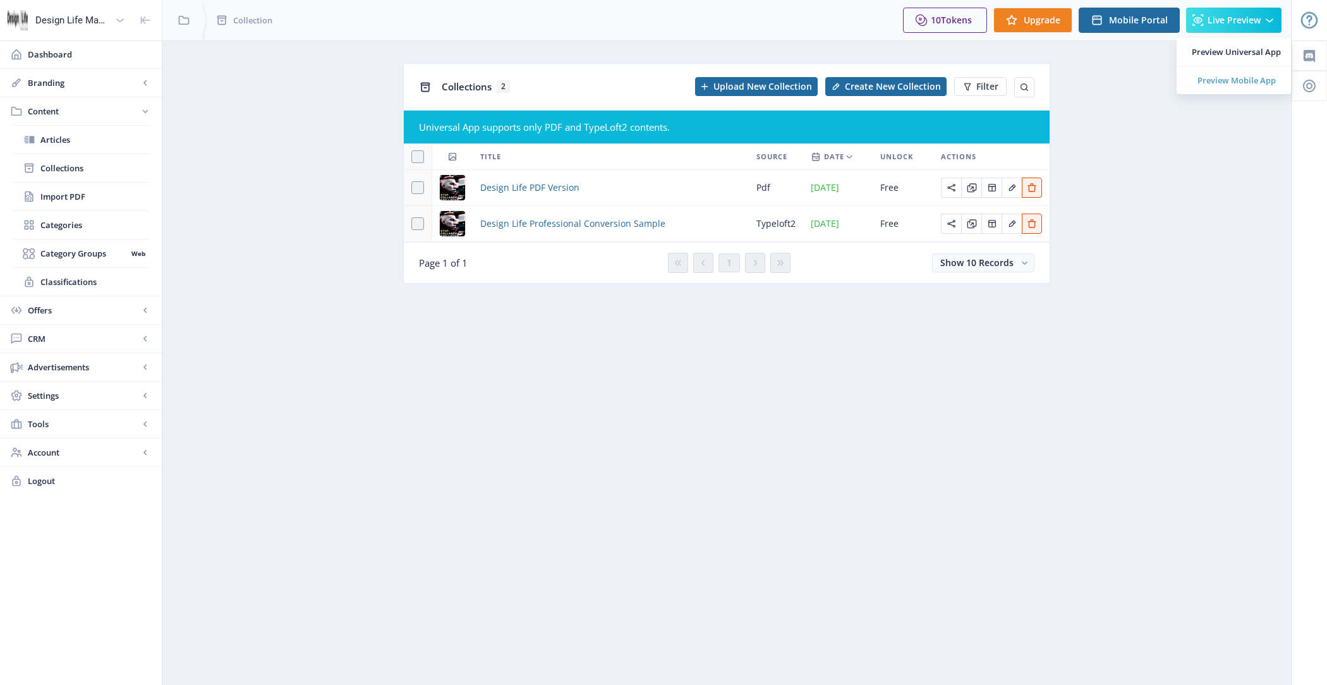
click at [1245, 85] on span "Preview Mobile App" at bounding box center [1236, 80] width 89 height 13
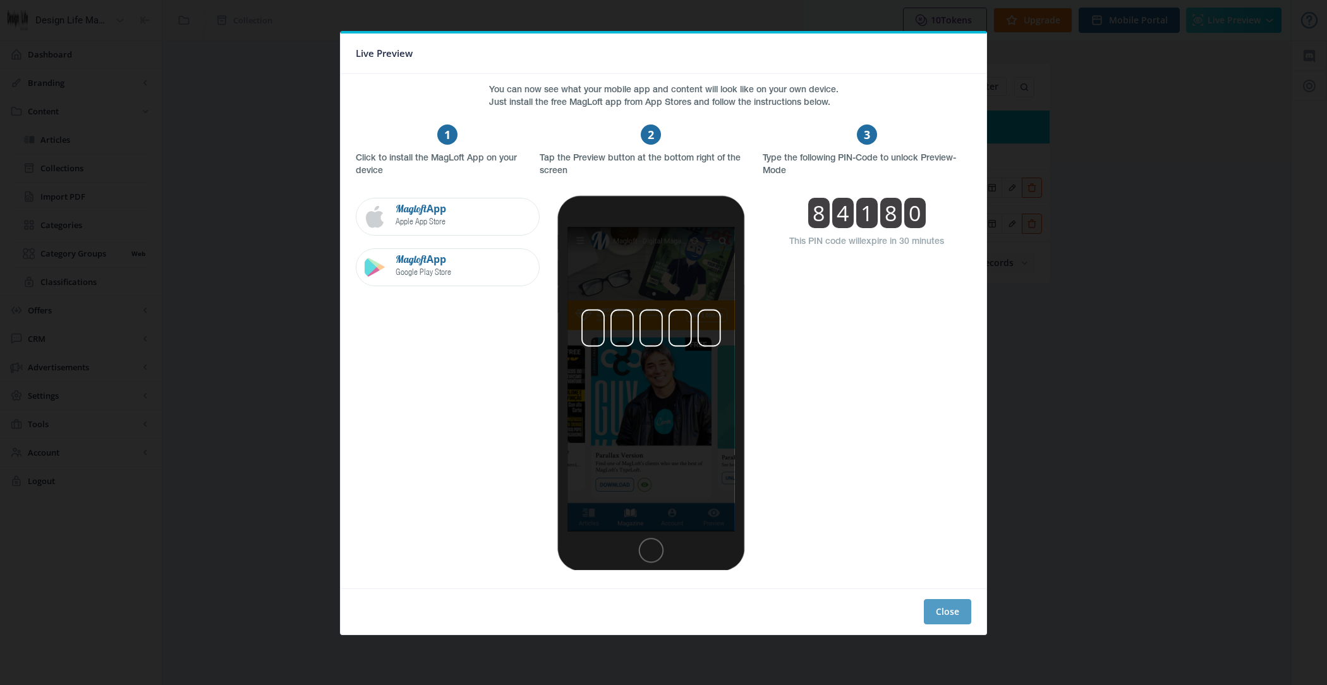
click at [954, 601] on button "Close" at bounding box center [947, 611] width 47 height 25
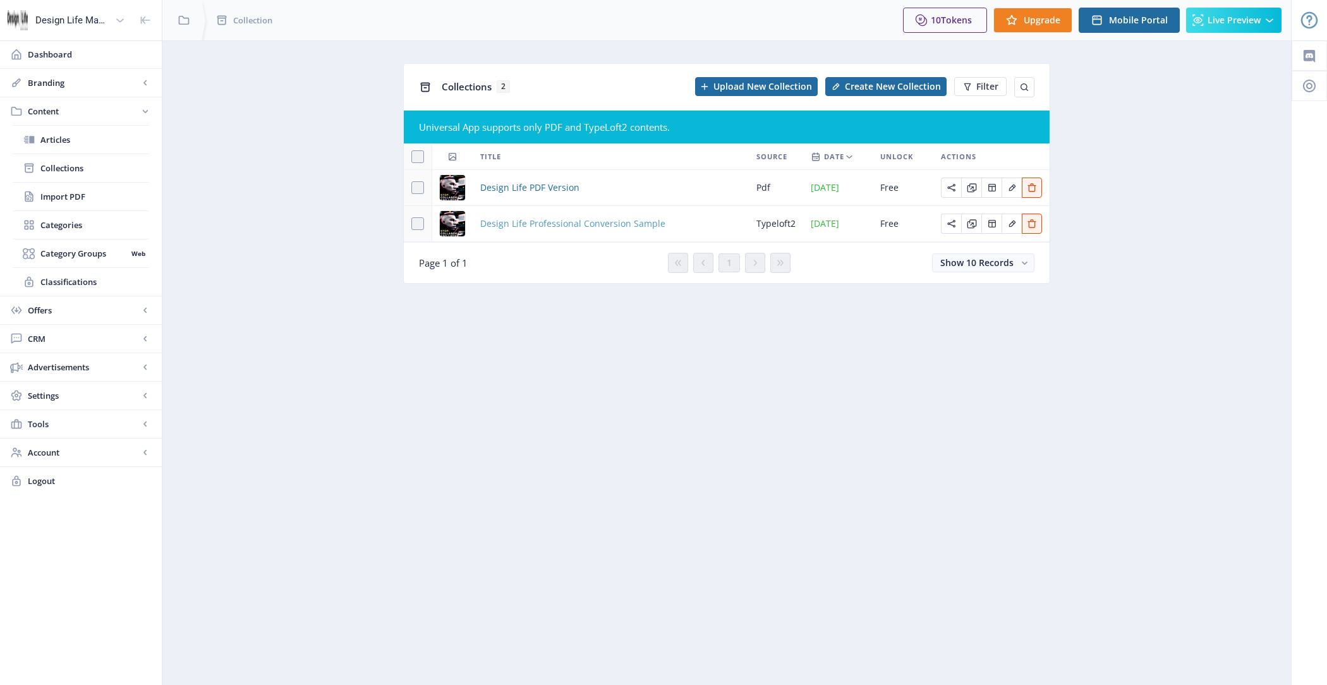
click at [548, 224] on span "Design Life Professional Conversion Sample" at bounding box center [572, 223] width 185 height 15
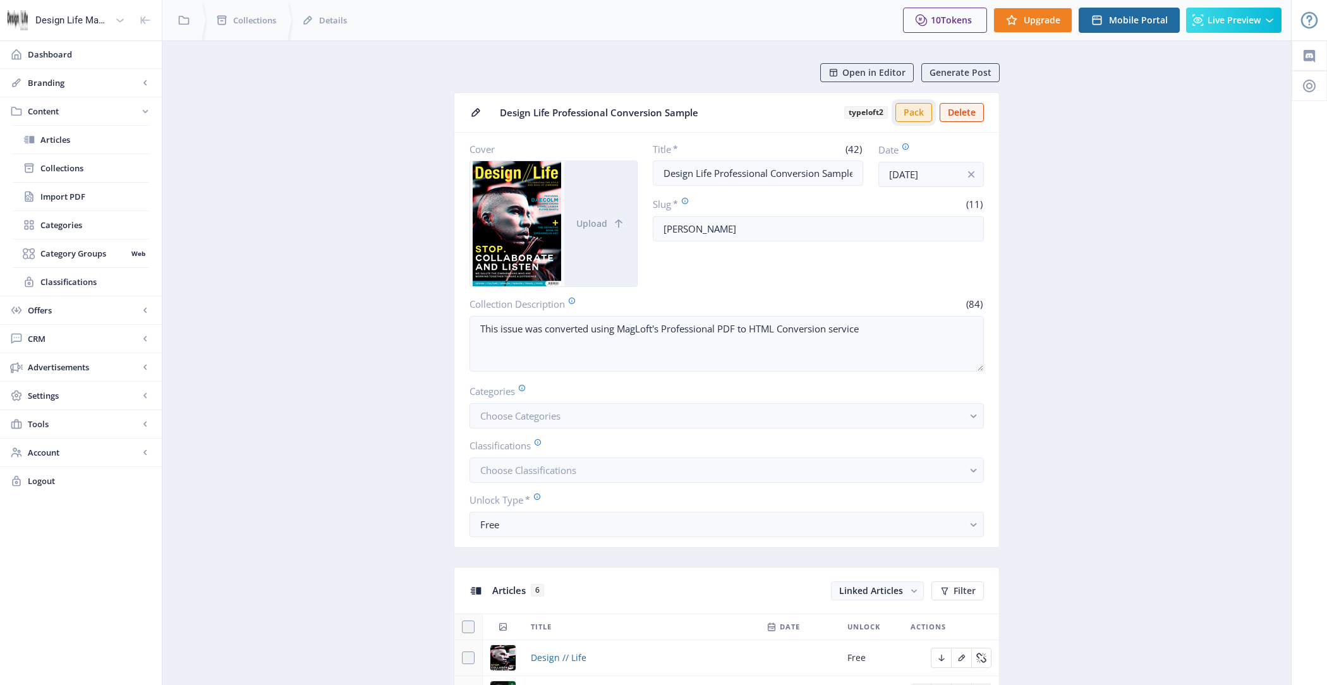
click at [909, 119] on button "Pack" at bounding box center [913, 112] width 37 height 19
click at [1237, 86] on span "Preview Mobile App" at bounding box center [1236, 80] width 89 height 13
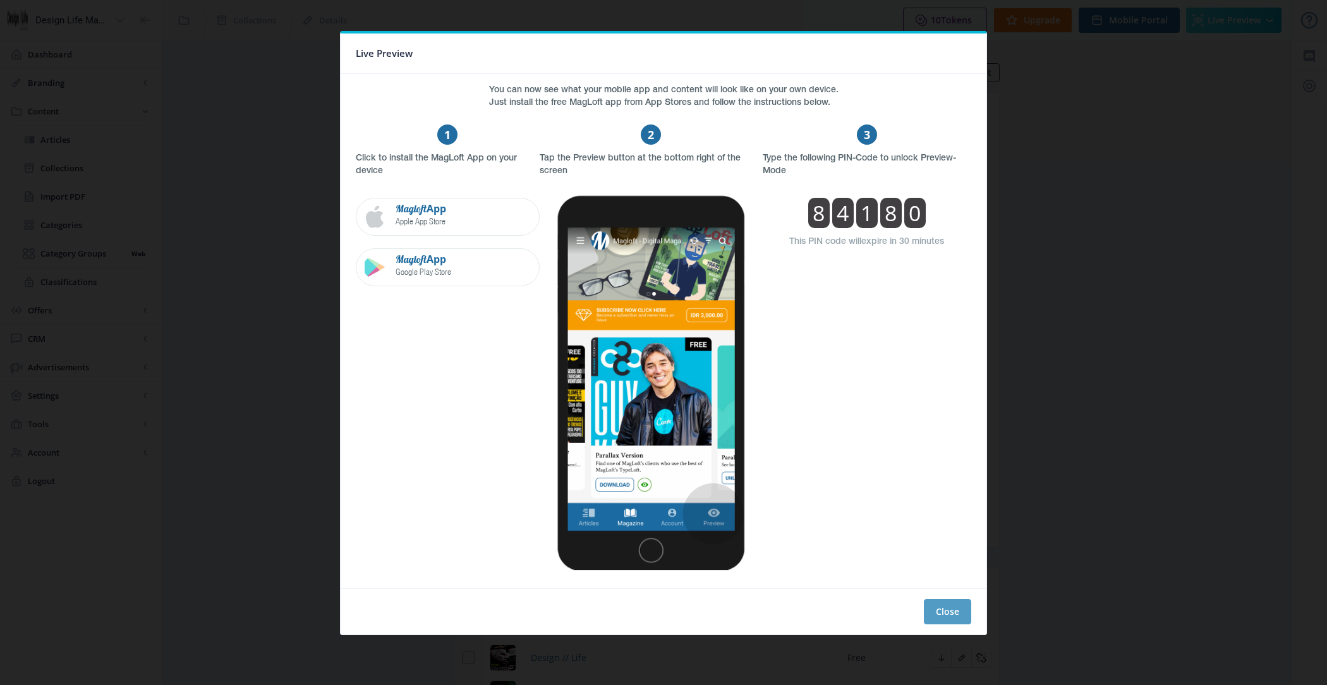
click at [957, 615] on button "Close" at bounding box center [947, 611] width 47 height 25
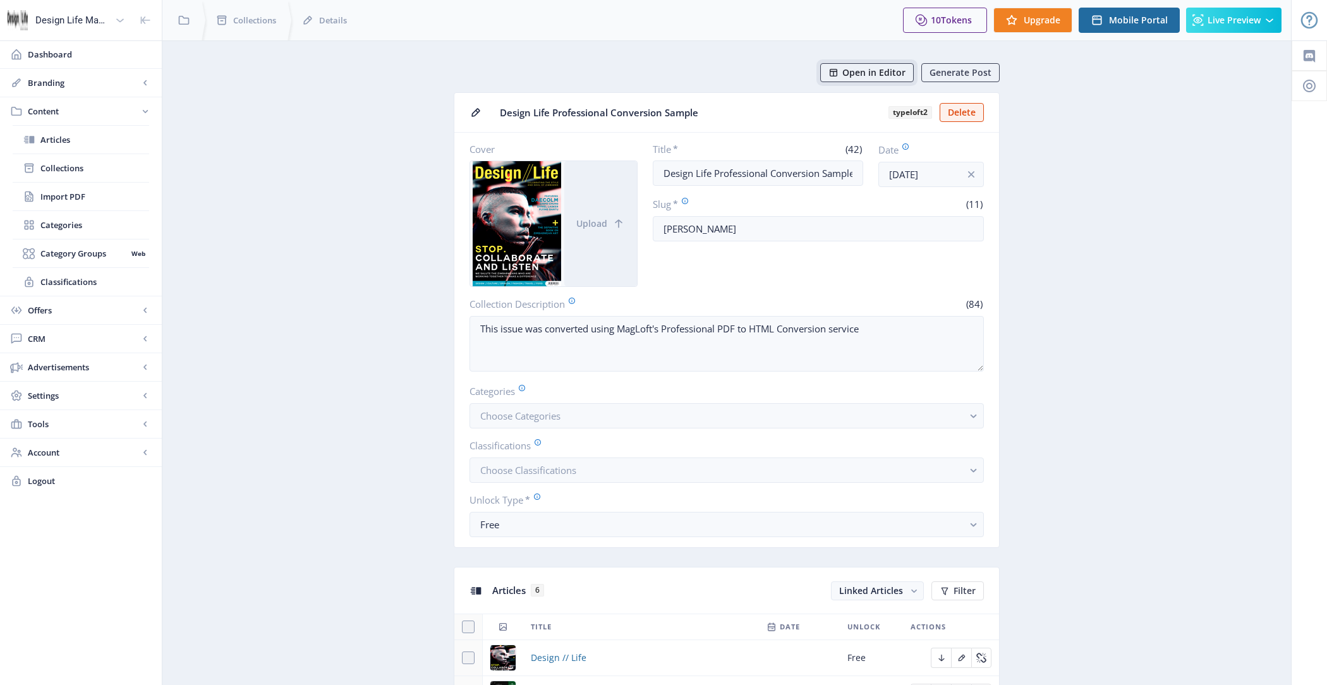
click at [859, 70] on span "Open in Editor" at bounding box center [873, 73] width 63 height 10
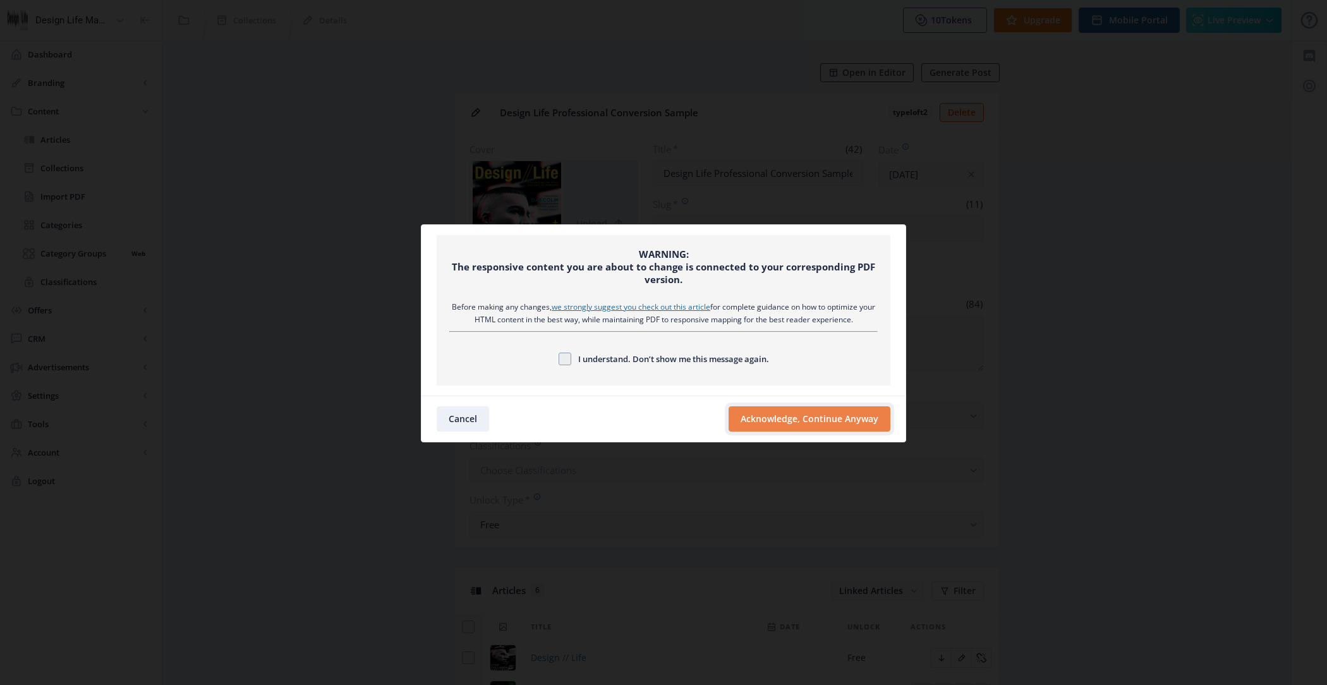
click at [800, 416] on button "Acknowledge, Continue Anyway" at bounding box center [809, 418] width 162 height 25
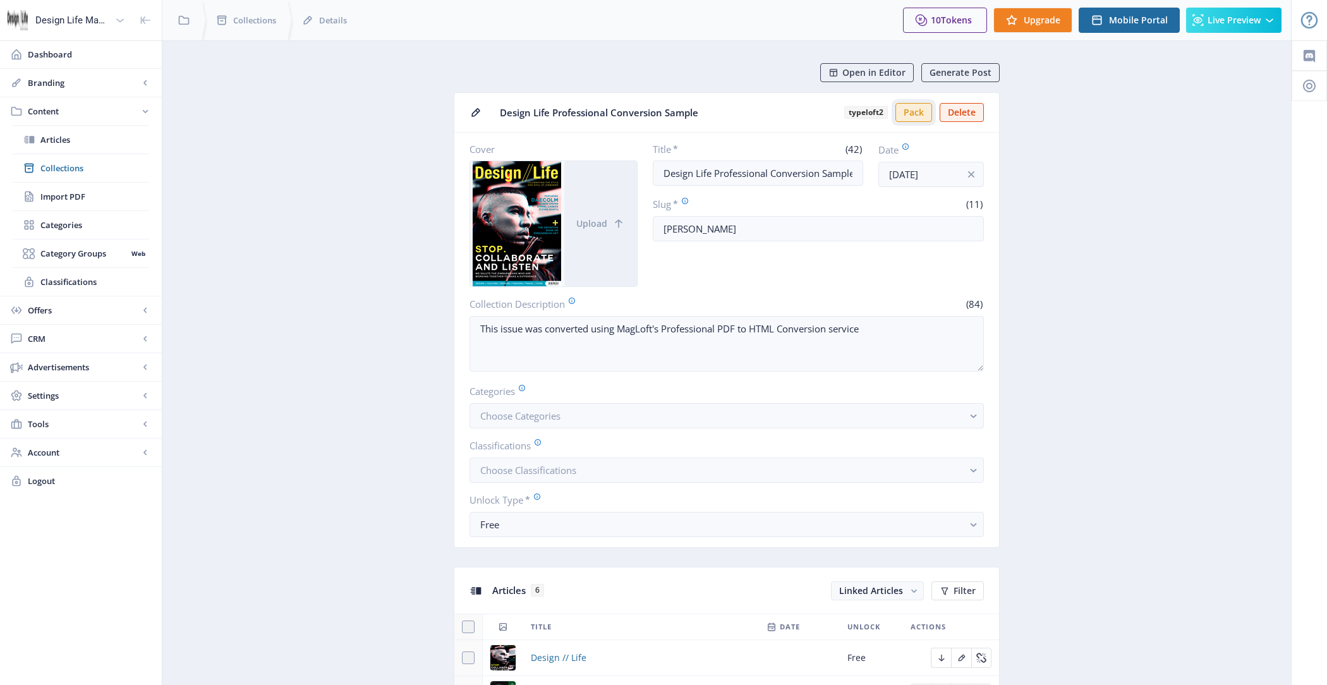
click at [926, 112] on button "Pack" at bounding box center [913, 112] width 37 height 19
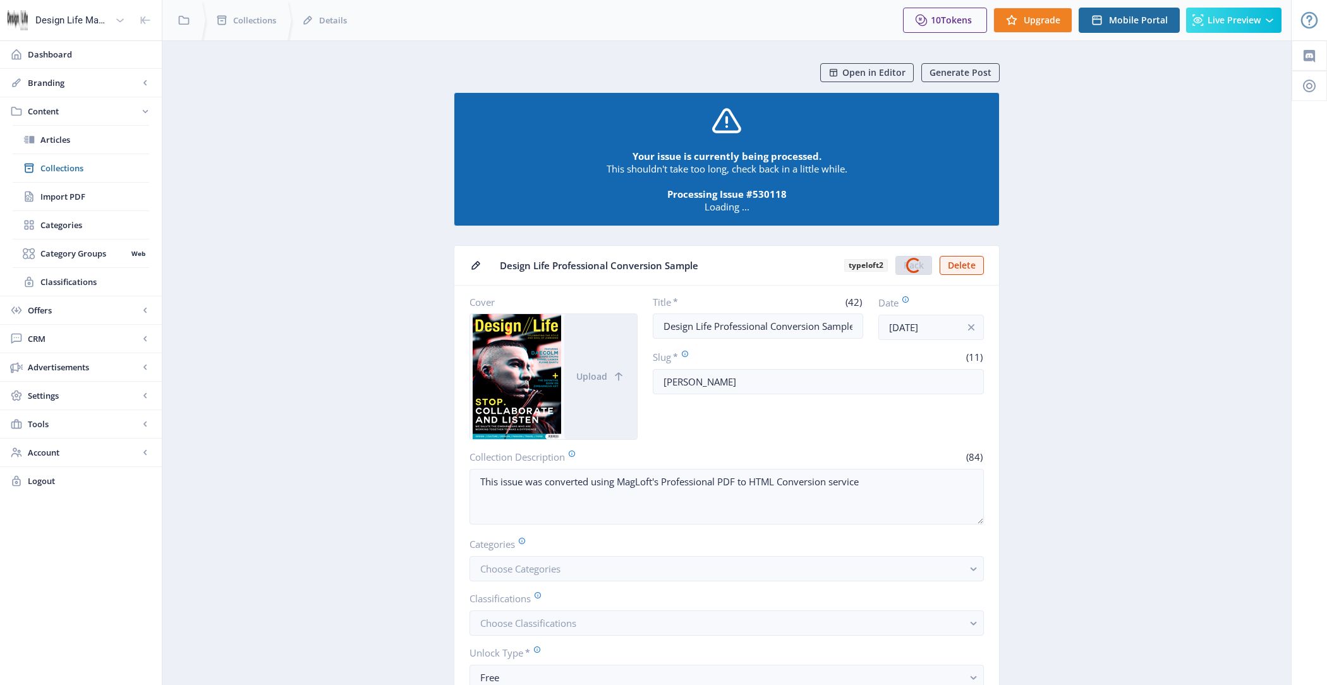
click at [1114, 38] on div "10 Tokens Upgrade Mobile Portal Live Preview" at bounding box center [1092, 20] width 399 height 40
click at [1127, 19] on span "Mobile Portal" at bounding box center [1138, 20] width 59 height 10
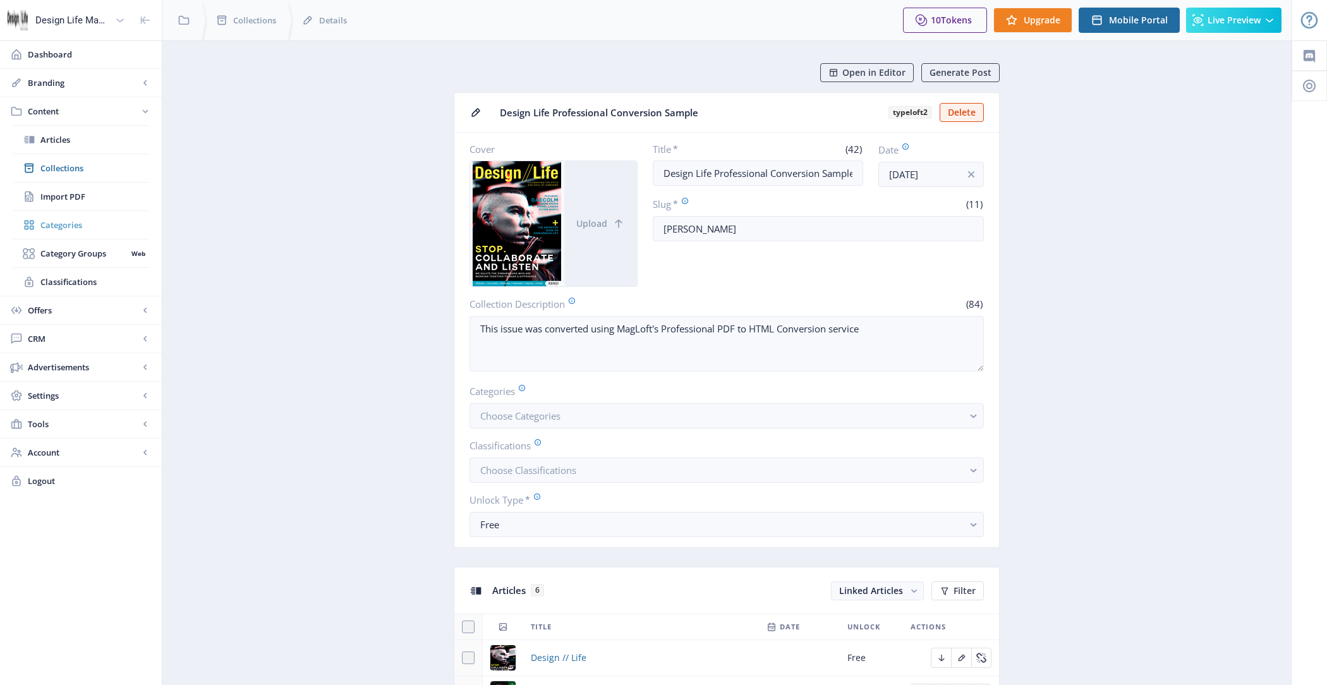
click at [70, 213] on link "Categories" at bounding box center [81, 225] width 136 height 28
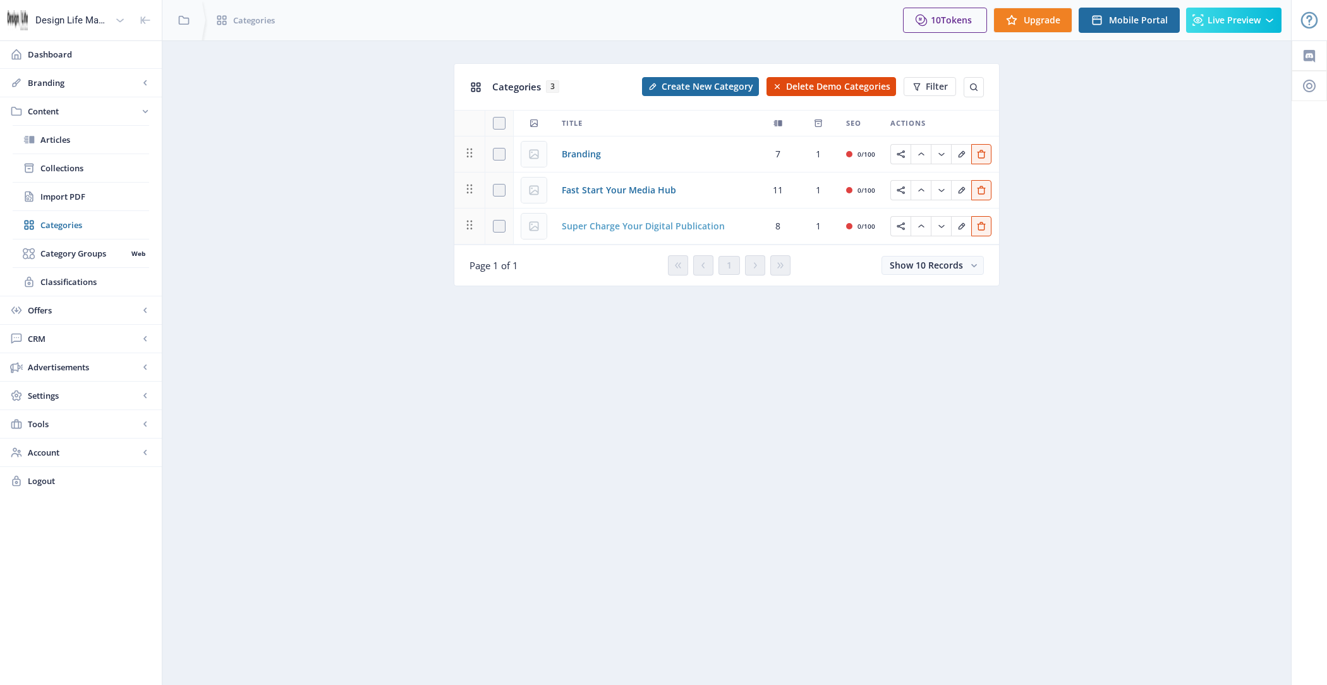
click at [612, 229] on span "Super Charge Your Digital Publication" at bounding box center [643, 226] width 163 height 15
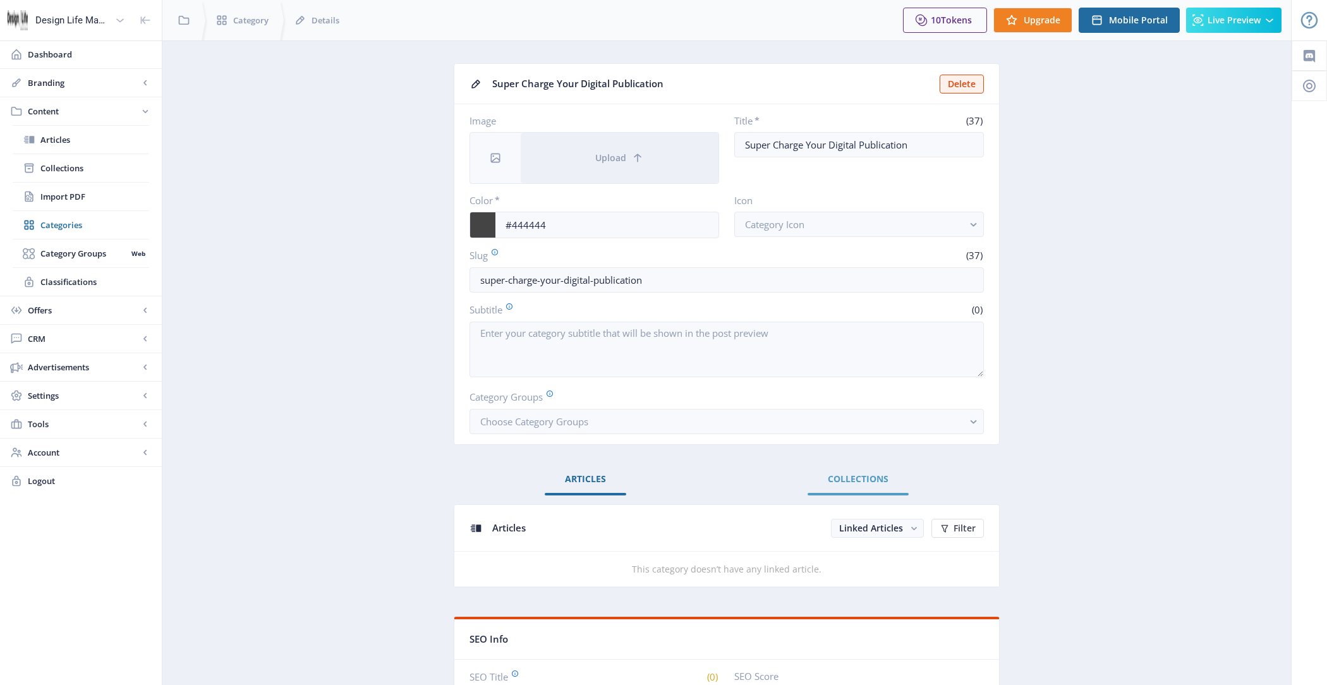
click at [834, 487] on link "Collections" at bounding box center [857, 479] width 101 height 30
click at [857, 522] on span "Linked Collections" at bounding box center [863, 528] width 80 height 12
click at [869, 569] on nb-option "Unlinked Collections" at bounding box center [871, 573] width 105 height 23
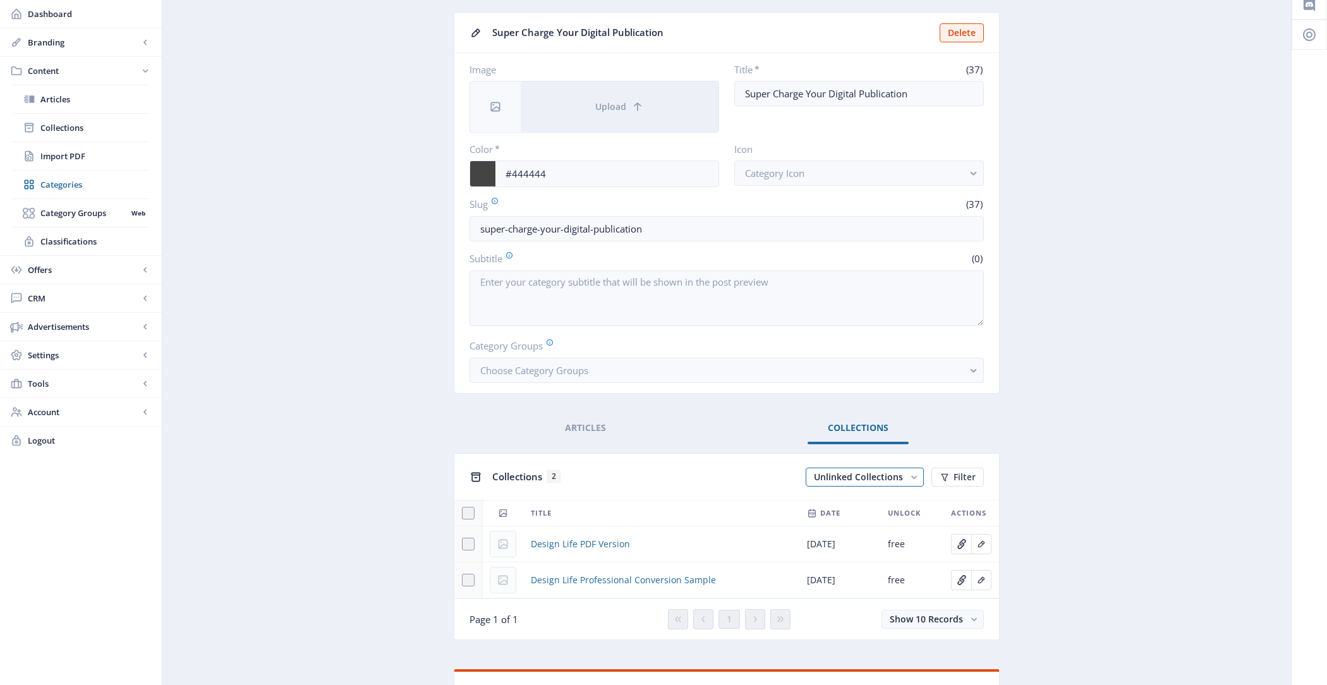
scroll to position [65, 0]
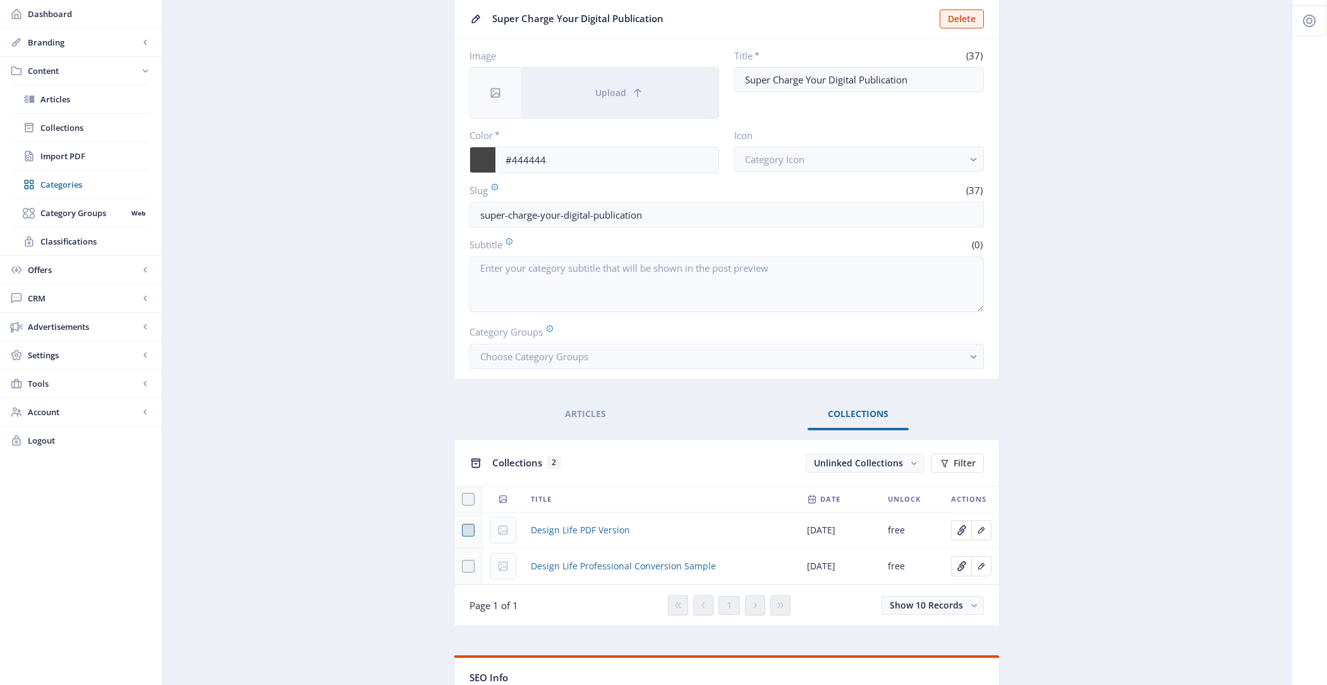
click at [471, 524] on span at bounding box center [468, 530] width 13 height 13
click at [462, 530] on input "checkbox" at bounding box center [462, 530] width 1 height 1
checkbox input "true"
click at [469, 560] on span at bounding box center [468, 566] width 13 height 13
click at [462, 566] on input "checkbox" at bounding box center [462, 566] width 1 height 1
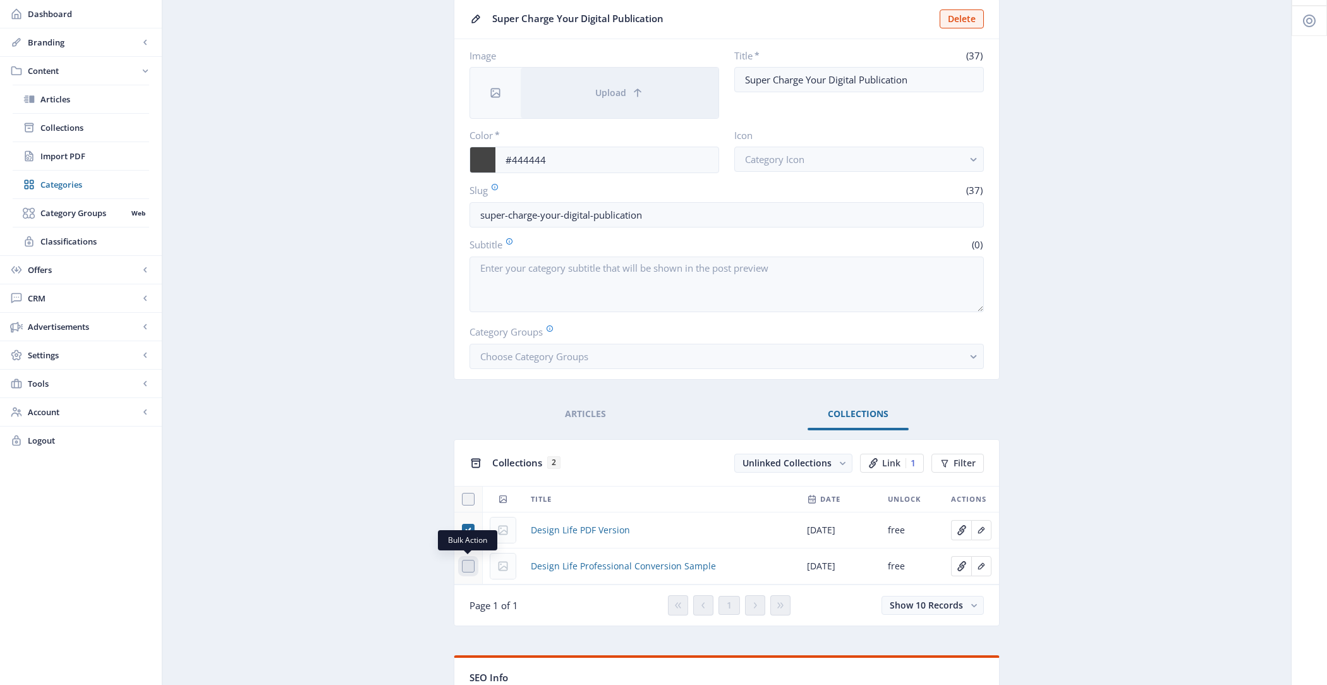
checkbox input "true"
click at [884, 458] on span "Link" at bounding box center [891, 463] width 18 height 10
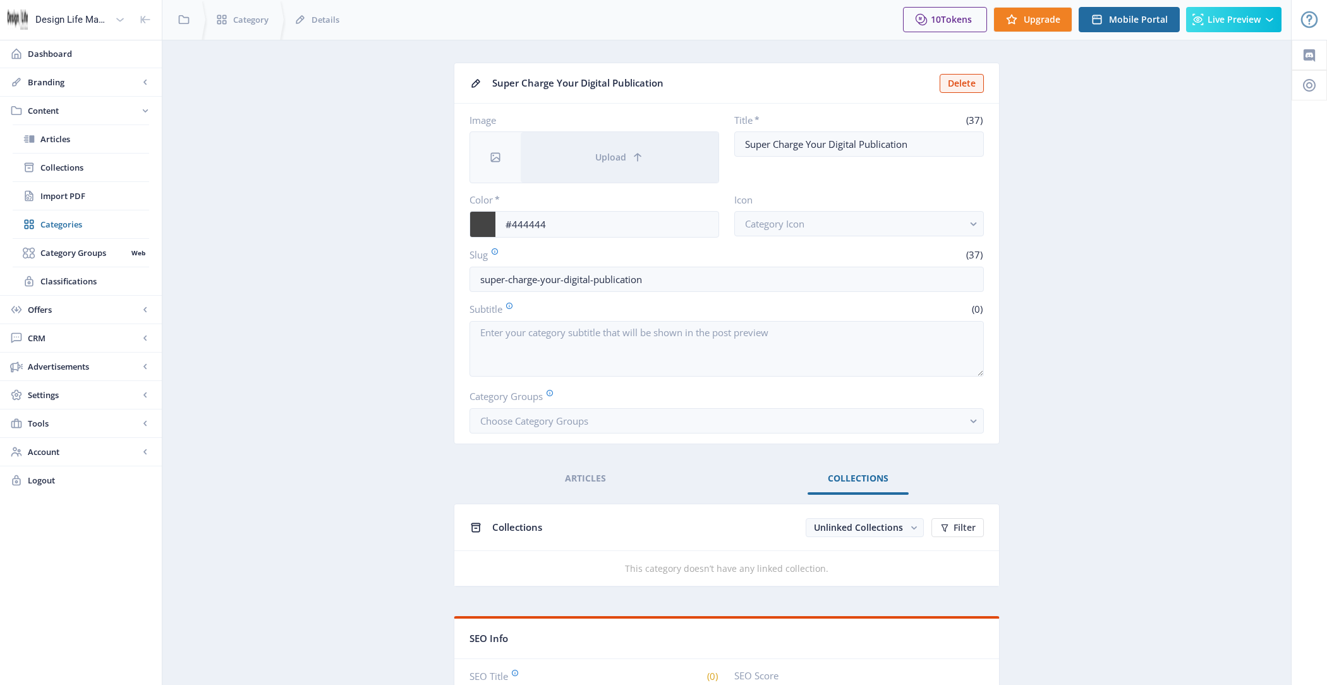
scroll to position [0, 0]
click at [106, 85] on span "Branding" at bounding box center [83, 82] width 111 height 13
click at [114, 127] on link "Appearance" at bounding box center [81, 140] width 136 height 28
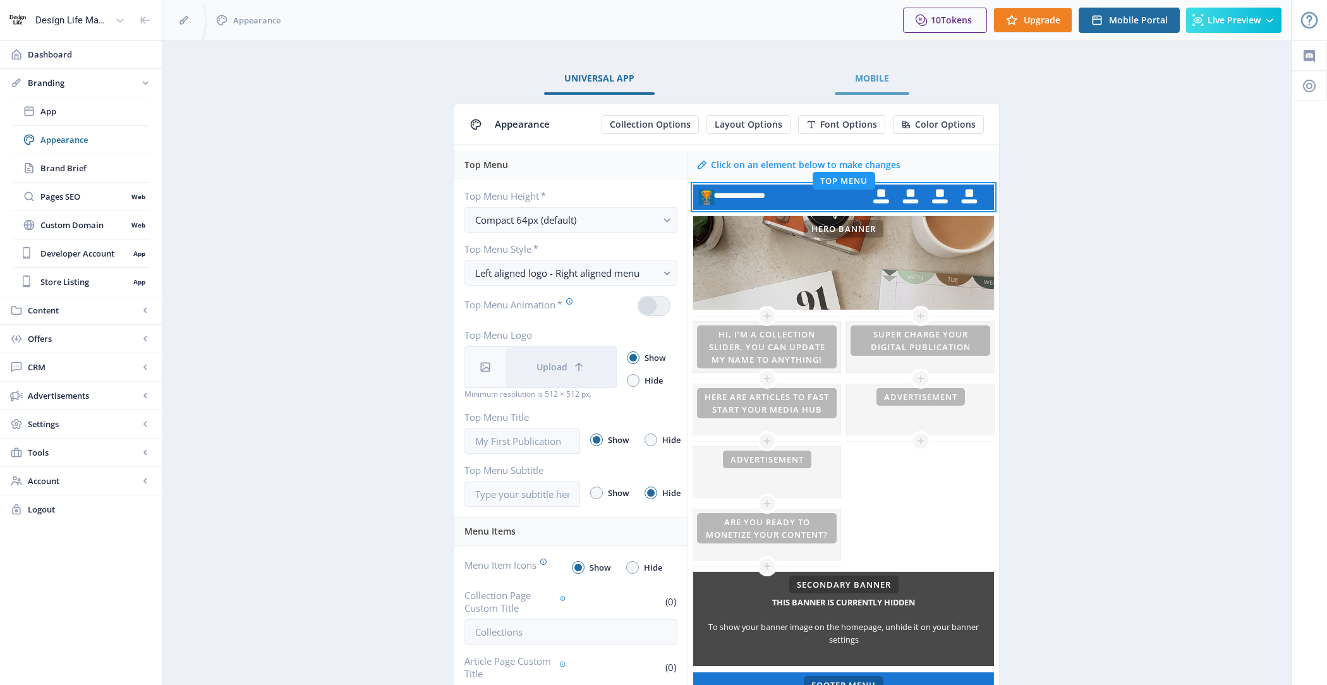
click at [892, 79] on link "Mobile" at bounding box center [872, 78] width 75 height 30
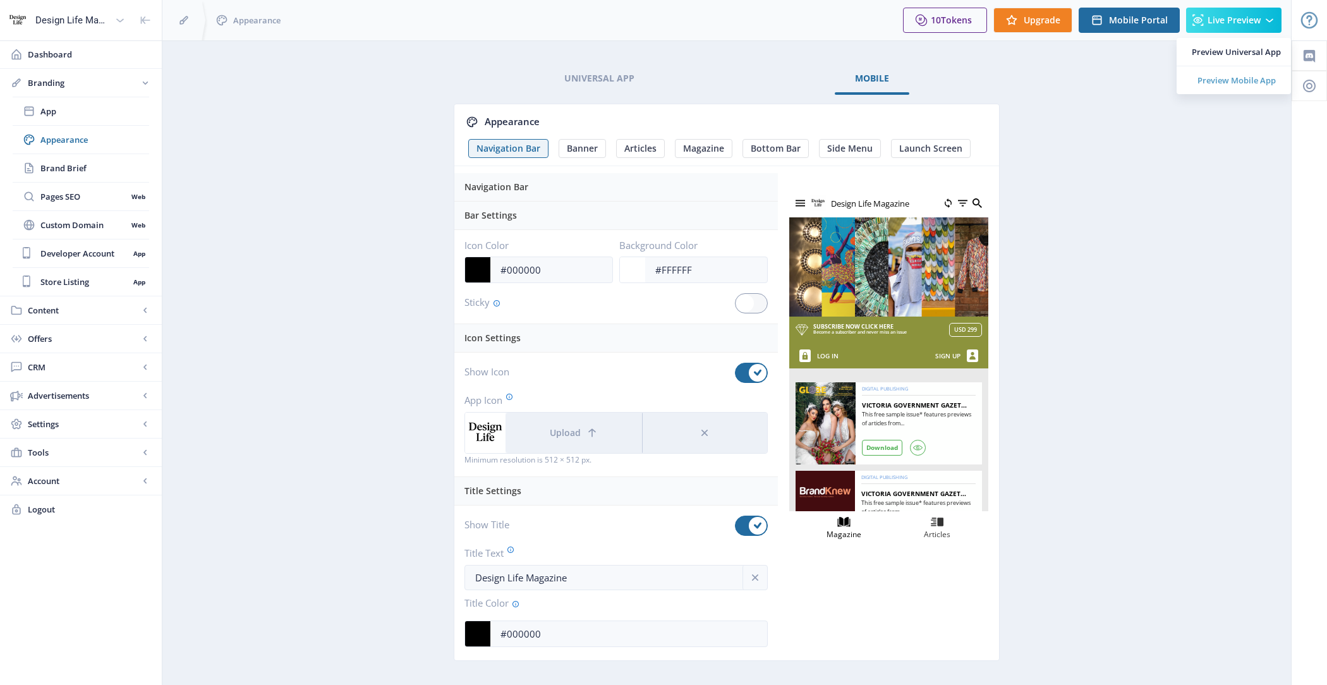
click at [1259, 86] on link "Preview Mobile App" at bounding box center [1233, 80] width 114 height 28
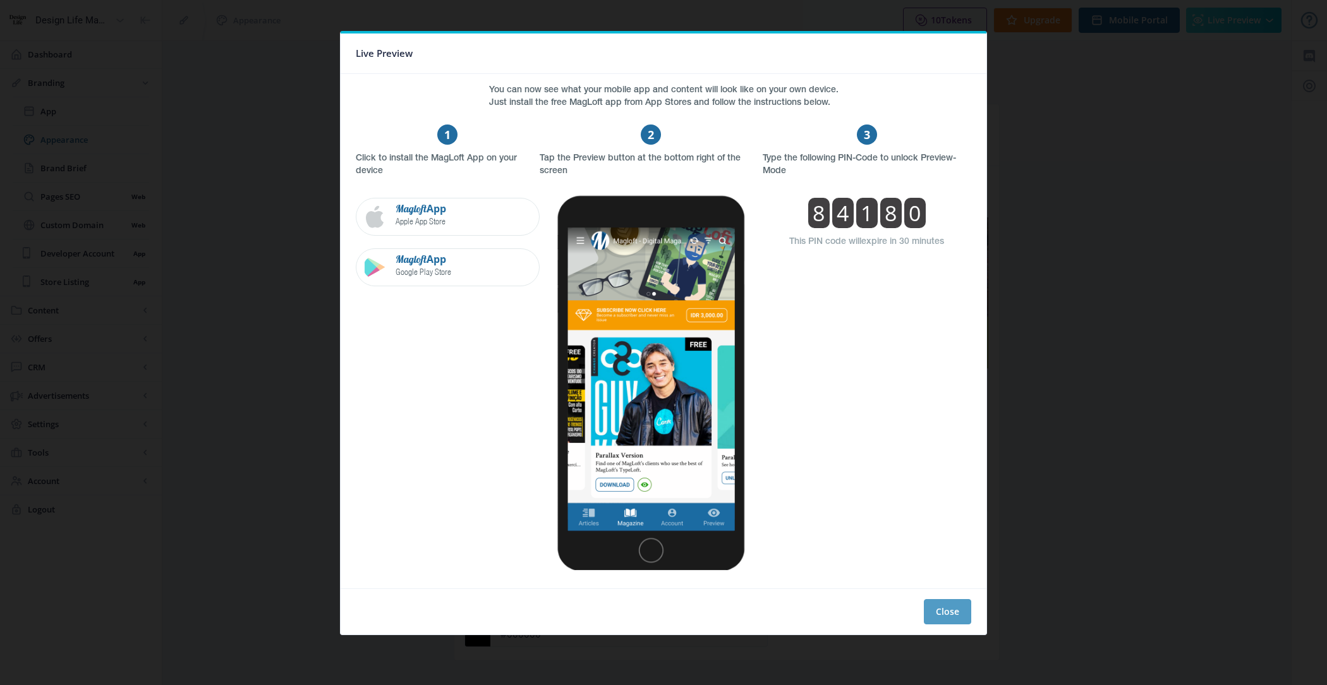
click at [952, 608] on button "Close" at bounding box center [947, 611] width 47 height 25
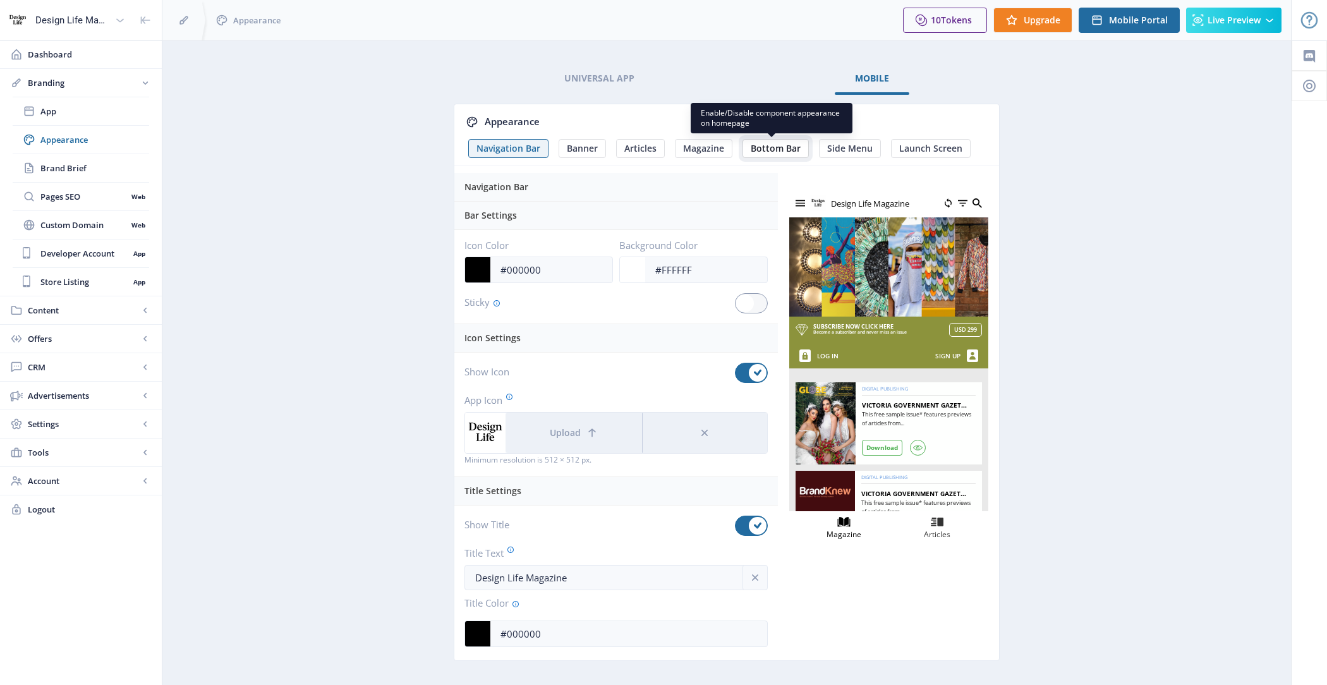
click at [763, 150] on span "Bottom Bar" at bounding box center [776, 148] width 50 height 10
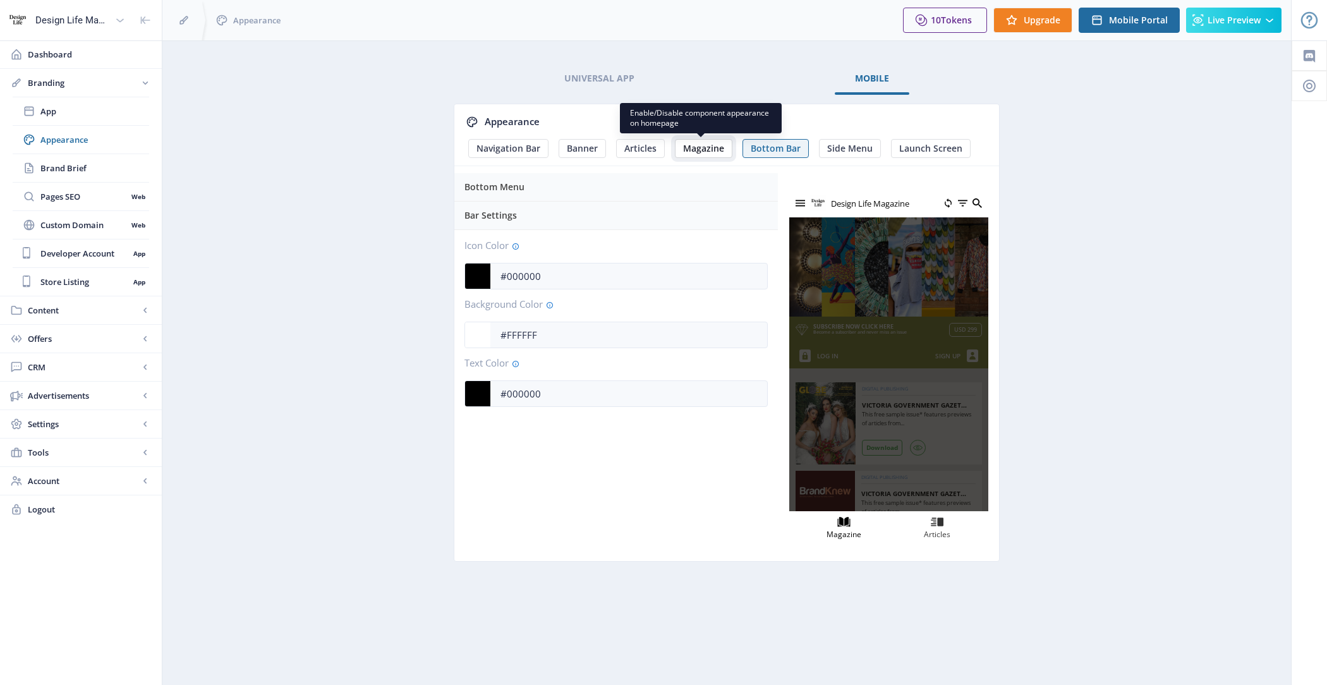
click at [699, 143] on span "Magazine" at bounding box center [703, 148] width 41 height 10
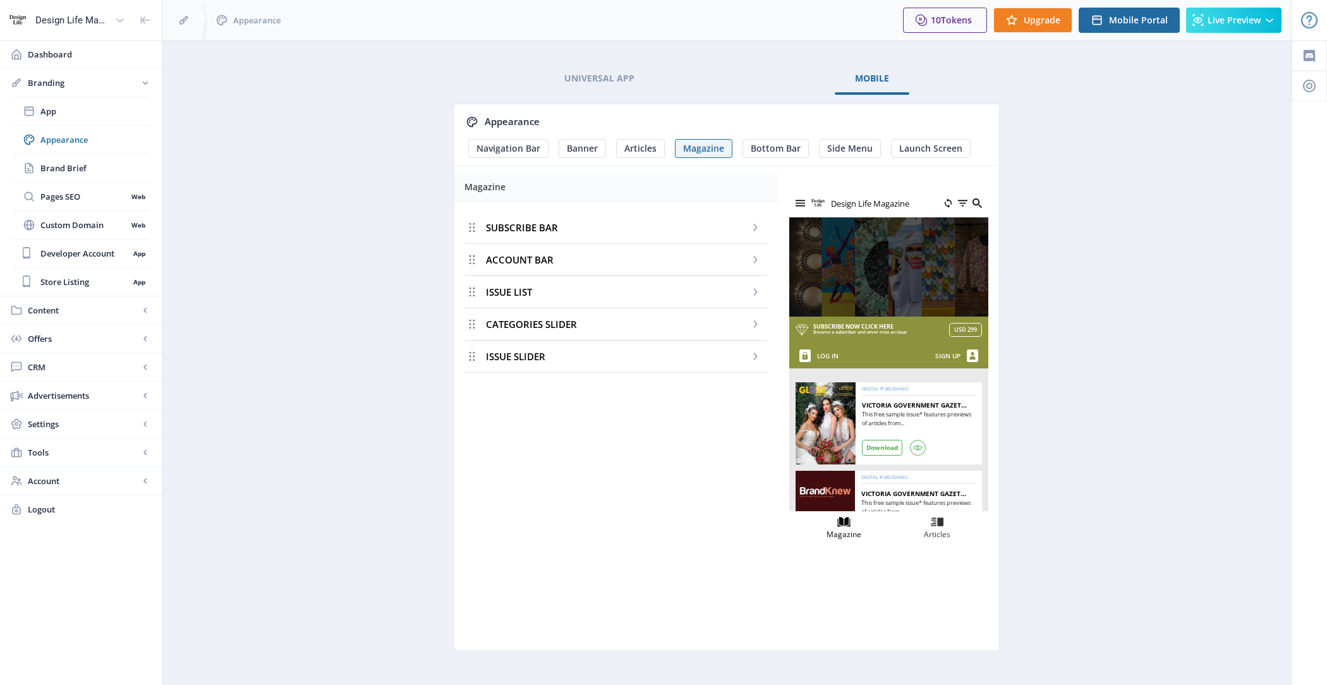
click at [601, 222] on div "SUBSCRIBE BAR" at bounding box center [615, 228] width 303 height 32
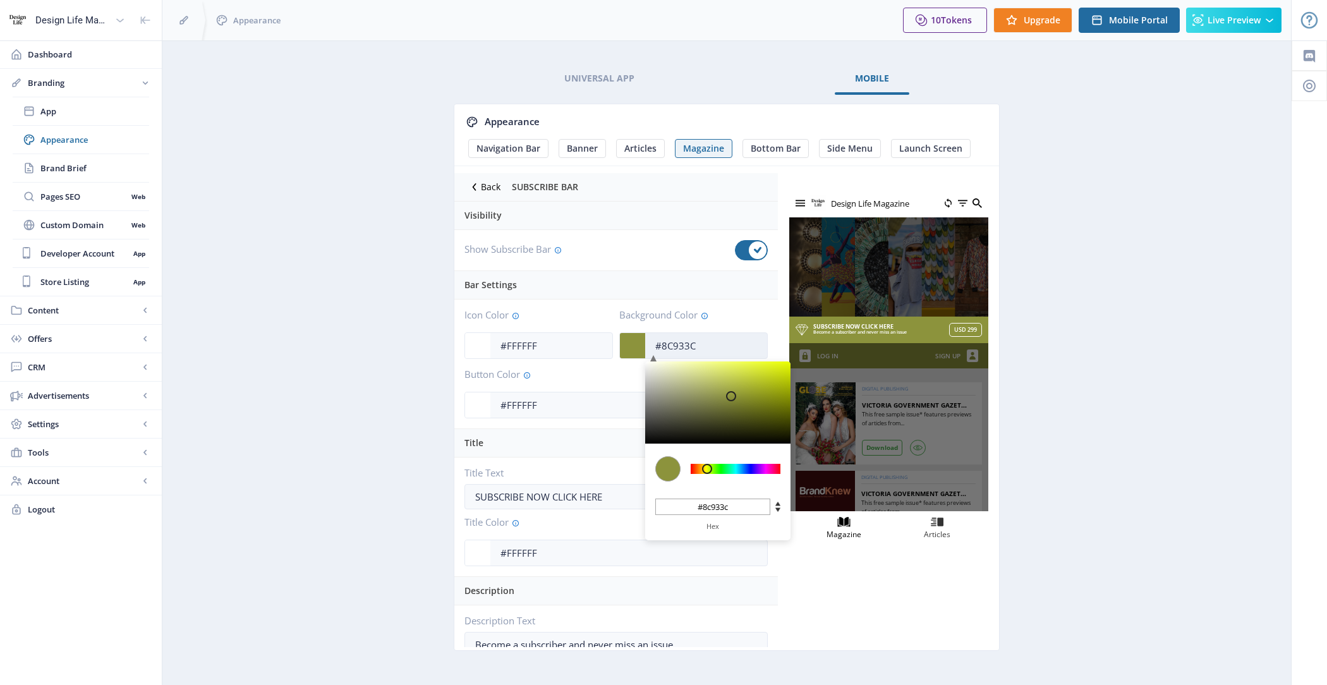
click at [698, 348] on input "#8C933C" at bounding box center [706, 346] width 122 height 24
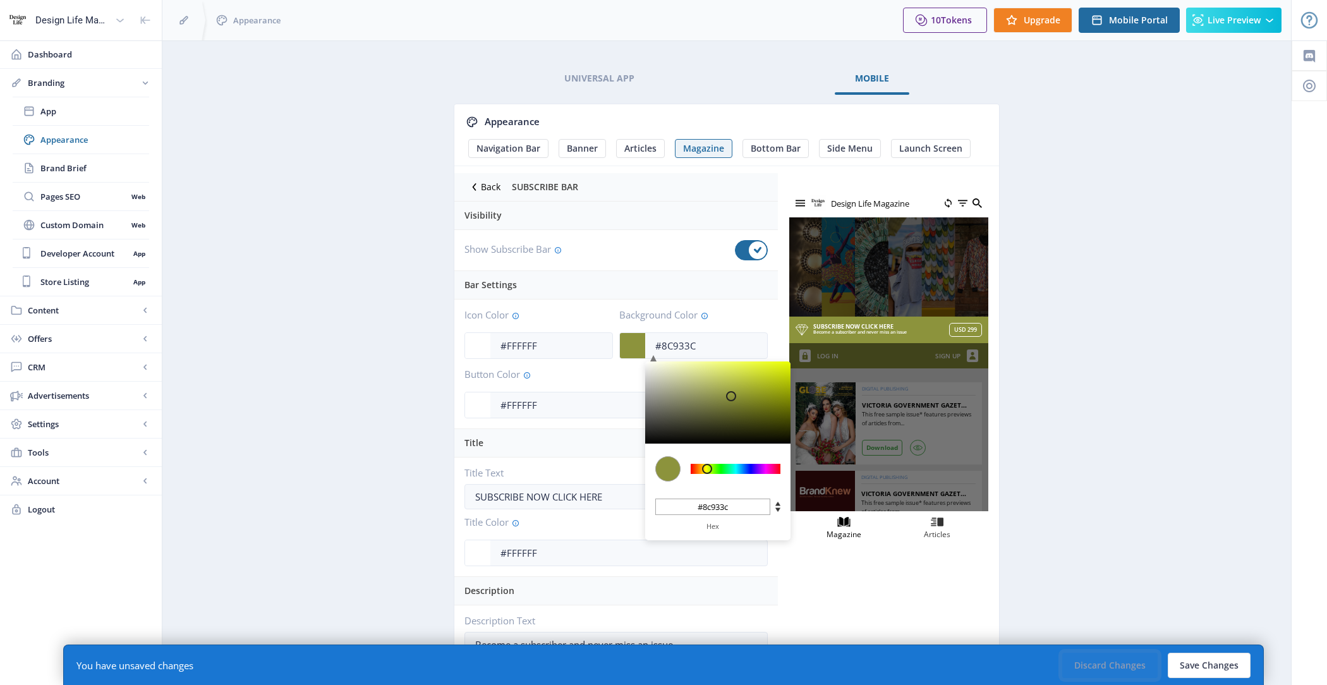
click at [1104, 668] on button "Discard Changes" at bounding box center [1109, 665] width 95 height 25
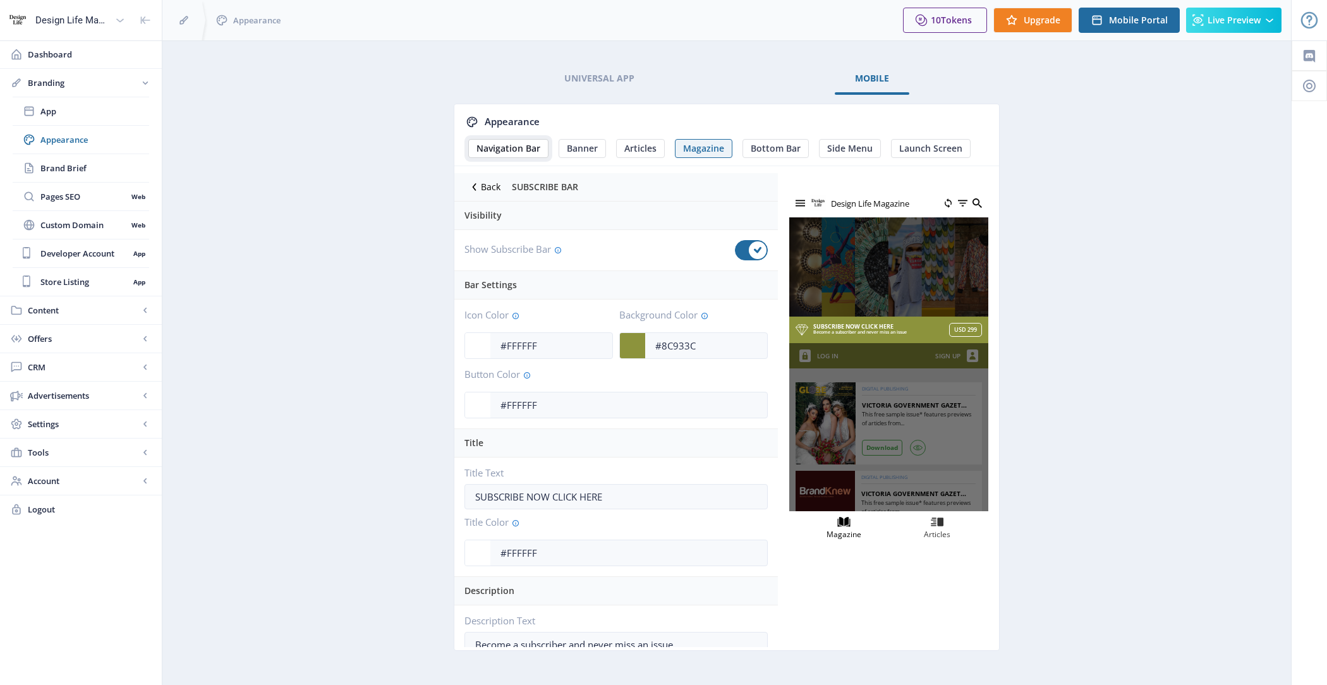
click at [483, 152] on span "Navigation Bar" at bounding box center [508, 148] width 64 height 10
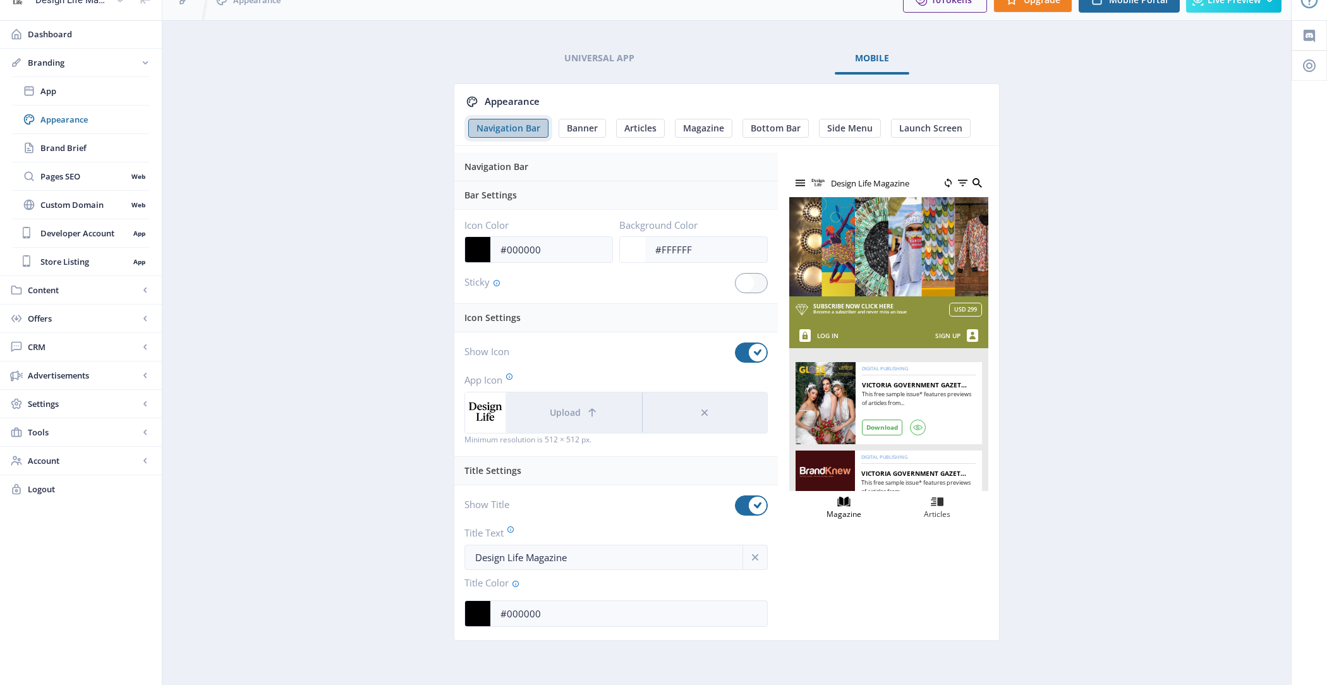
scroll to position [24, 0]
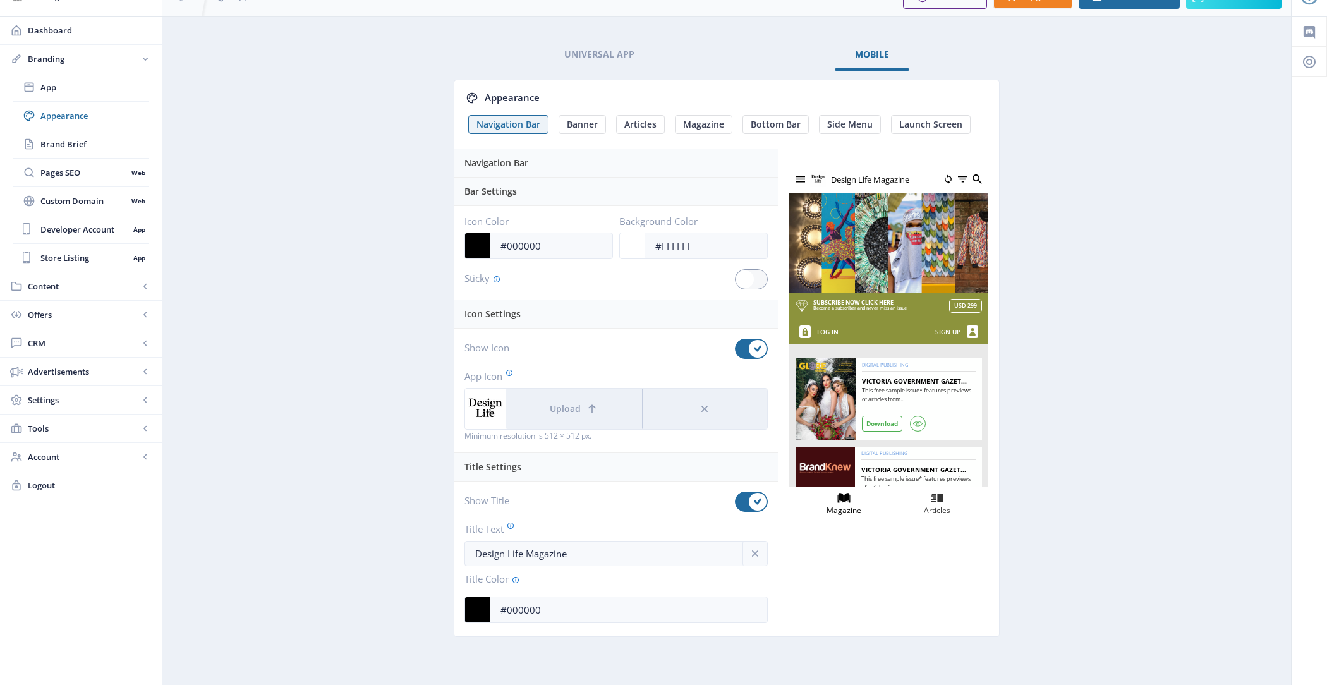
click at [703, 218] on span "Background Color" at bounding box center [693, 221] width 148 height 10
click at [696, 237] on input "#FFFFFF" at bounding box center [706, 246] width 122 height 24
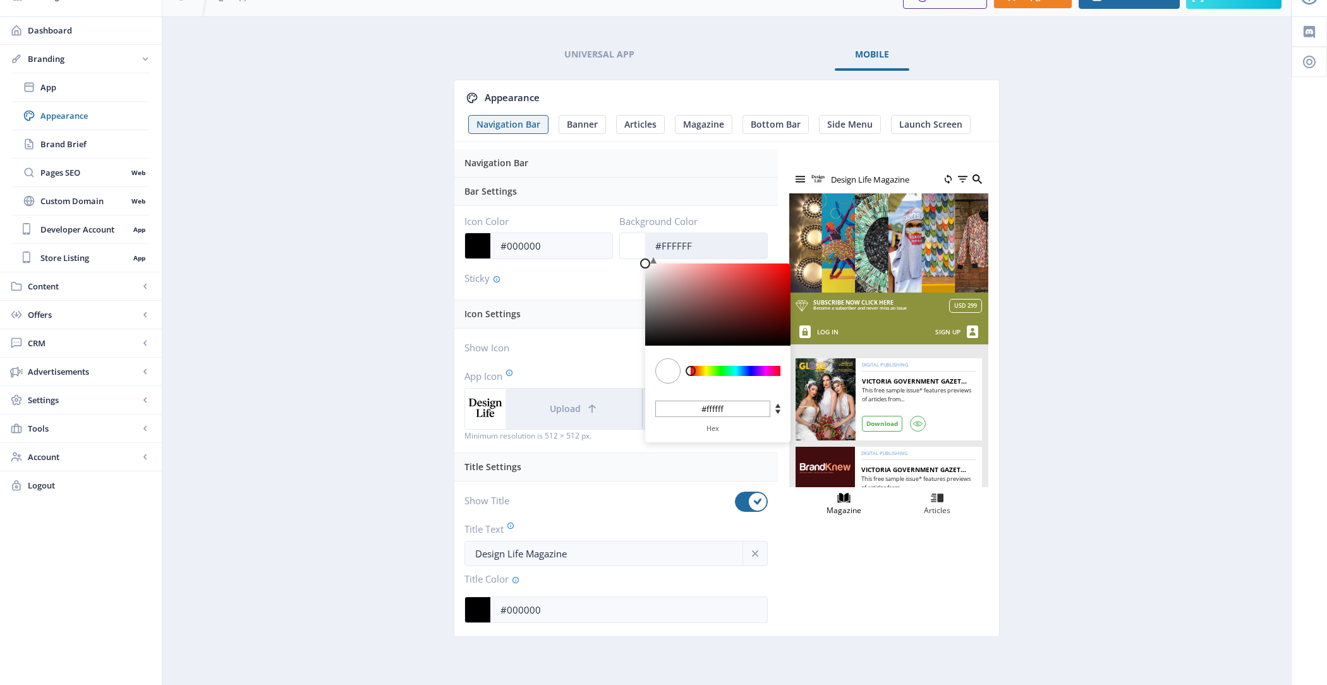
paste input "8C933C"
type input "#8C933C"
type input "#8c933c"
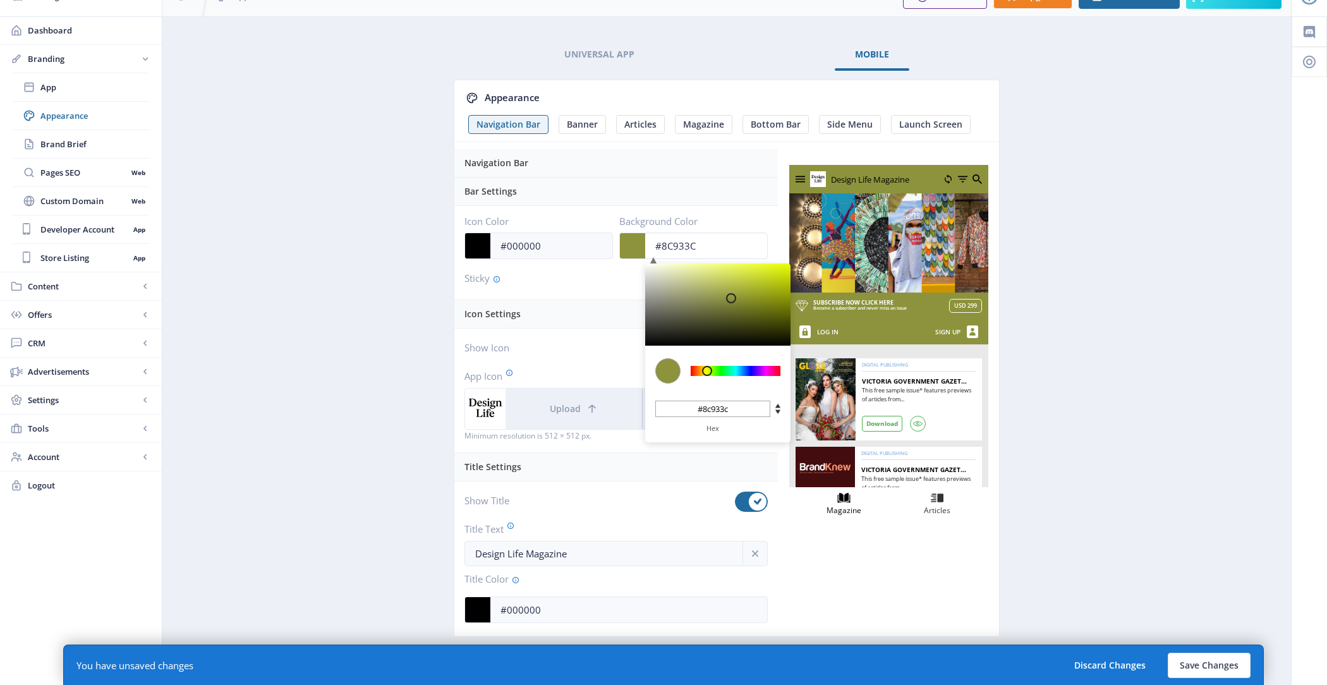
type input "#8C933C"
click at [1095, 363] on app-branding-designer "Universal App Mobile Appearance Navigation Bar Banner Articles Magazine Bottom …" at bounding box center [726, 352] width 1084 height 627
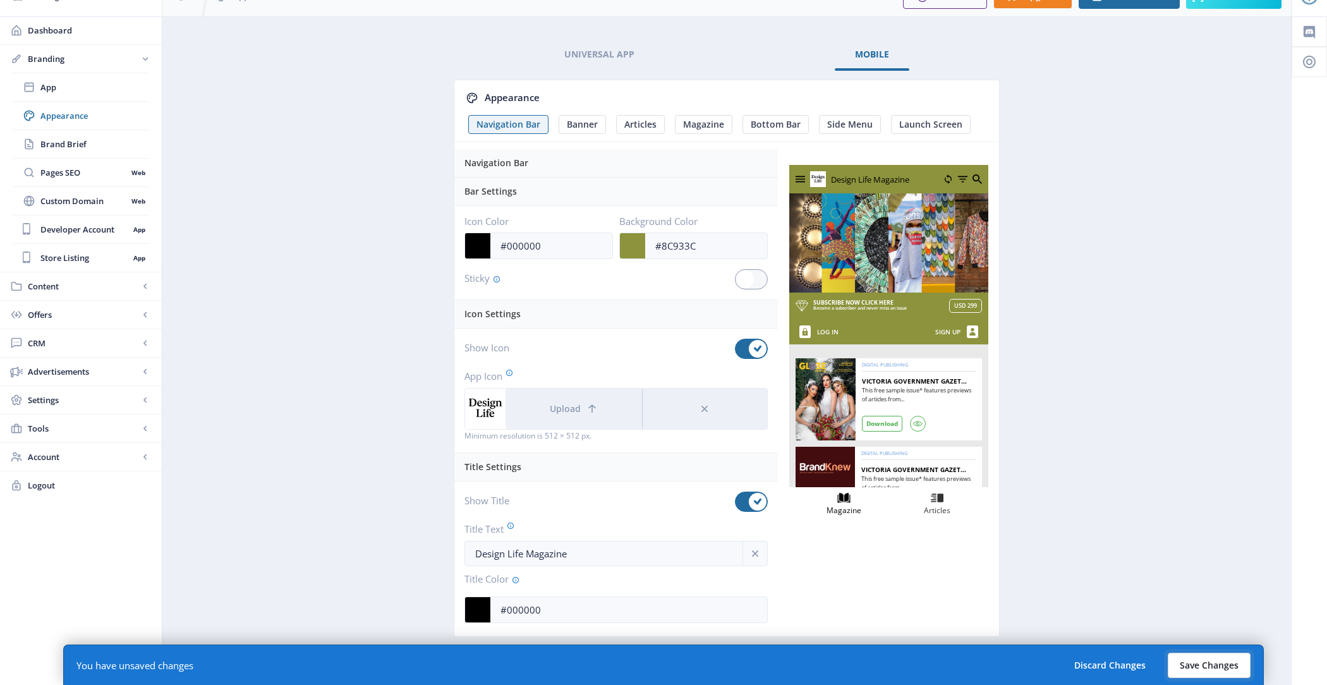
click at [1195, 667] on button "Save Changes" at bounding box center [1209, 665] width 83 height 25
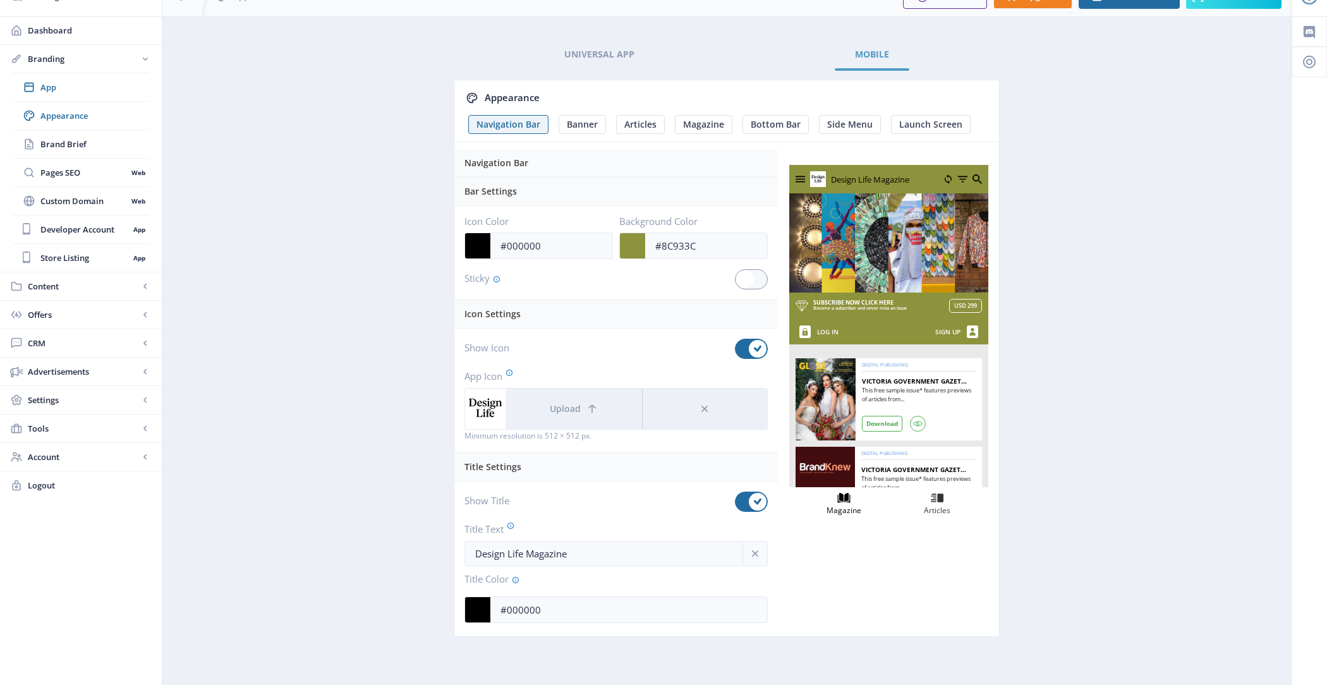
scroll to position [0, 0]
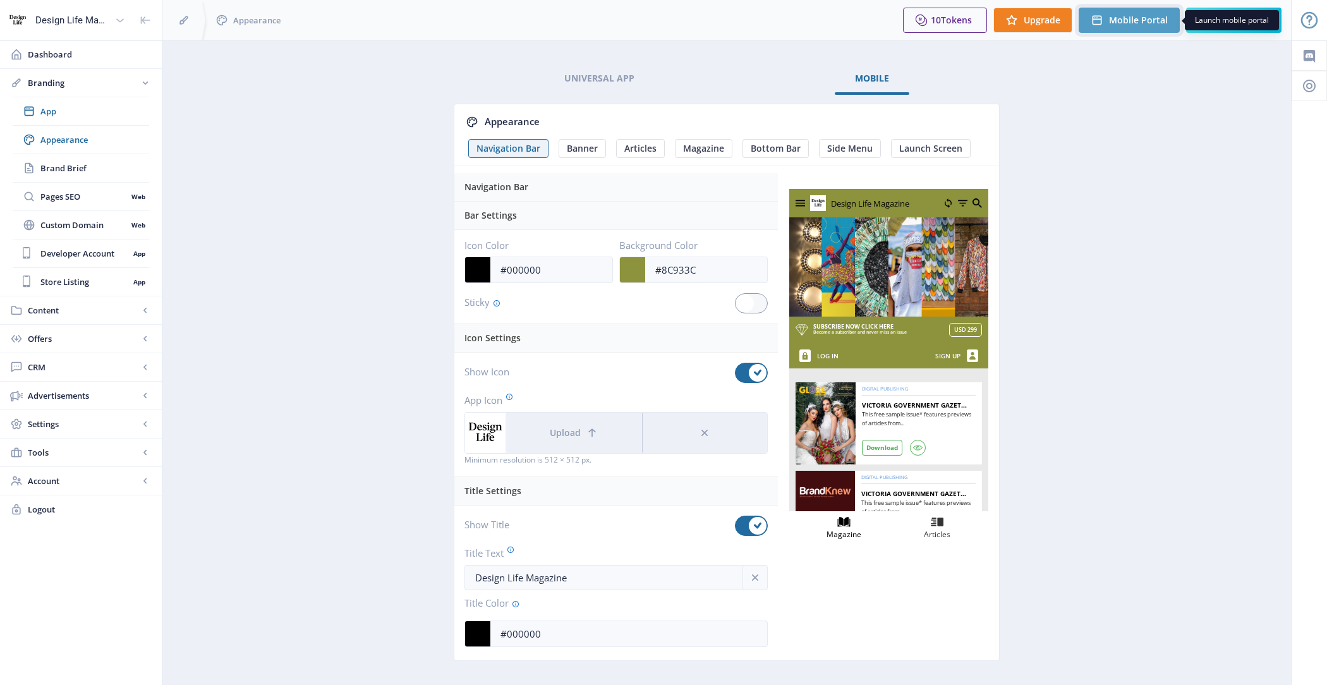
click at [1113, 30] on button "Mobile Portal" at bounding box center [1129, 20] width 101 height 25
click at [1242, 78] on span "Preview Mobile App" at bounding box center [1236, 80] width 89 height 13
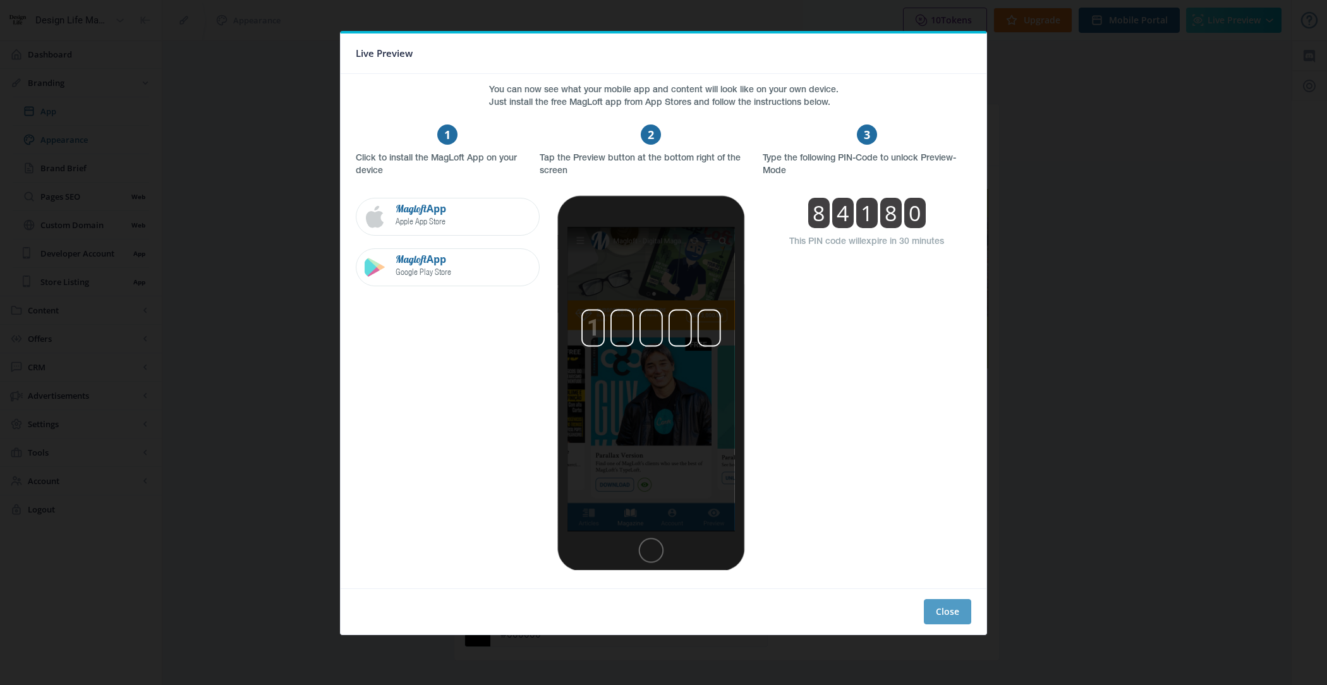
click at [960, 609] on button "Close" at bounding box center [947, 611] width 47 height 25
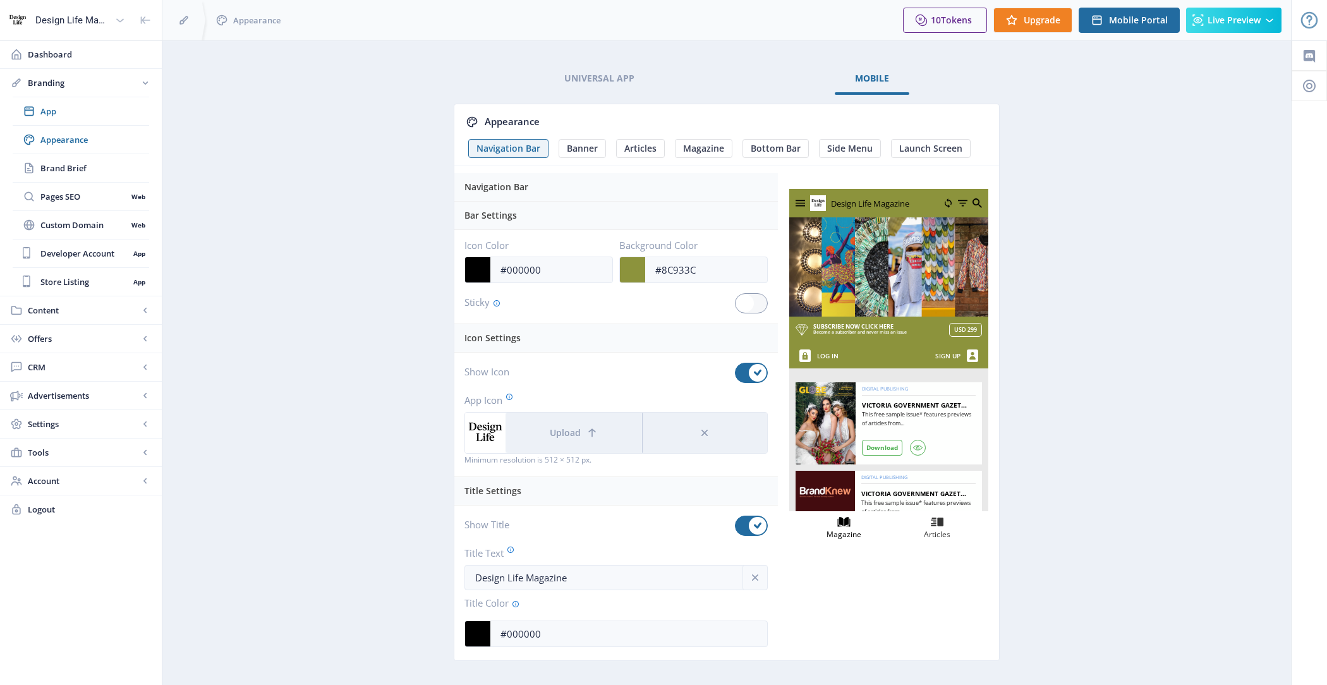
scroll to position [24, 0]
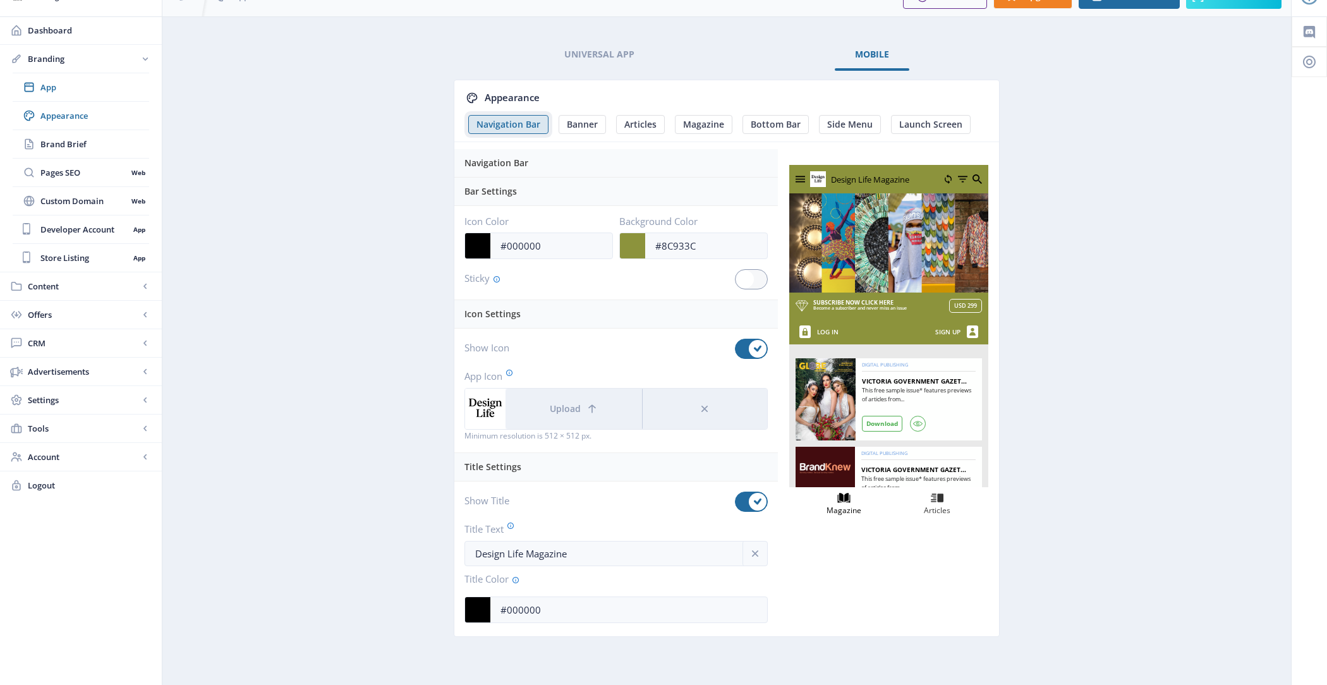
click at [498, 123] on span "Navigation Bar" at bounding box center [508, 124] width 64 height 10
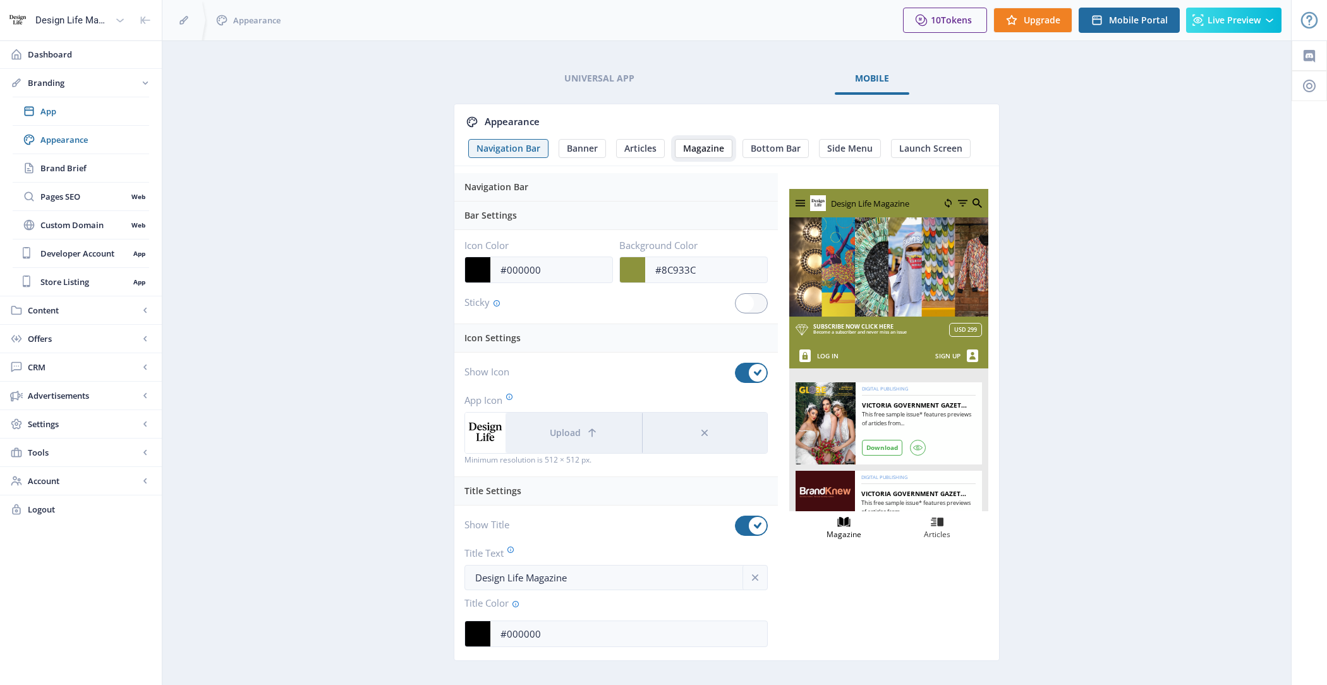
click at [711, 149] on span "Magazine" at bounding box center [703, 148] width 41 height 10
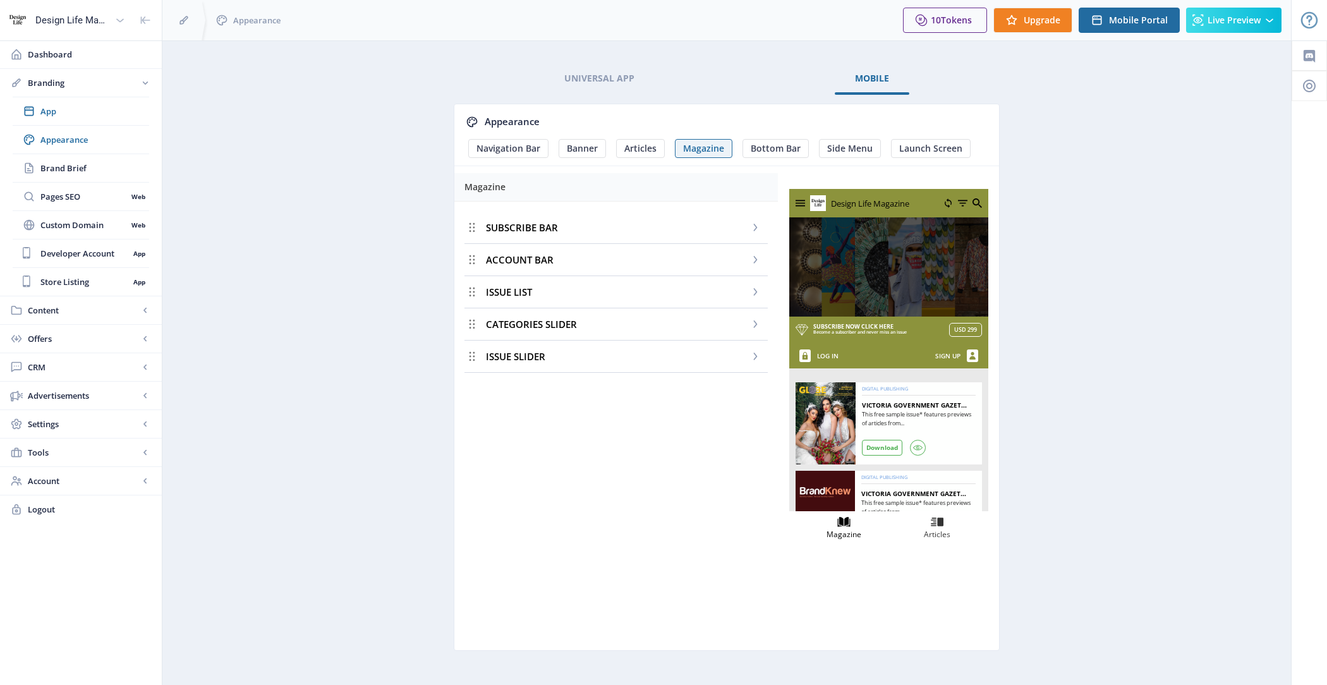
click at [556, 260] on div "ACCOUNT BAR" at bounding box center [615, 260] width 303 height 32
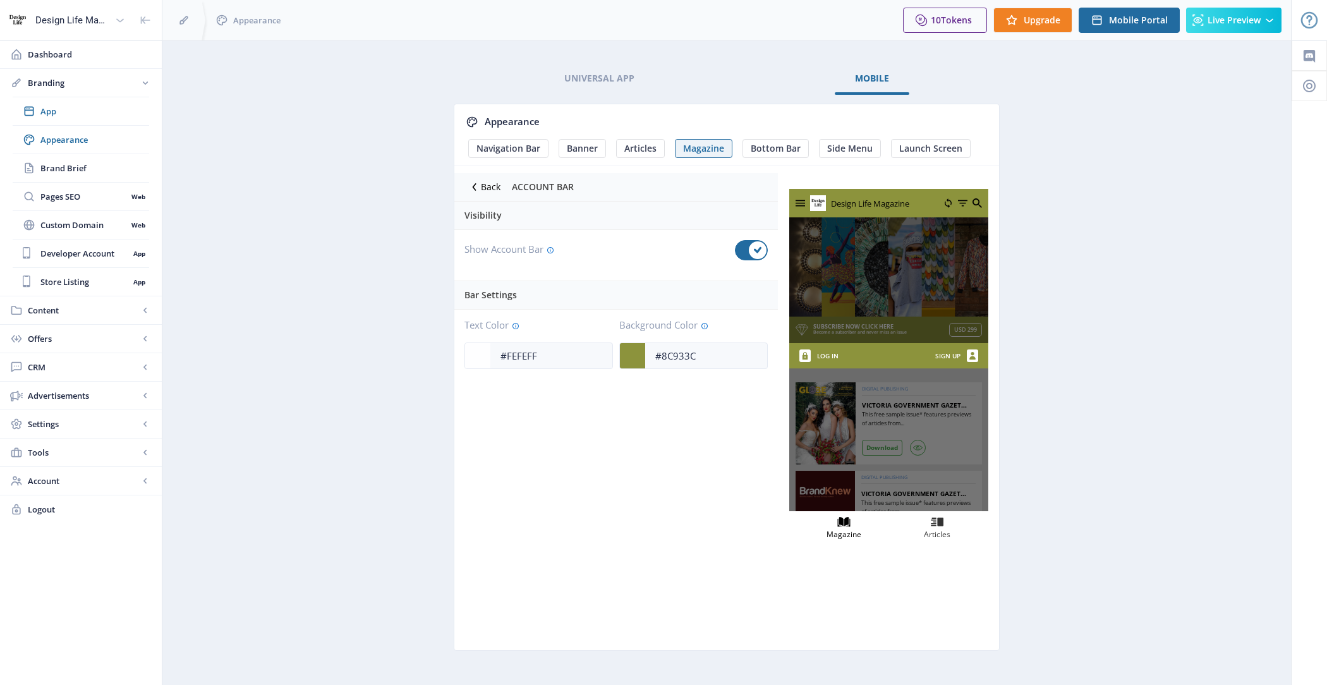
click at [661, 385] on div "Visibility Show Account Bar Bar Settings Text Color #FEFEFF Background Color #8…" at bounding box center [615, 424] width 323 height 445
click at [584, 351] on input "#FEFEFF" at bounding box center [551, 356] width 122 height 24
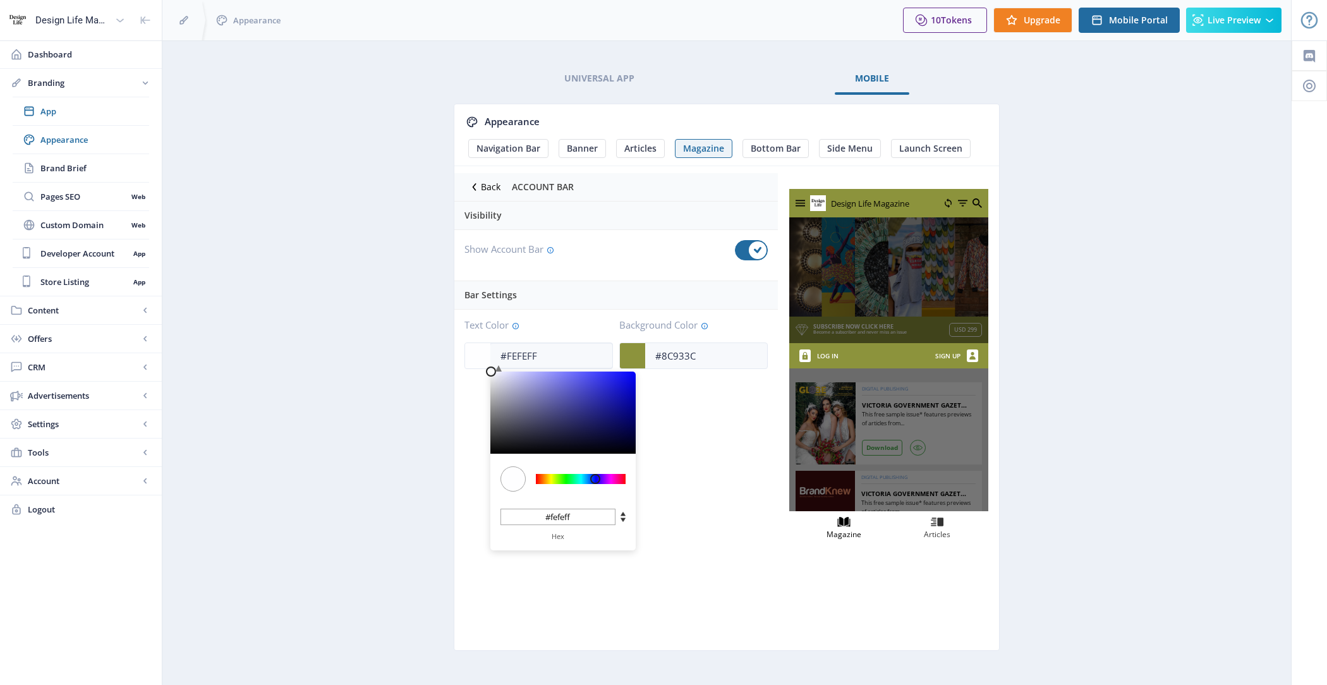
type input "#A8A8E5"
type input "#a8a8e5"
type input "#A9A9E5"
type input "#a9a9e5"
type input "#ACACE5"
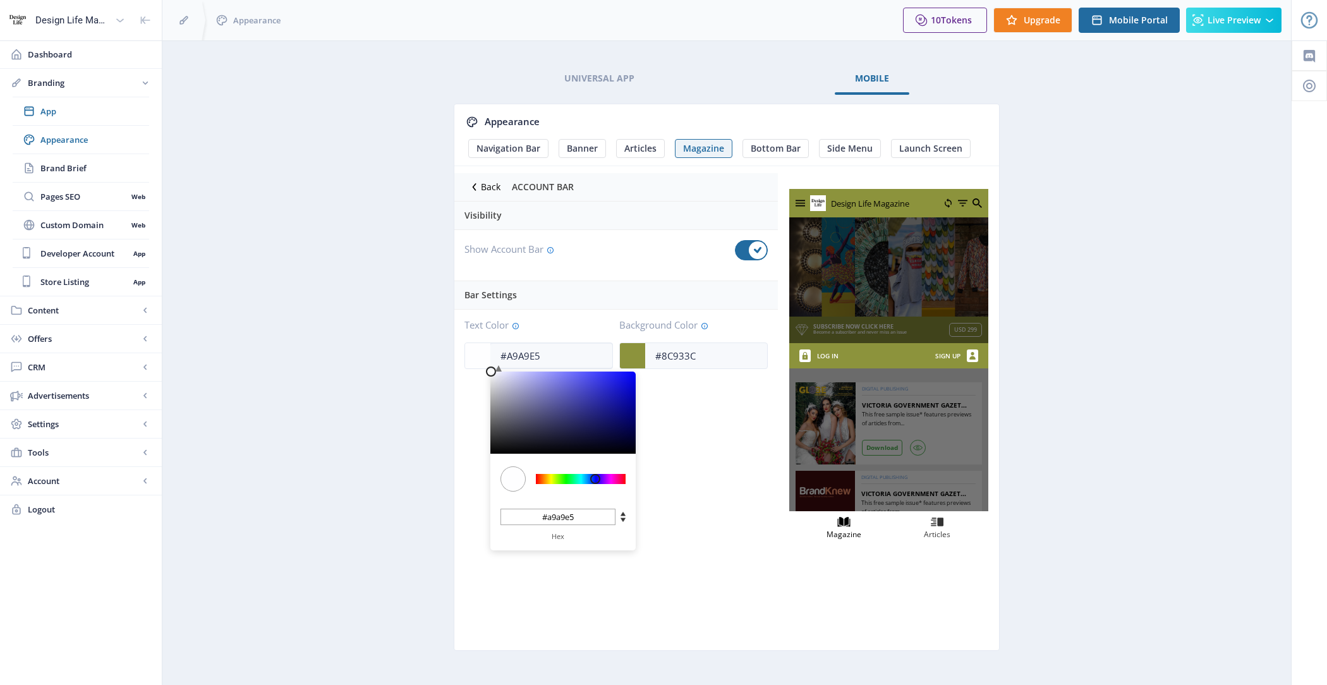
type input "#acace5"
type input "#B3B3E6"
type input "#b3b3e6"
type input "#BEBEEC"
type input "#bebeec"
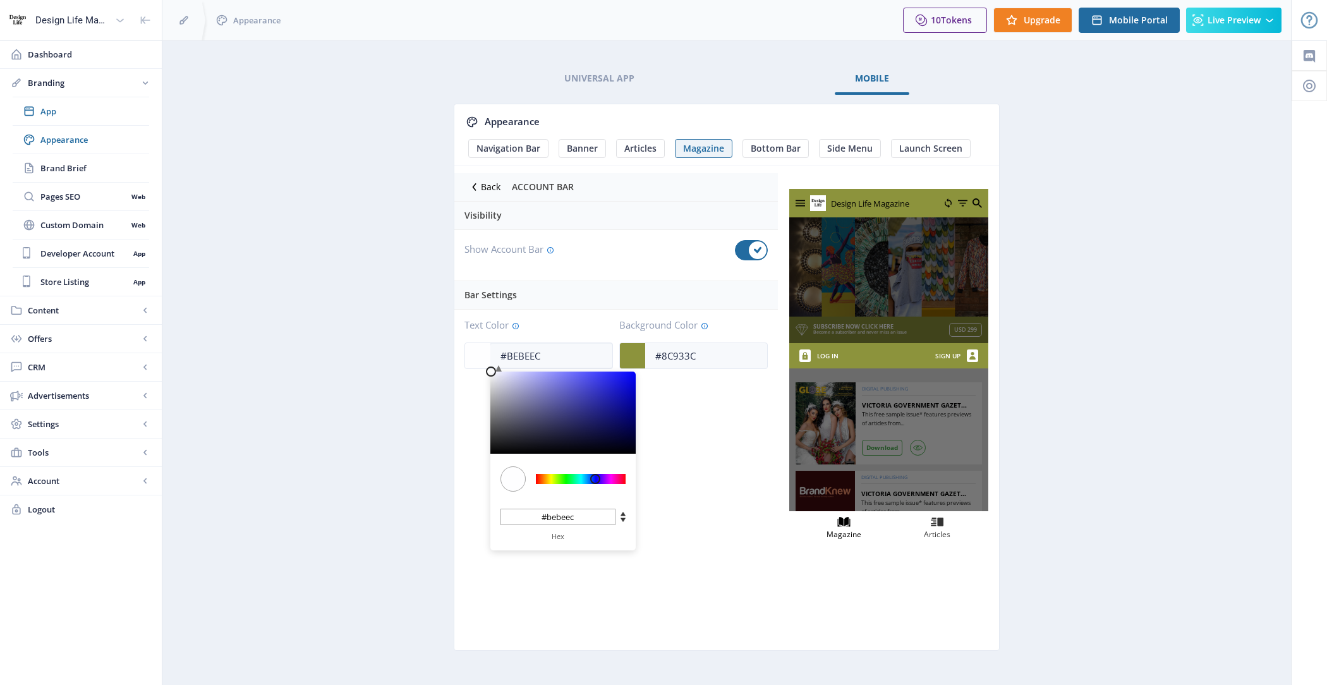
type input "#CCCCF4"
type input "#ccccf4"
type input "#DDDDFC"
type input "#ddddfc"
type input "#EAEAFF"
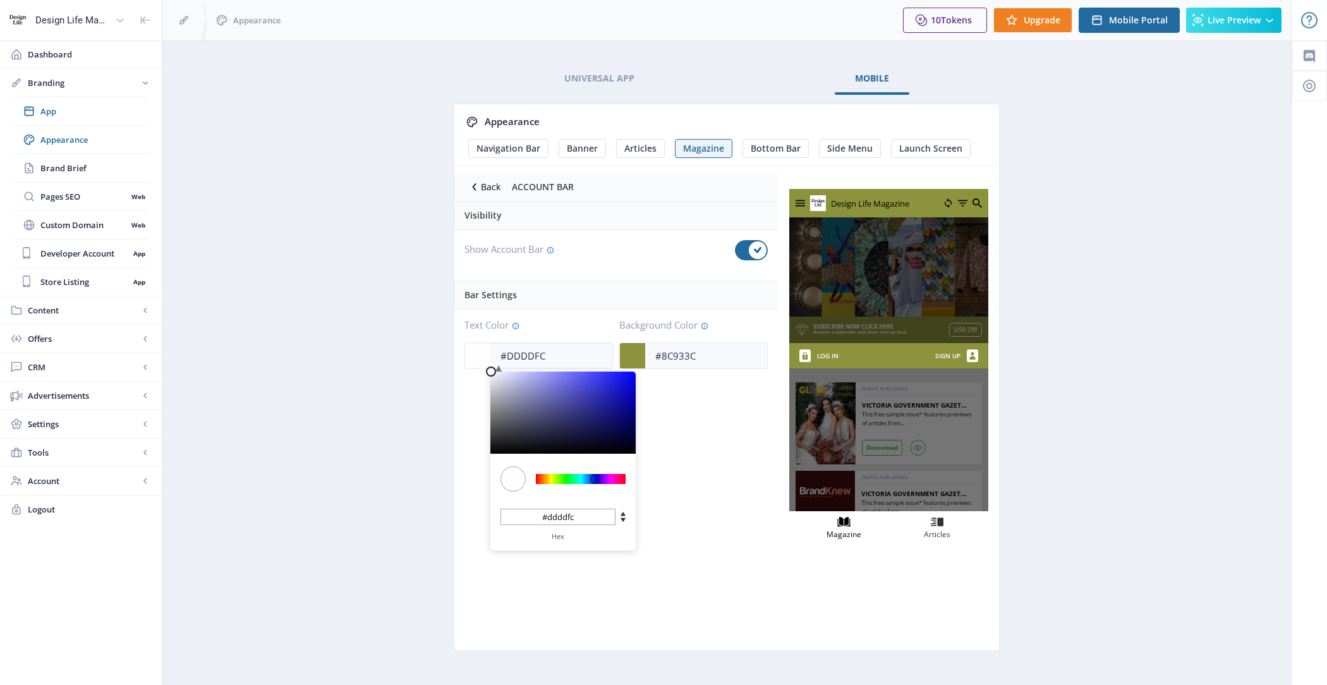
type input "#eaeaff"
type input "#F5F5FF"
type input "#f5f5ff"
type input "#FFFFFF"
type input "#ffffff"
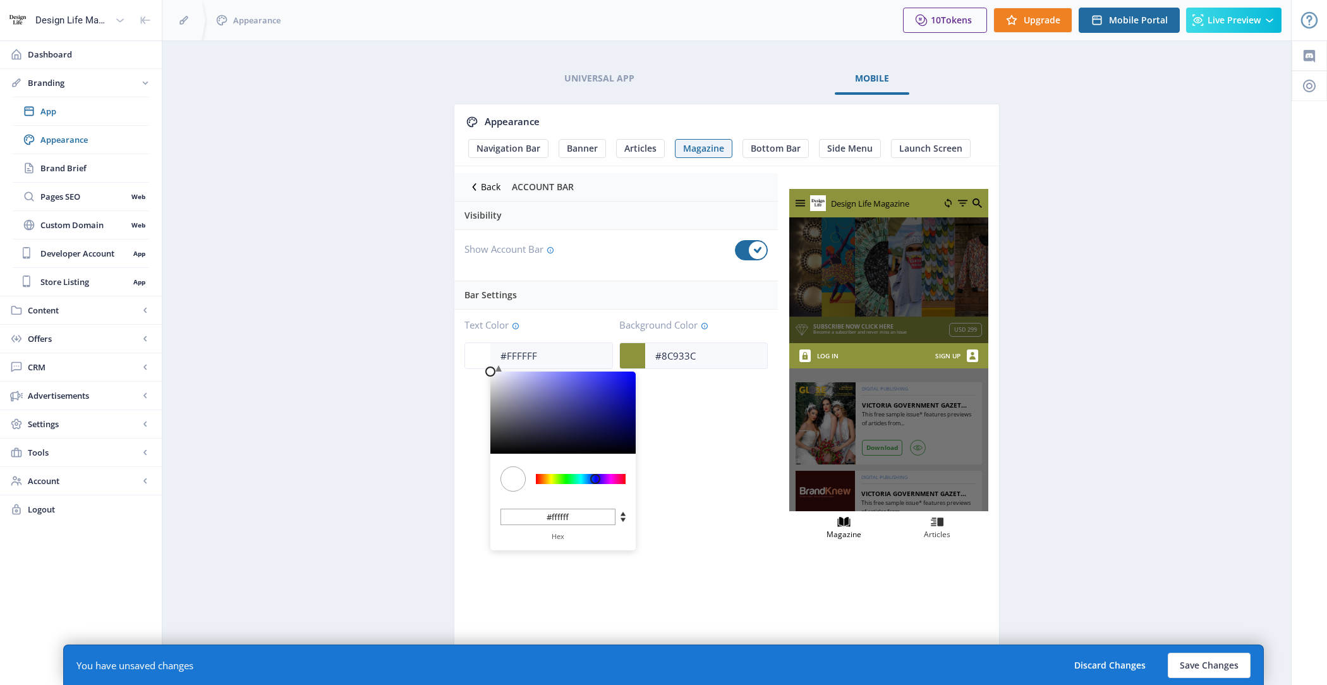
drag, startPoint x: 518, startPoint y: 377, endPoint x: 412, endPoint y: 334, distance: 114.5
click at [412, 334] on app-branding-designer "Universal App Mobile Appearance Navigation Bar Banner Articles Magazine Bottom …" at bounding box center [726, 371] width 1084 height 617
click at [1210, 382] on app-branding-designer "Universal App Mobile Appearance Navigation Bar Banner Articles Magazine Bottom …" at bounding box center [726, 371] width 1084 height 617
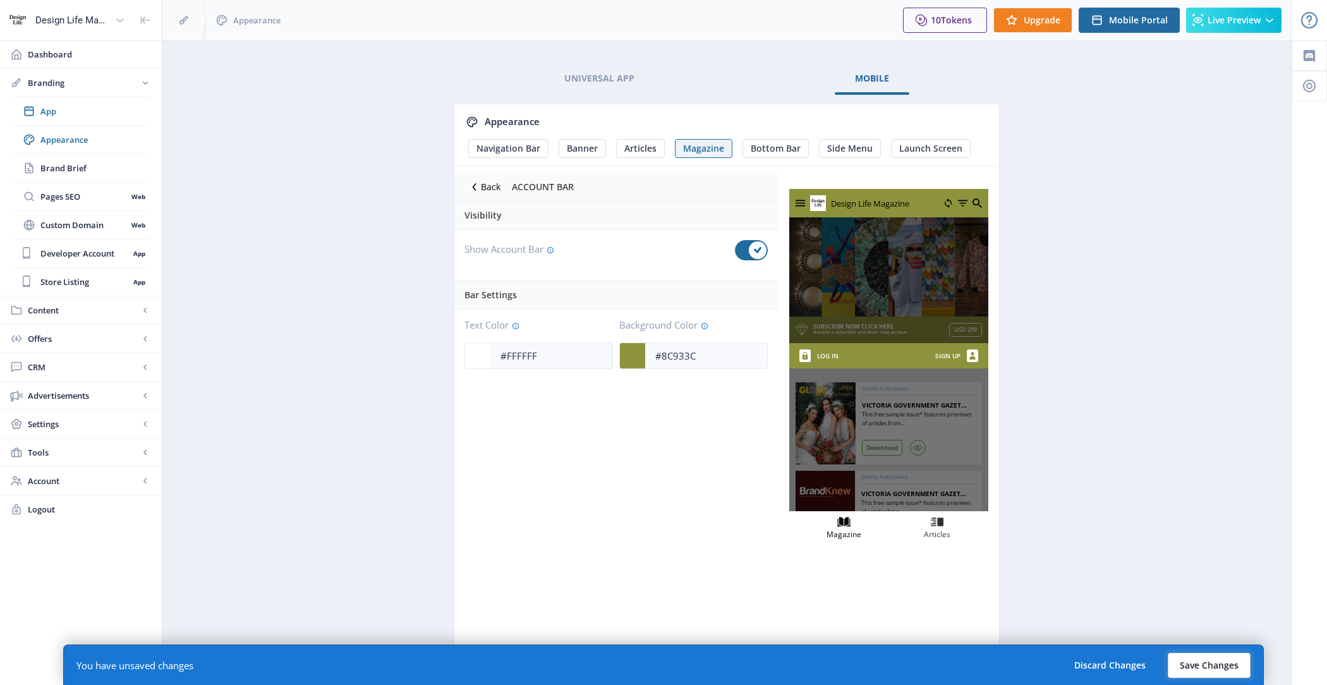
click at [1223, 653] on button "Save Changes" at bounding box center [1209, 665] width 83 height 25
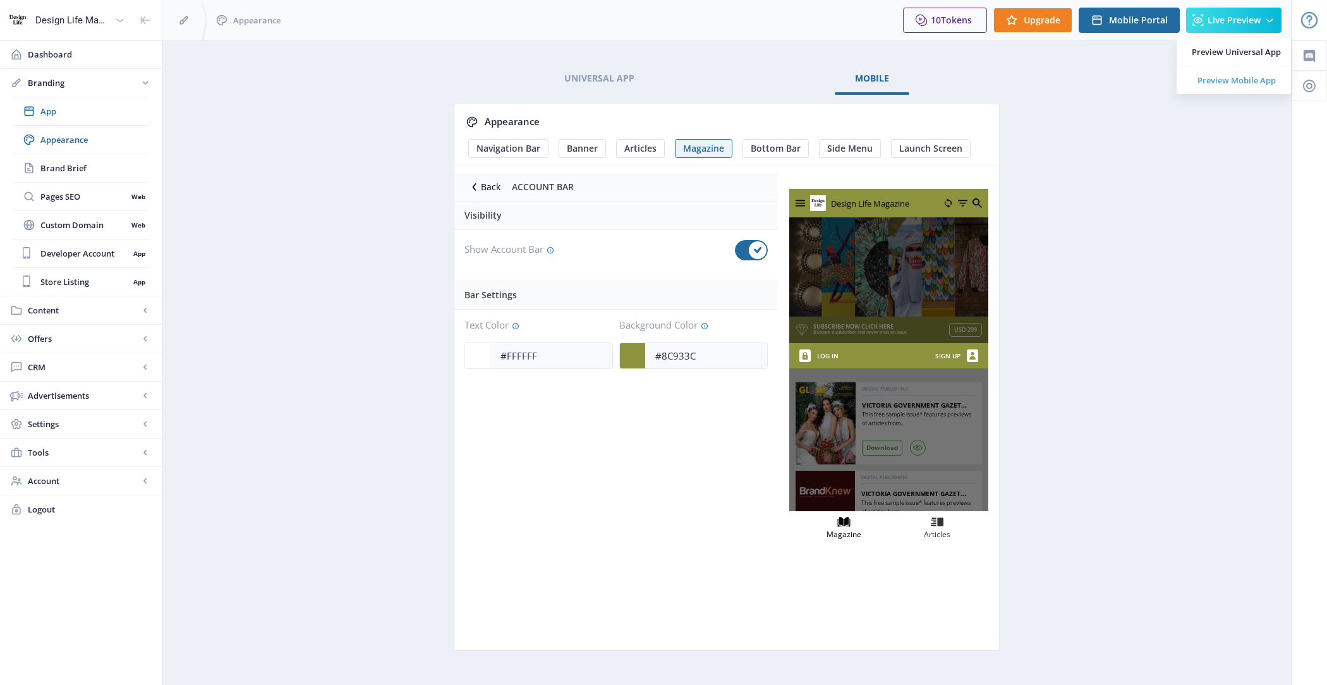
click at [1229, 85] on span "Preview Mobile App" at bounding box center [1236, 80] width 89 height 13
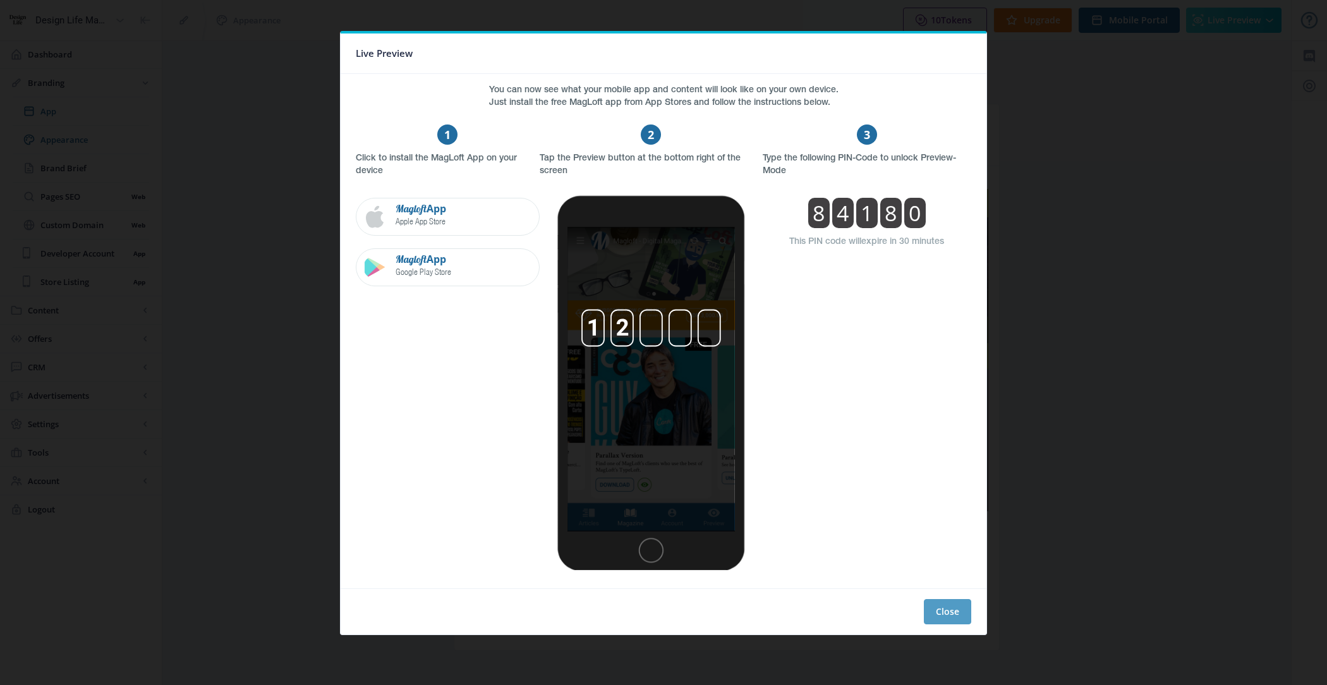
click at [954, 609] on button "Close" at bounding box center [947, 611] width 47 height 25
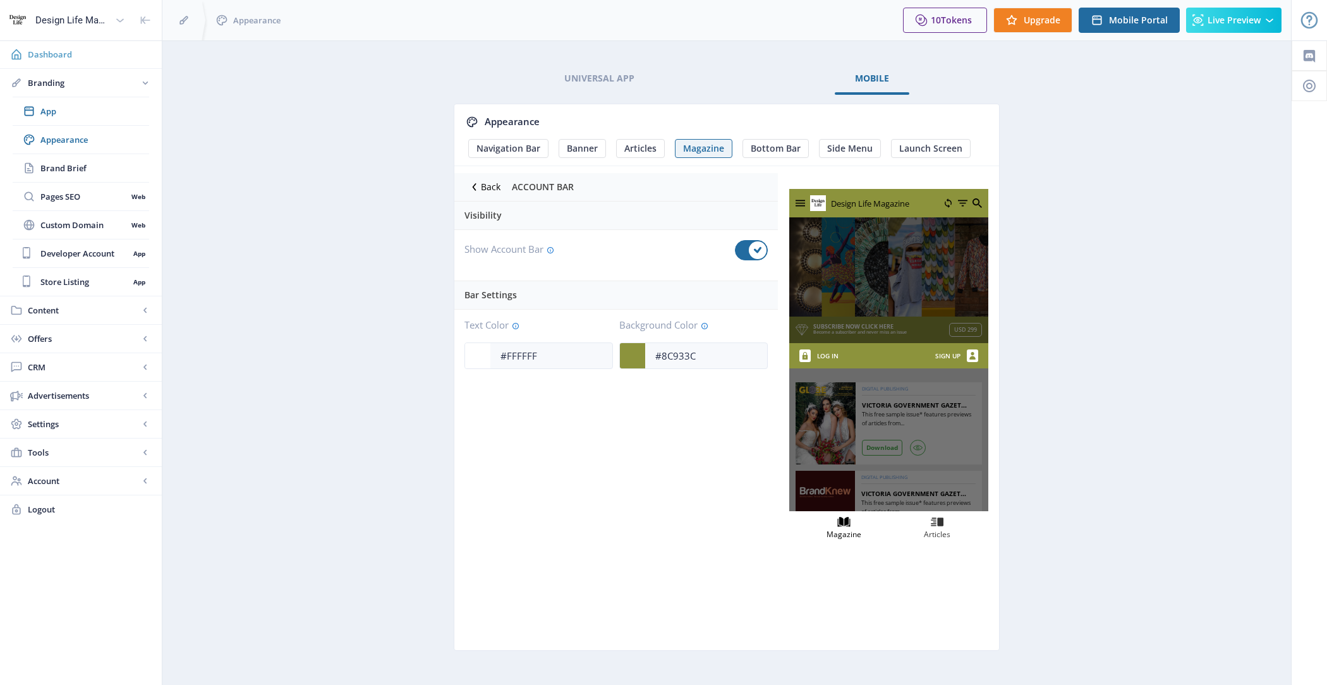
click at [97, 52] on span "Dashboard" at bounding box center [90, 54] width 124 height 13
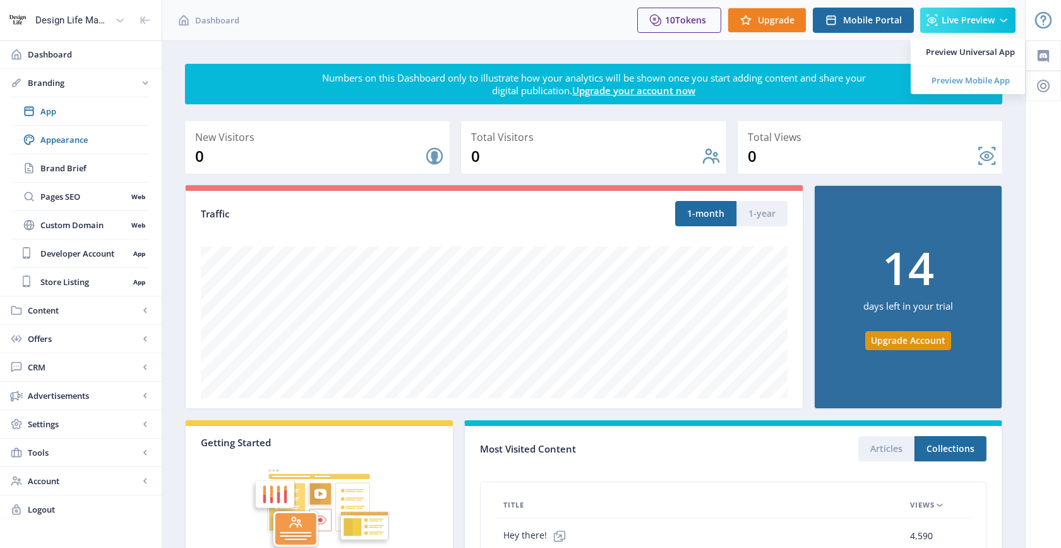
click at [982, 82] on span "Preview Mobile App" at bounding box center [970, 80] width 89 height 13
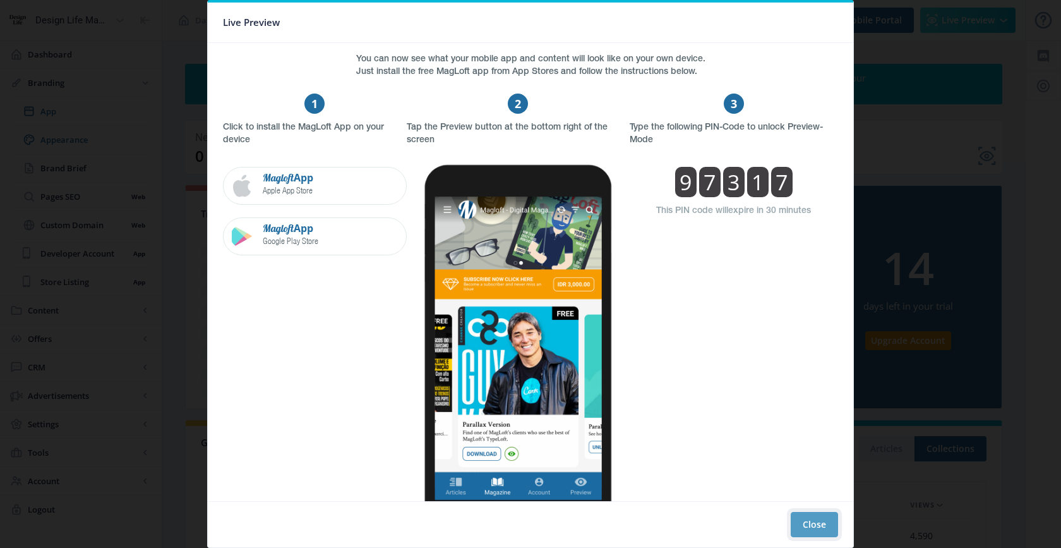
click at [816, 526] on button "Close" at bounding box center [814, 524] width 47 height 25
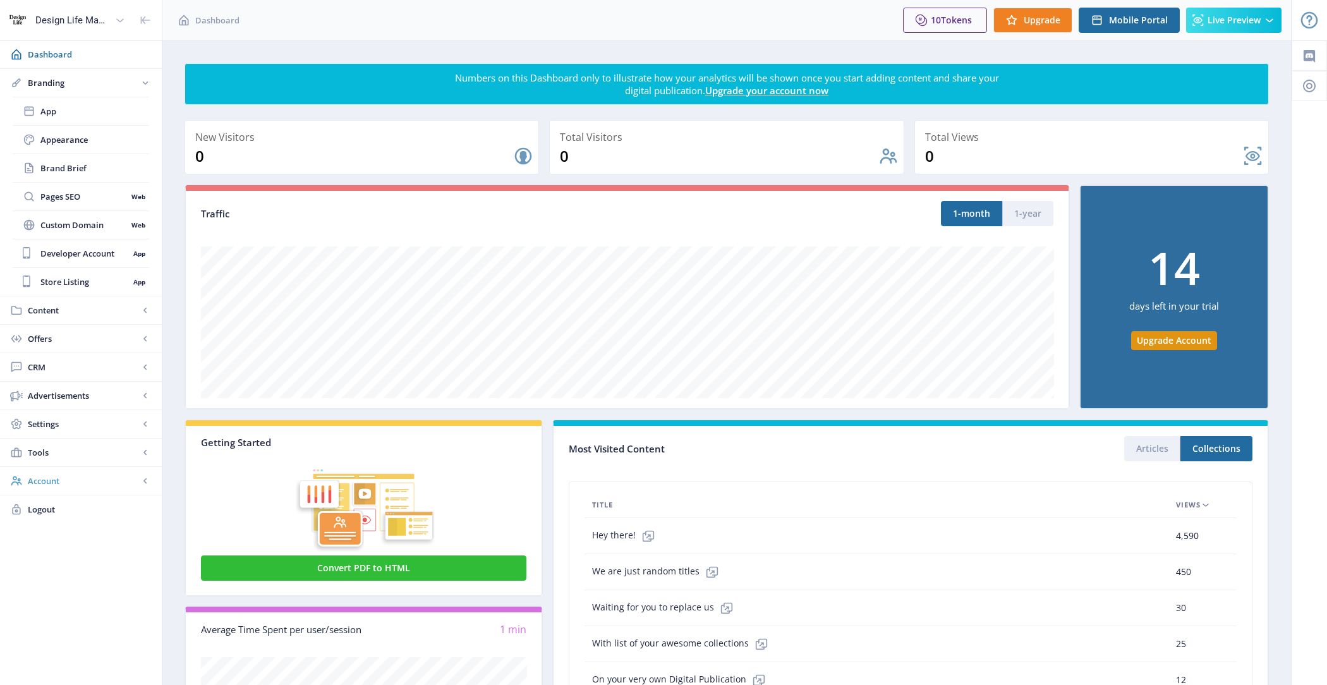
click at [85, 474] on span "Account" at bounding box center [83, 480] width 111 height 13
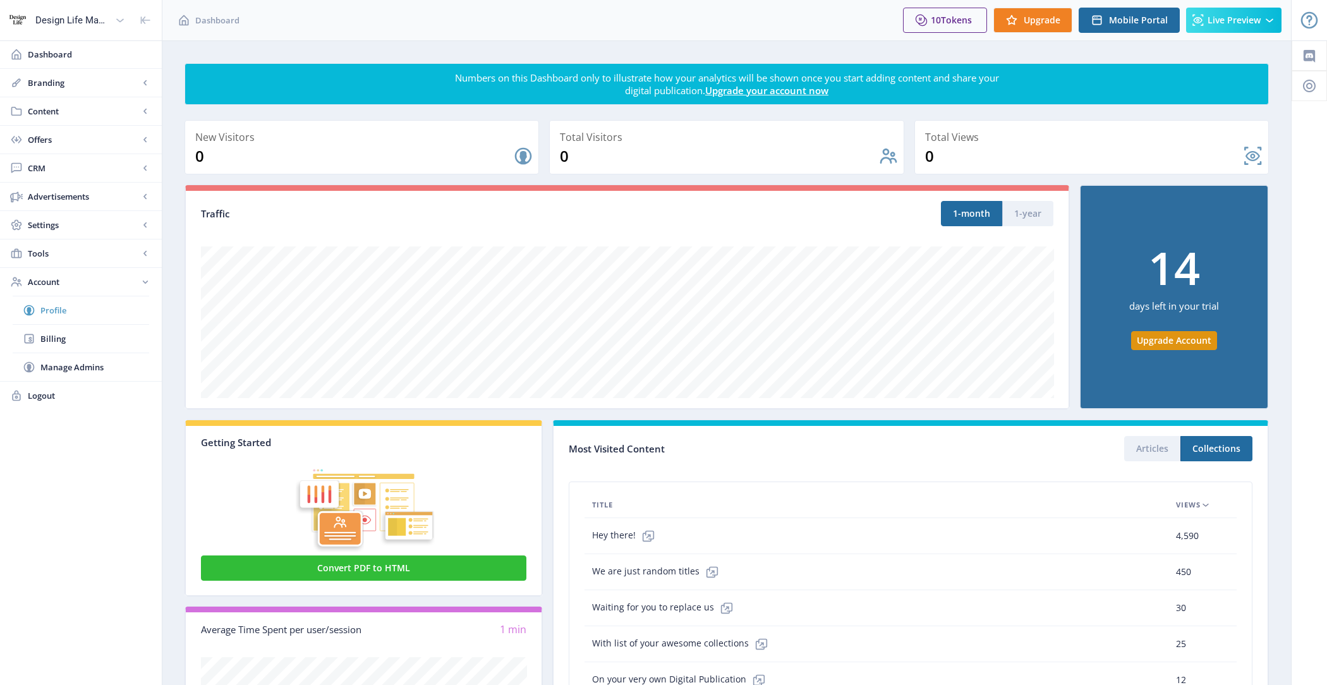
click at [85, 310] on span "Profile" at bounding box center [94, 310] width 109 height 13
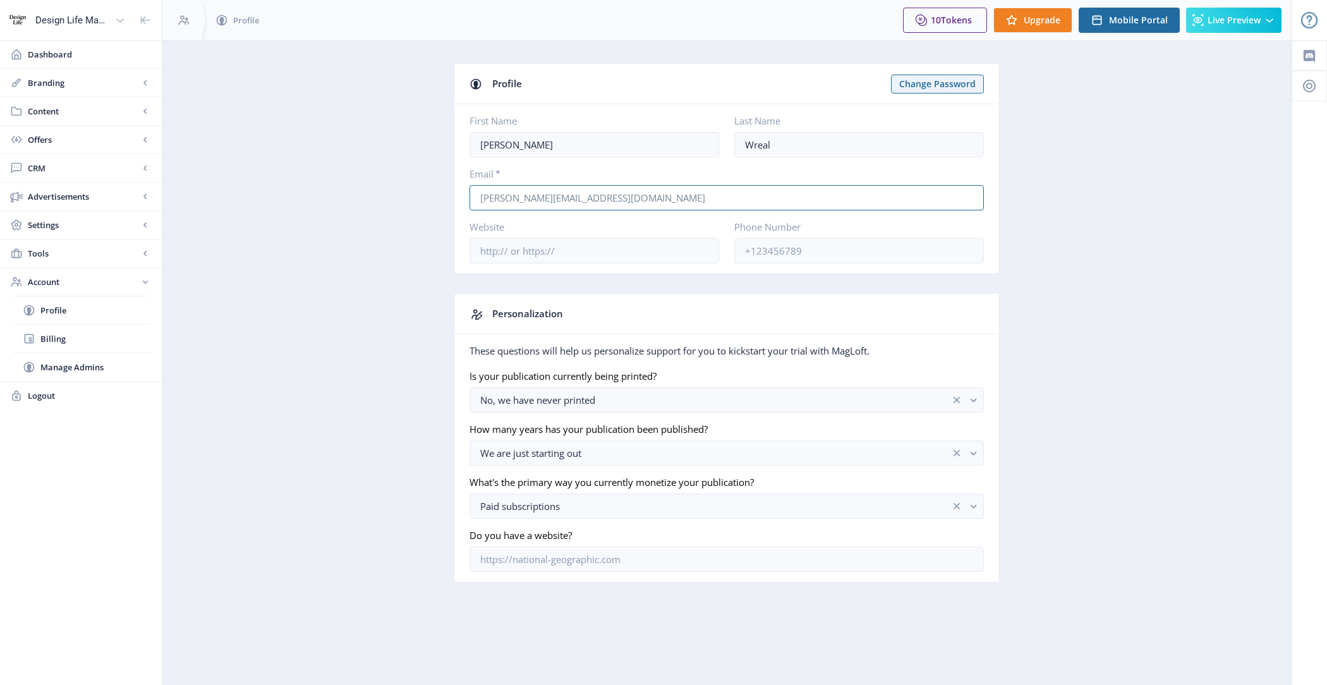
drag, startPoint x: 619, startPoint y: 186, endPoint x: 396, endPoint y: 184, distance: 222.4
click at [396, 184] on app-account-profile "Profile Change Password First Name [PERSON_NAME] Last Name Wreal Email * [PERSO…" at bounding box center [726, 332] width 1084 height 538
drag, startPoint x: 655, startPoint y: 190, endPoint x: 409, endPoint y: 185, distance: 245.8
click at [409, 185] on app-account-profile "Profile Change Password First Name [PERSON_NAME] Last Name Wreal Email * [PERSO…" at bounding box center [726, 332] width 1084 height 538
click at [109, 113] on span "Content" at bounding box center [83, 111] width 111 height 13
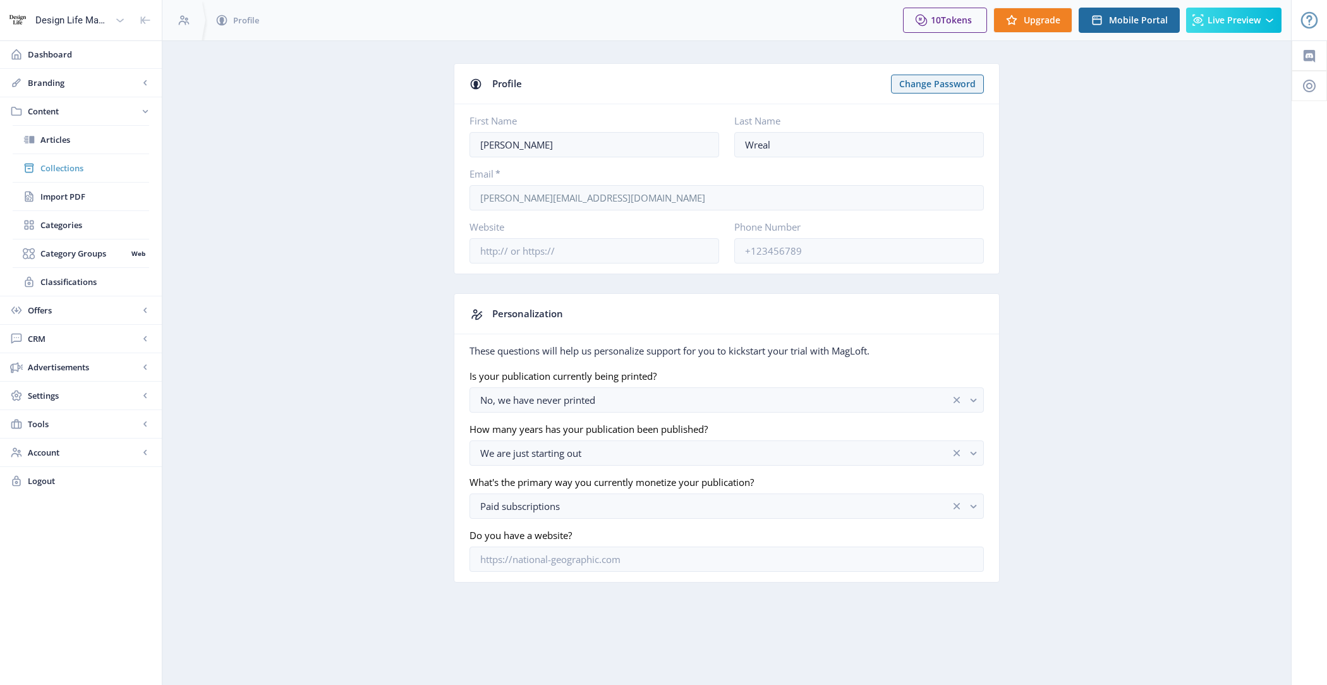
click at [104, 171] on span "Collections" at bounding box center [94, 168] width 109 height 13
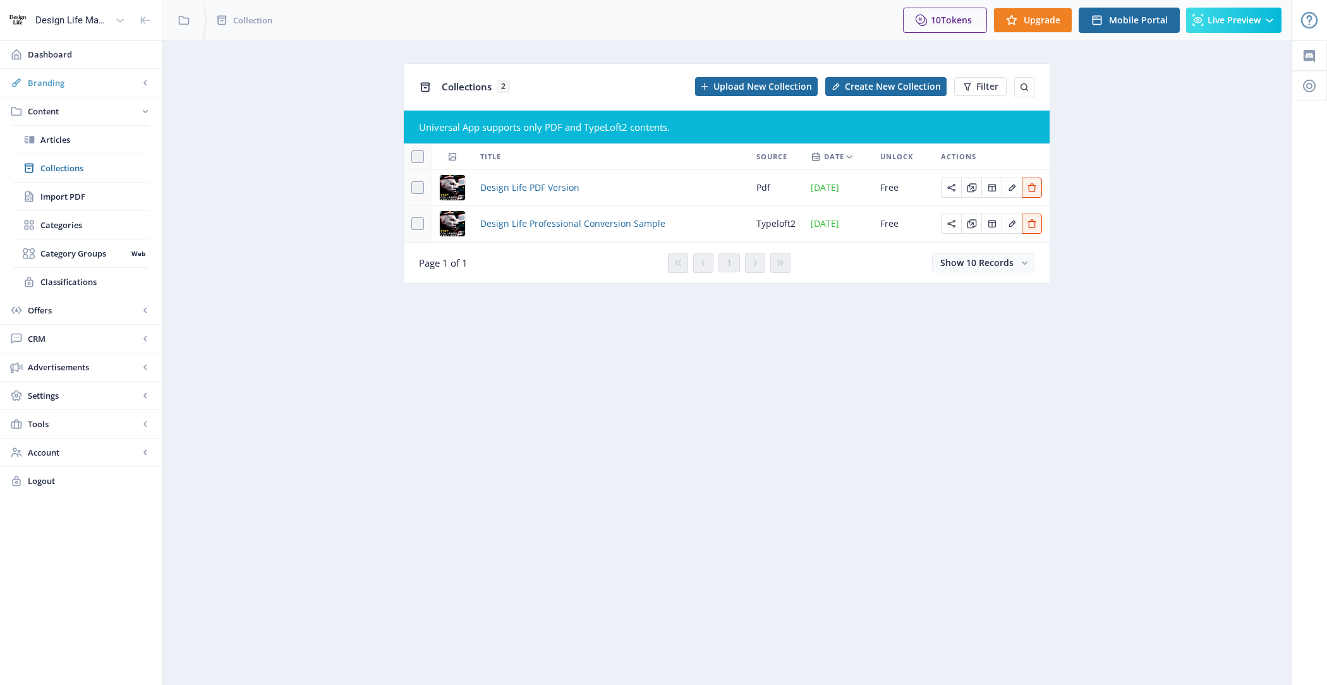
click at [108, 88] on span "Branding" at bounding box center [83, 82] width 111 height 13
click at [106, 148] on link "Appearance" at bounding box center [81, 140] width 136 height 28
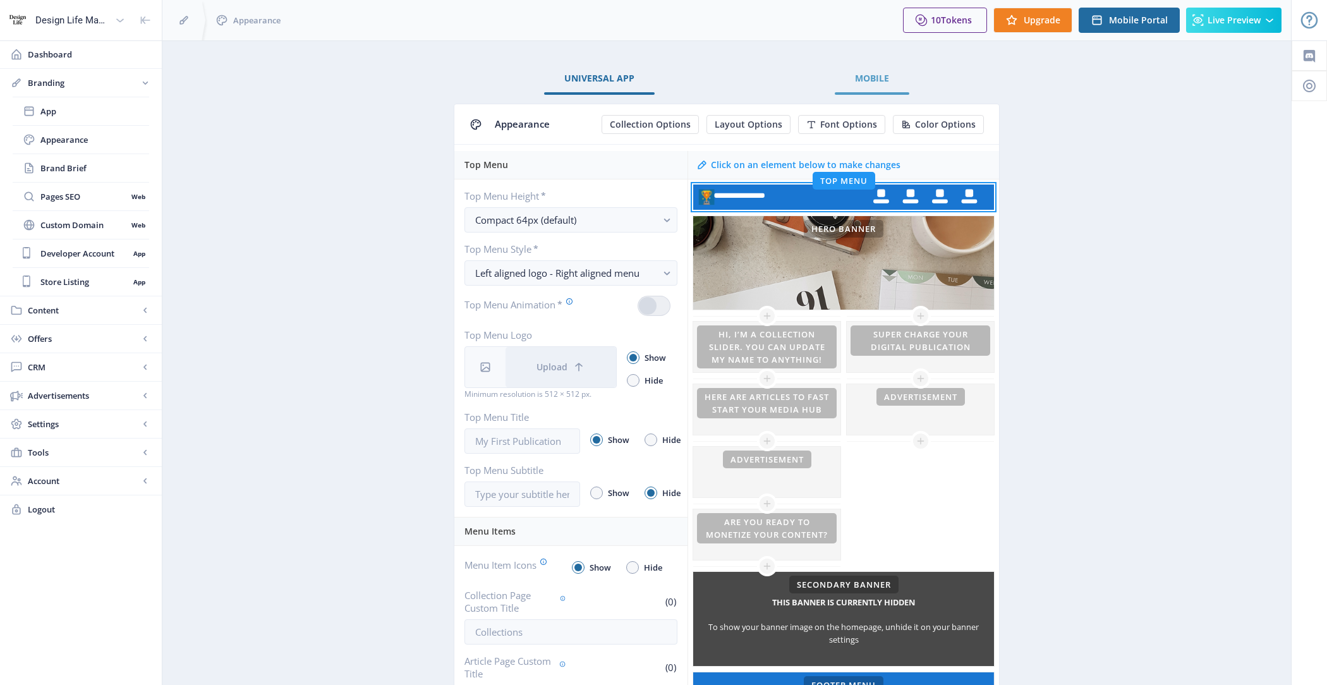
click at [893, 90] on link "Mobile" at bounding box center [872, 78] width 75 height 30
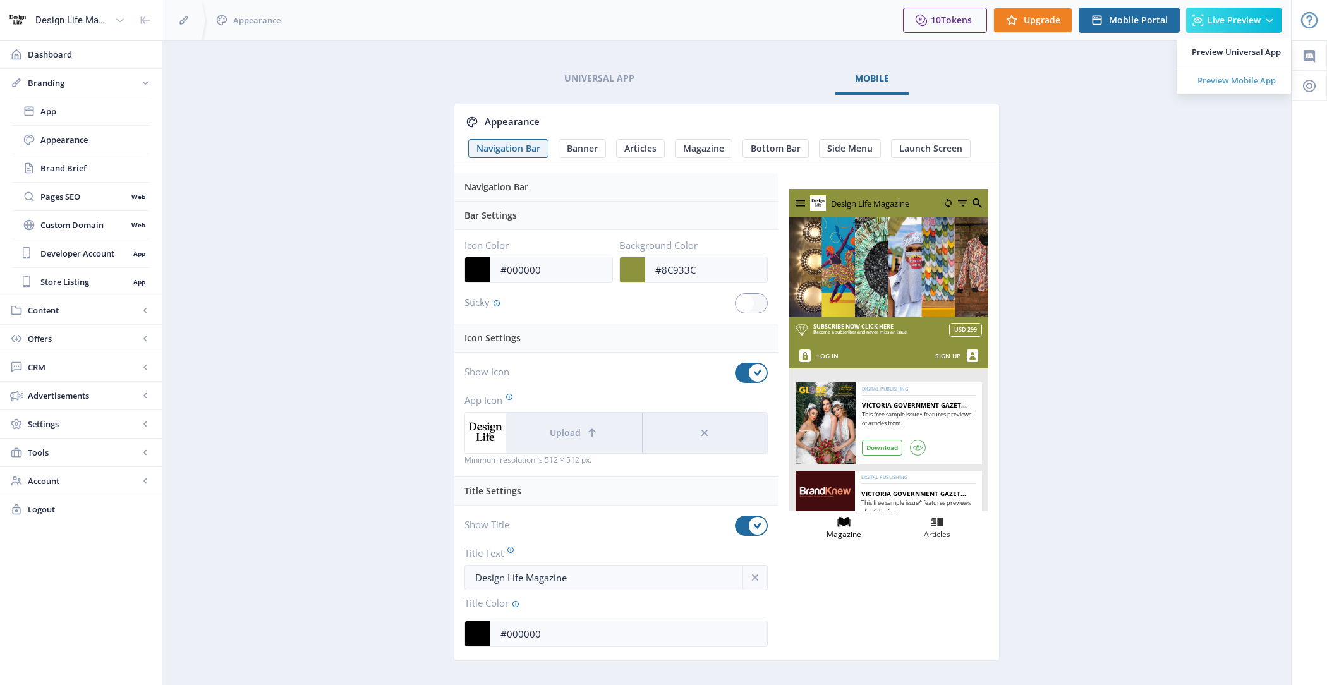
click at [1235, 84] on span "Preview Mobile App" at bounding box center [1236, 80] width 89 height 13
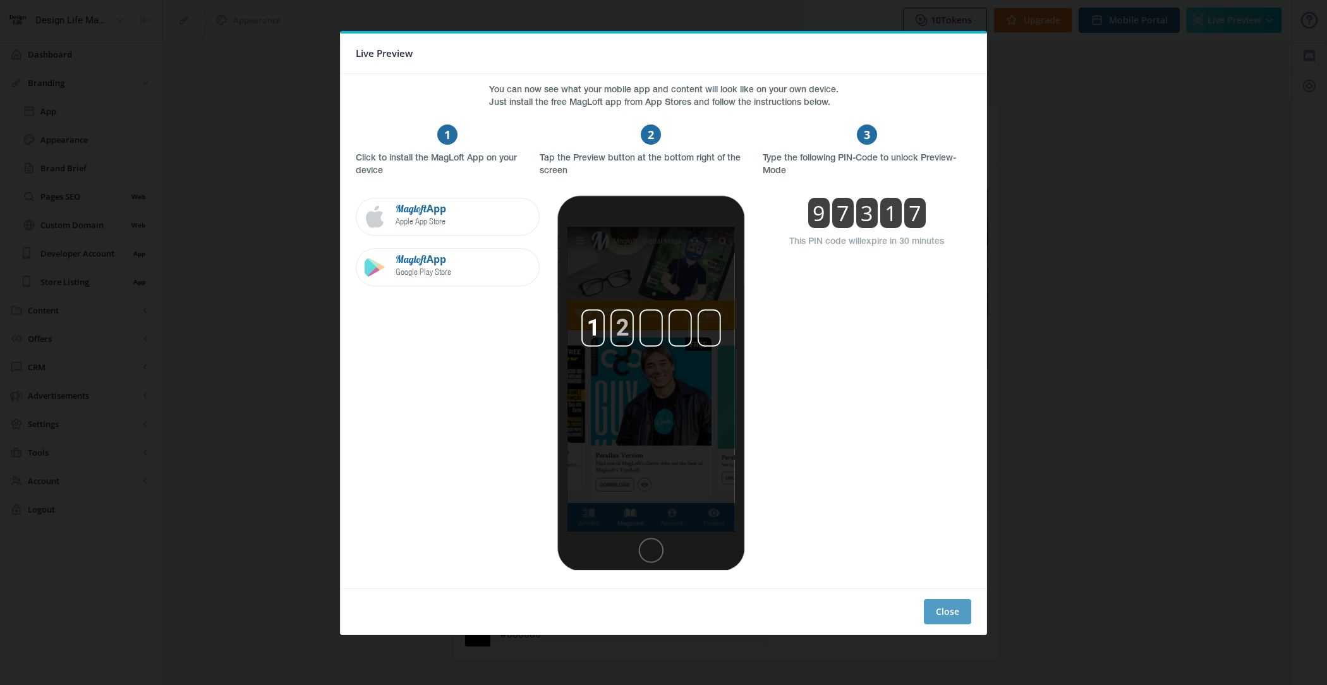
click at [951, 611] on button "Close" at bounding box center [947, 611] width 47 height 25
